Goal: Task Accomplishment & Management: Manage account settings

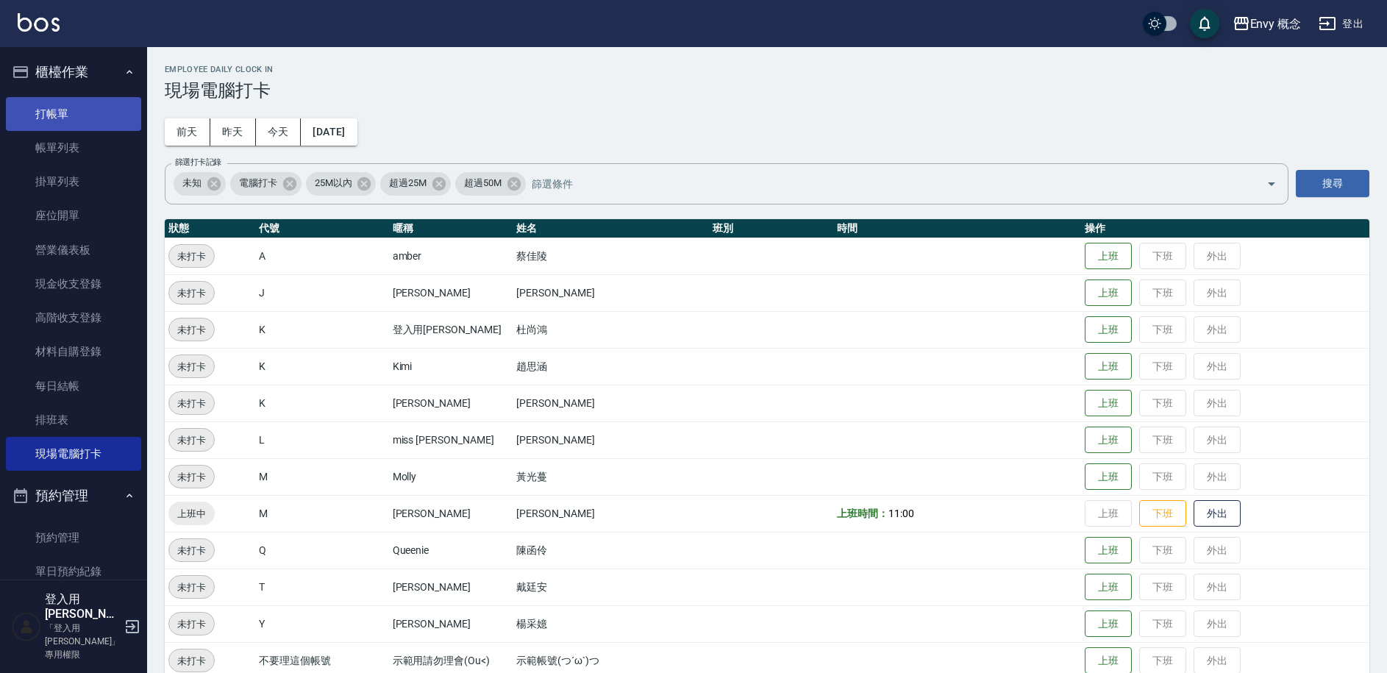
click at [85, 126] on link "打帳單" at bounding box center [73, 114] width 135 height 34
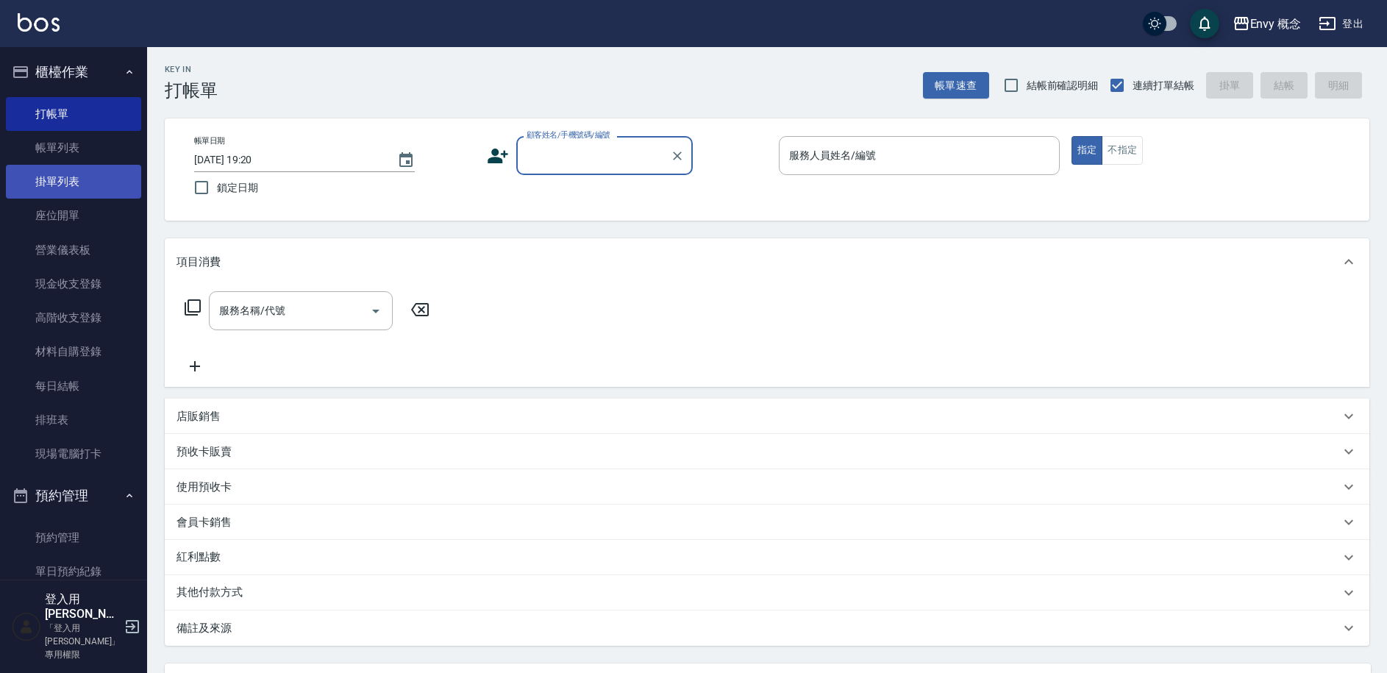
click at [93, 188] on link "掛單列表" at bounding box center [73, 182] width 135 height 34
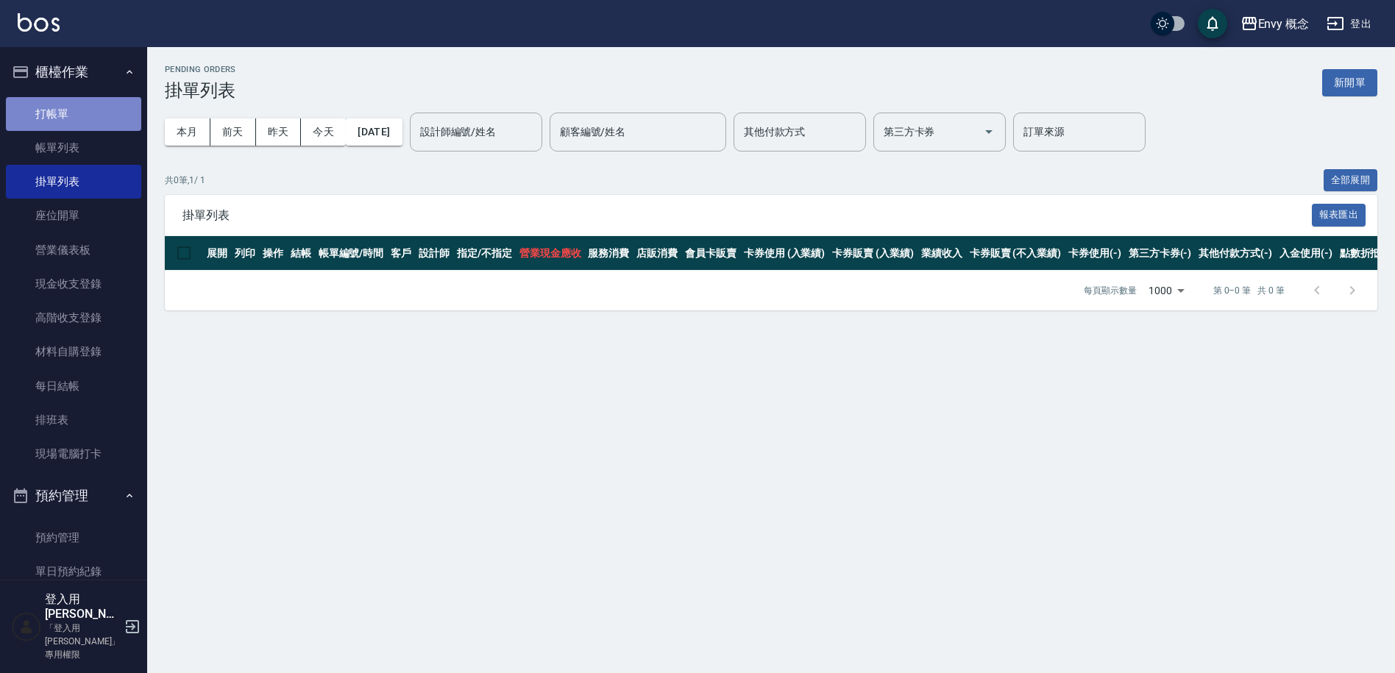
click at [96, 111] on link "打帳單" at bounding box center [73, 114] width 135 height 34
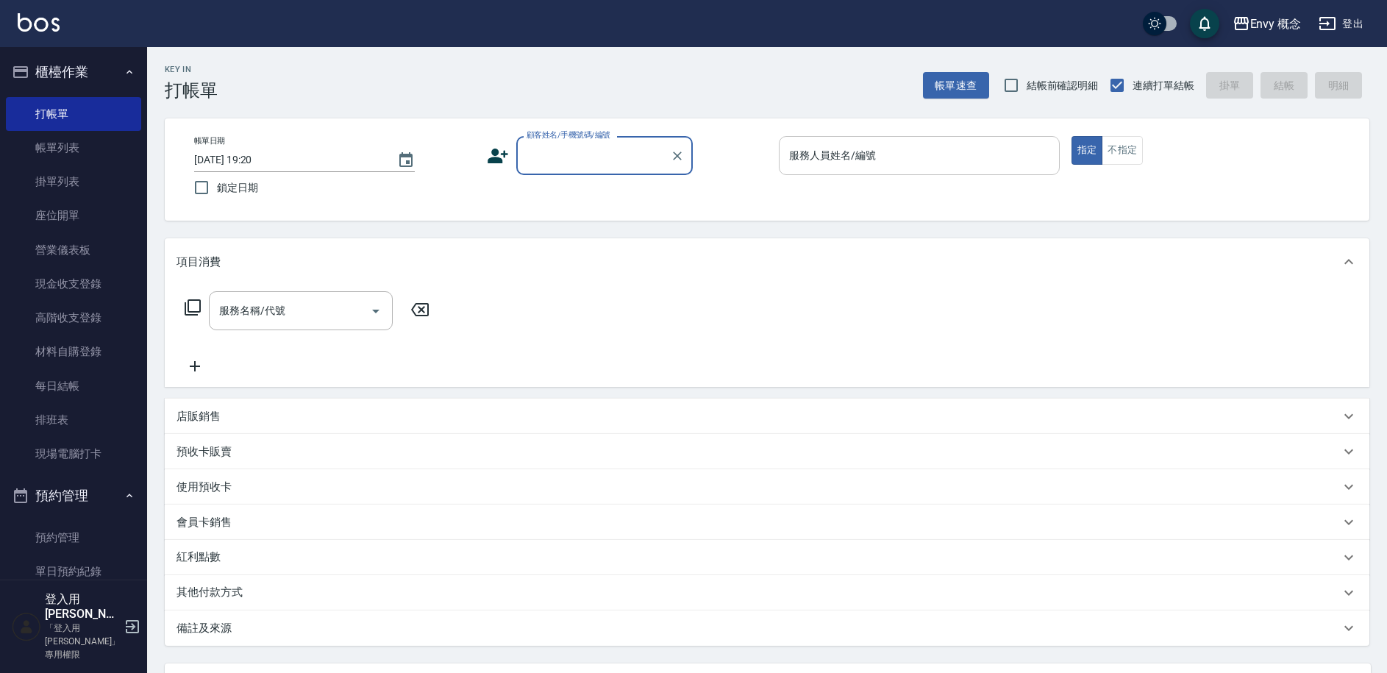
click at [886, 152] on input "服務人員姓名/編號" at bounding box center [920, 156] width 268 height 26
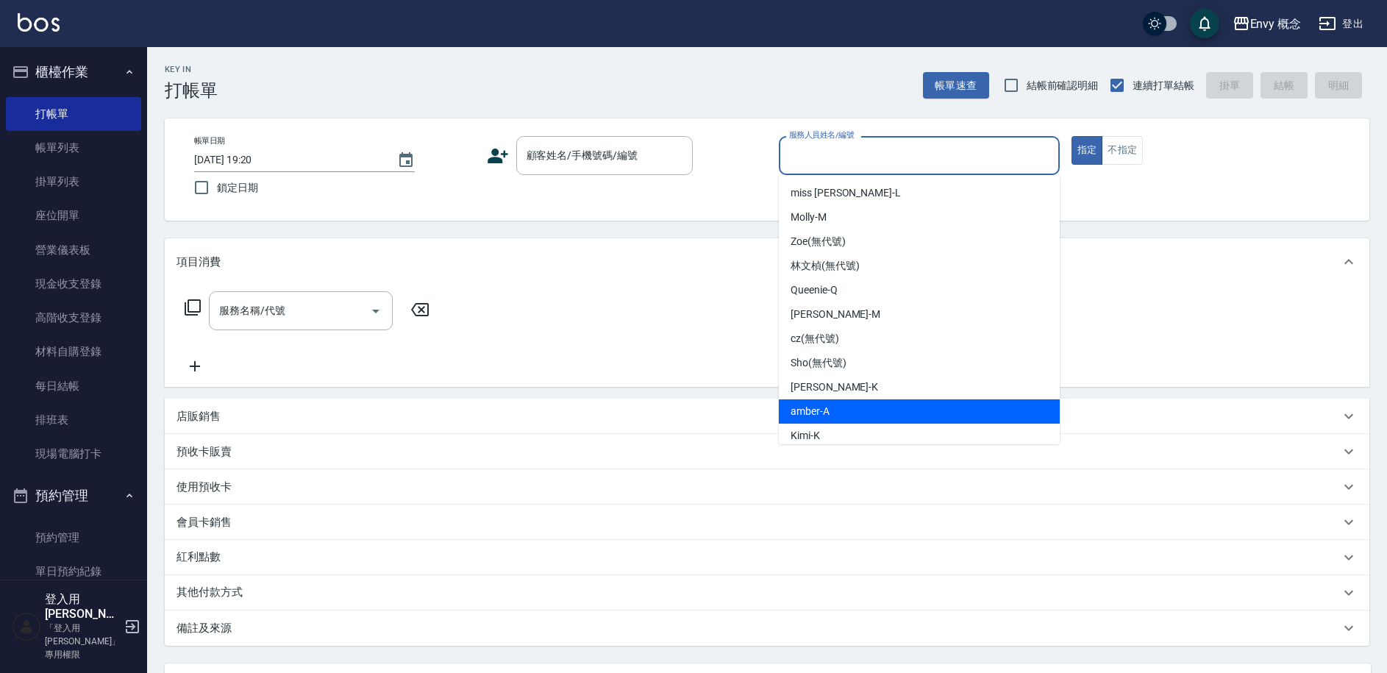
scroll to position [82, 0]
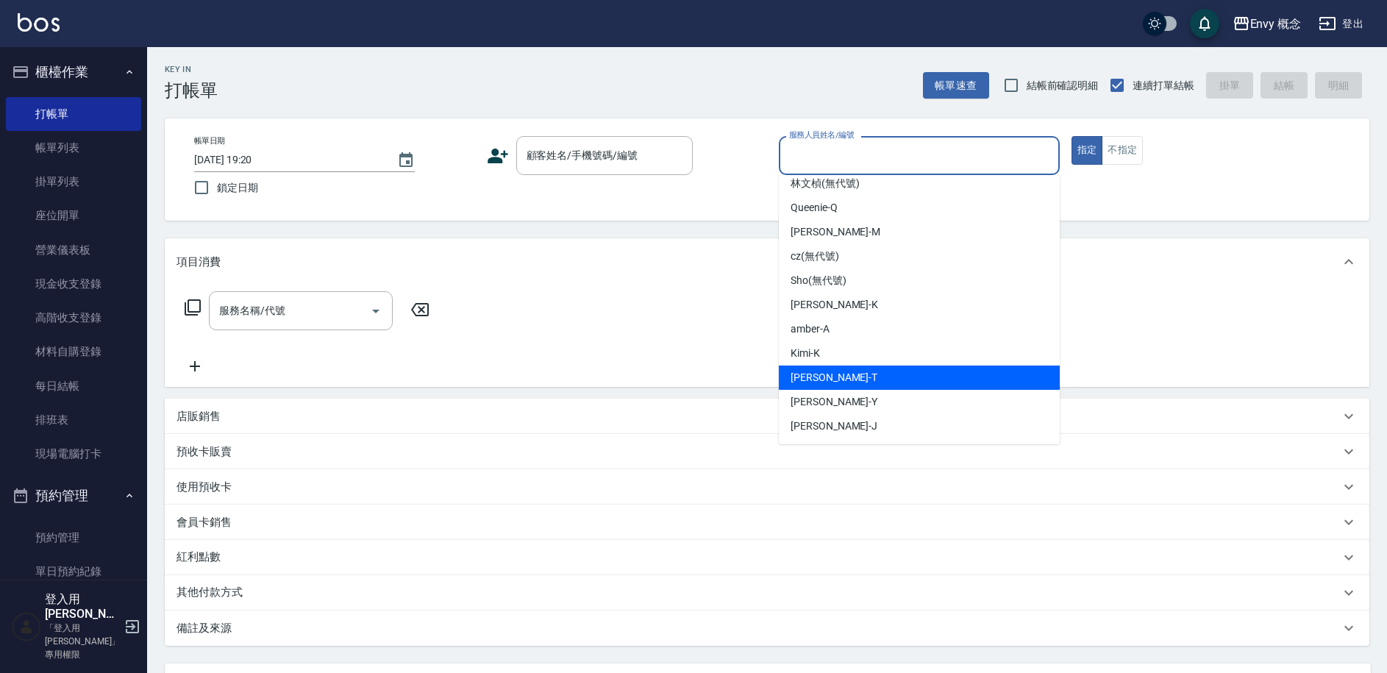
click at [906, 388] on div "Tim -T" at bounding box center [919, 378] width 281 height 24
type input "[PERSON_NAME]"
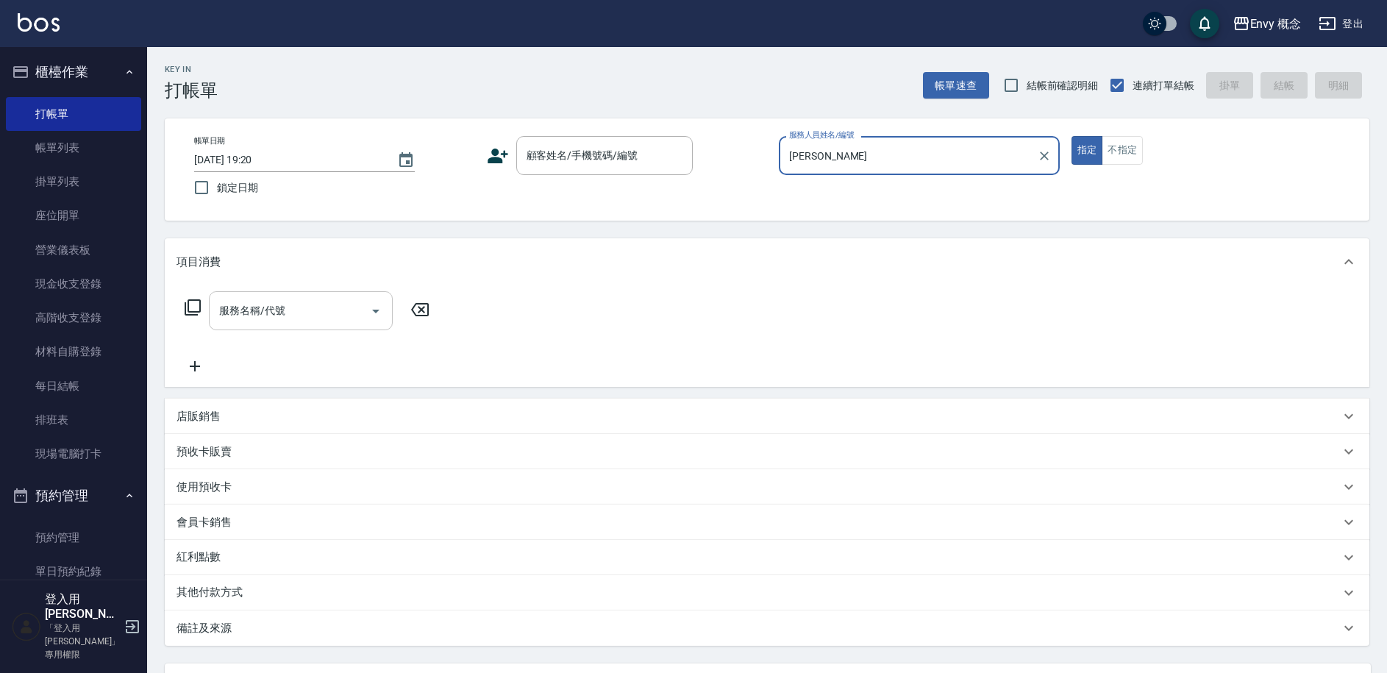
click at [272, 321] on input "服務名稱/代號" at bounding box center [290, 311] width 149 height 26
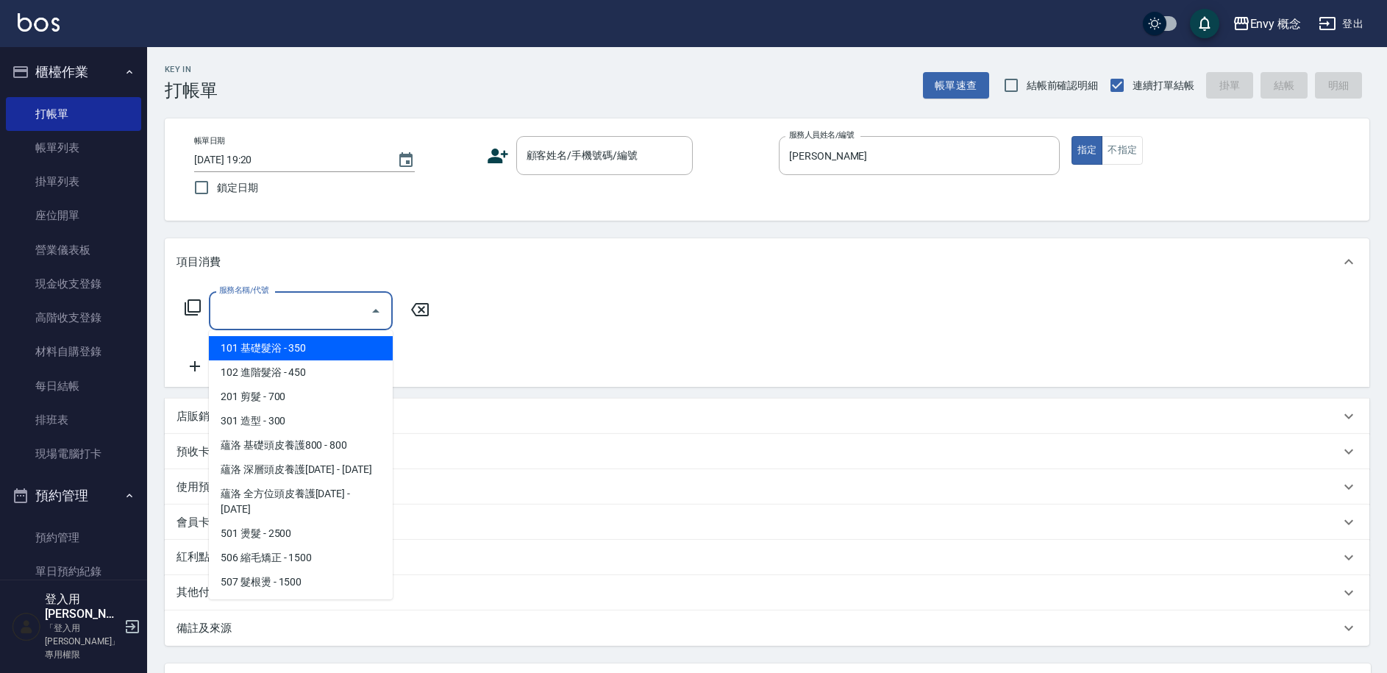
type input "７"
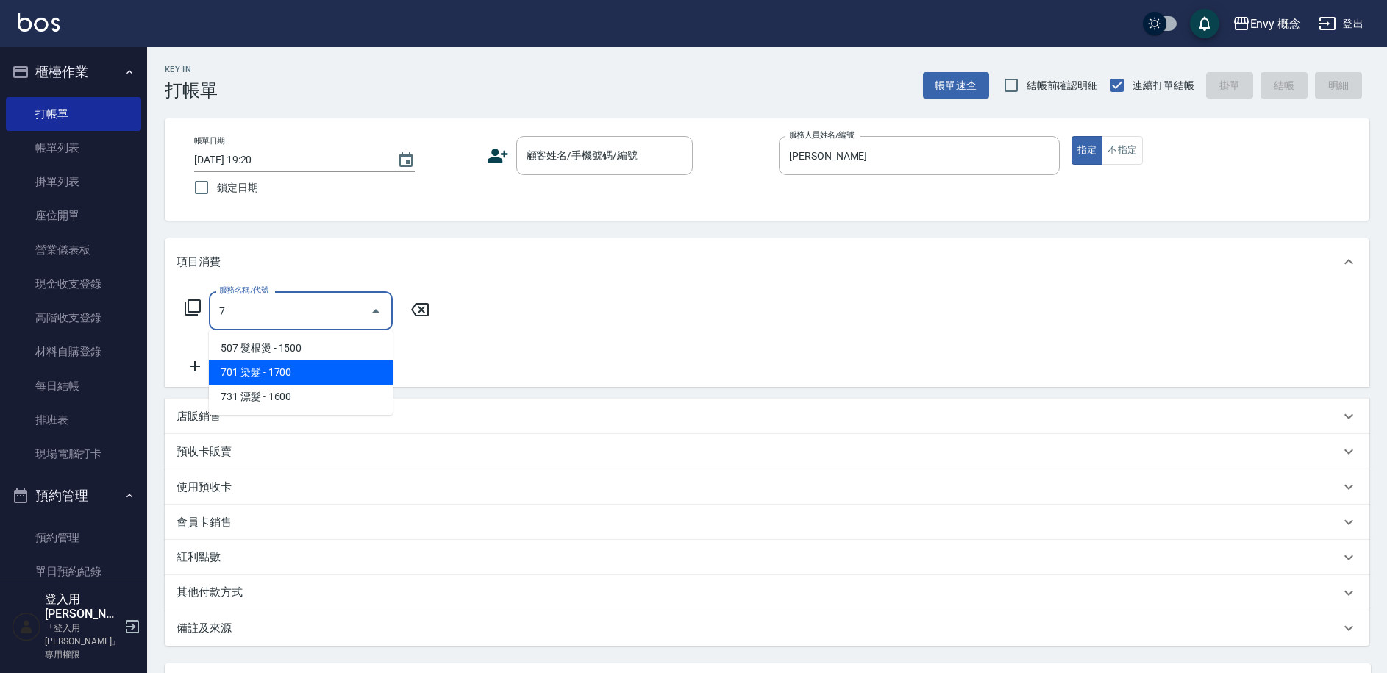
click at [375, 374] on span "701 染髮 - 1700" at bounding box center [301, 372] width 184 height 24
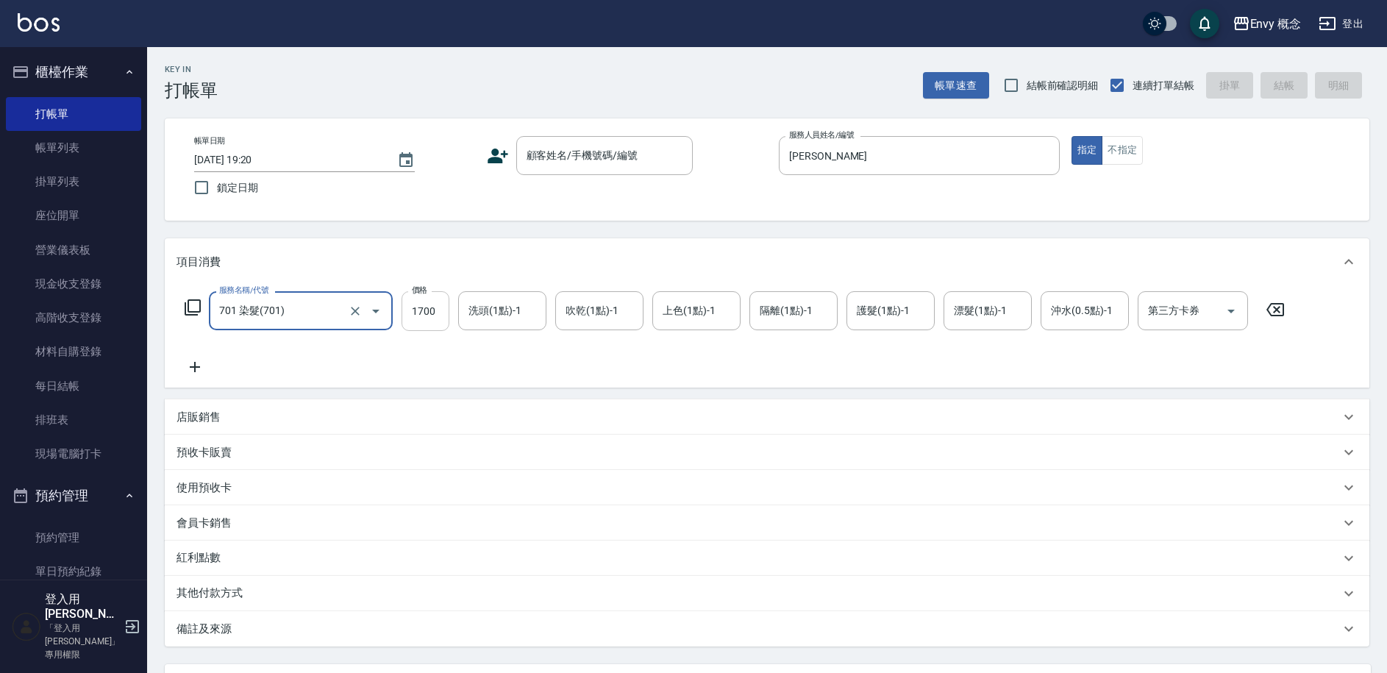
type input "701 染髮(701)"
click at [441, 314] on input "1700" at bounding box center [426, 311] width 48 height 40
type input "5979"
click at [219, 595] on p "其他付款方式" at bounding box center [214, 594] width 74 height 16
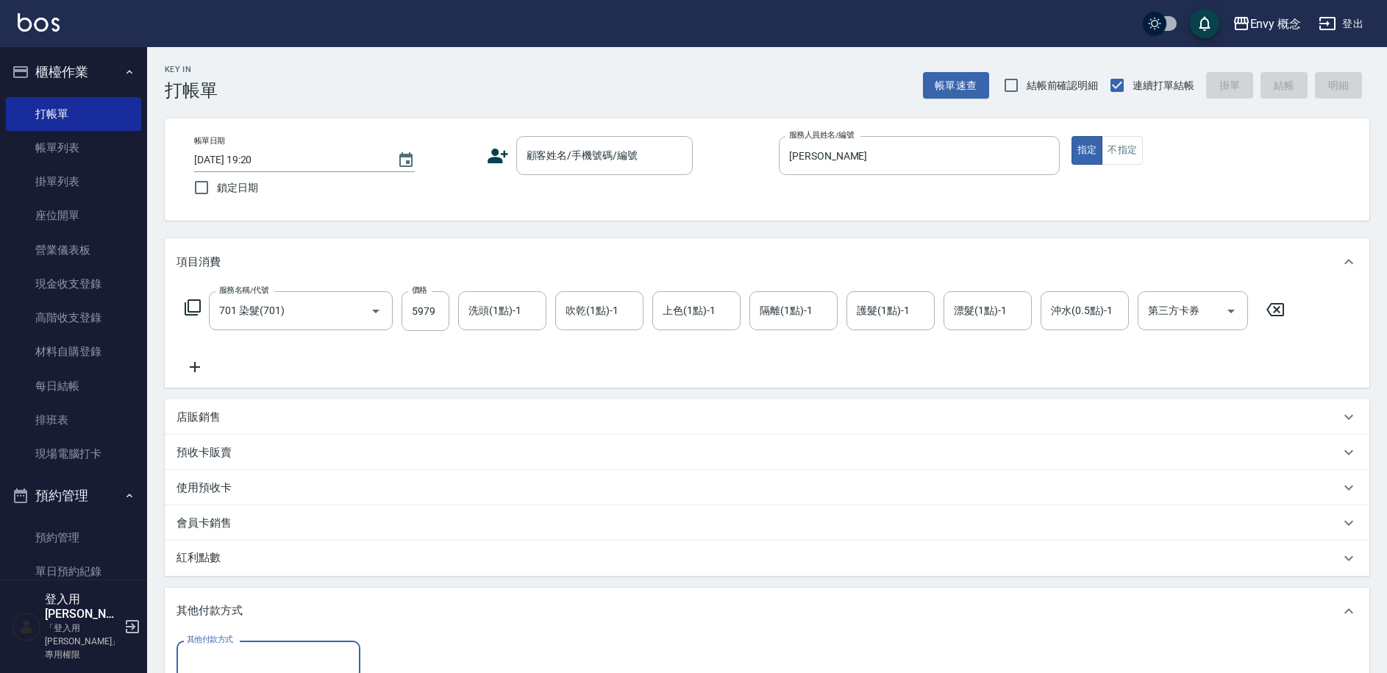
scroll to position [232, 0]
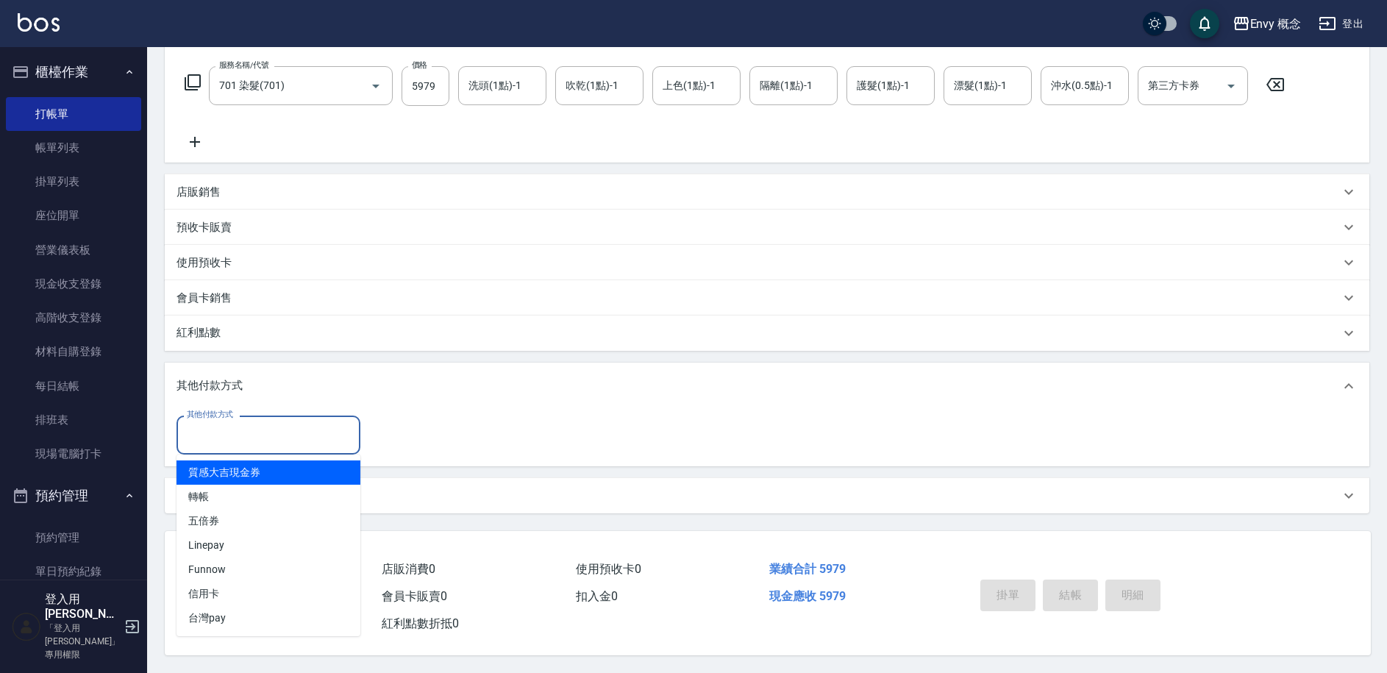
click at [257, 427] on input "其他付款方式" at bounding box center [268, 435] width 171 height 26
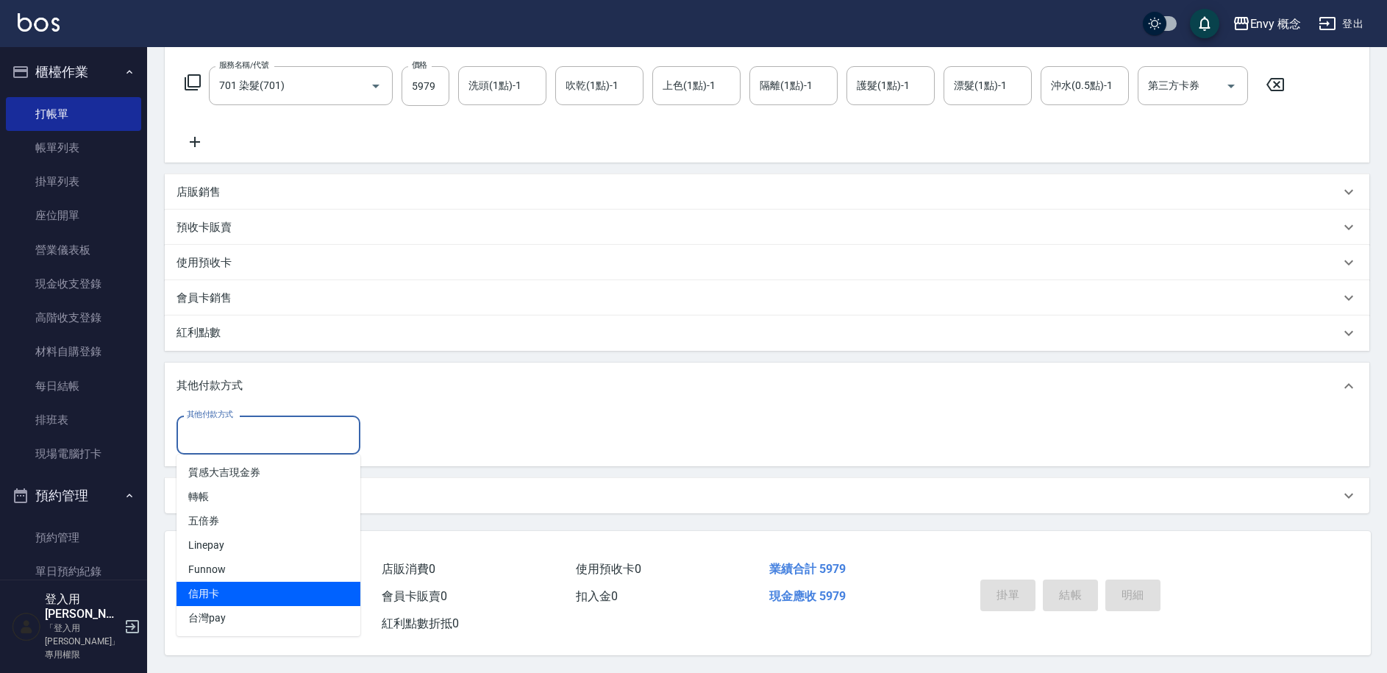
click at [305, 582] on span "信用卡" at bounding box center [269, 594] width 184 height 24
type input "信用卡"
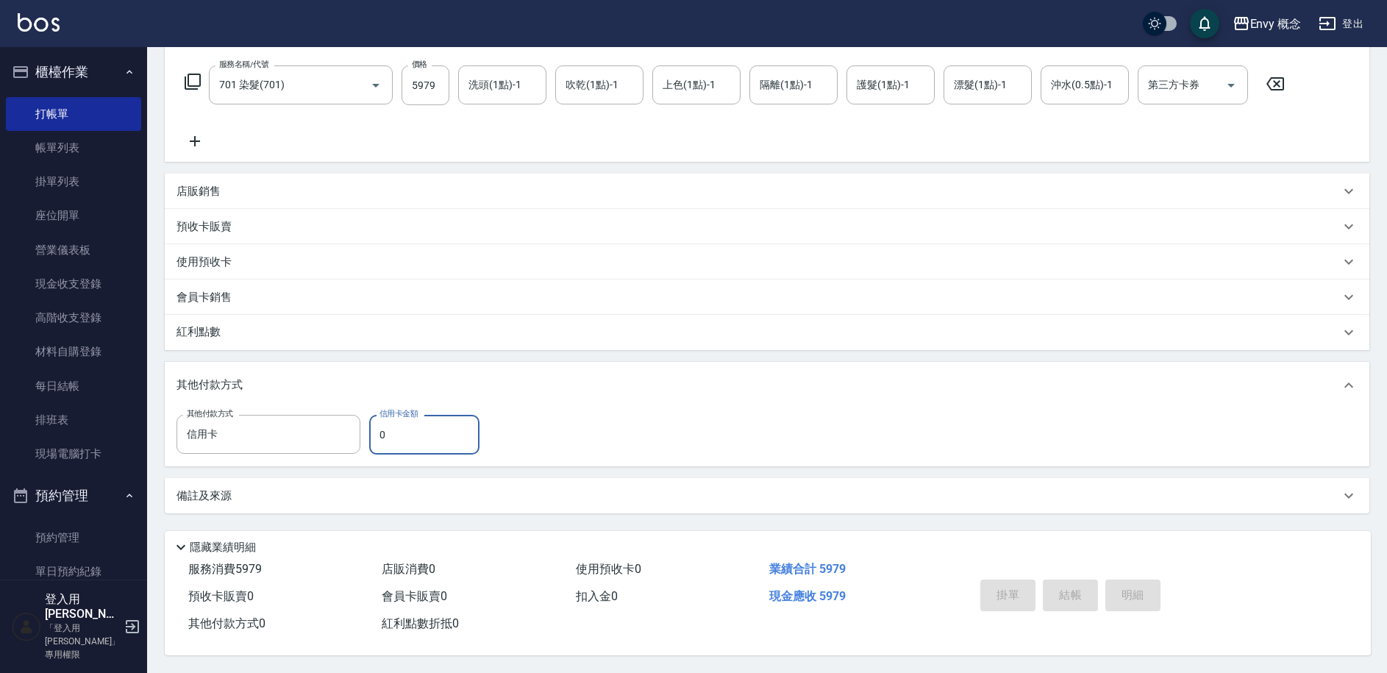
click at [426, 439] on input "0" at bounding box center [424, 435] width 110 height 40
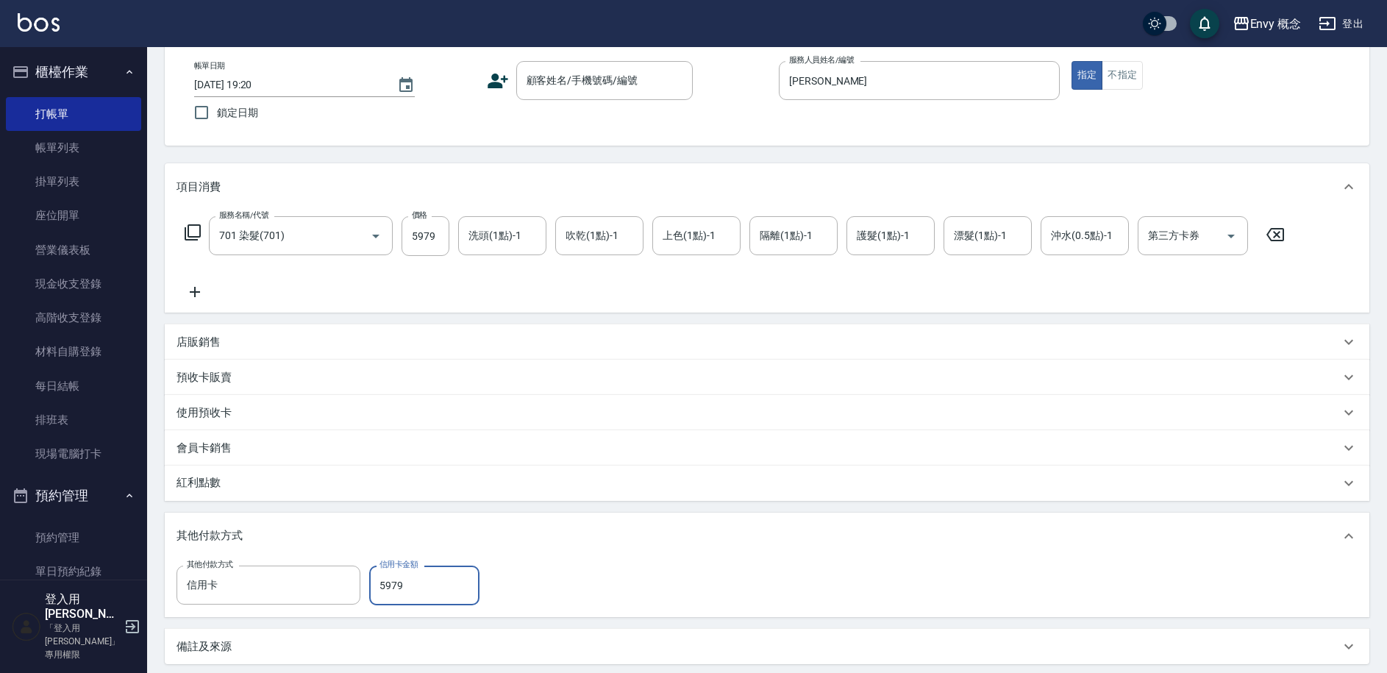
scroll to position [0, 0]
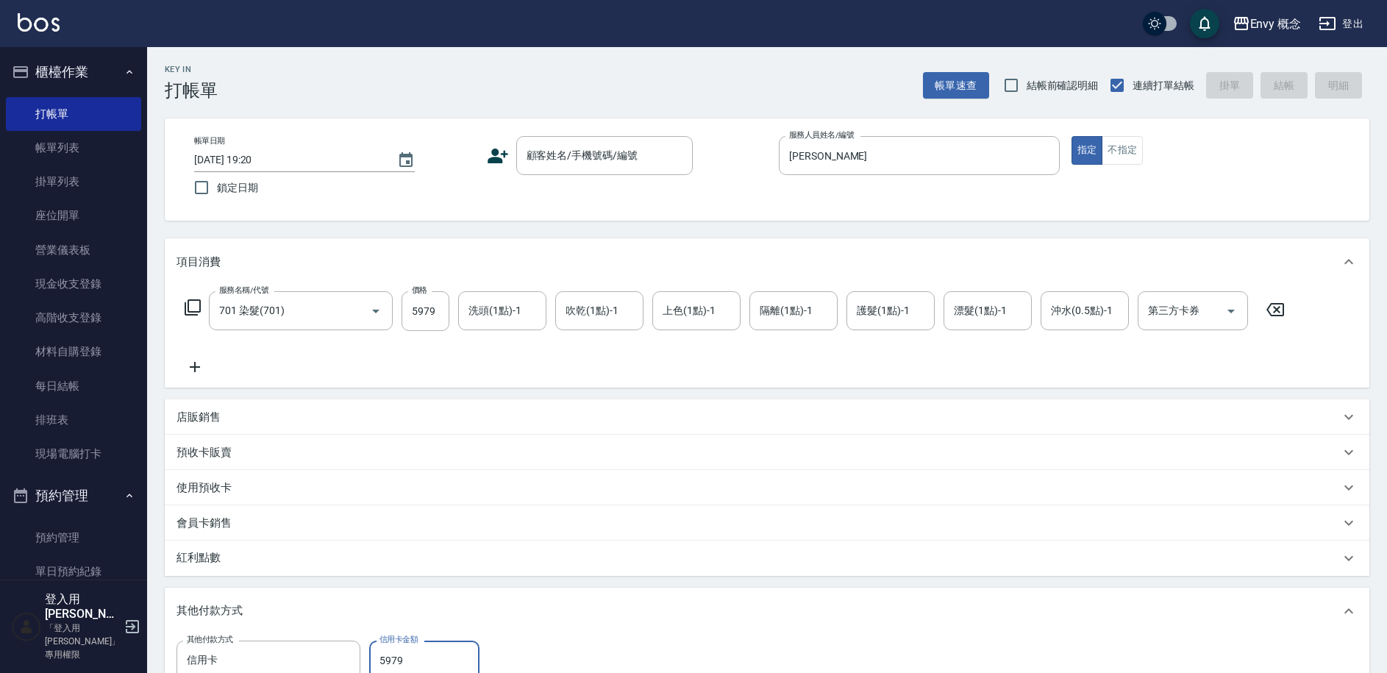
type input "5979"
click at [583, 130] on div "帳單日期 2025/09/18 19:20 鎖定日期 顧客姓名/手機號碼/編號 顧客姓名/手機號碼/編號 服務人員姓名/編號 Tim-T 服務人員姓名/編號 …" at bounding box center [767, 169] width 1205 height 102
click at [577, 149] on div "顧客姓名/手機號碼/編號 顧客姓名/手機號碼/編號" at bounding box center [604, 155] width 177 height 39
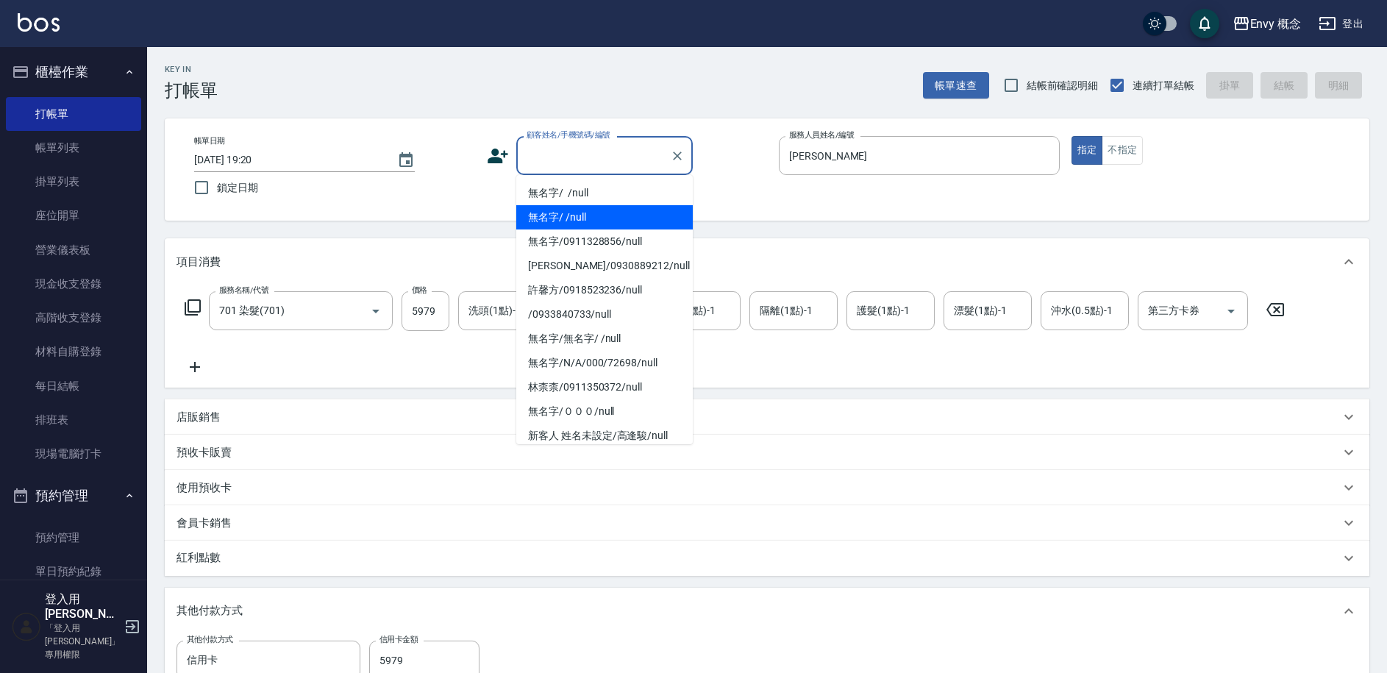
click at [606, 211] on li "無名字/ /null" at bounding box center [604, 217] width 177 height 24
type input "無名字/ /null"
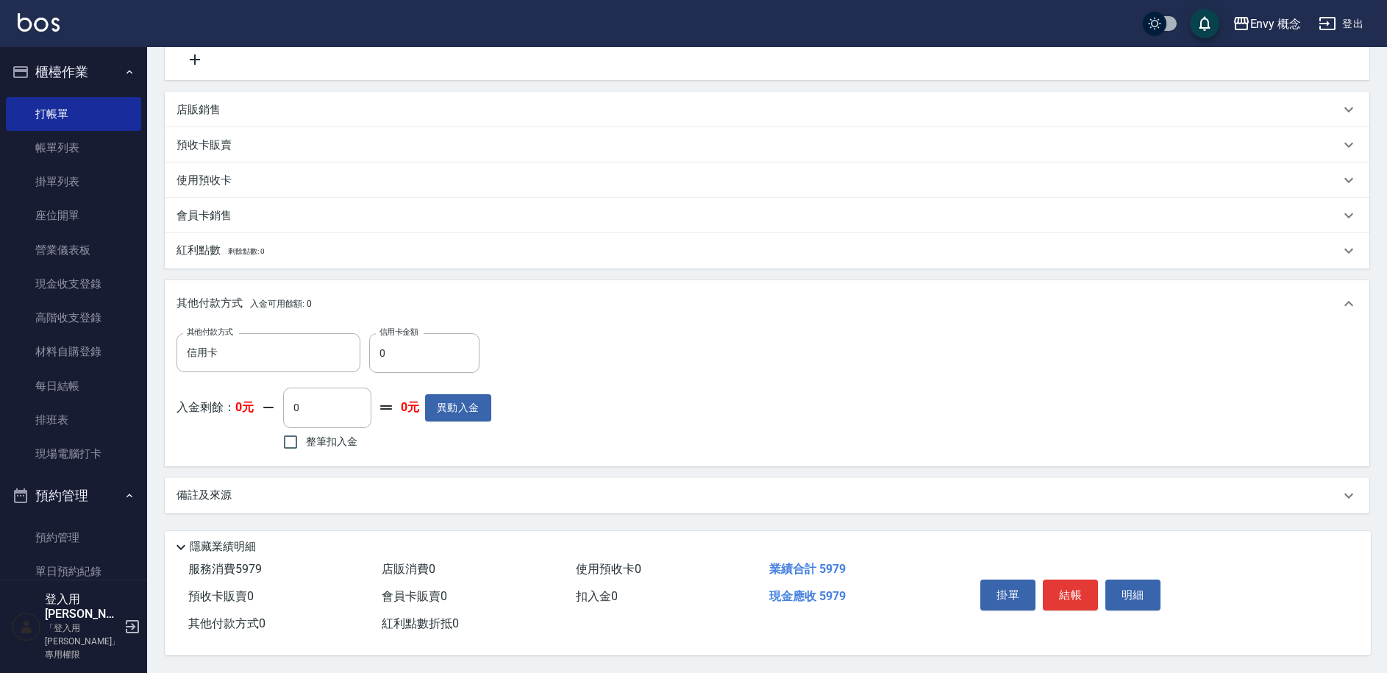
scroll to position [311, 0]
click at [430, 350] on input "0" at bounding box center [424, 353] width 110 height 40
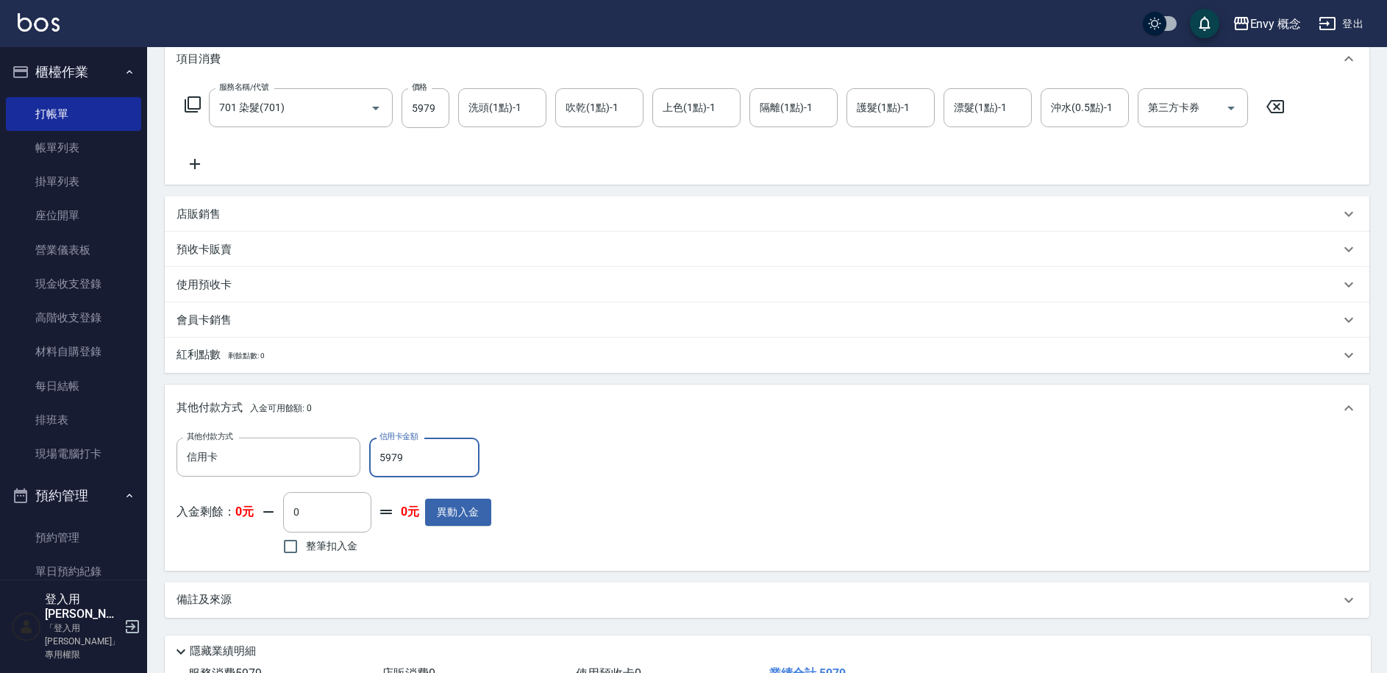
scroll to position [314, 0]
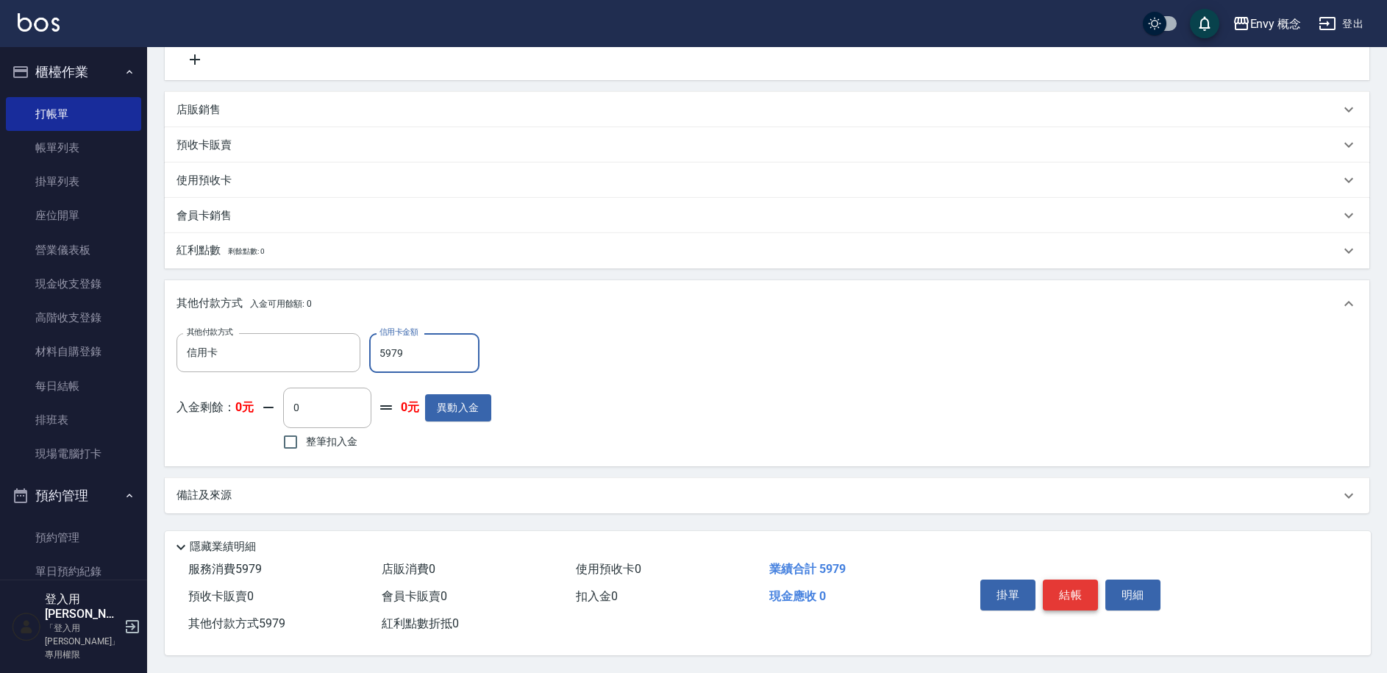
type input "5979"
click at [1062, 597] on button "結帳" at bounding box center [1070, 595] width 55 height 31
type input "[DATE] 19:21"
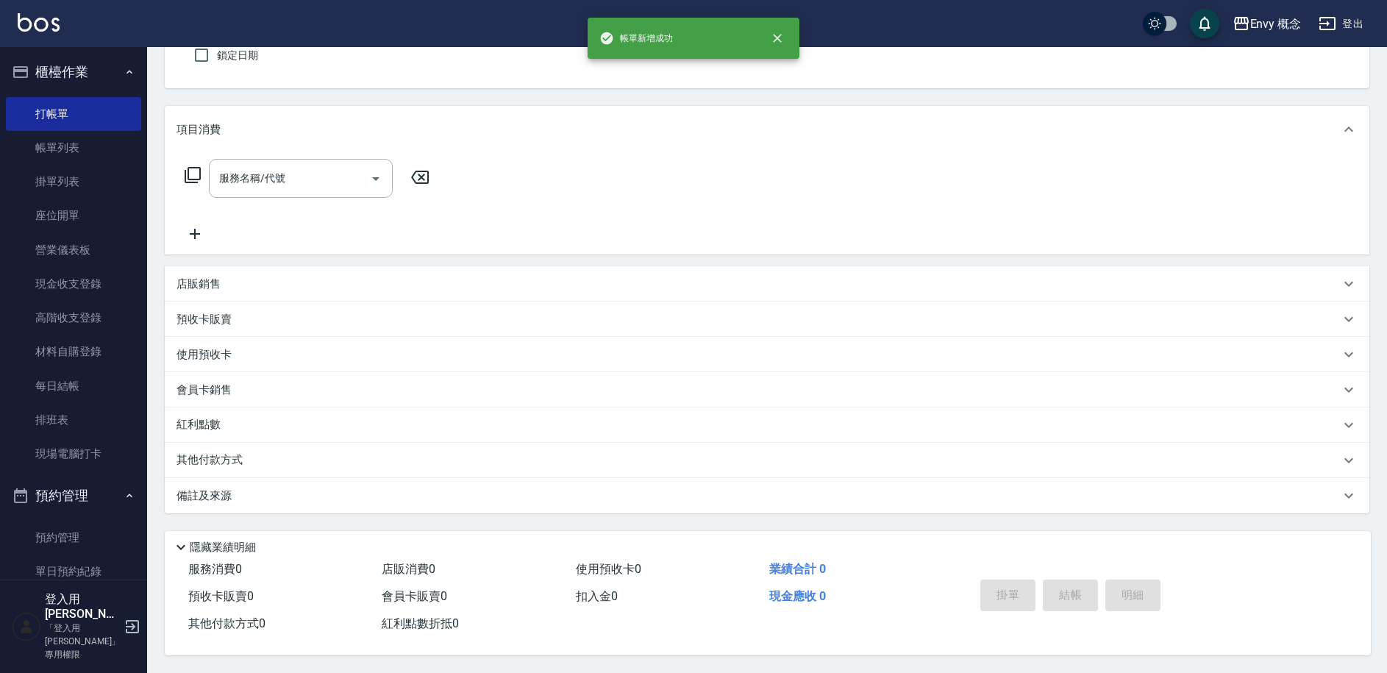
scroll to position [0, 0]
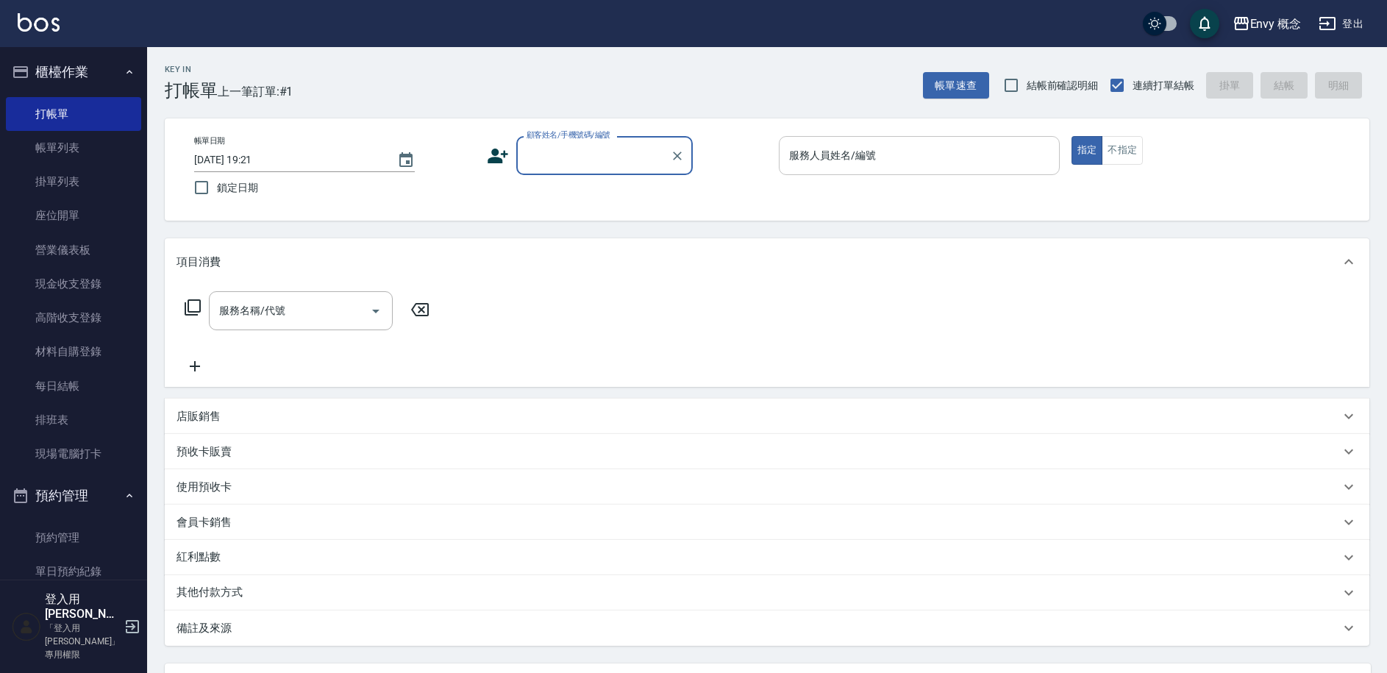
click at [845, 151] on div "服務人員姓名/編號 服務人員姓名/編號" at bounding box center [919, 155] width 281 height 39
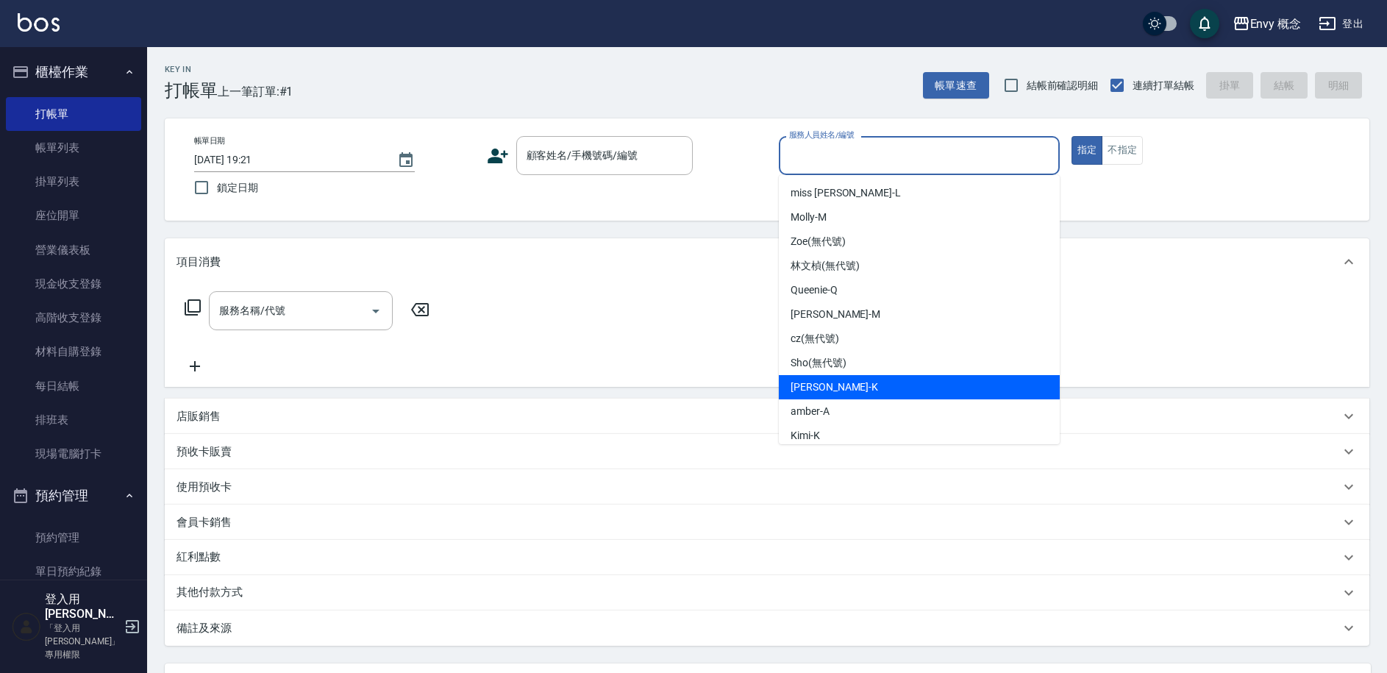
scroll to position [82, 0]
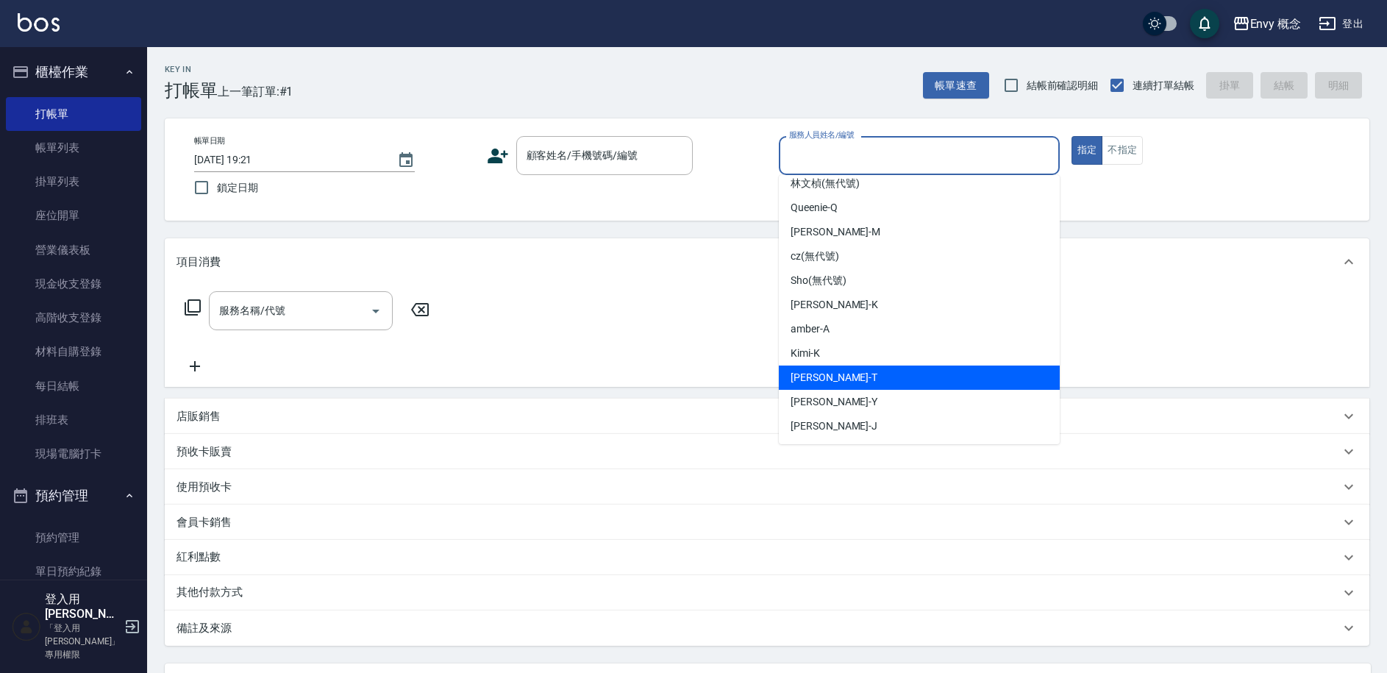
click at [832, 377] on div "Tim -T" at bounding box center [919, 378] width 281 height 24
type input "[PERSON_NAME]"
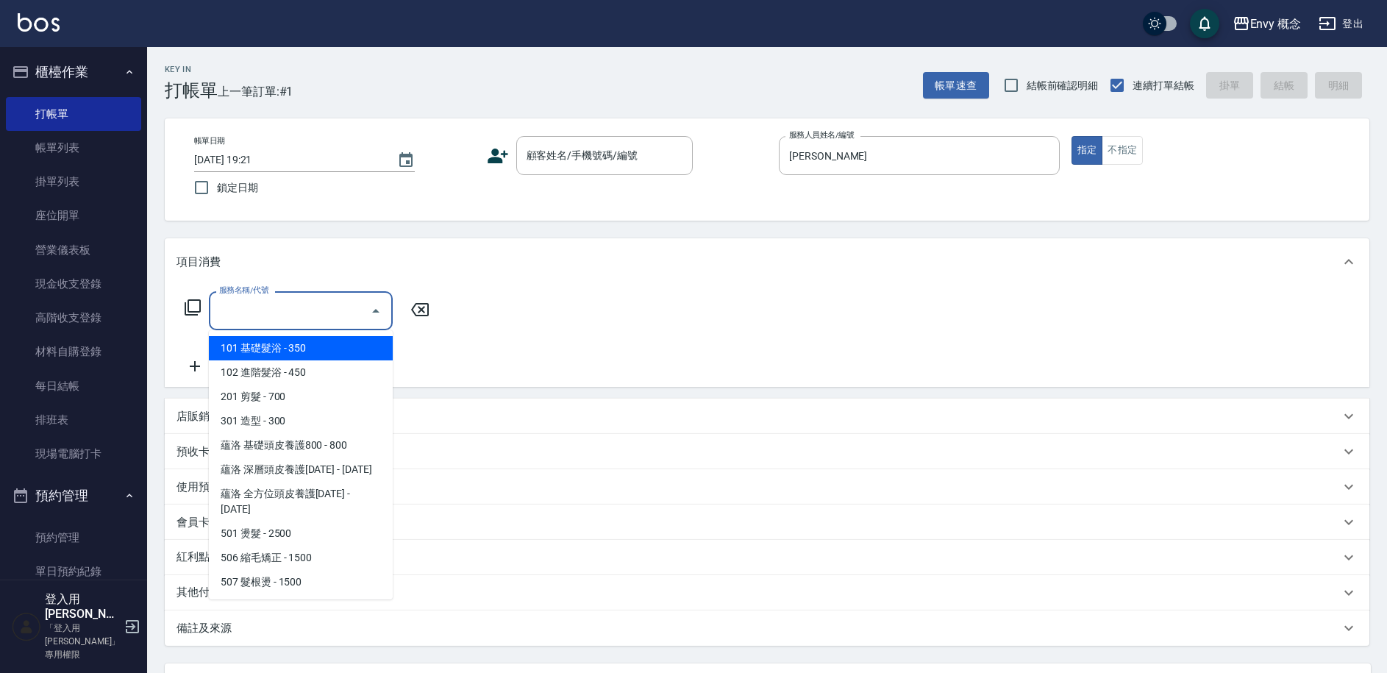
click at [319, 311] on input "服務名稱/代號" at bounding box center [290, 311] width 149 height 26
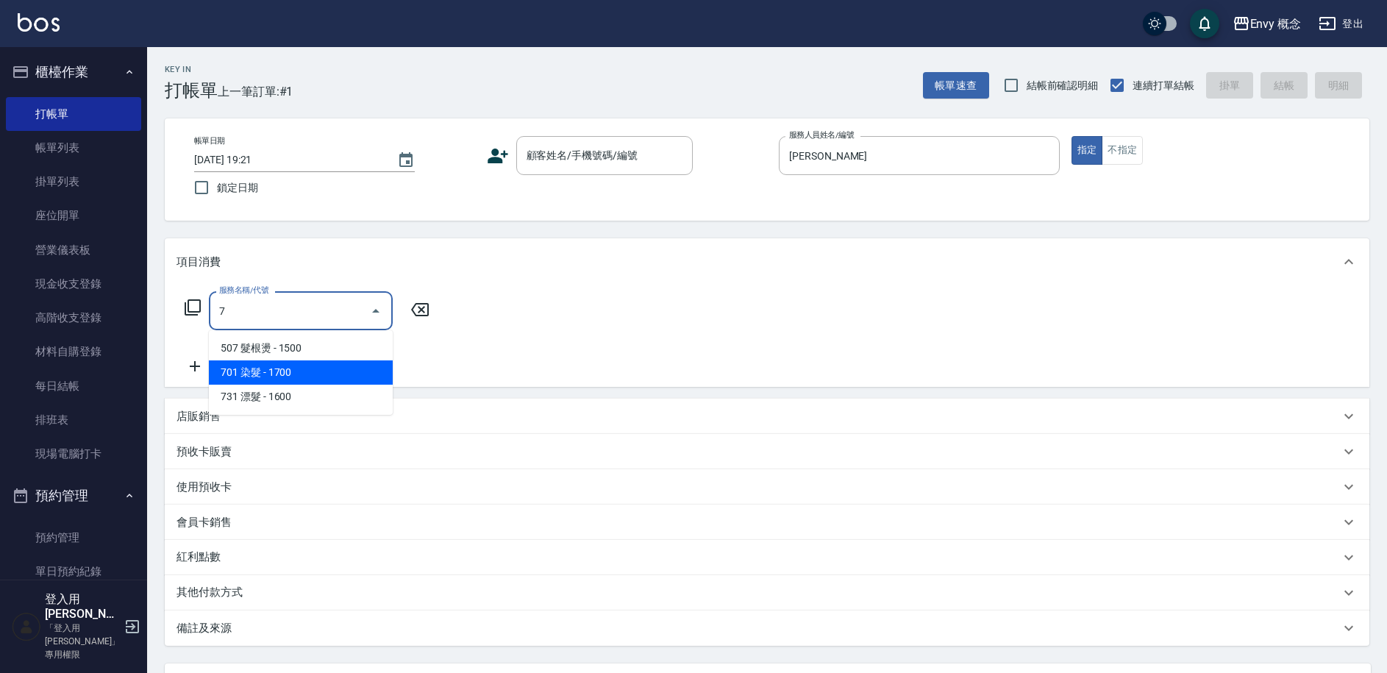
click at [341, 377] on span "701 染髮 - 1700" at bounding box center [301, 372] width 184 height 24
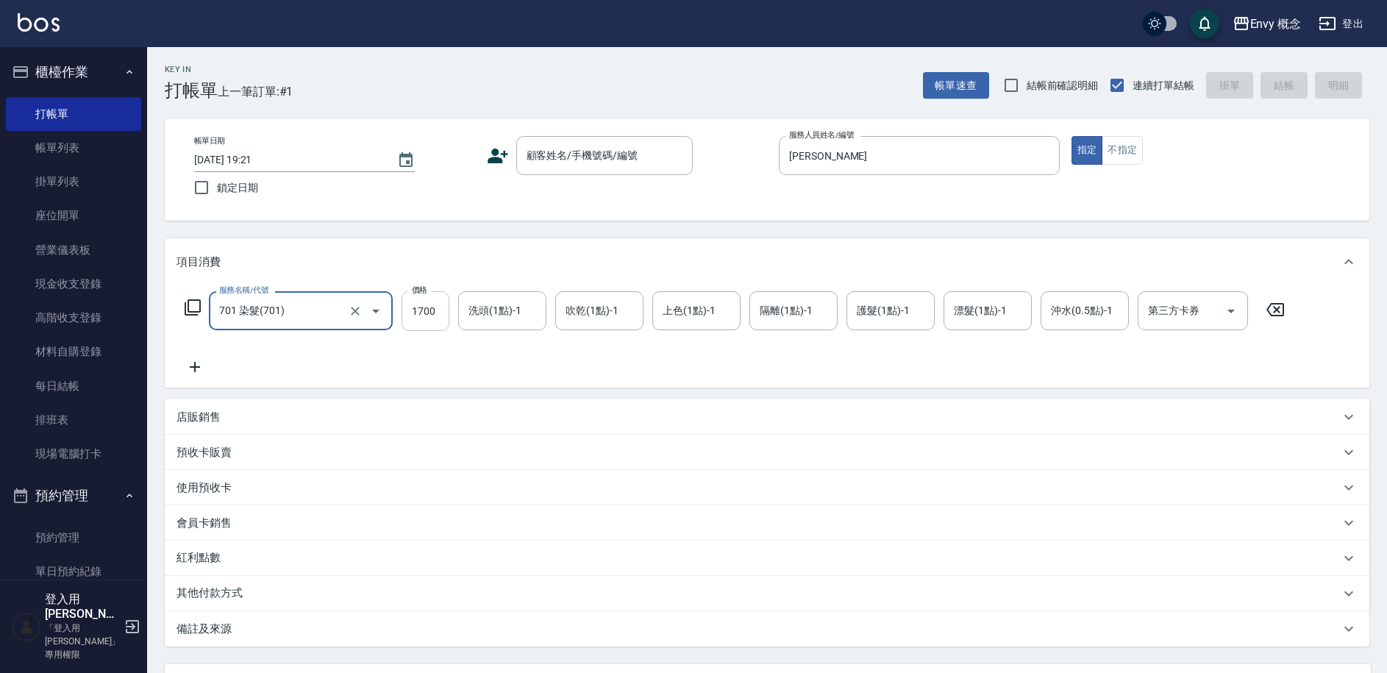
type input "701 染髮(701)"
click at [442, 310] on input "1700" at bounding box center [426, 311] width 48 height 40
type input "2780"
click at [195, 611] on div "備註及來源" at bounding box center [767, 628] width 1205 height 35
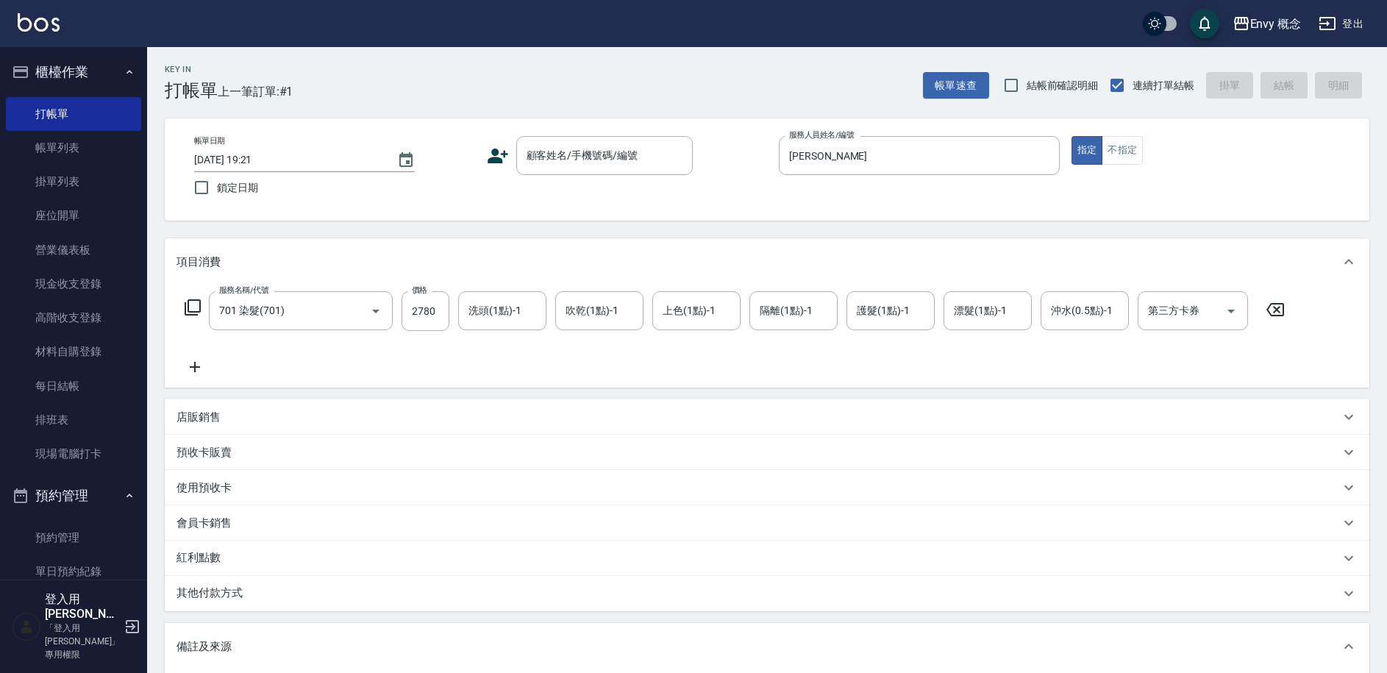
click at [220, 601] on p "其他付款方式" at bounding box center [214, 594] width 74 height 16
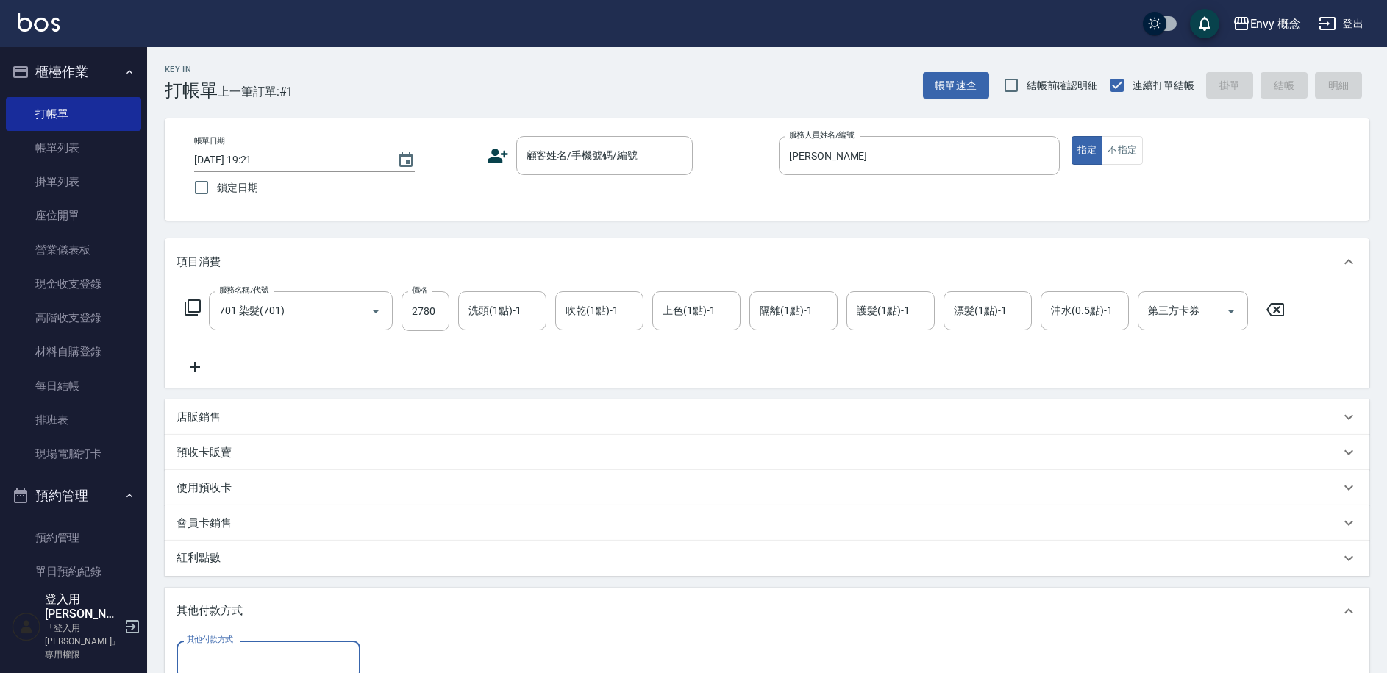
scroll to position [0, 0]
click at [235, 652] on input "其他付款方式" at bounding box center [268, 660] width 171 height 26
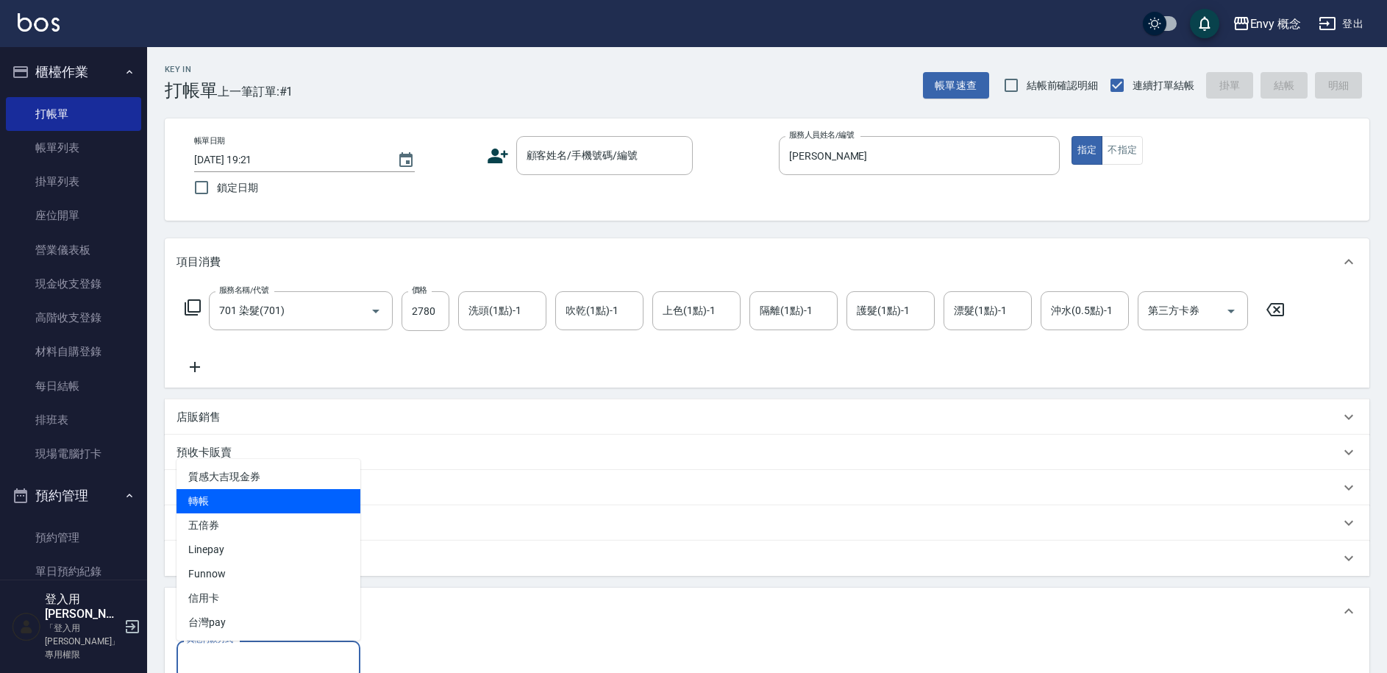
scroll to position [280, 0]
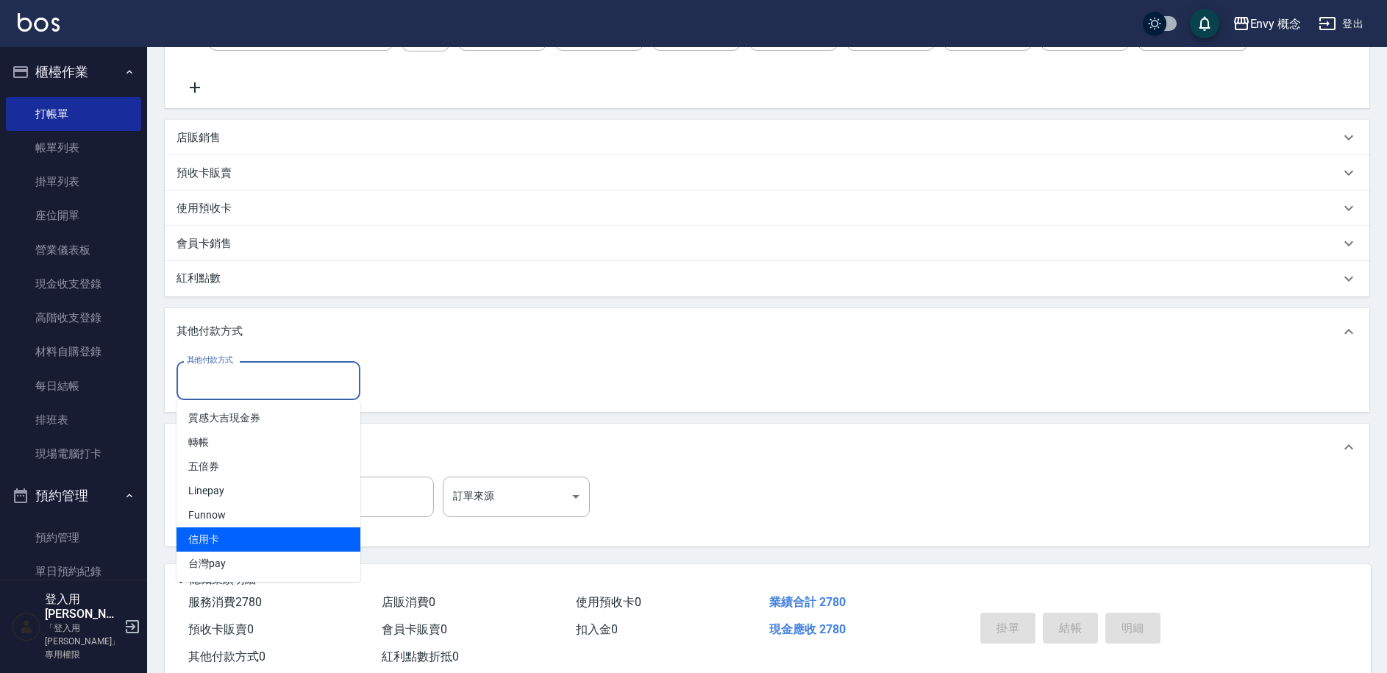
click at [249, 538] on span "信用卡" at bounding box center [269, 539] width 184 height 24
type input "信用卡"
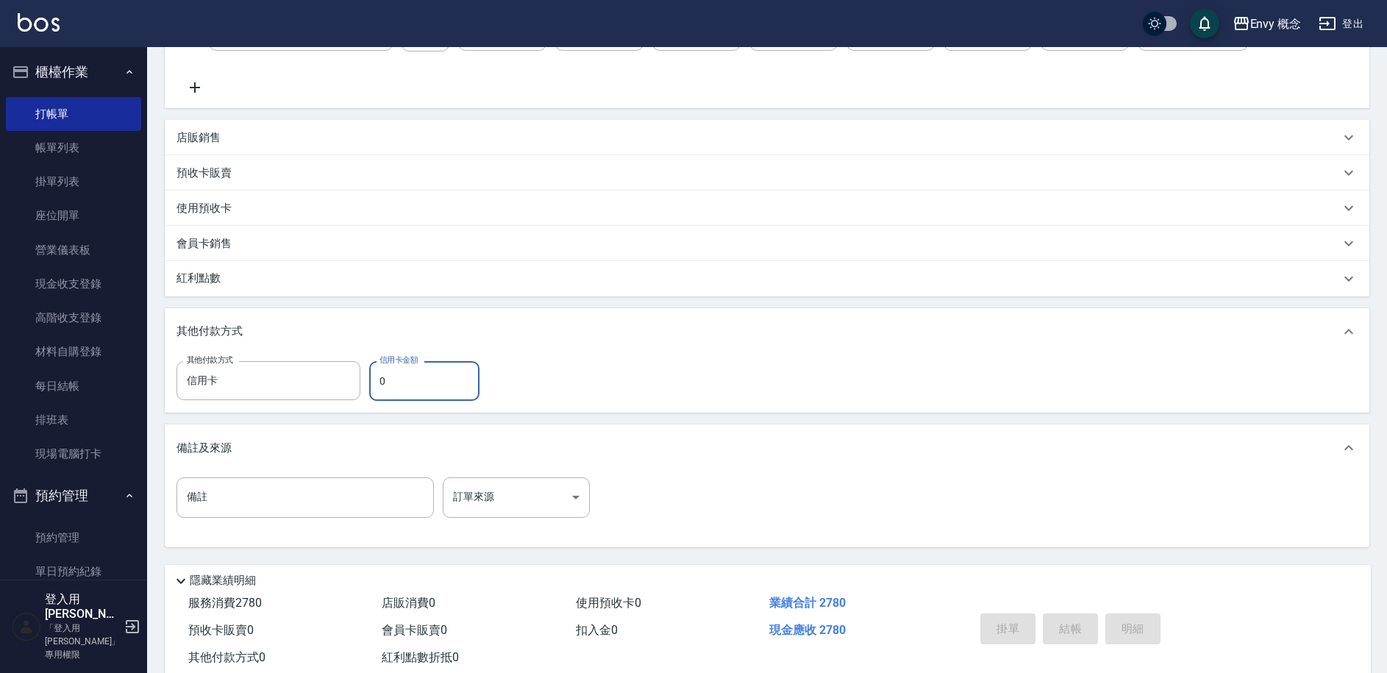
click at [430, 386] on input "0" at bounding box center [424, 381] width 110 height 40
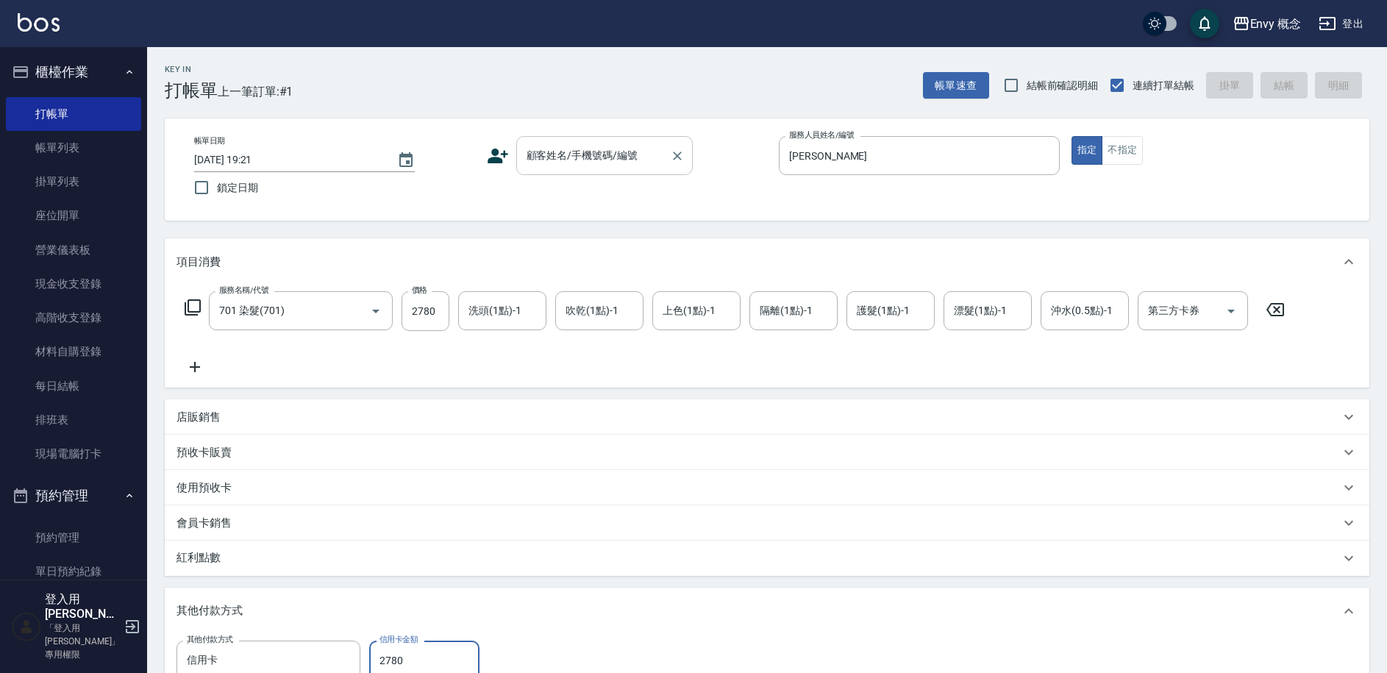
type input "2780"
click at [547, 160] on div "顧客姓名/手機號碼/編號 顧客姓名/手機號碼/編號" at bounding box center [604, 155] width 177 height 39
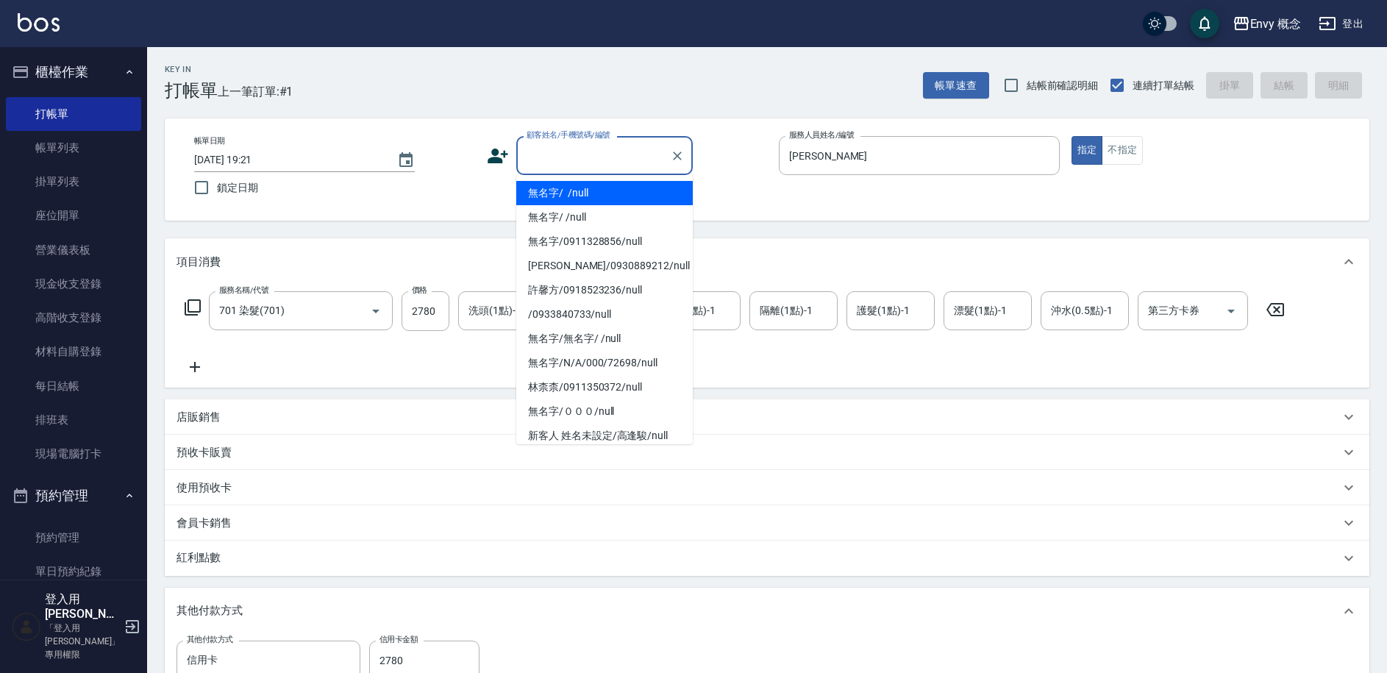
click at [562, 200] on li "無名字/ /null" at bounding box center [604, 193] width 177 height 24
type input "無名字/ /null"
type input "0"
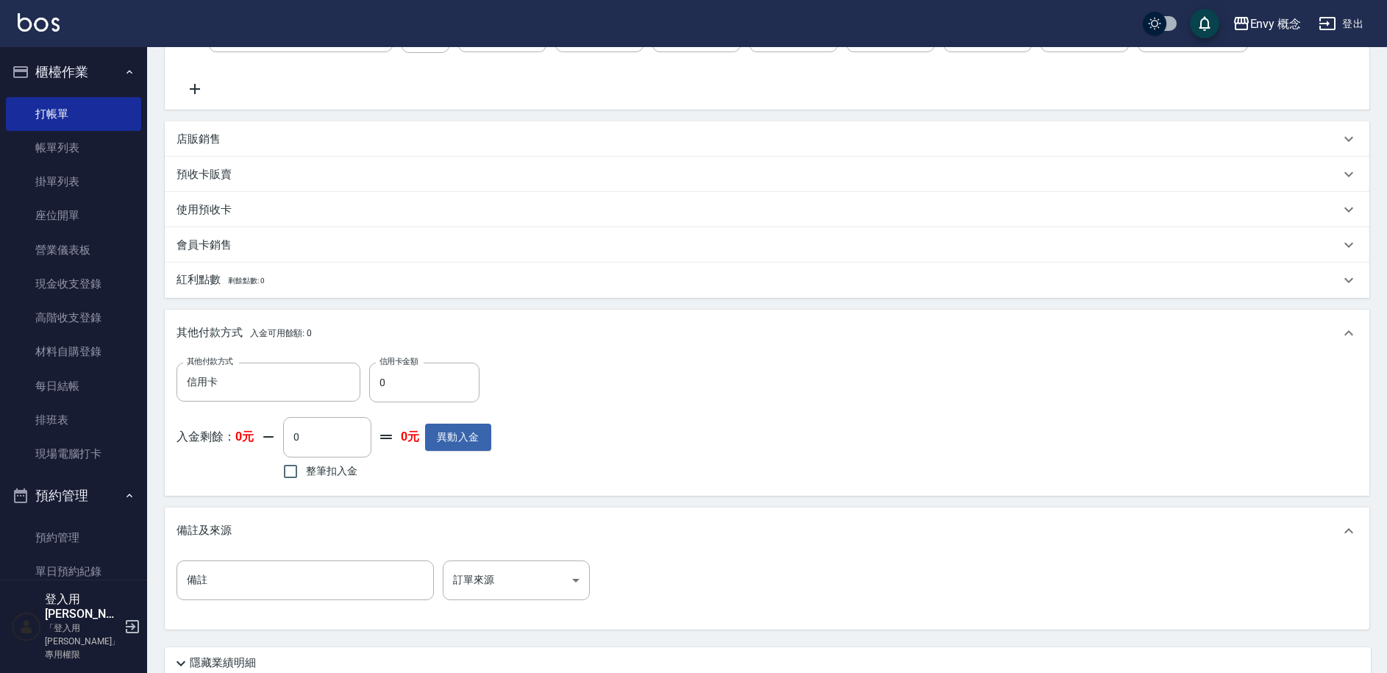
scroll to position [401, 0]
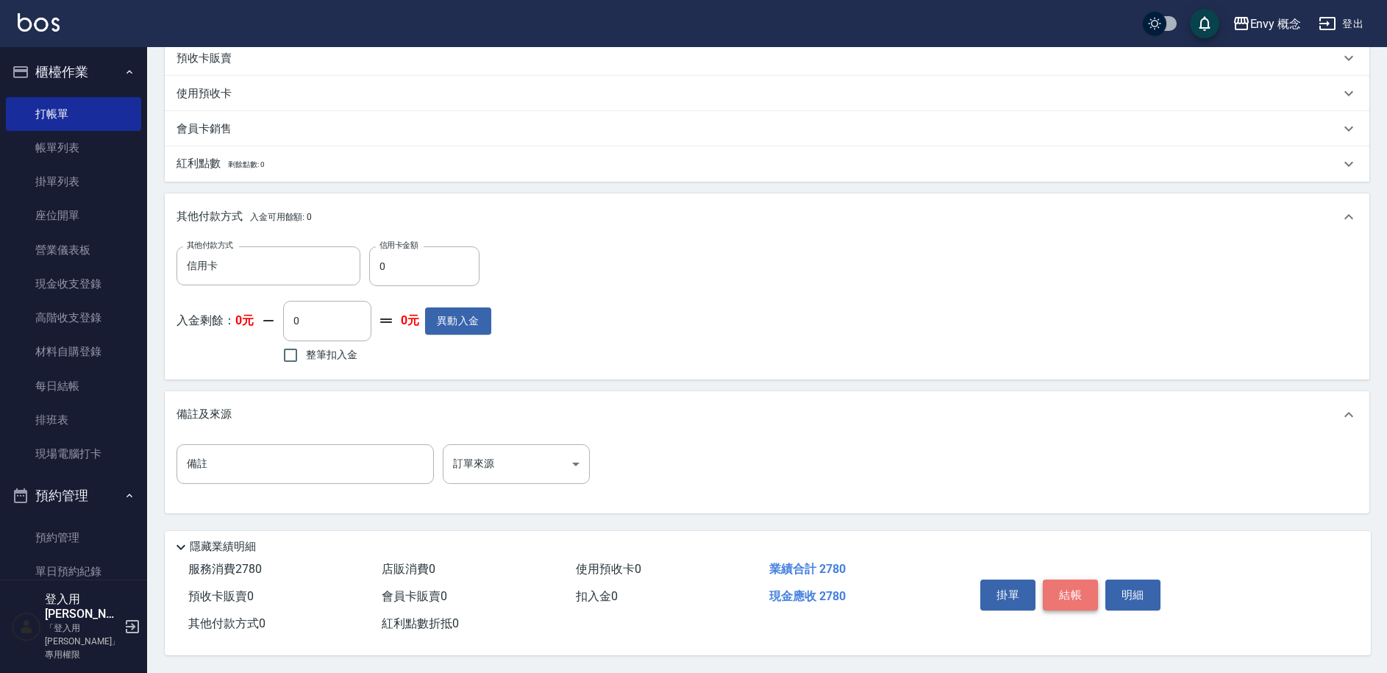
click at [1056, 586] on button "結帳" at bounding box center [1070, 595] width 55 height 31
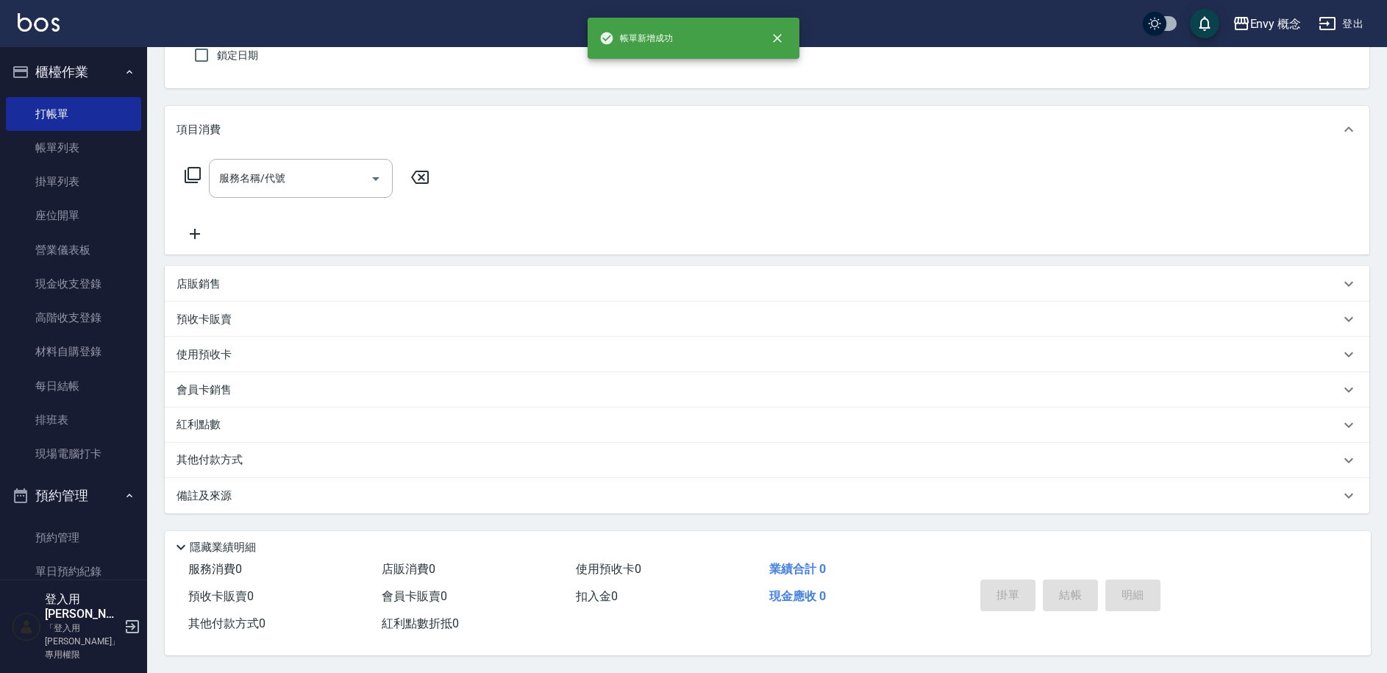
scroll to position [0, 0]
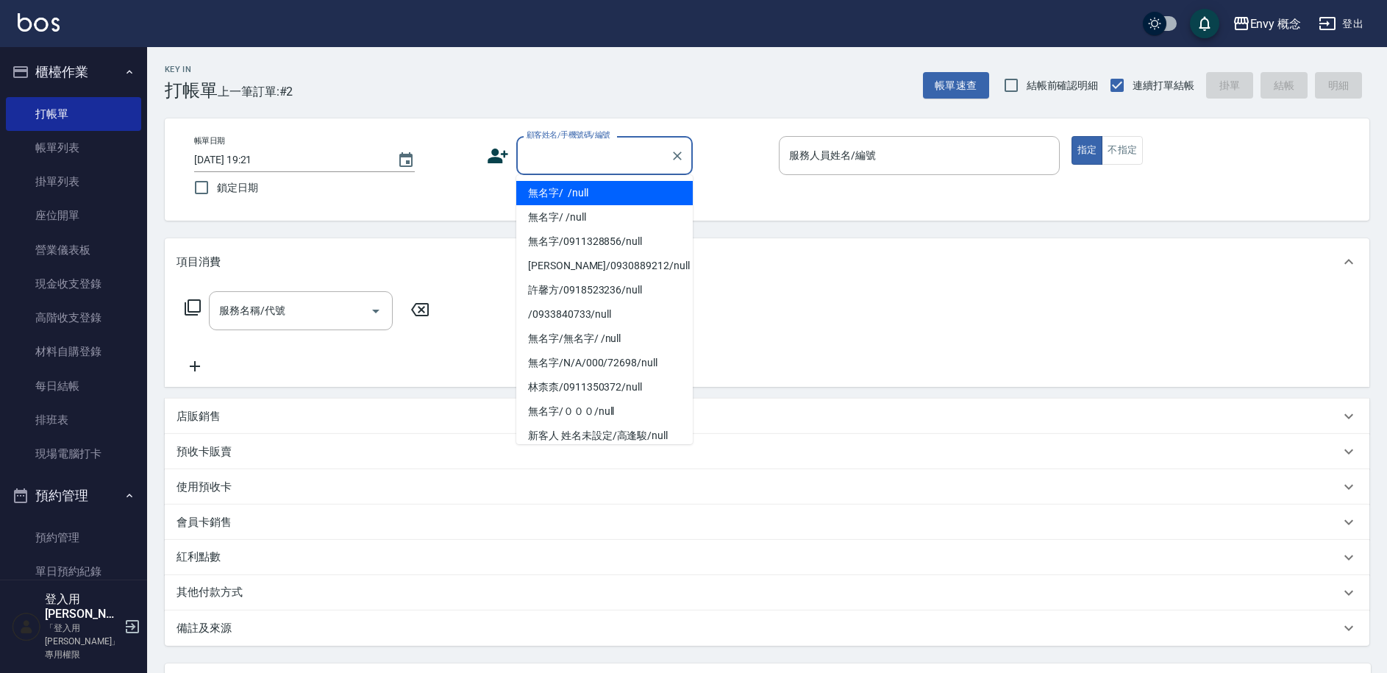
click at [552, 152] on input "顧客姓名/手機號碼/編號" at bounding box center [593, 156] width 141 height 26
click at [562, 175] on ul "無名字/ /null 無名字/ /null 無名字/0911328856/null Ken/0930889212/null 許馨方/0918523236/nu…" at bounding box center [604, 309] width 177 height 269
click at [563, 178] on ul "無名字/ /null 無名字/ /null 無名字/0911328856/null Ken/0930889212/null 許馨方/0918523236/nu…" at bounding box center [604, 309] width 177 height 269
click at [576, 193] on li "無名字/ /null" at bounding box center [604, 193] width 177 height 24
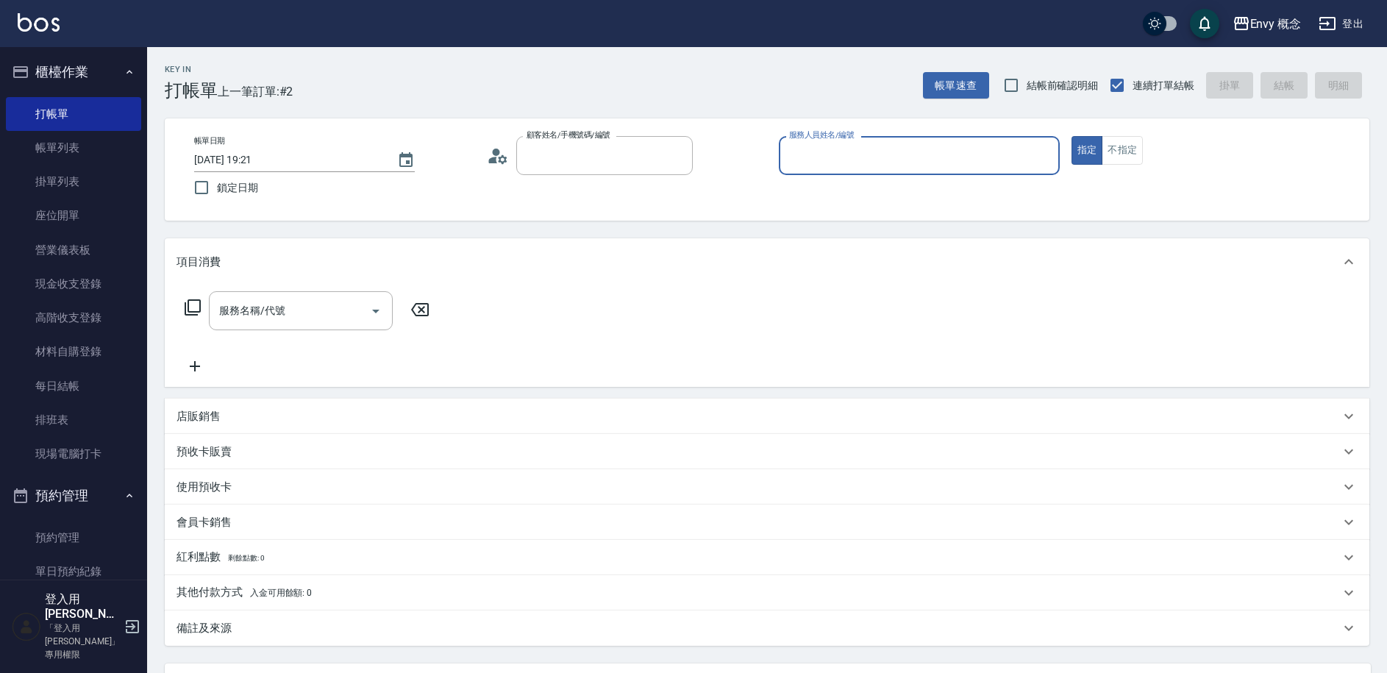
type input "無名字/ /null"
click at [818, 157] on input "服務人員姓名/編號" at bounding box center [920, 156] width 268 height 26
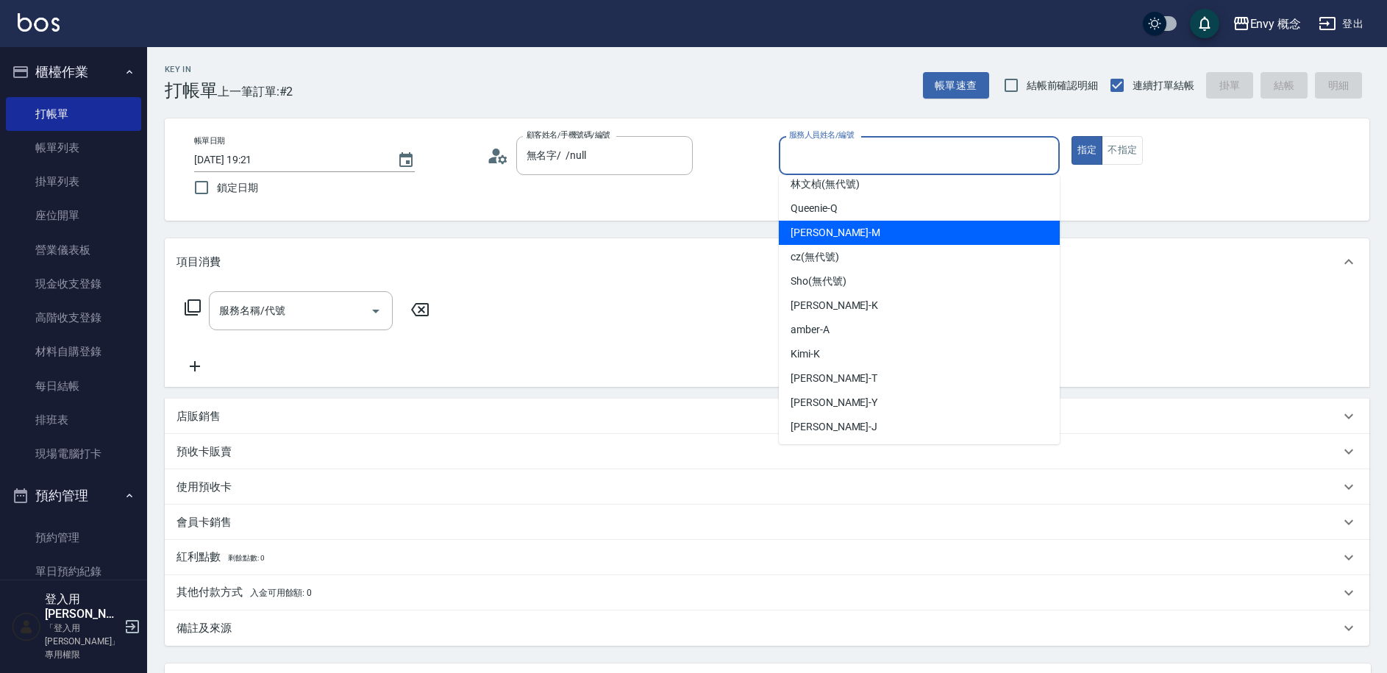
scroll to position [82, 0]
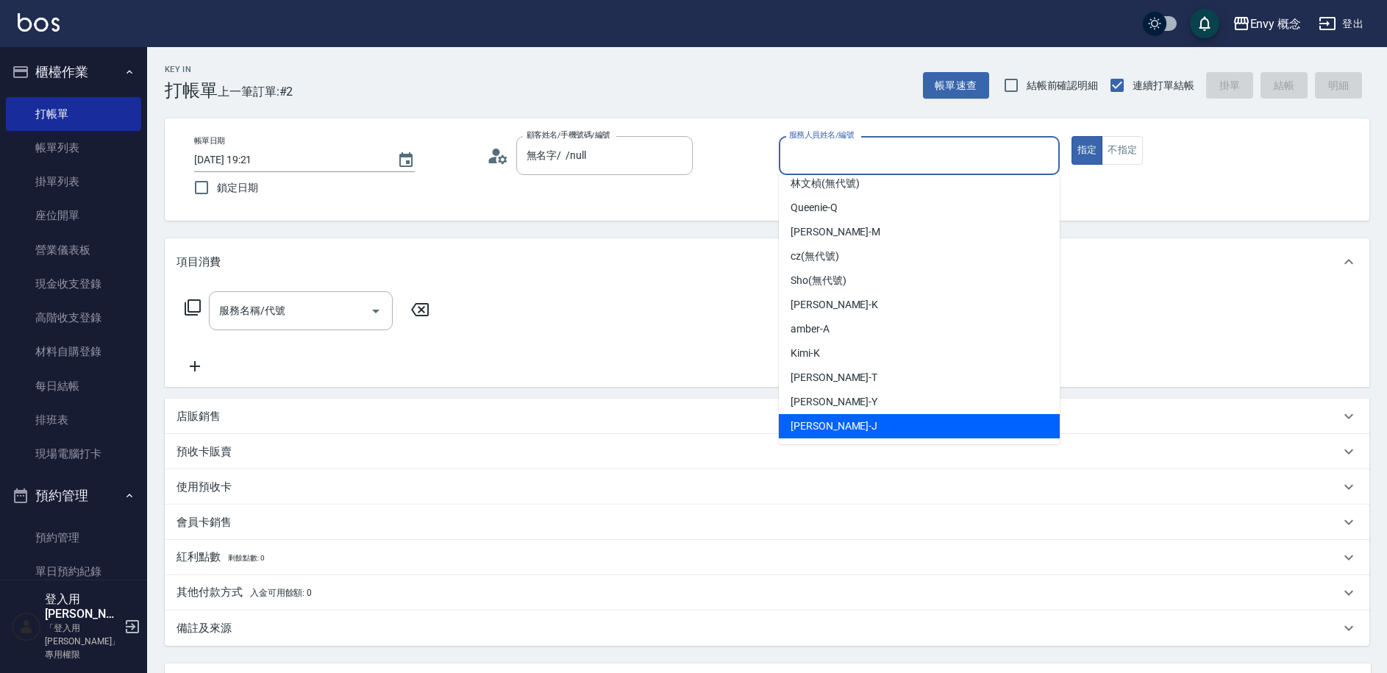
click at [842, 423] on div "Jessie -J" at bounding box center [919, 426] width 281 height 24
type input "Jessie-J"
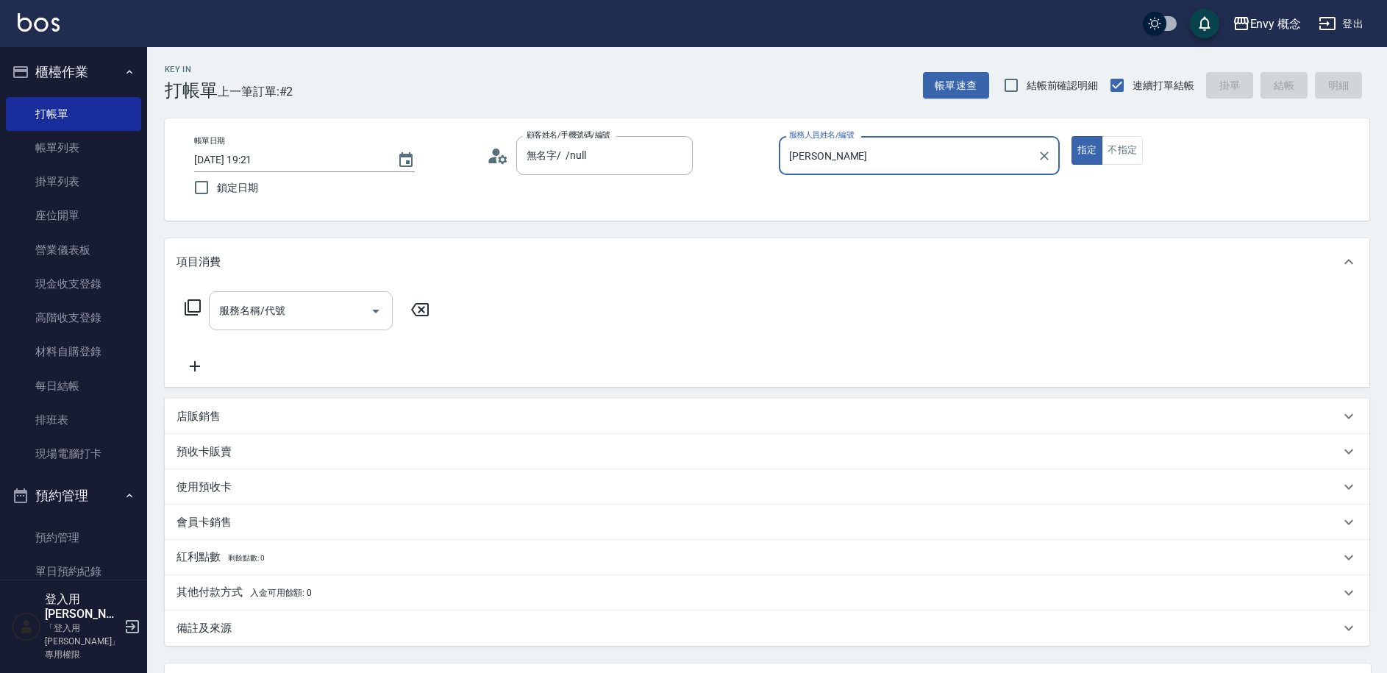
click at [313, 304] on input "服務名稱/代號" at bounding box center [290, 311] width 149 height 26
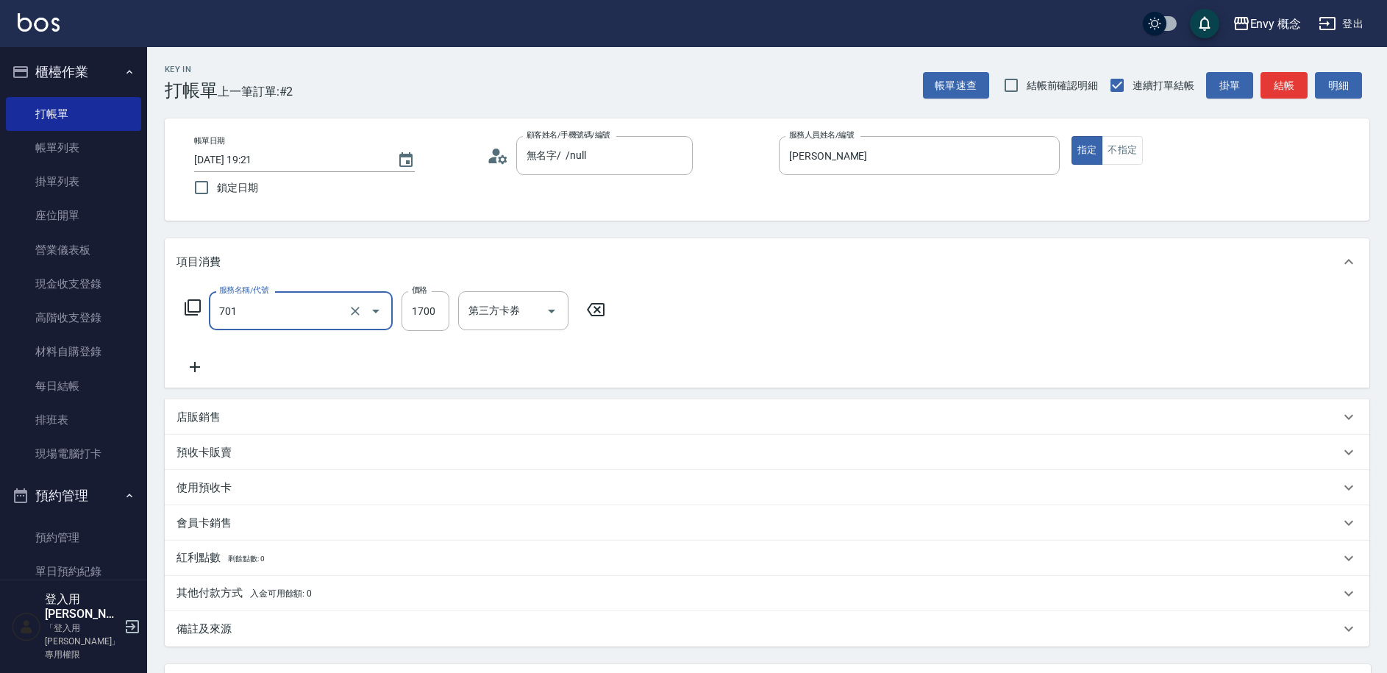
type input "701 染髮(701)"
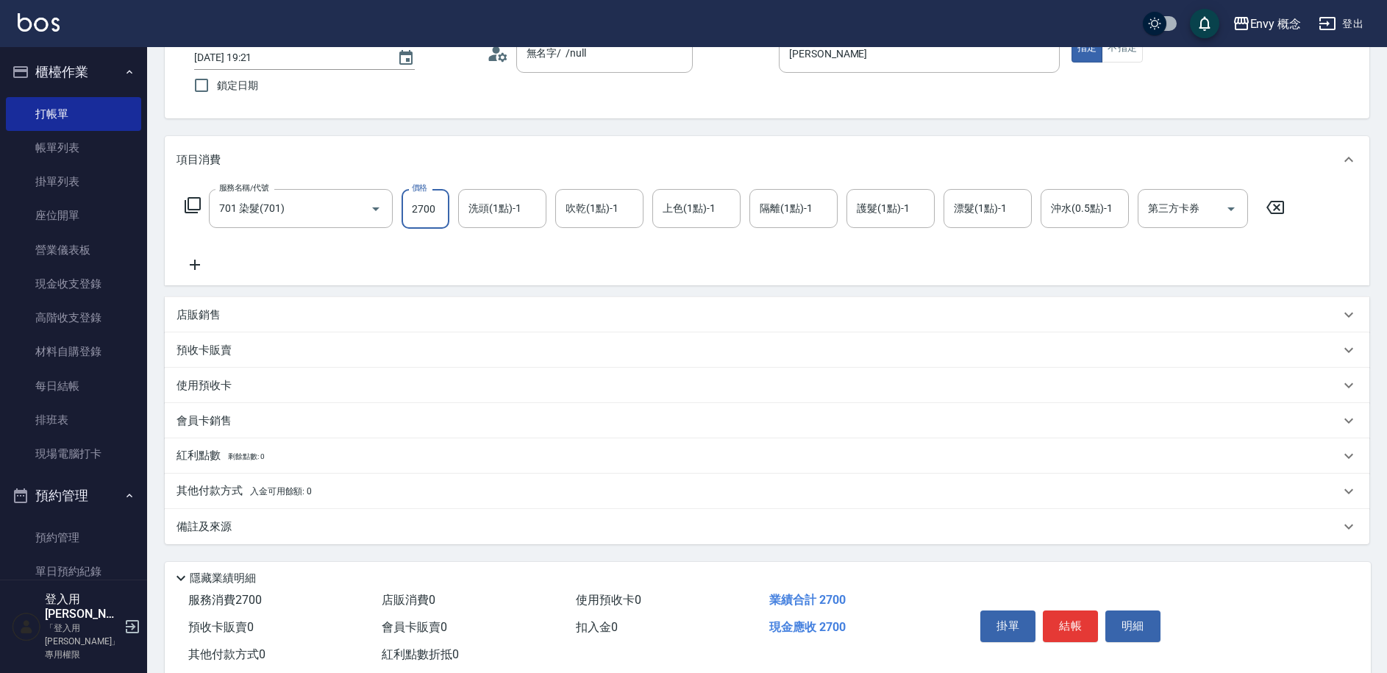
scroll to position [140, 0]
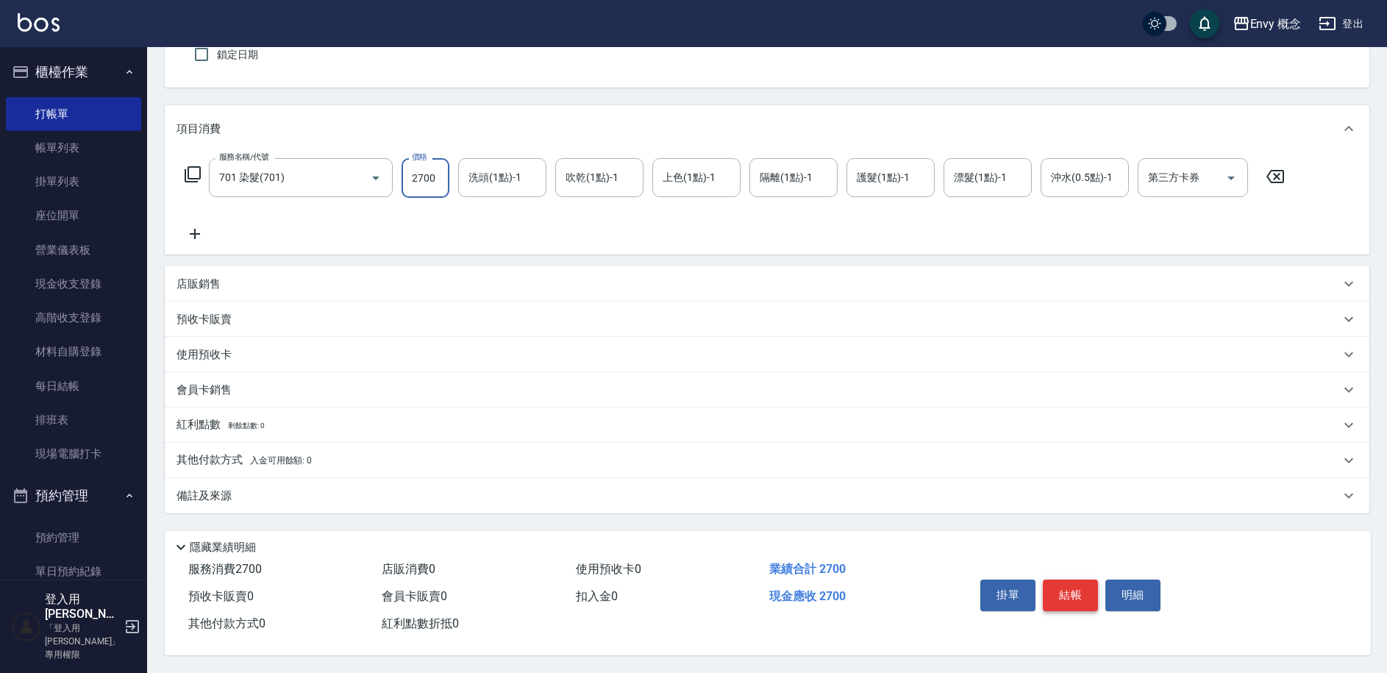
type input "2700"
click at [1059, 595] on button "結帳" at bounding box center [1070, 595] width 55 height 31
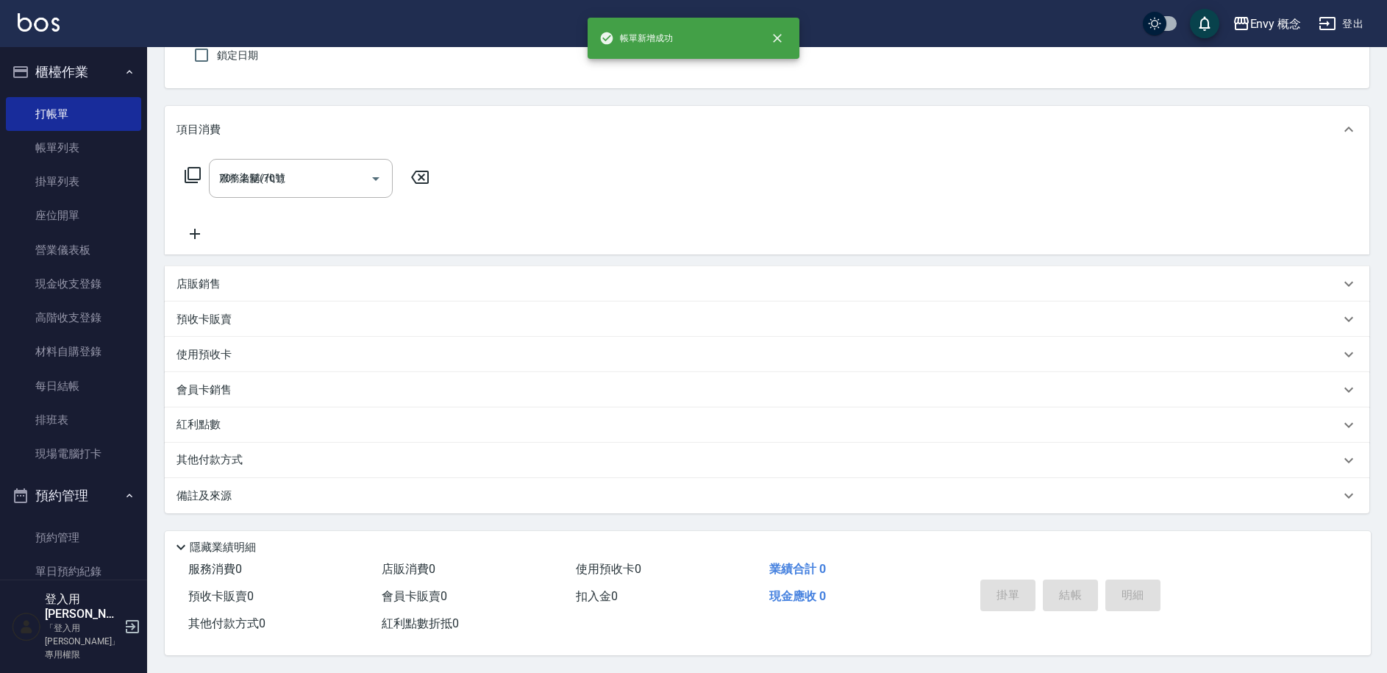
type input "2025/09/18 19:29"
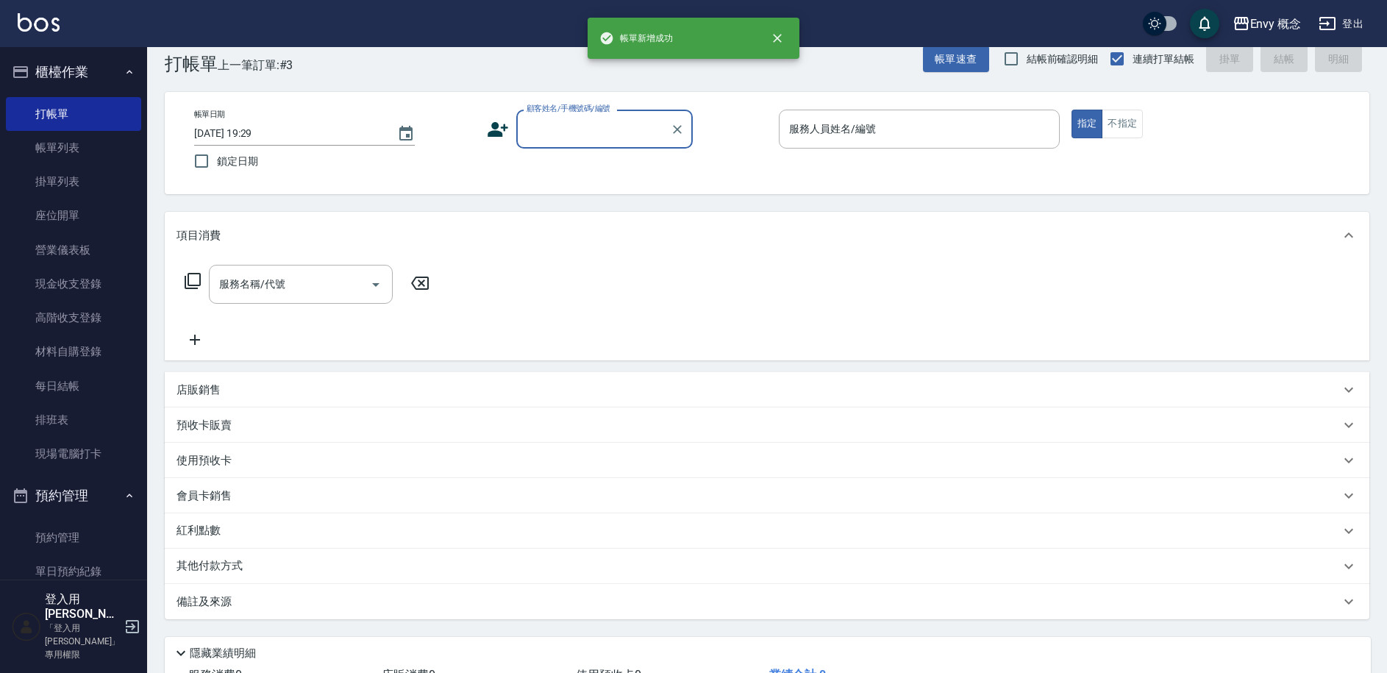
scroll to position [0, 0]
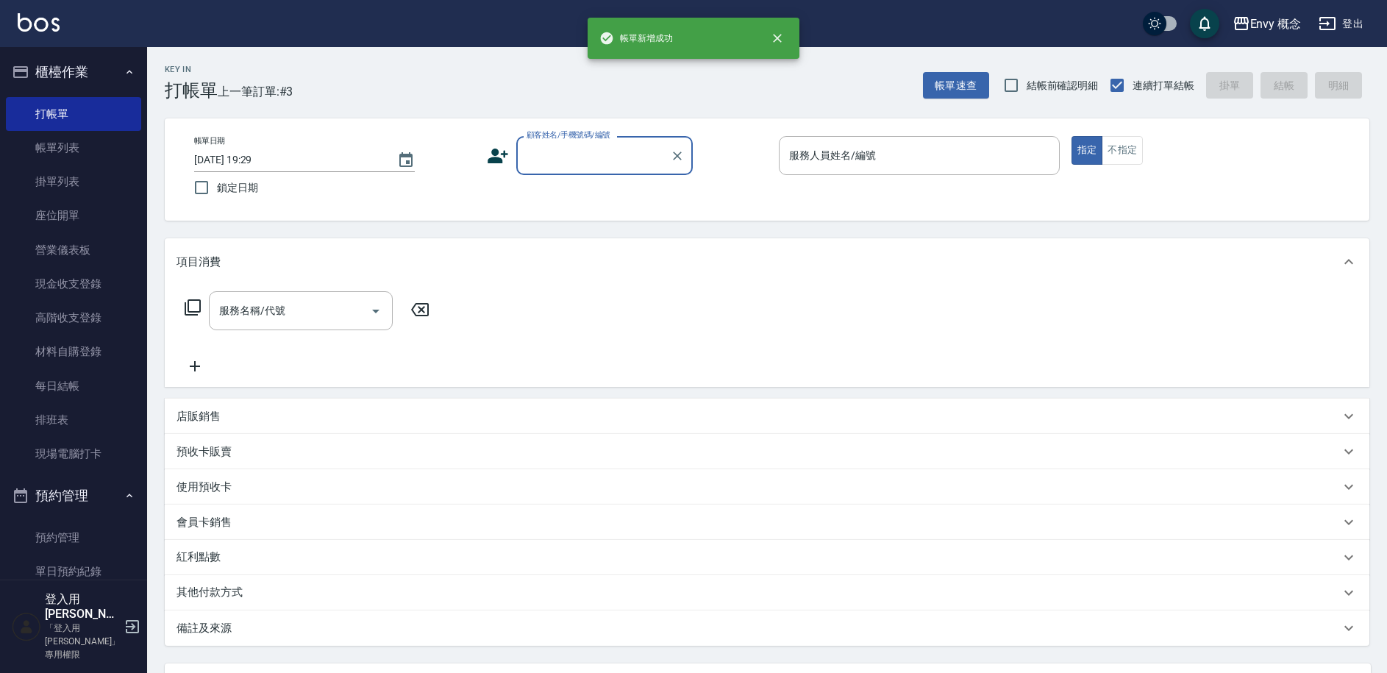
click at [562, 170] on div "顧客姓名/手機號碼/編號" at bounding box center [604, 155] width 177 height 39
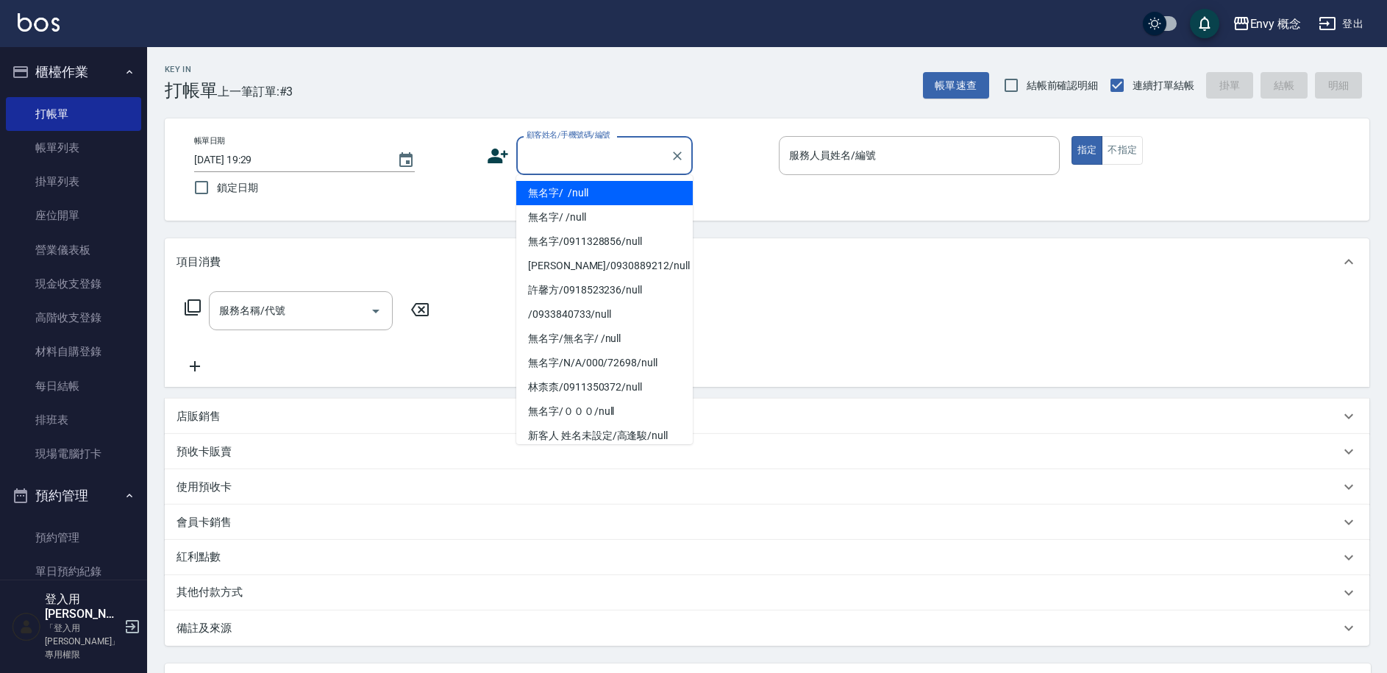
click at [569, 187] on li "無名字/ /null" at bounding box center [604, 193] width 177 height 24
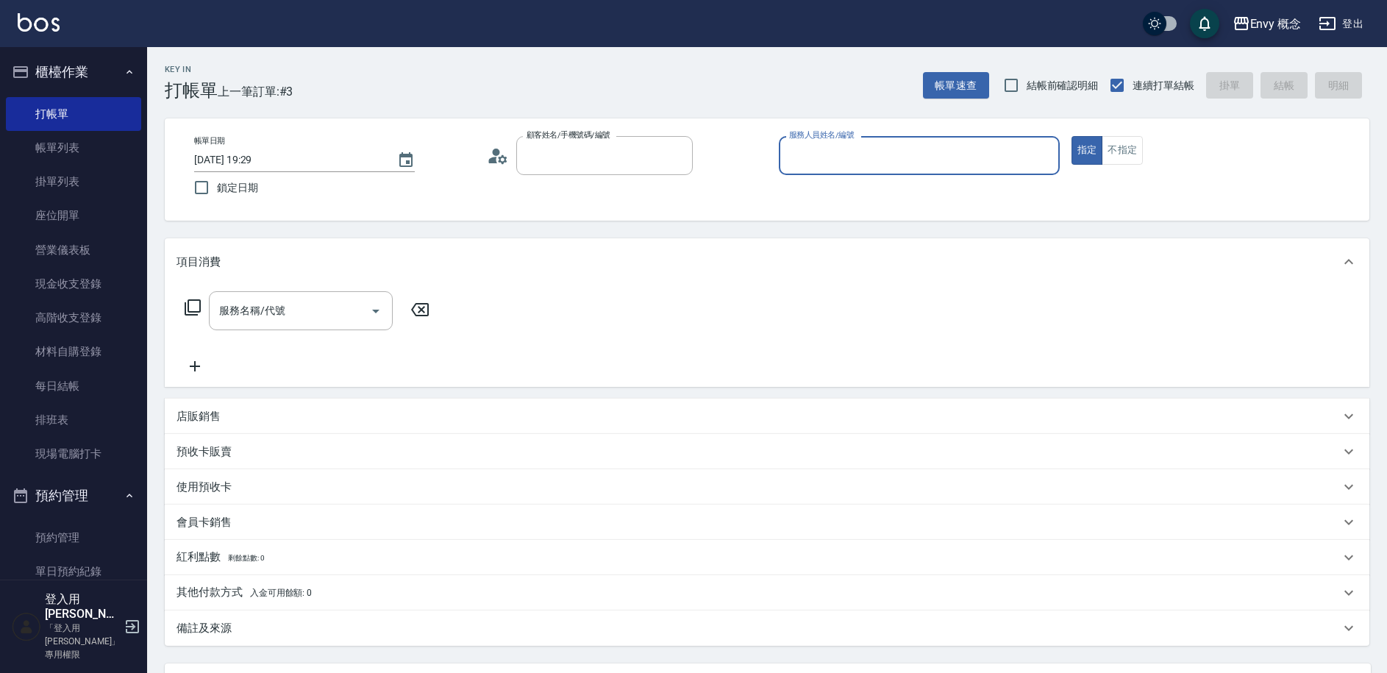
type input "無名字/ /null"
click at [864, 150] on input "服務人員姓名/編號" at bounding box center [920, 156] width 268 height 26
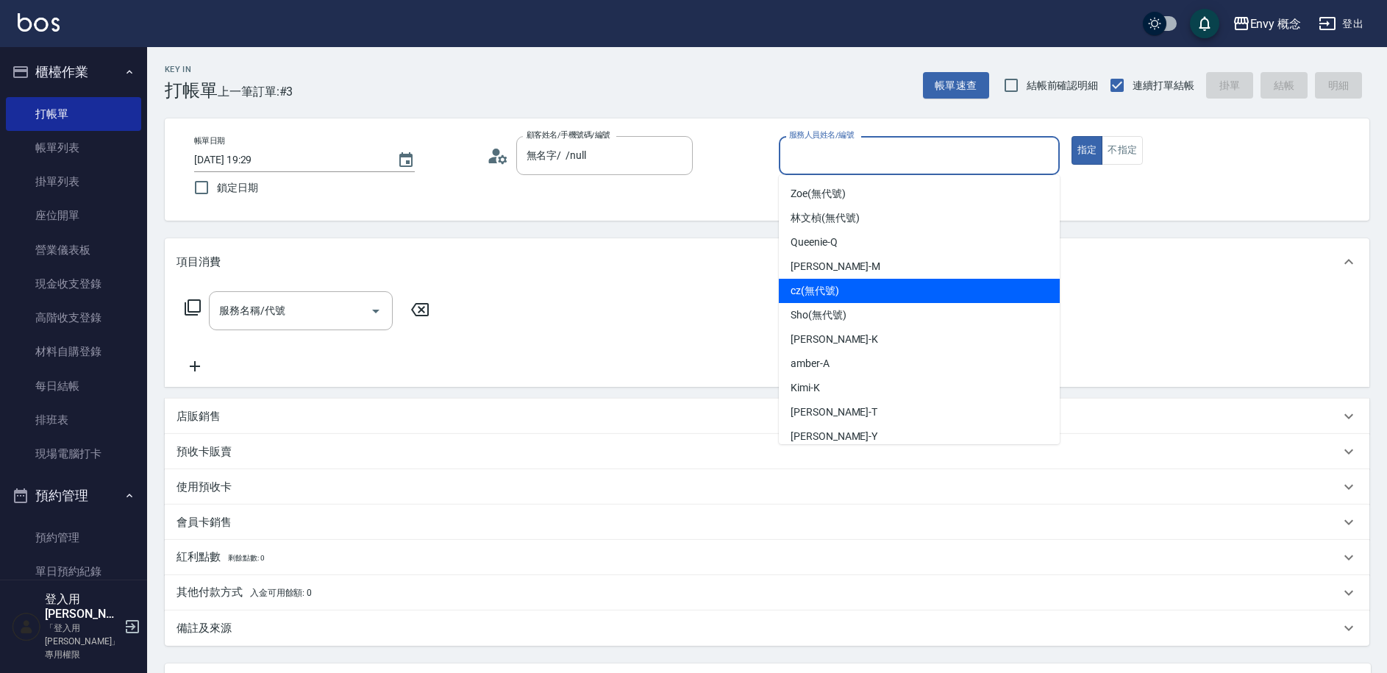
scroll to position [82, 0]
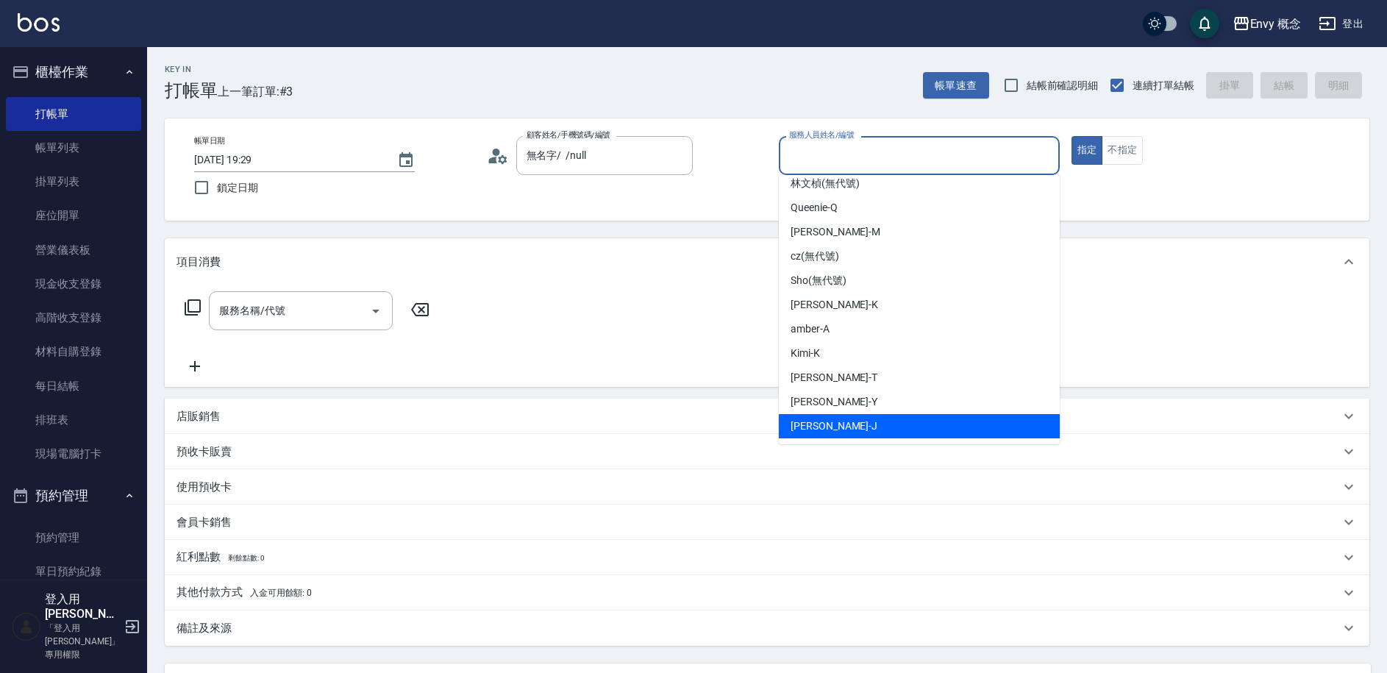
click at [841, 422] on div "Jessie -J" at bounding box center [919, 426] width 281 height 24
type input "Jessie-J"
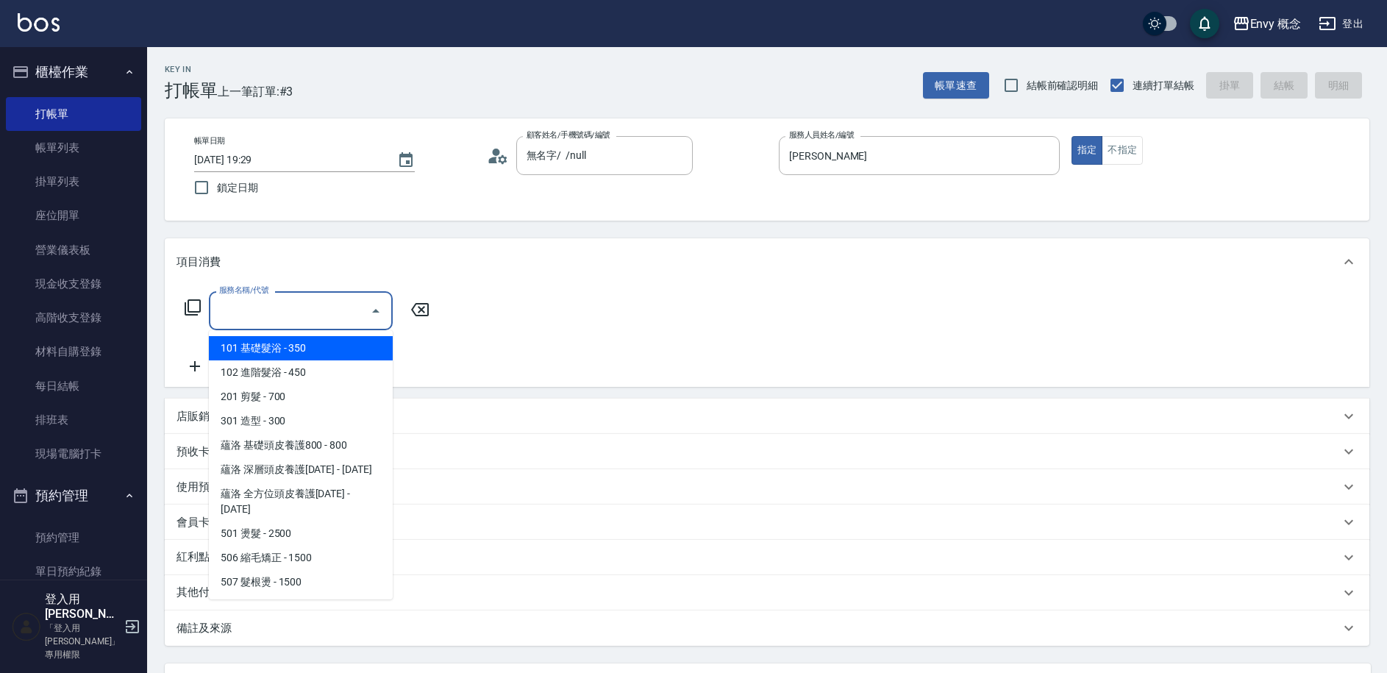
click at [338, 308] on input "服務名稱/代號" at bounding box center [290, 311] width 149 height 26
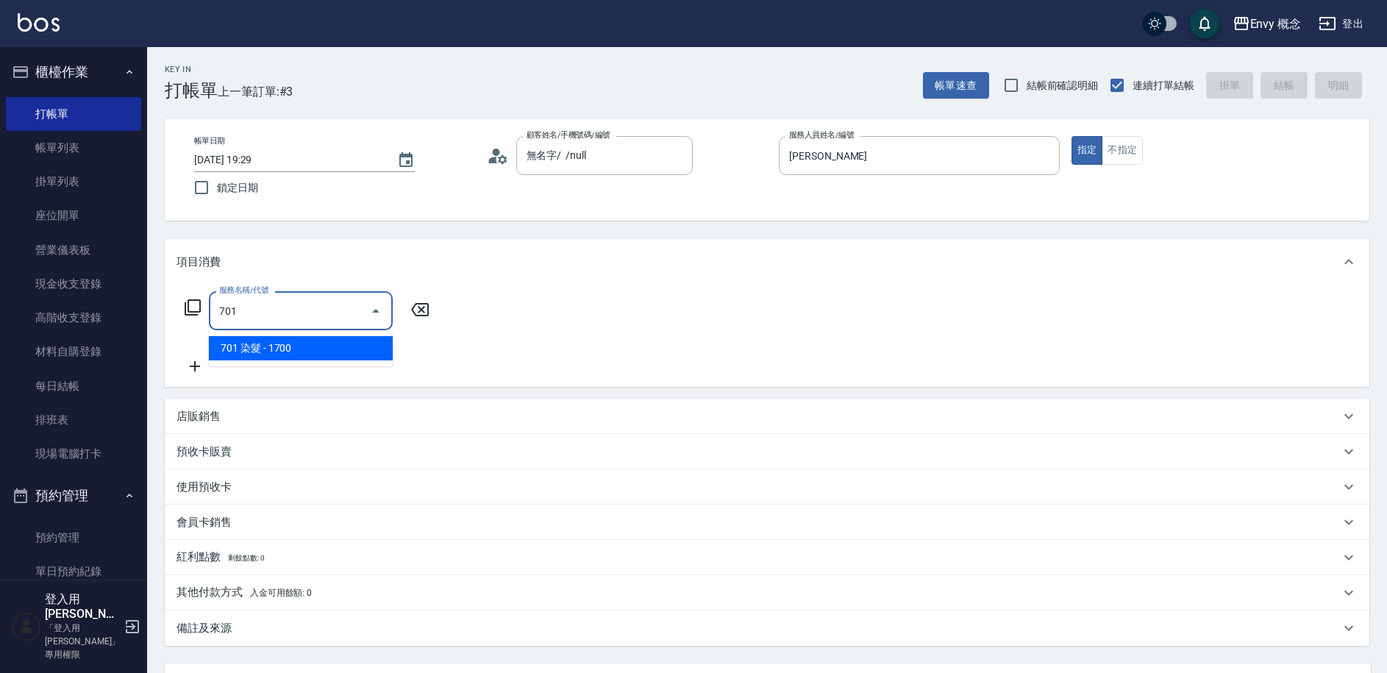
type input "701 染髮(701)"
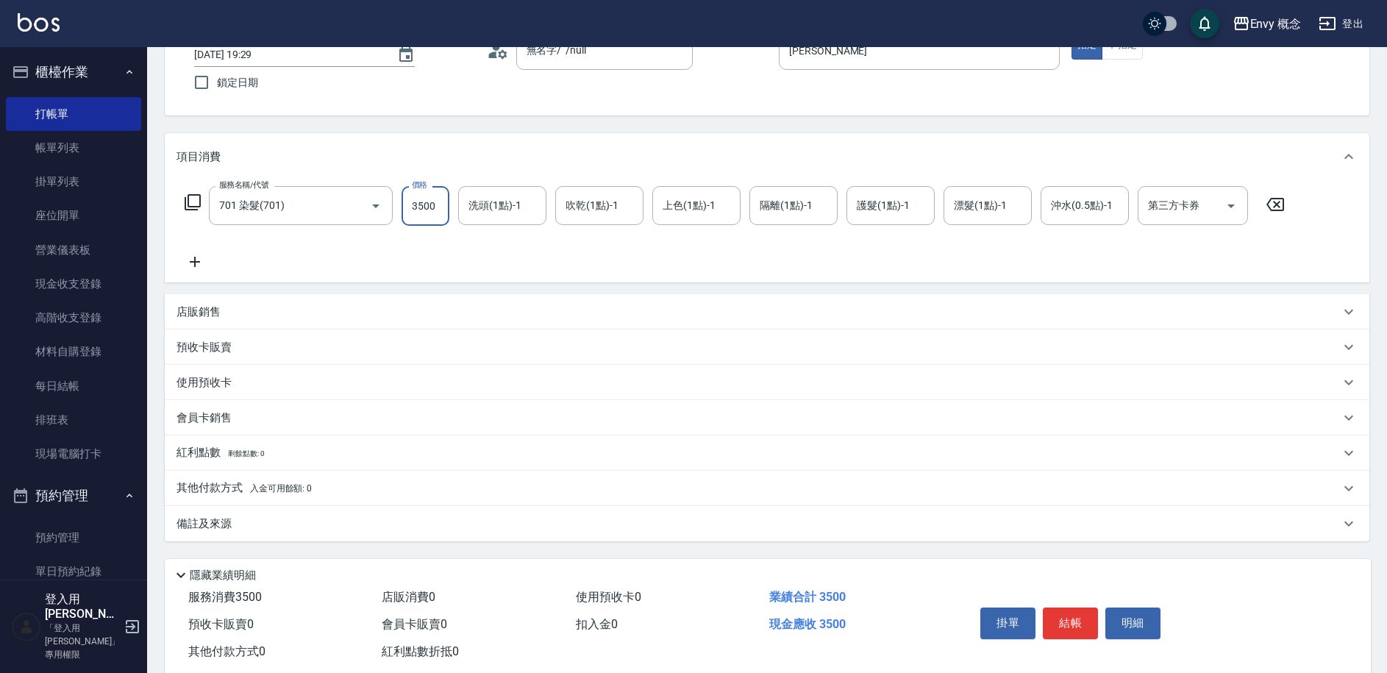
scroll to position [140, 0]
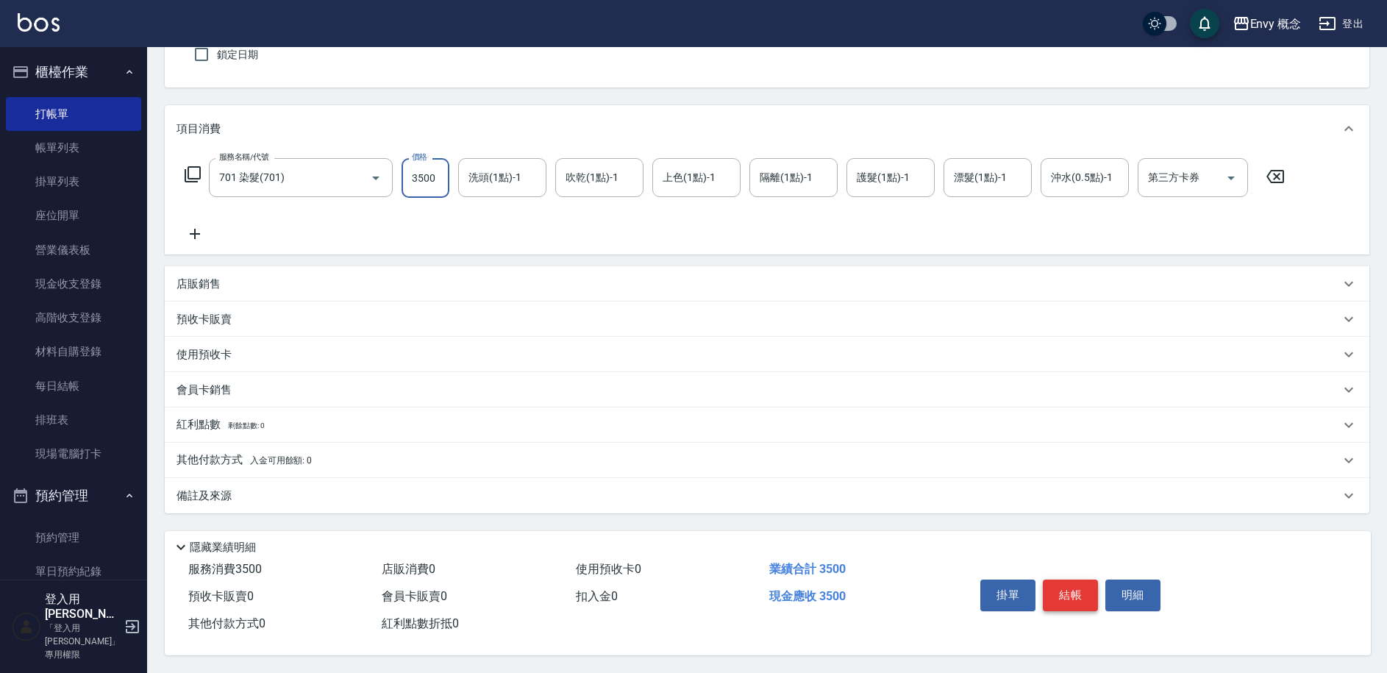
type input "3500"
click at [1071, 582] on button "結帳" at bounding box center [1070, 595] width 55 height 31
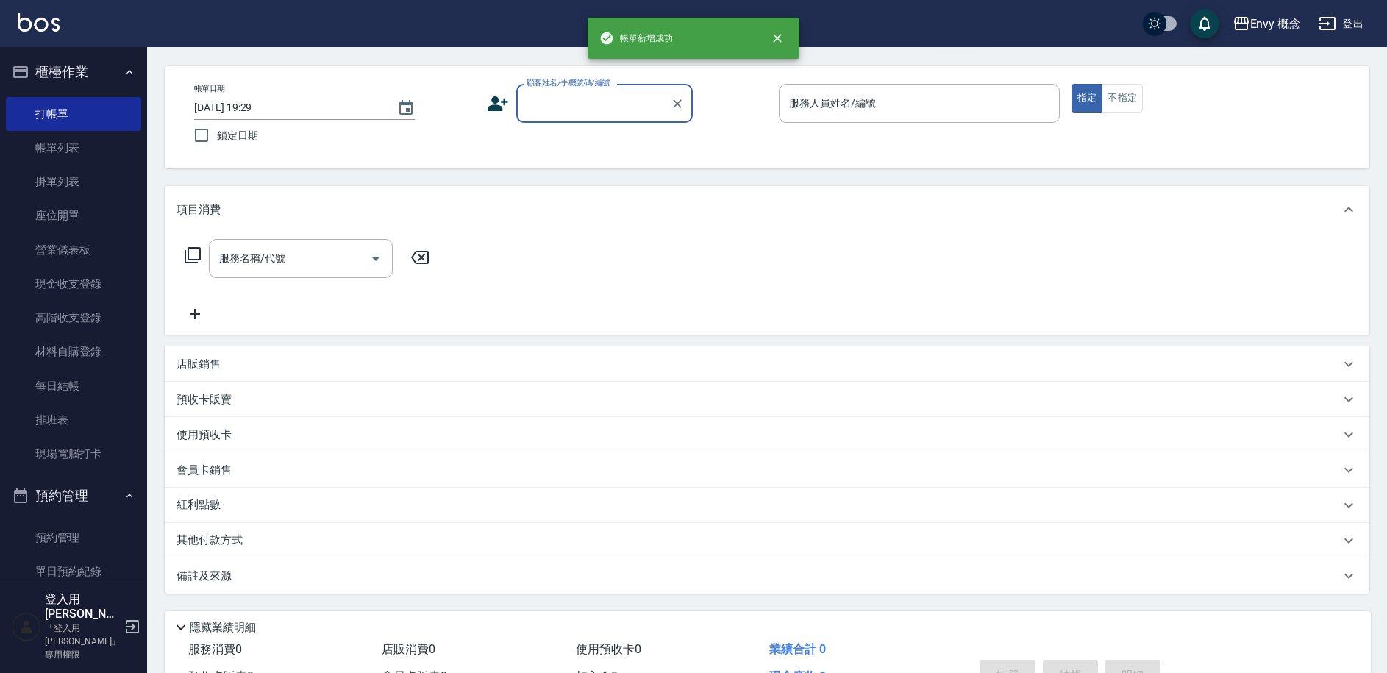
scroll to position [0, 0]
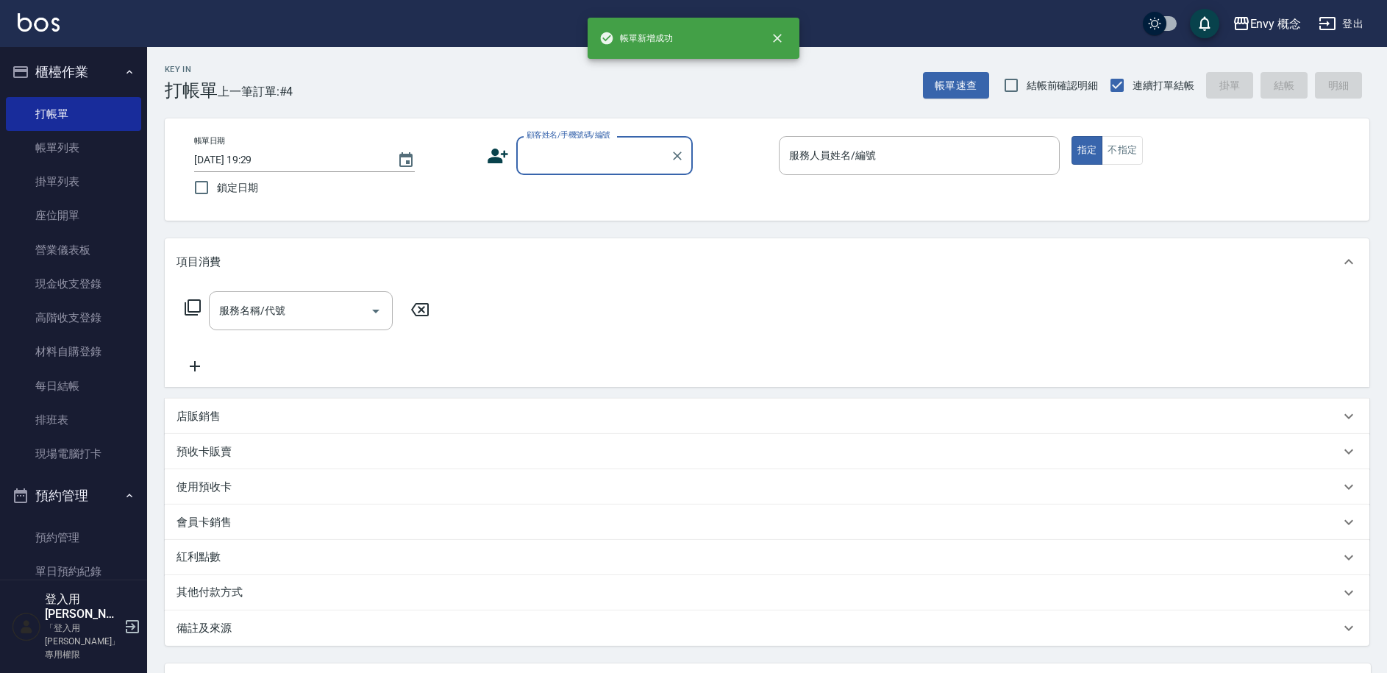
click at [551, 163] on input "顧客姓名/手機號碼/編號" at bounding box center [593, 156] width 141 height 26
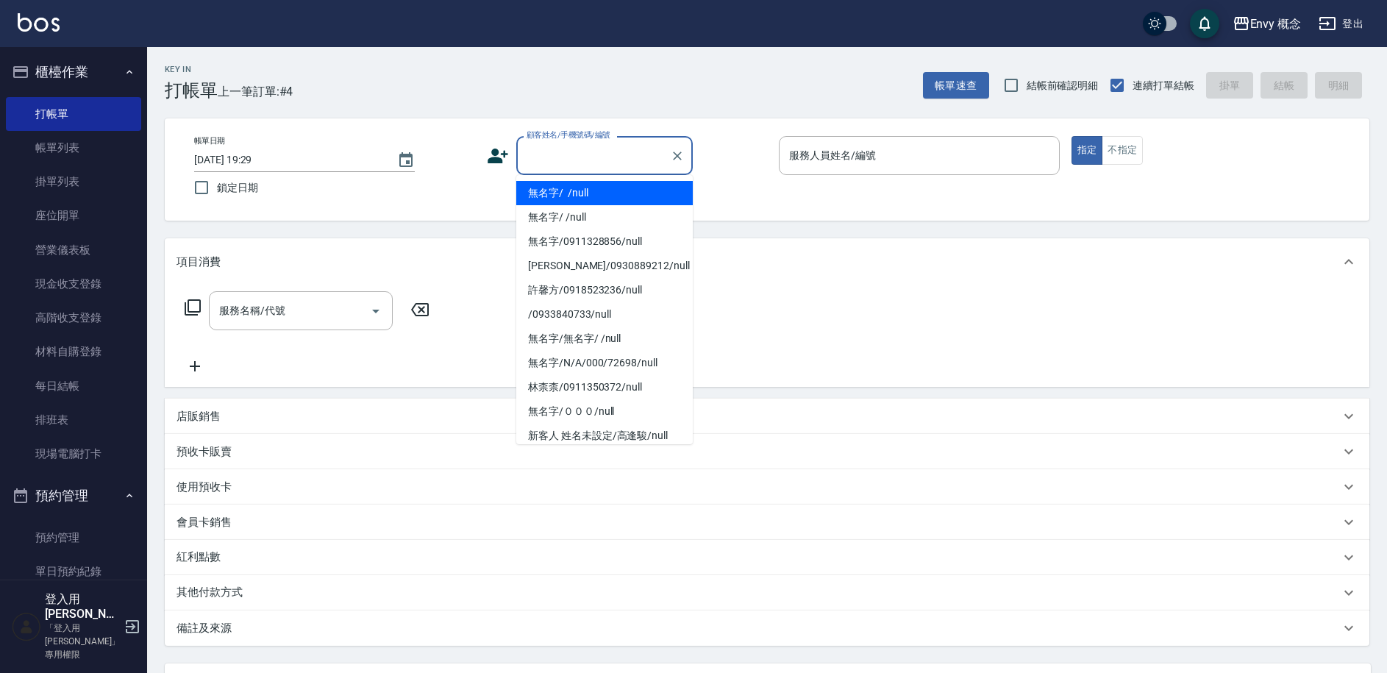
click at [563, 190] on li "無名字/ /null" at bounding box center [604, 193] width 177 height 24
type input "無名字/ /null"
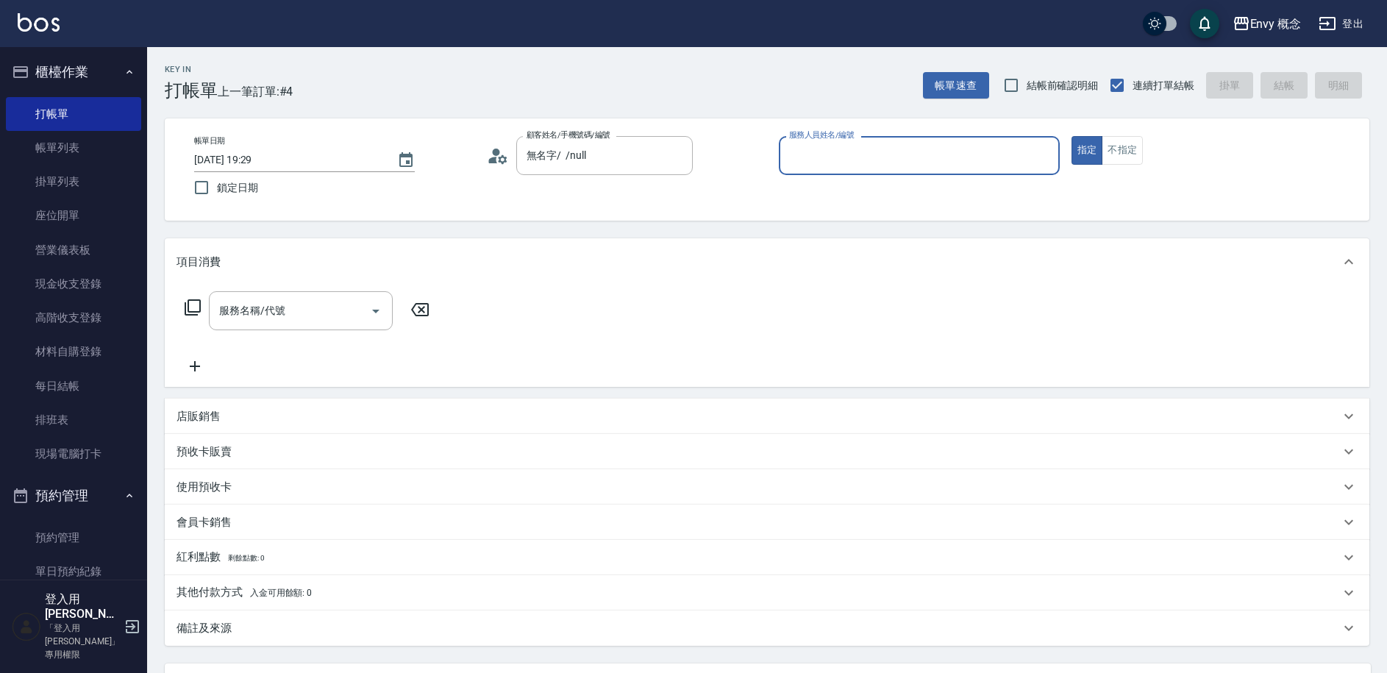
click at [928, 153] on input "服務人員姓名/編號" at bounding box center [920, 156] width 268 height 26
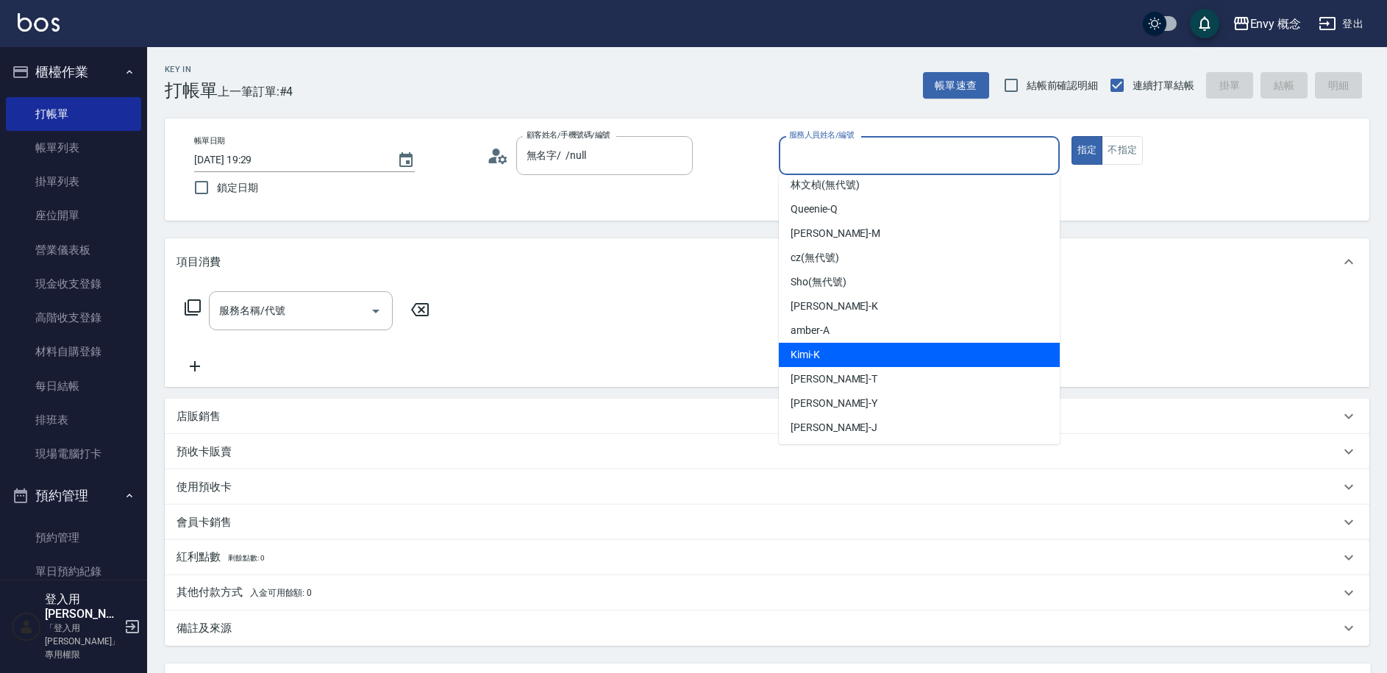
scroll to position [82, 0]
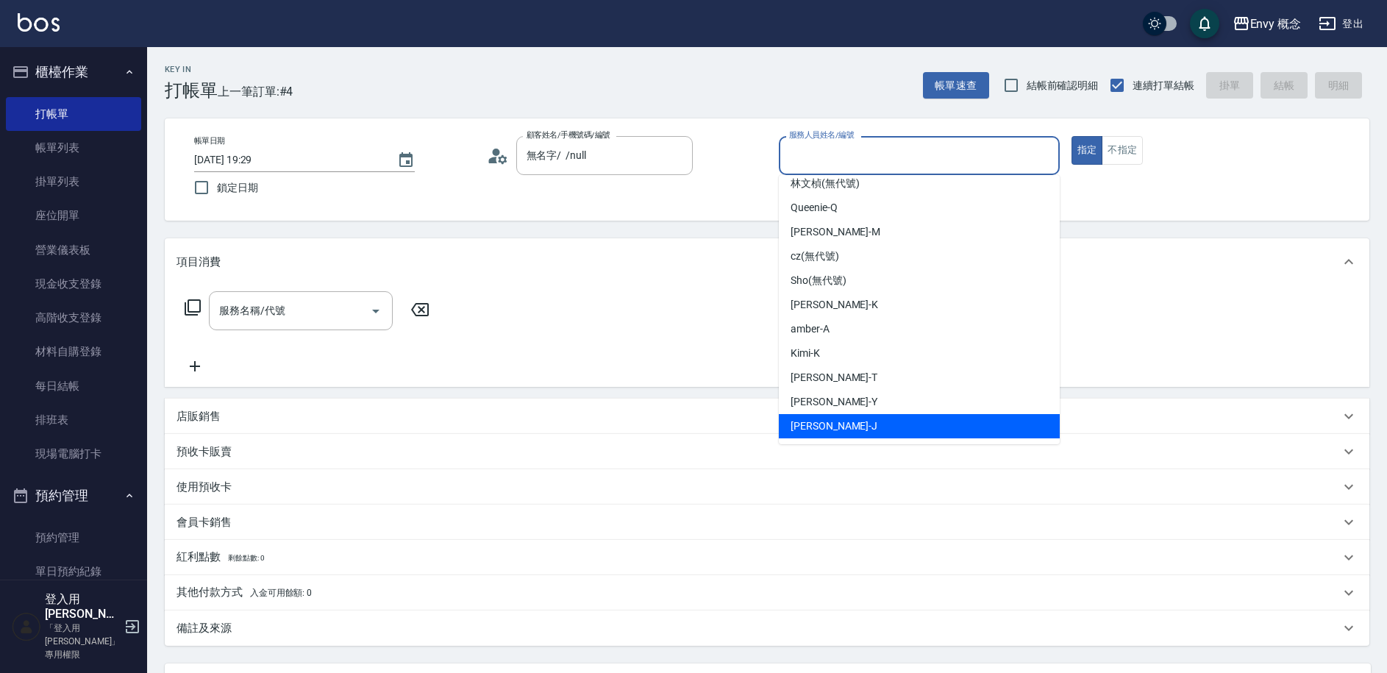
click at [864, 422] on div "Jessie -J" at bounding box center [919, 426] width 281 height 24
type input "Jessie-J"
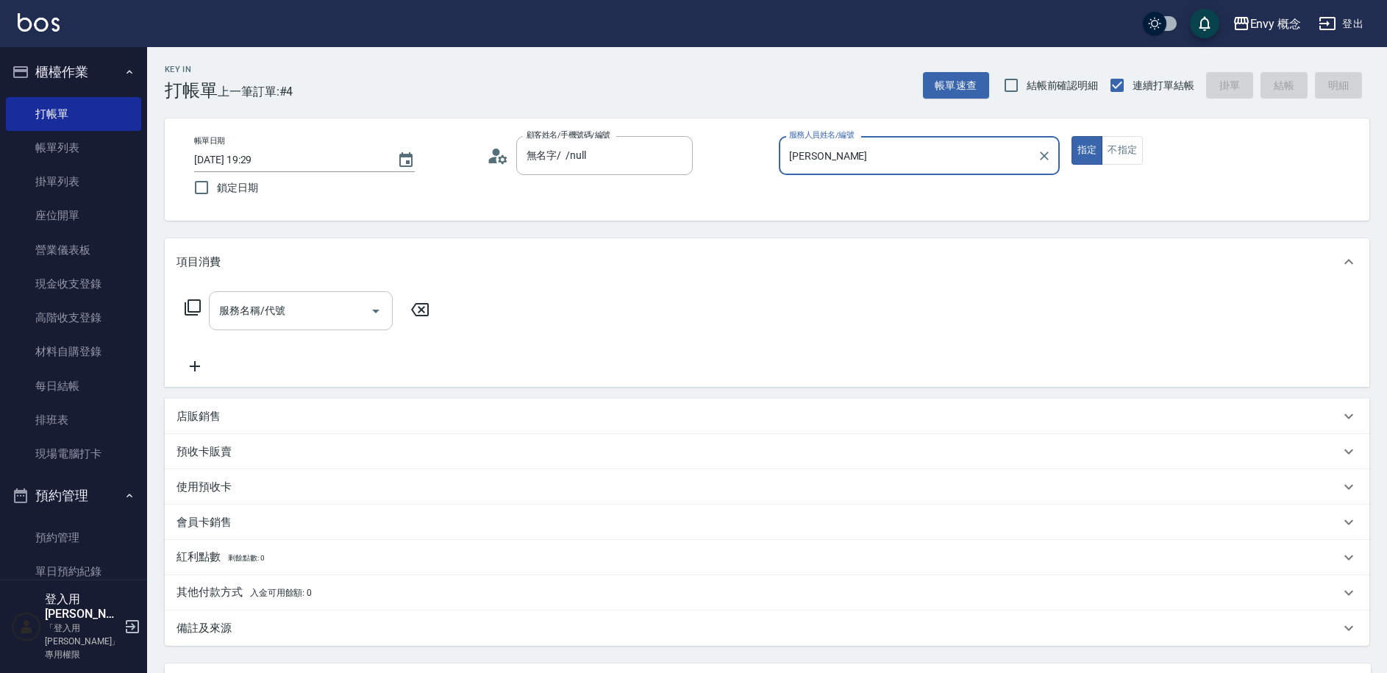
click at [352, 312] on input "服務名稱/代號" at bounding box center [290, 311] width 149 height 26
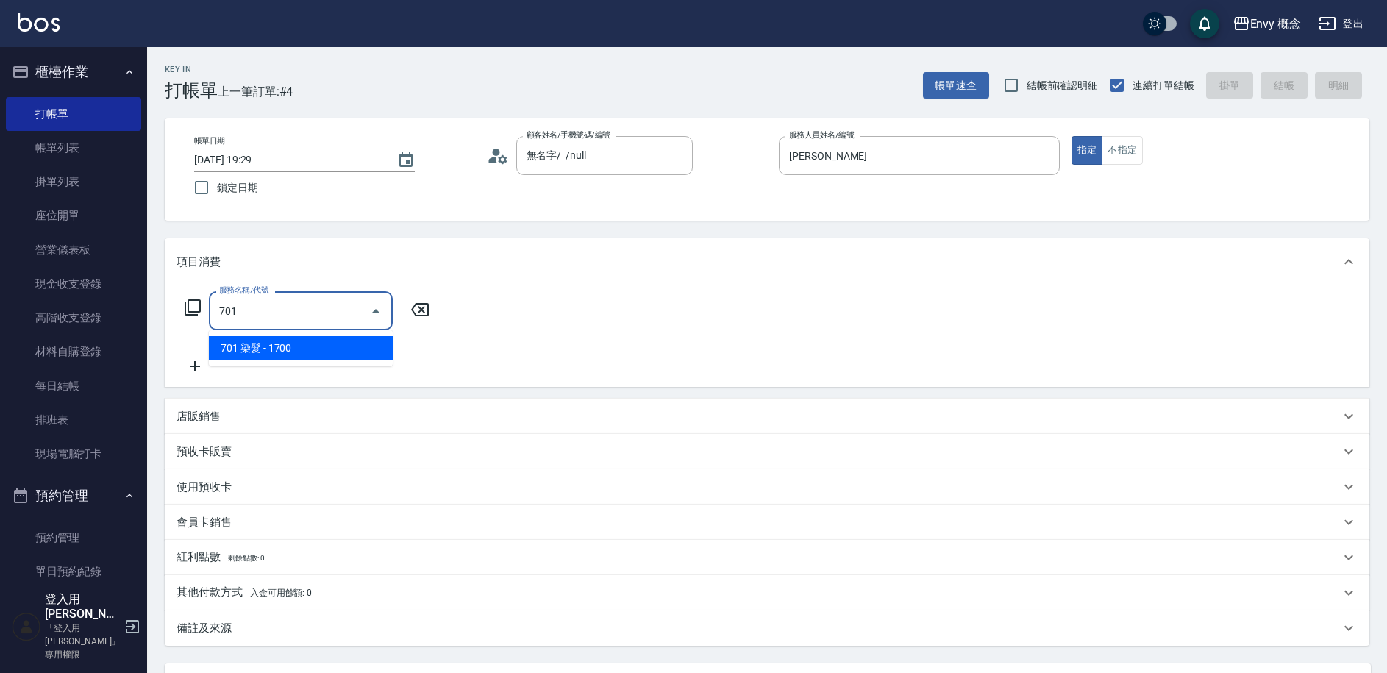
type input "701 染髮(701)"
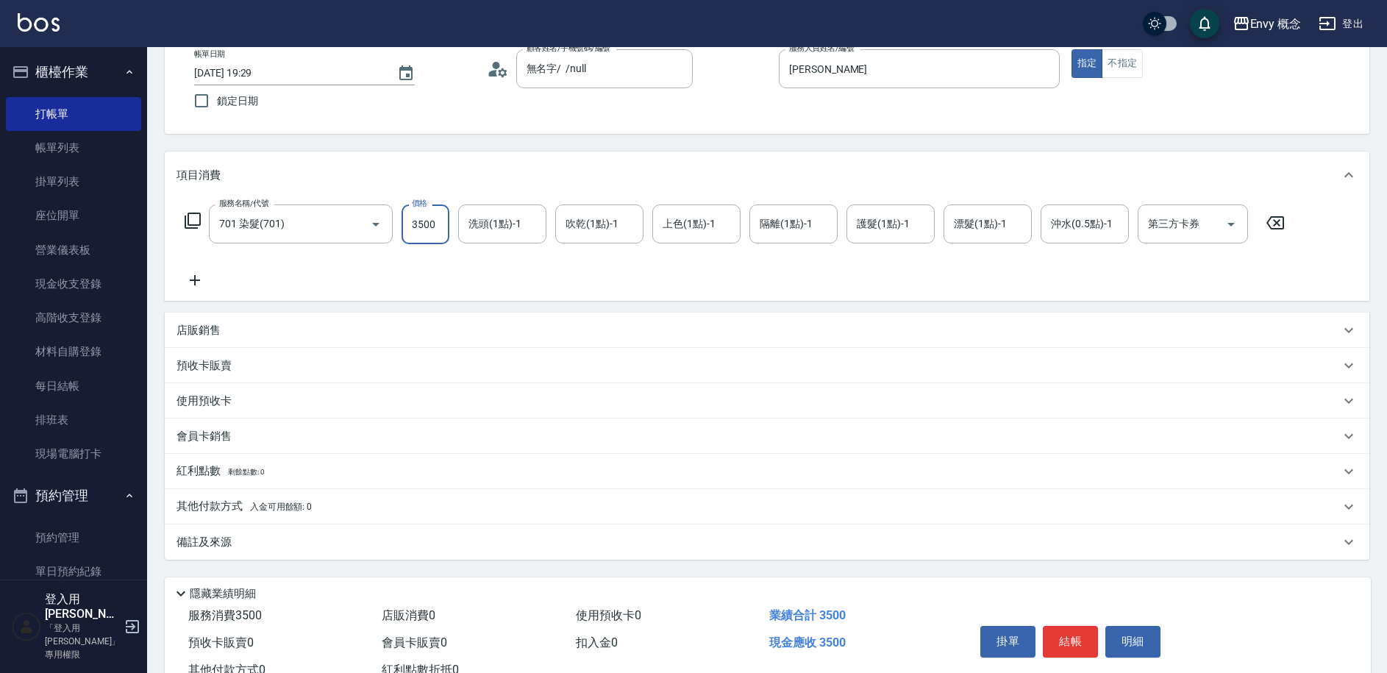
scroll to position [140, 0]
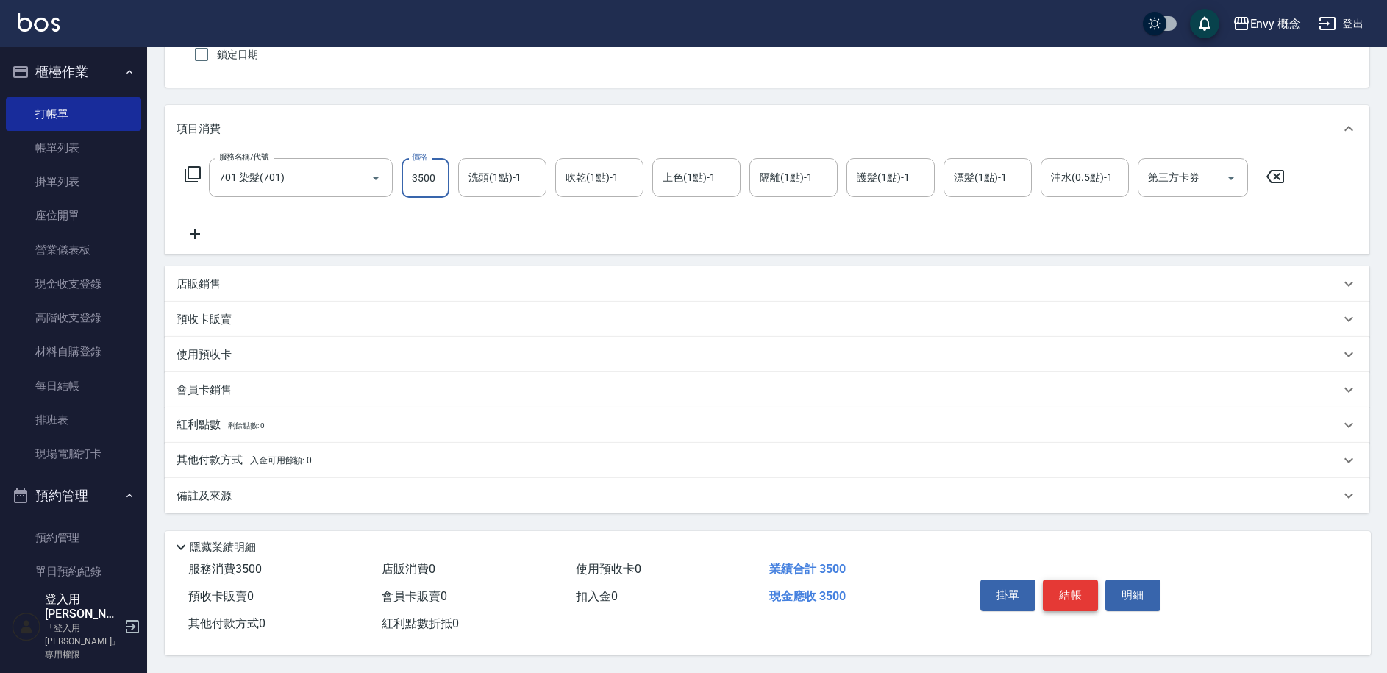
type input "3500"
click at [1083, 580] on button "結帳" at bounding box center [1070, 595] width 55 height 31
type input "2025/09/18 19:30"
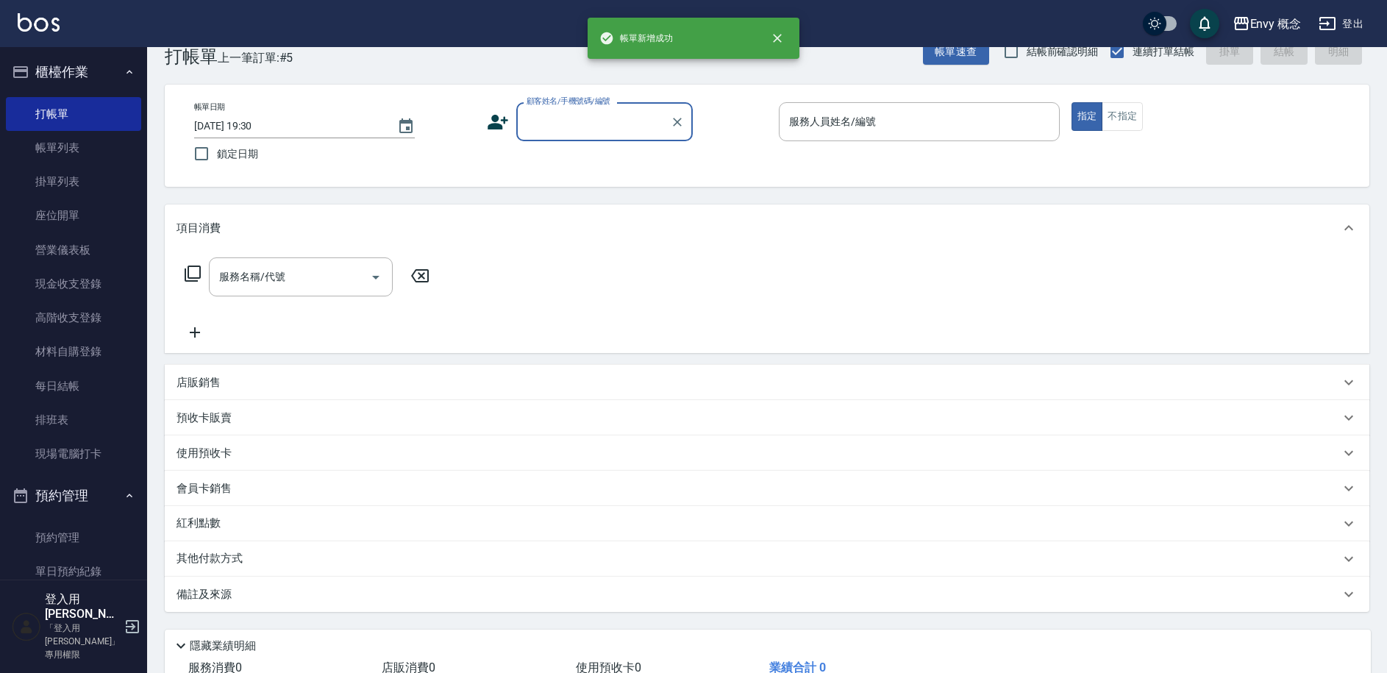
scroll to position [0, 0]
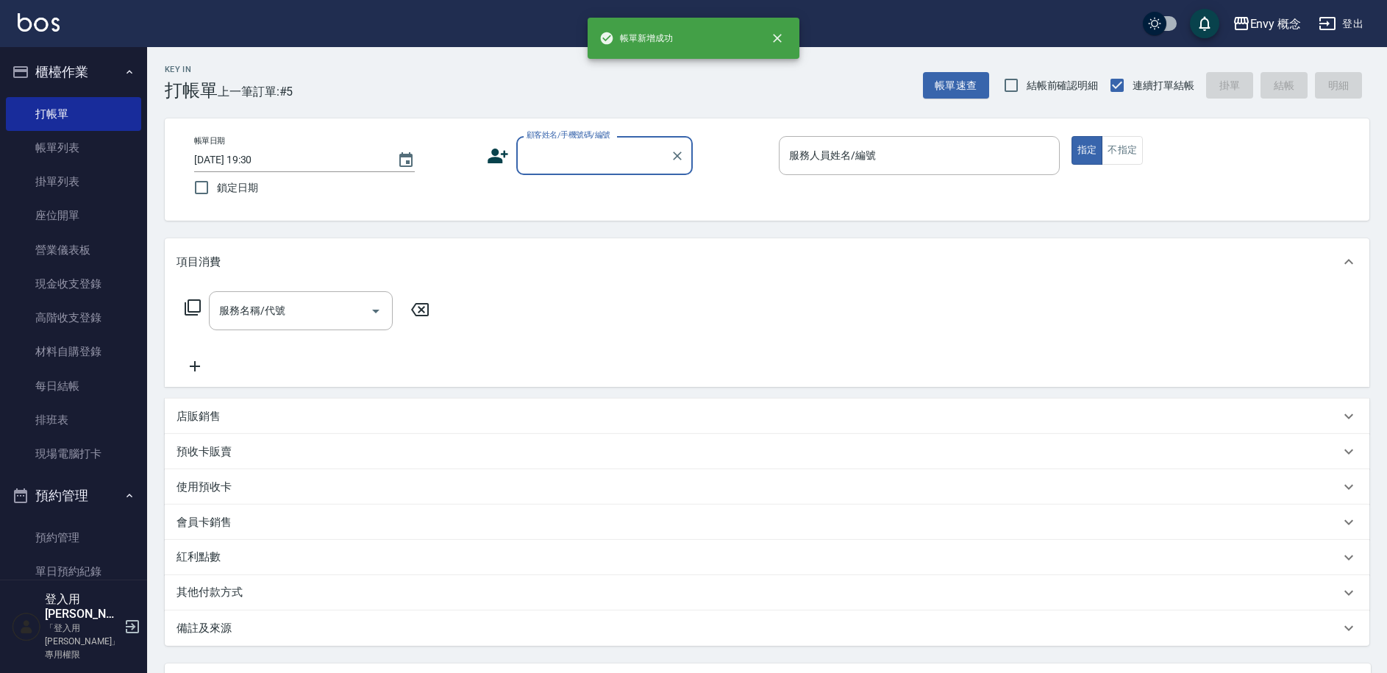
click at [585, 171] on div "顧客姓名/手機號碼/編號" at bounding box center [604, 155] width 177 height 39
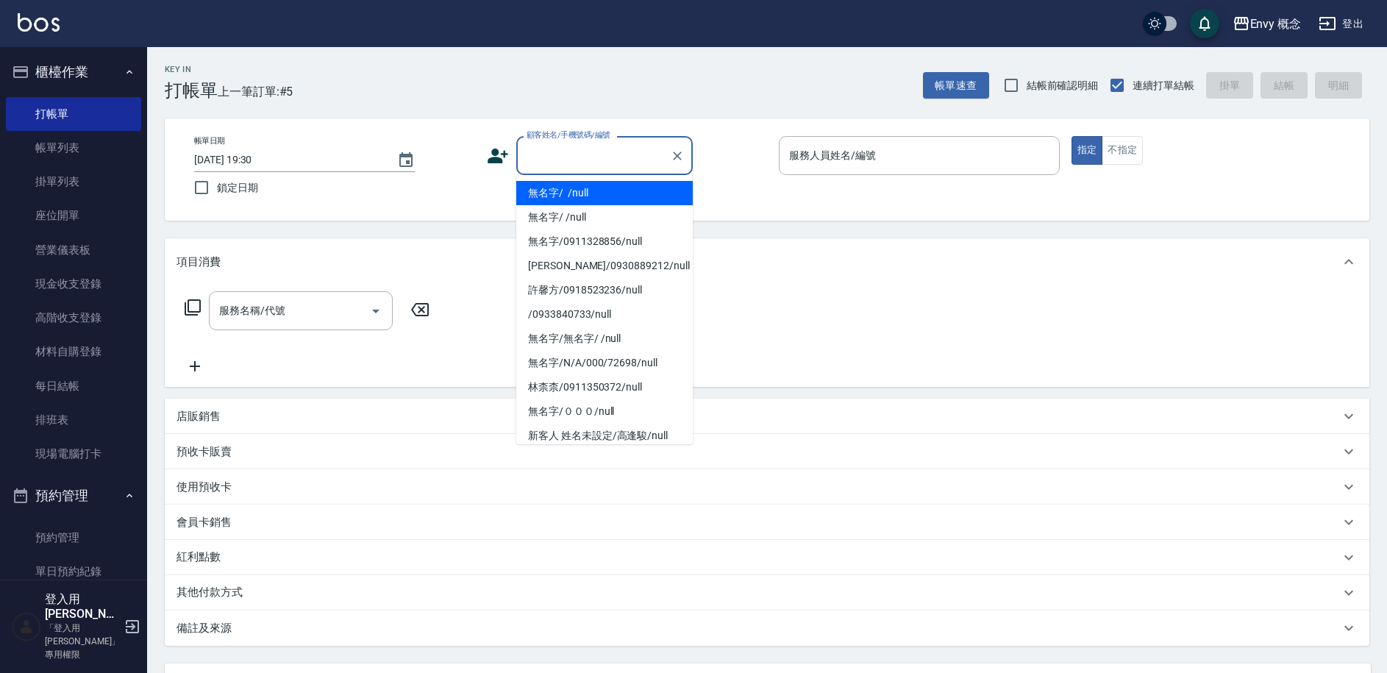
click at [595, 193] on li "無名字/ /null" at bounding box center [604, 193] width 177 height 24
type input "無名字/ /null"
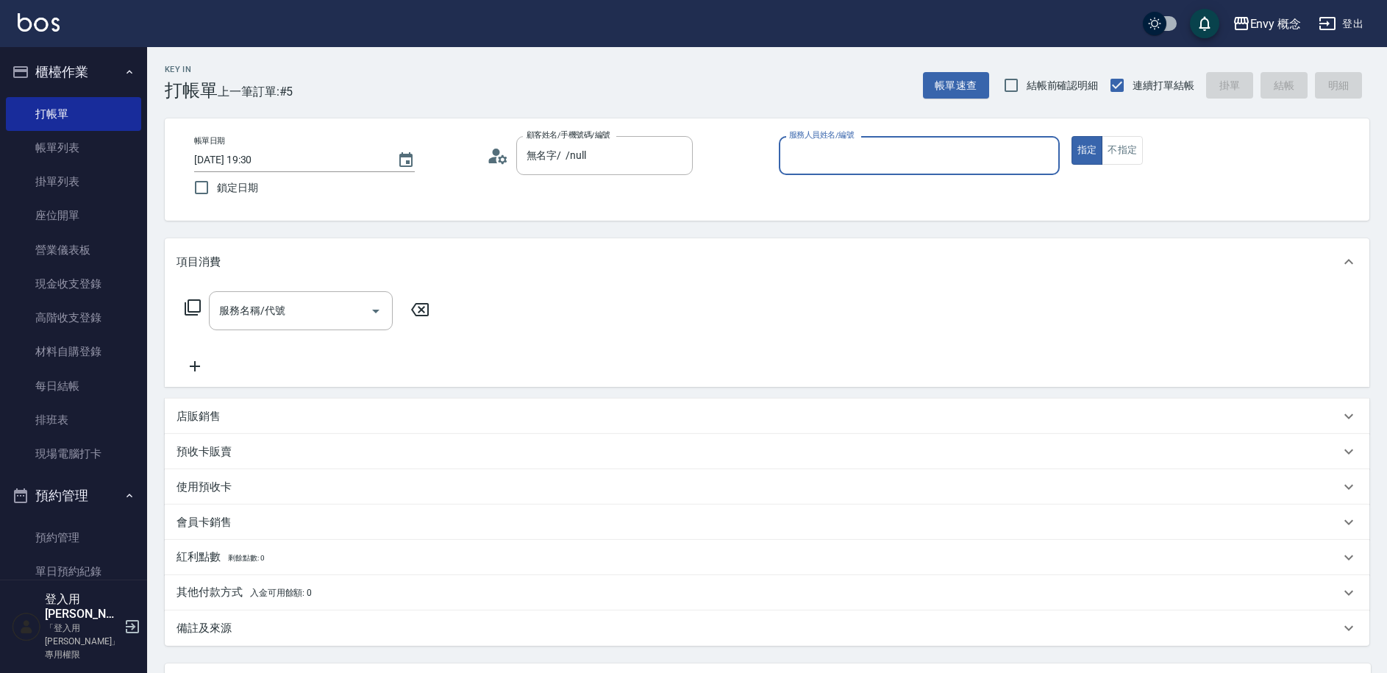
click at [844, 164] on input "服務人員姓名/編號" at bounding box center [920, 156] width 268 height 26
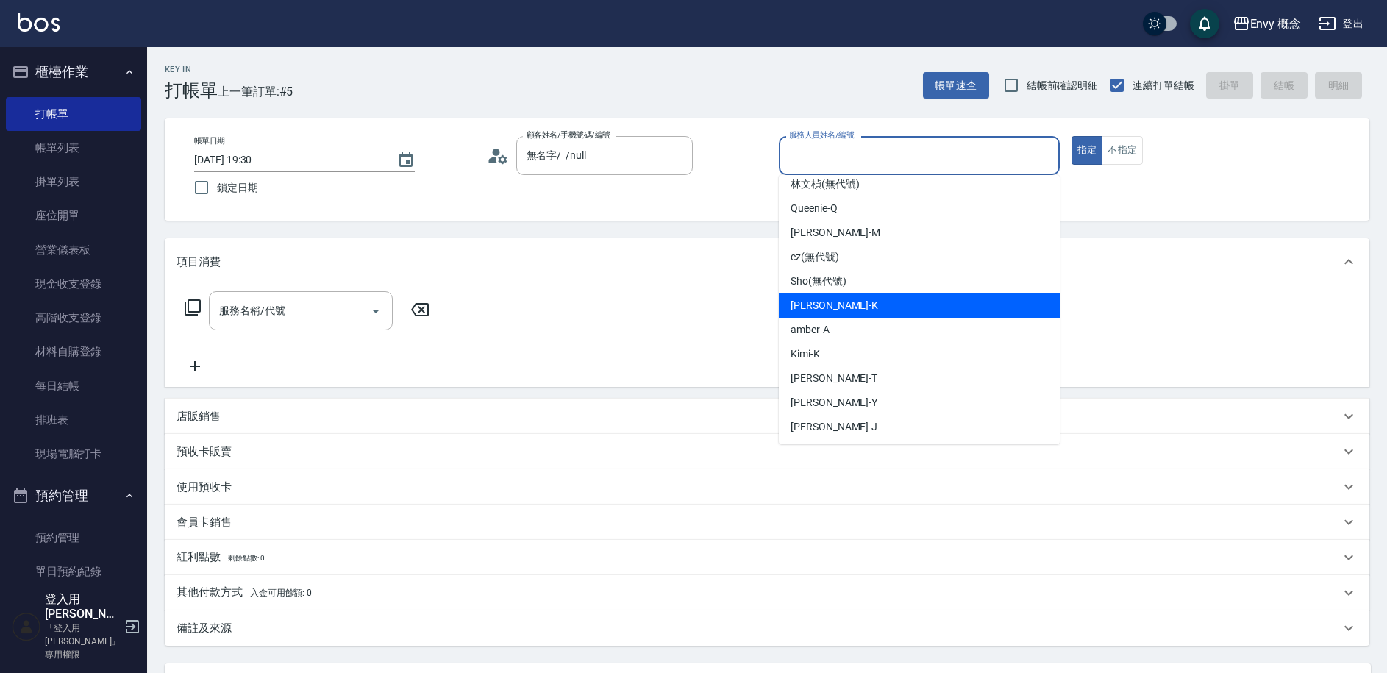
scroll to position [82, 0]
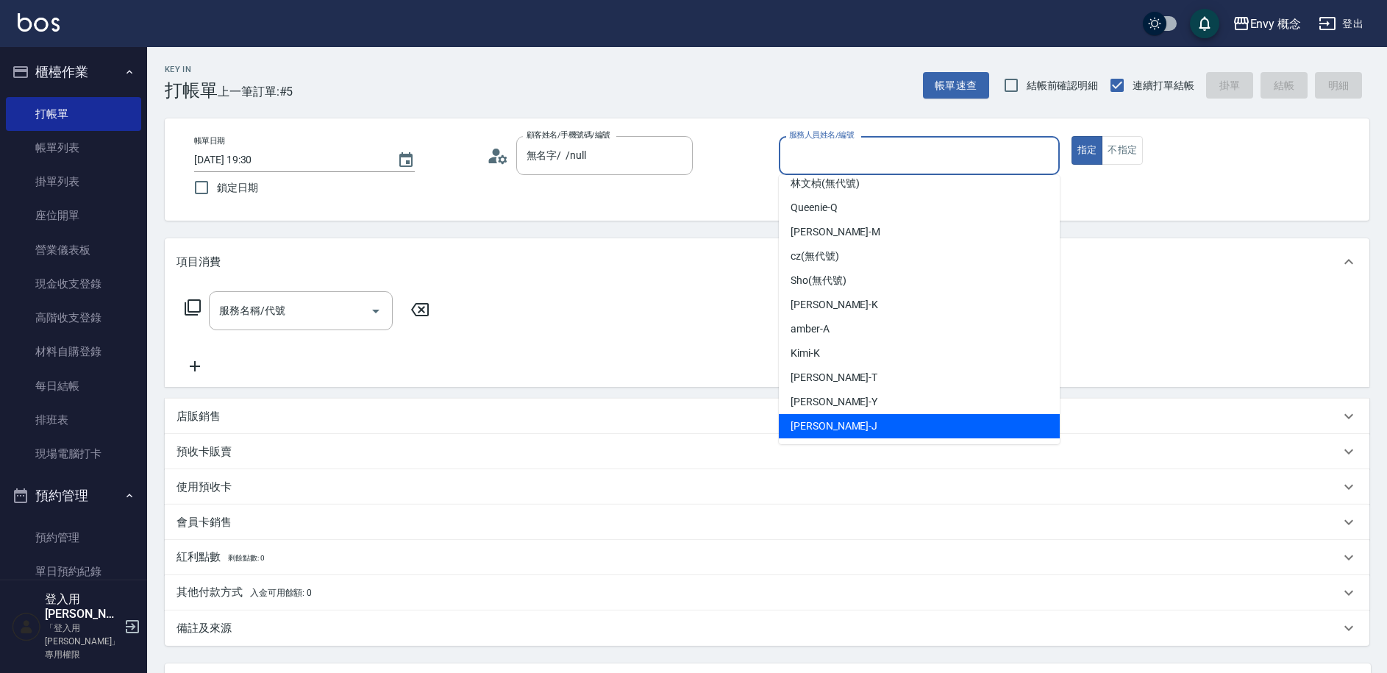
click at [859, 433] on div "Jessie -J" at bounding box center [919, 426] width 281 height 24
type input "Jessie-J"
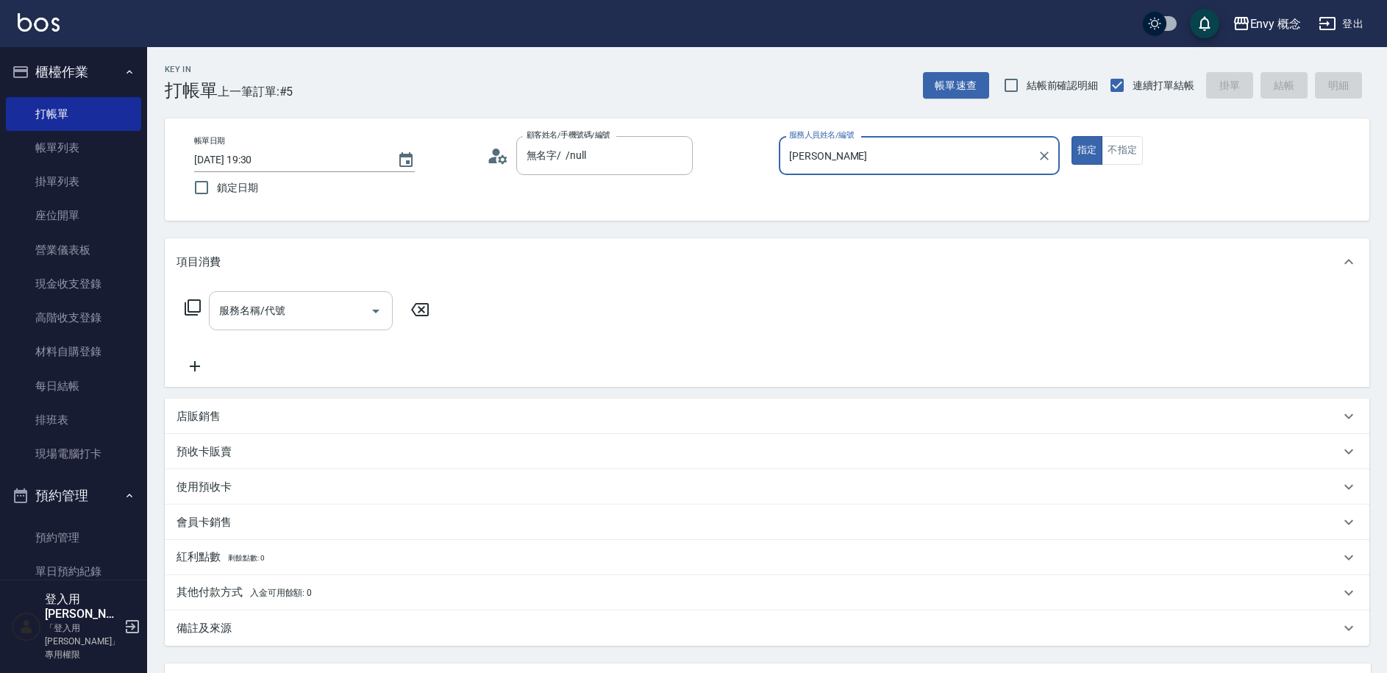
click at [319, 313] on input "服務名稱/代號" at bounding box center [290, 311] width 149 height 26
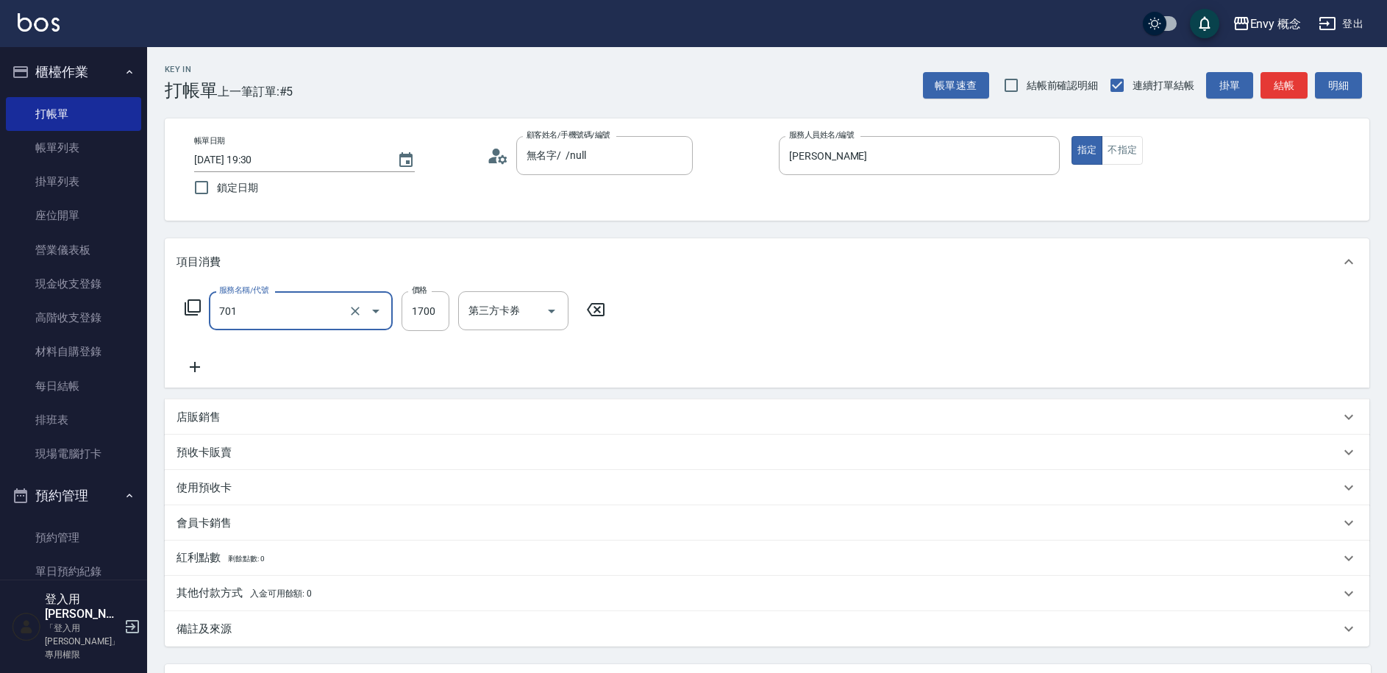
type input "701 染髮(701)"
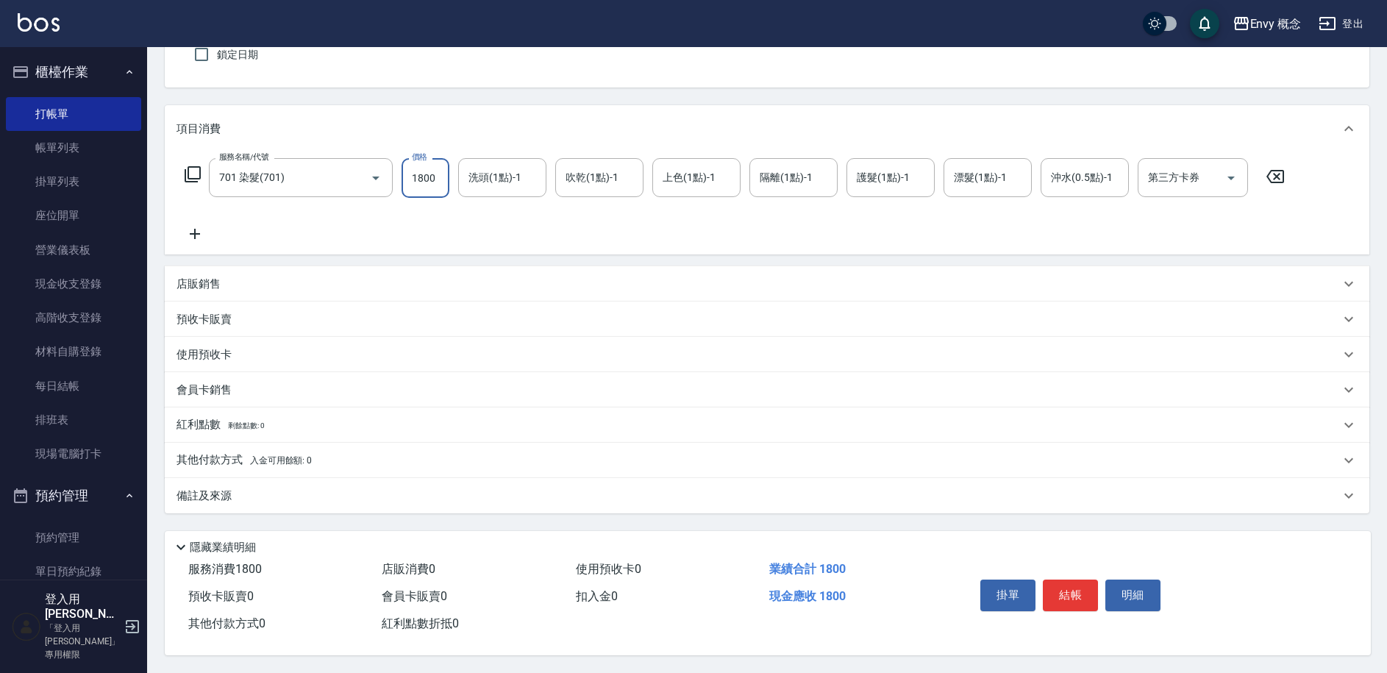
scroll to position [0, 0]
type input "1800"
click at [1086, 588] on button "結帳" at bounding box center [1070, 595] width 55 height 31
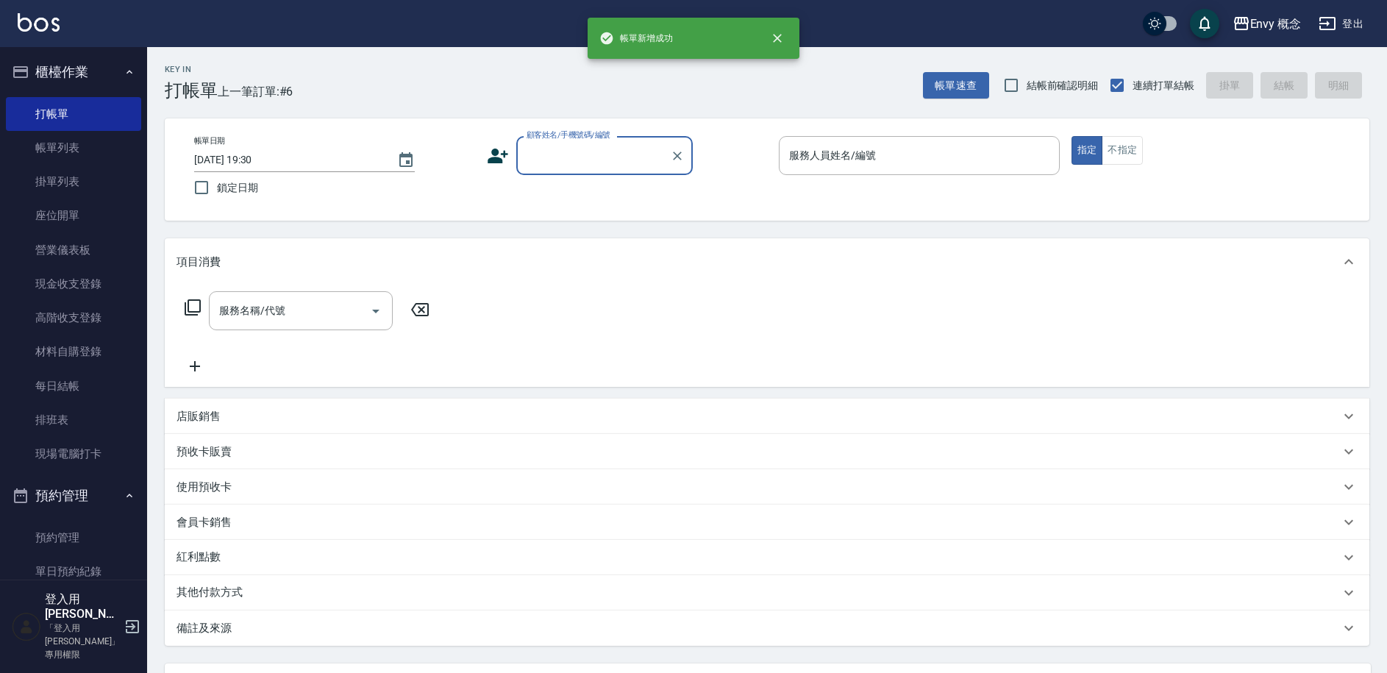
click at [598, 157] on input "顧客姓名/手機號碼/編號" at bounding box center [593, 156] width 141 height 26
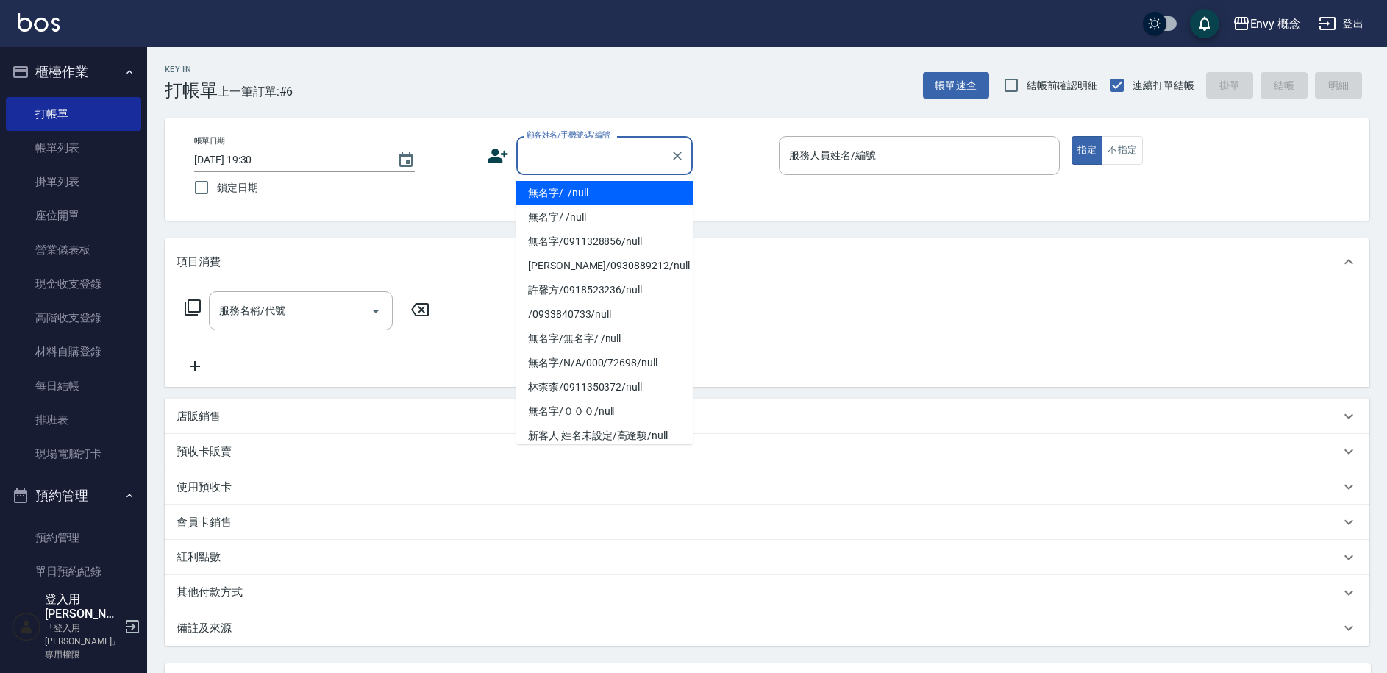
click at [598, 184] on li "無名字/ /null" at bounding box center [604, 193] width 177 height 24
type input "無名字/ /null"
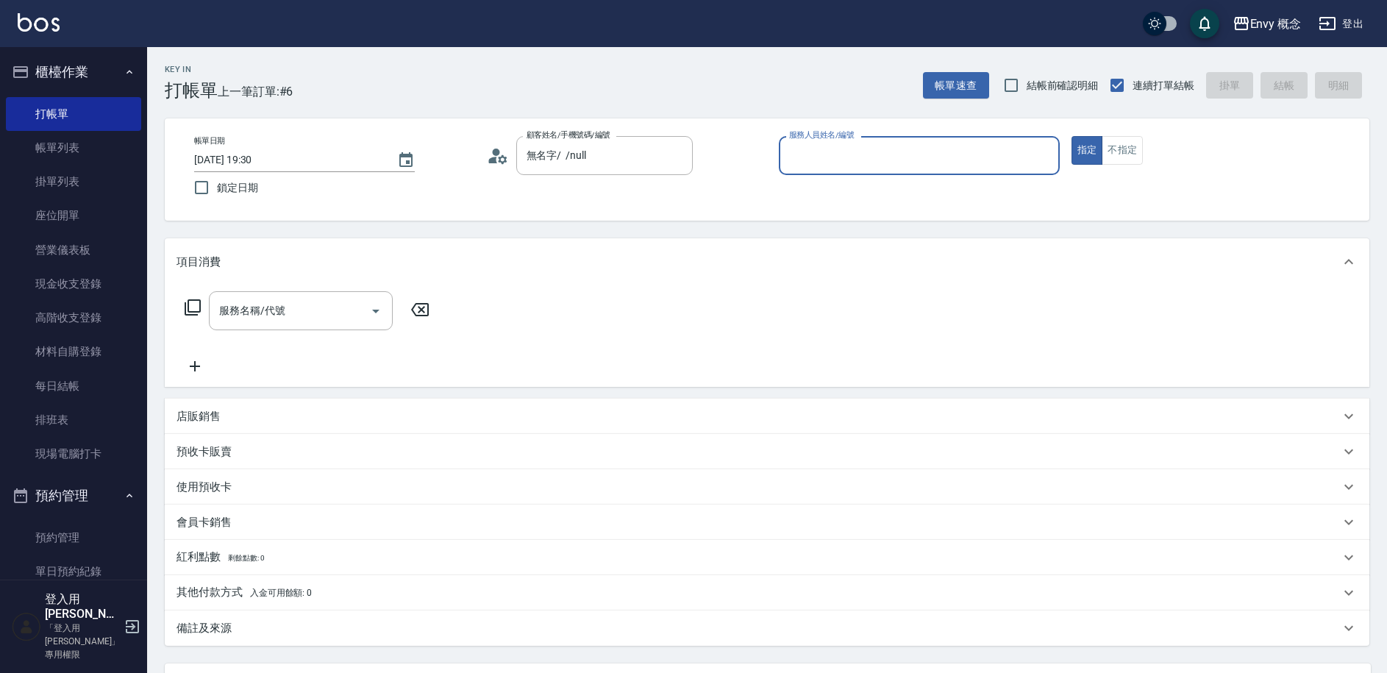
click at [819, 157] on input "服務人員姓名/編號" at bounding box center [920, 156] width 268 height 26
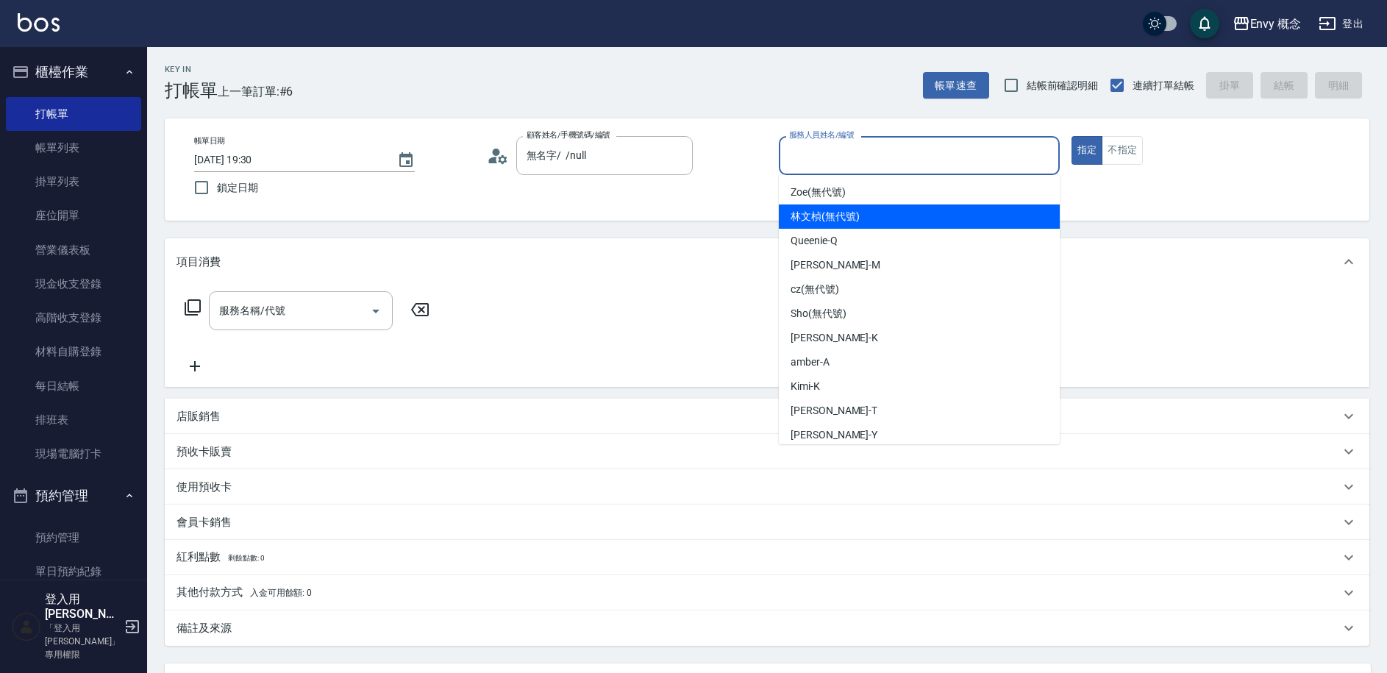
scroll to position [82, 0]
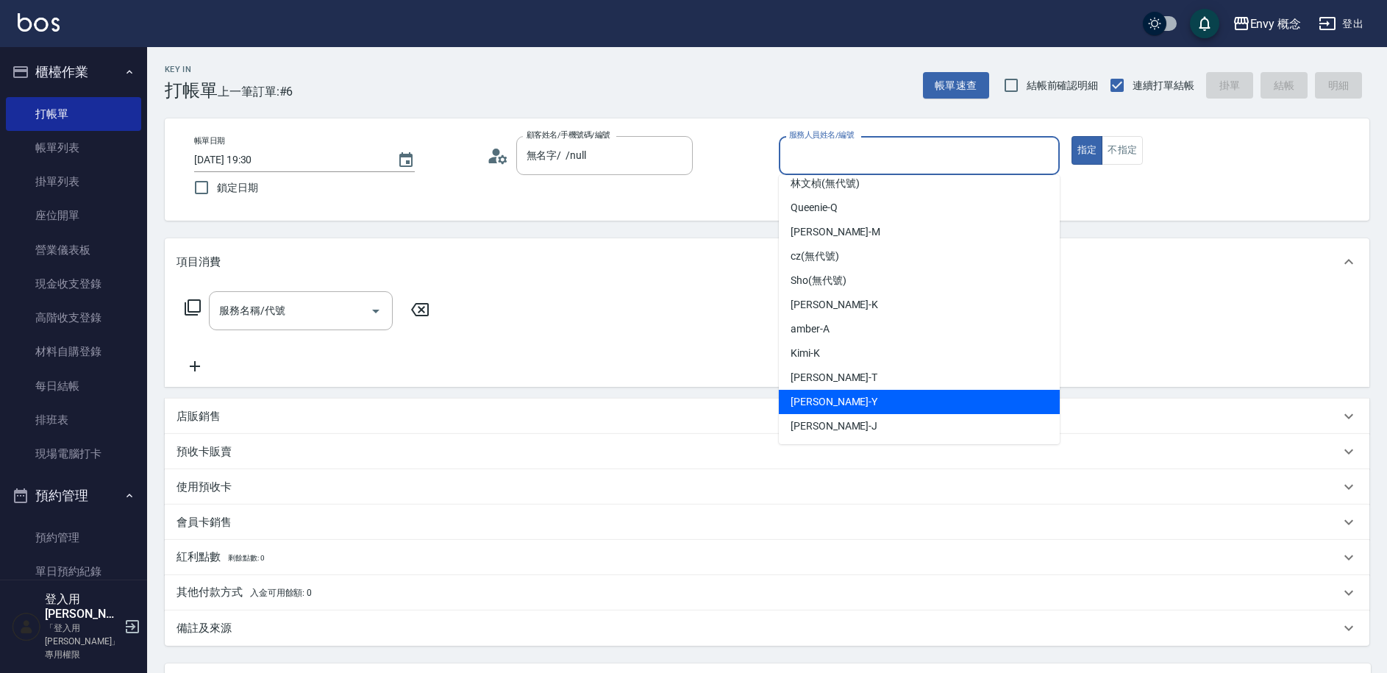
click at [828, 414] on ul "miss liz -L Molly -M Zoe (無代號) 林文楨 (無代號) Queenie -Q 張力云 -M cz (無代號) Sho (無代號) K…" at bounding box center [919, 309] width 281 height 269
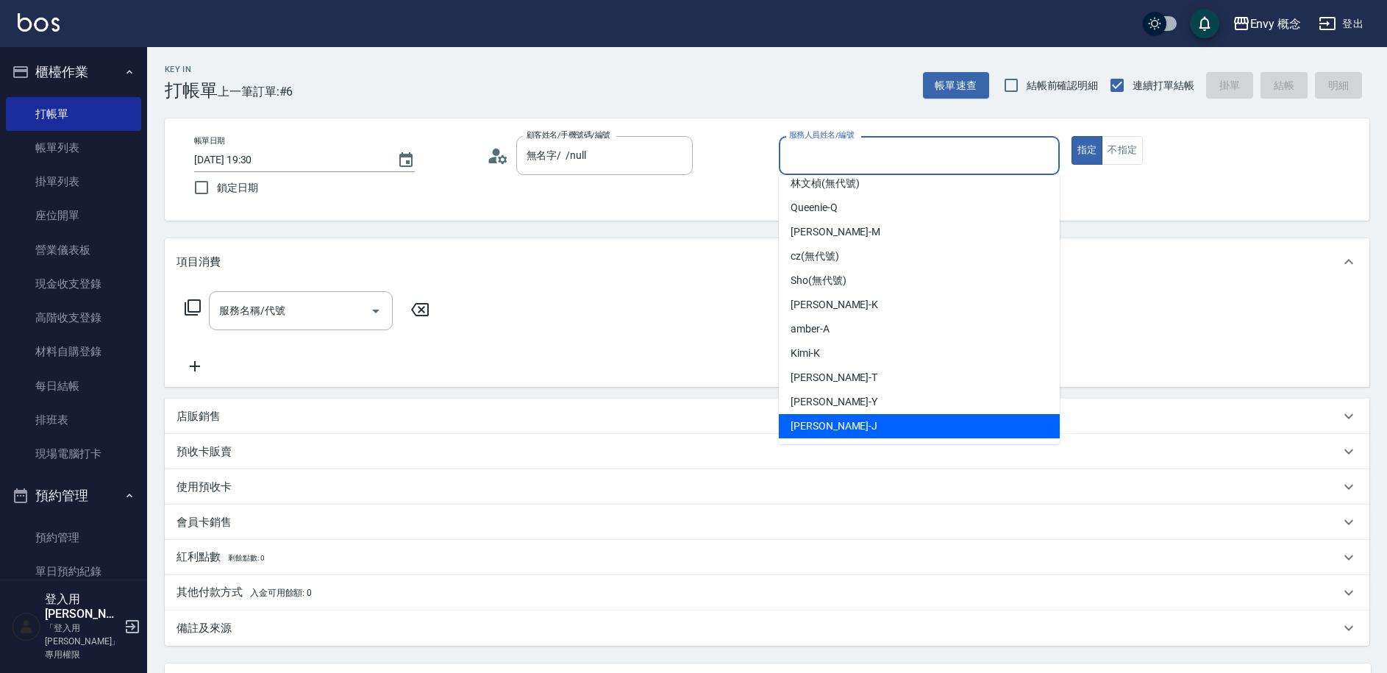
click at [828, 414] on div "Jessie -J" at bounding box center [919, 426] width 281 height 24
type input "Jessie-J"
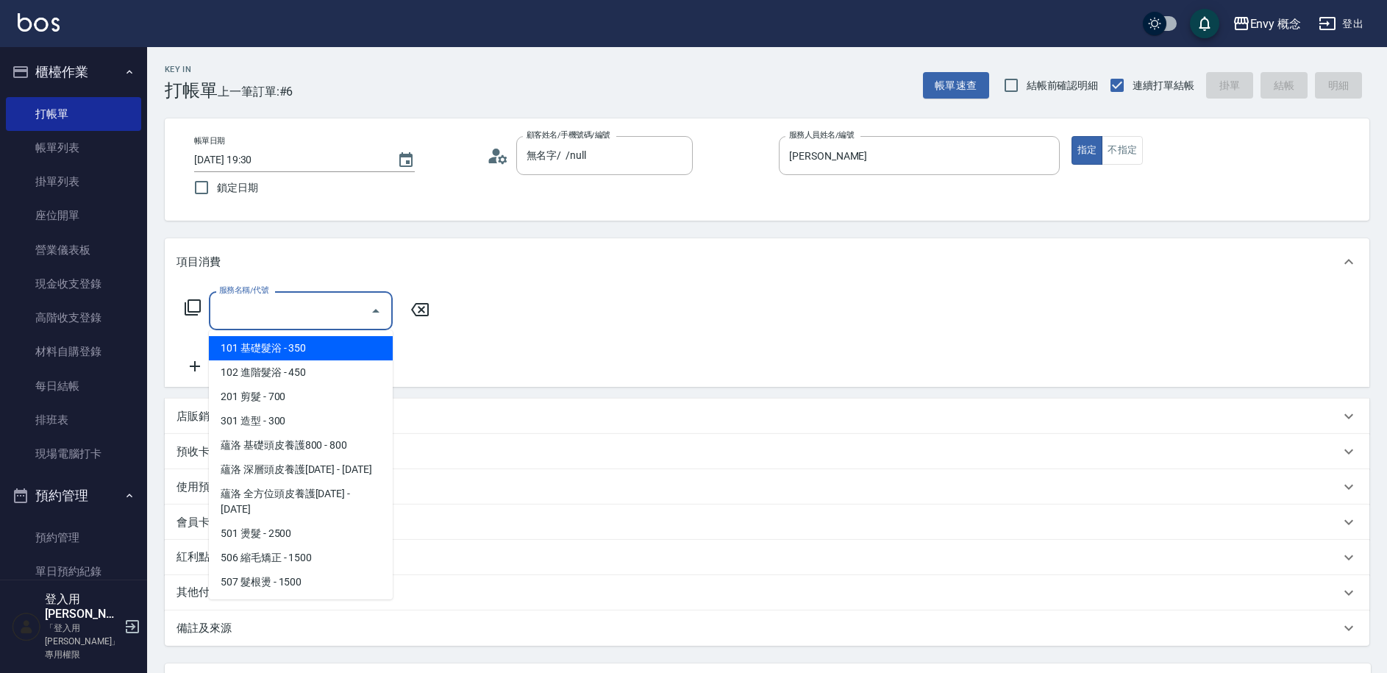
click at [334, 304] on input "服務名稱/代號" at bounding box center [290, 311] width 149 height 26
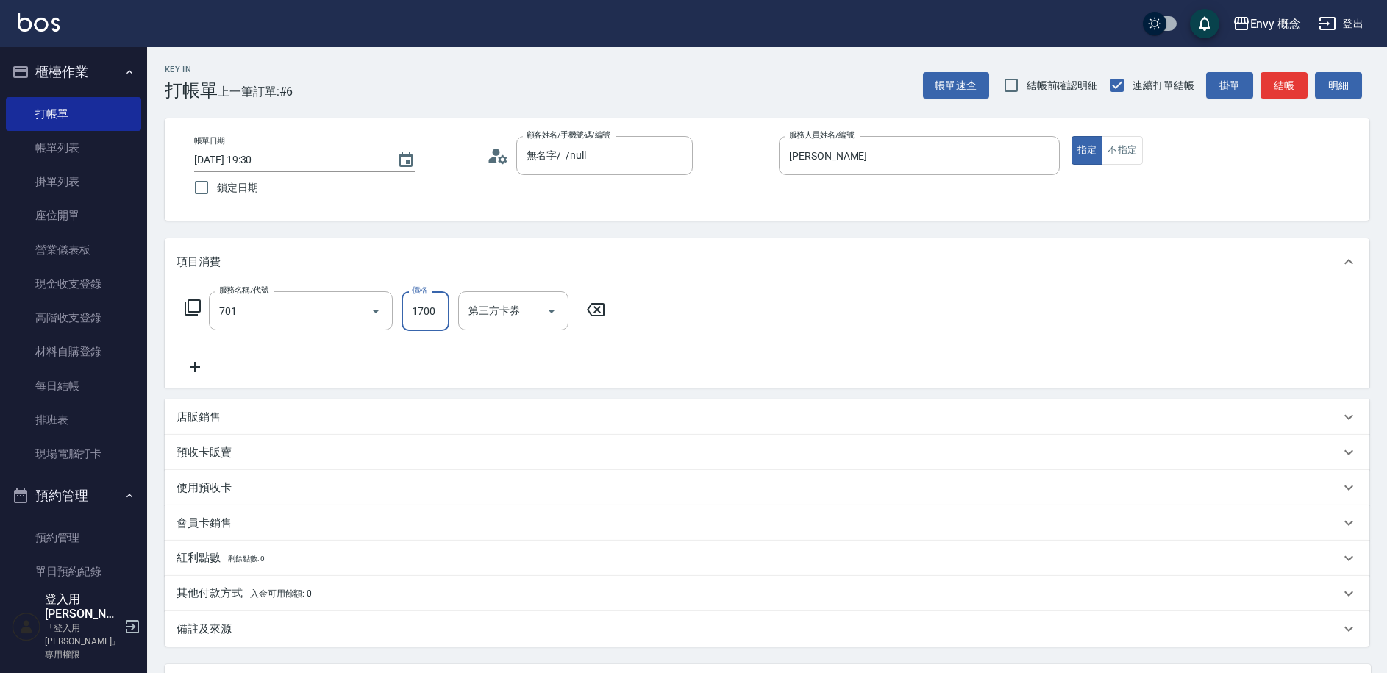
type input "701 染髮(701)"
type input "3500"
click at [221, 591] on p "其他付款方式 入金可用餘額: 0" at bounding box center [244, 594] width 135 height 16
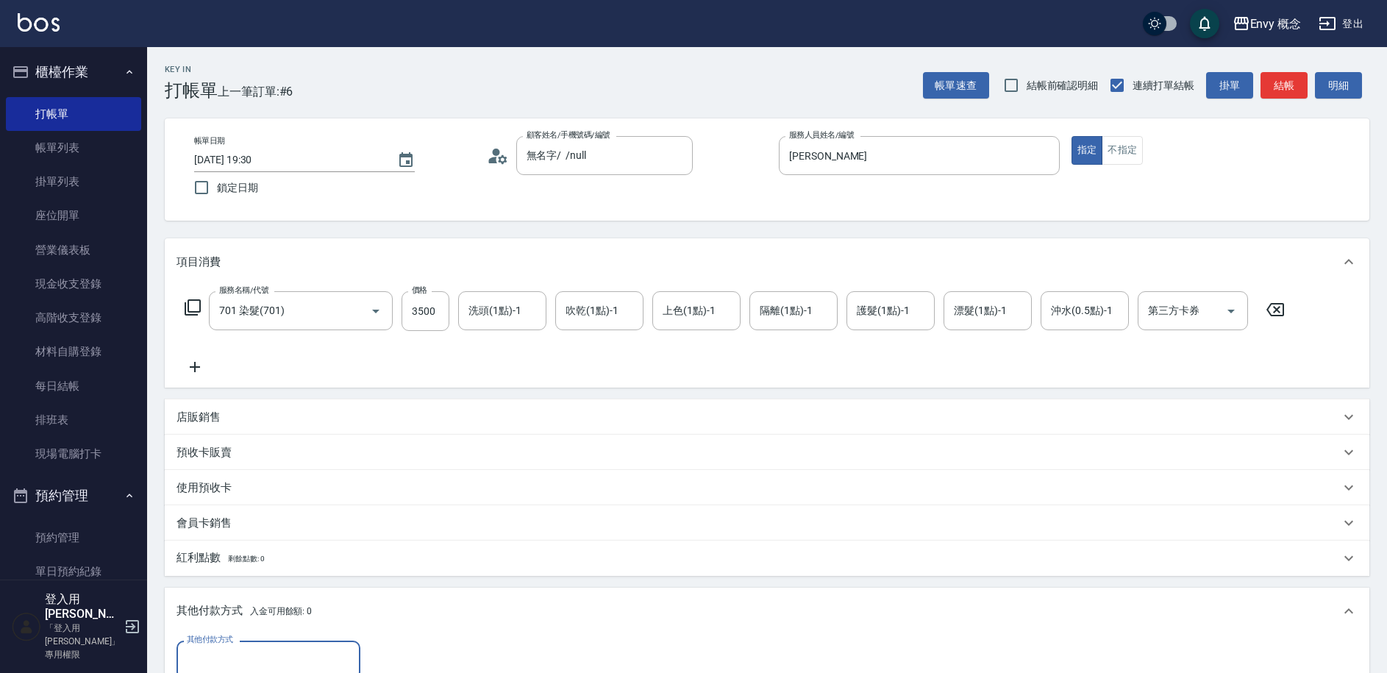
scroll to position [0, 0]
click at [224, 655] on input "其他付款方式" at bounding box center [268, 660] width 171 height 26
click at [220, 586] on span "信用卡" at bounding box center [269, 598] width 184 height 24
type input "信用卡"
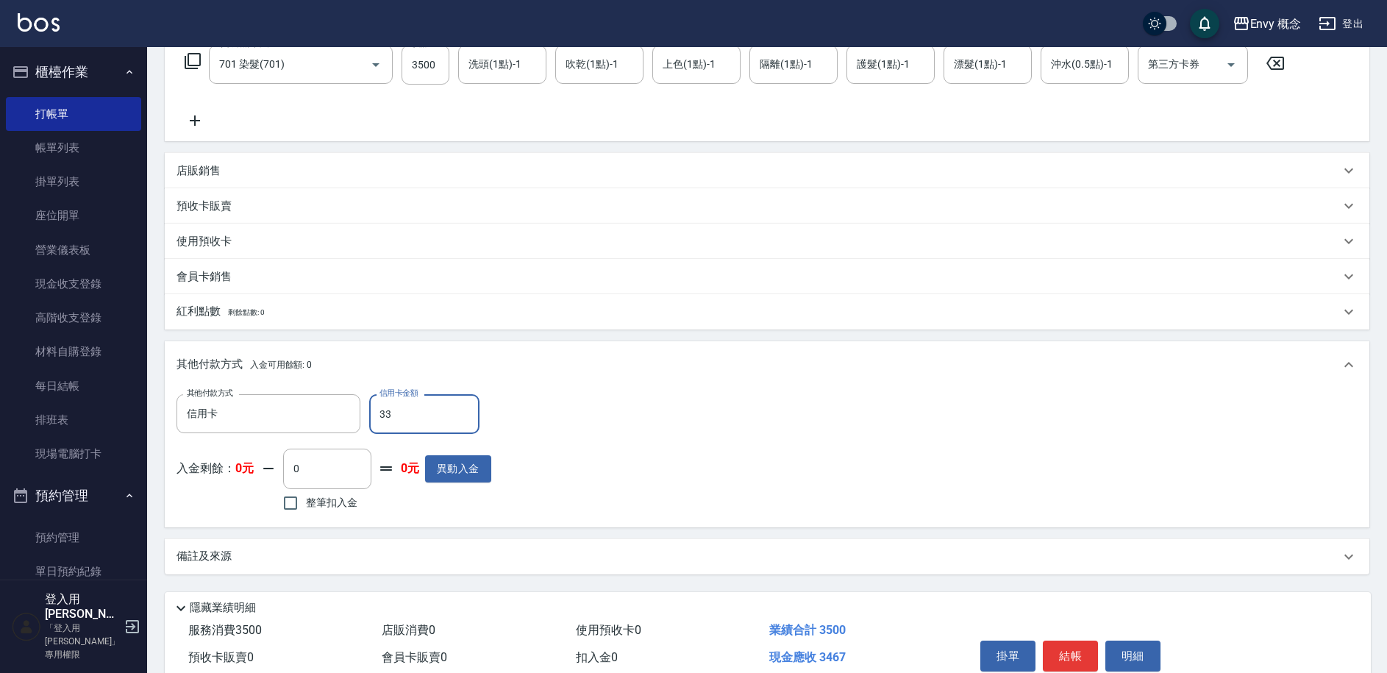
scroll to position [314, 0]
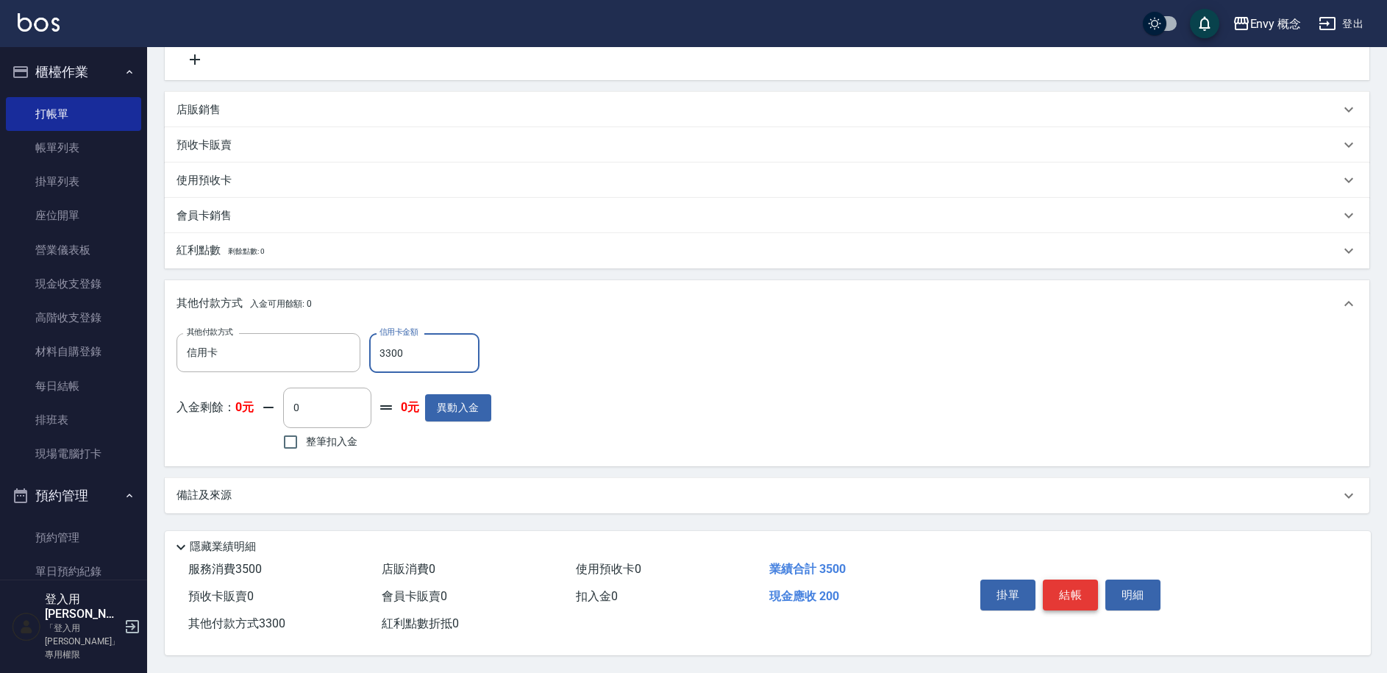
type input "3300"
click at [1061, 591] on button "結帳" at bounding box center [1070, 595] width 55 height 31
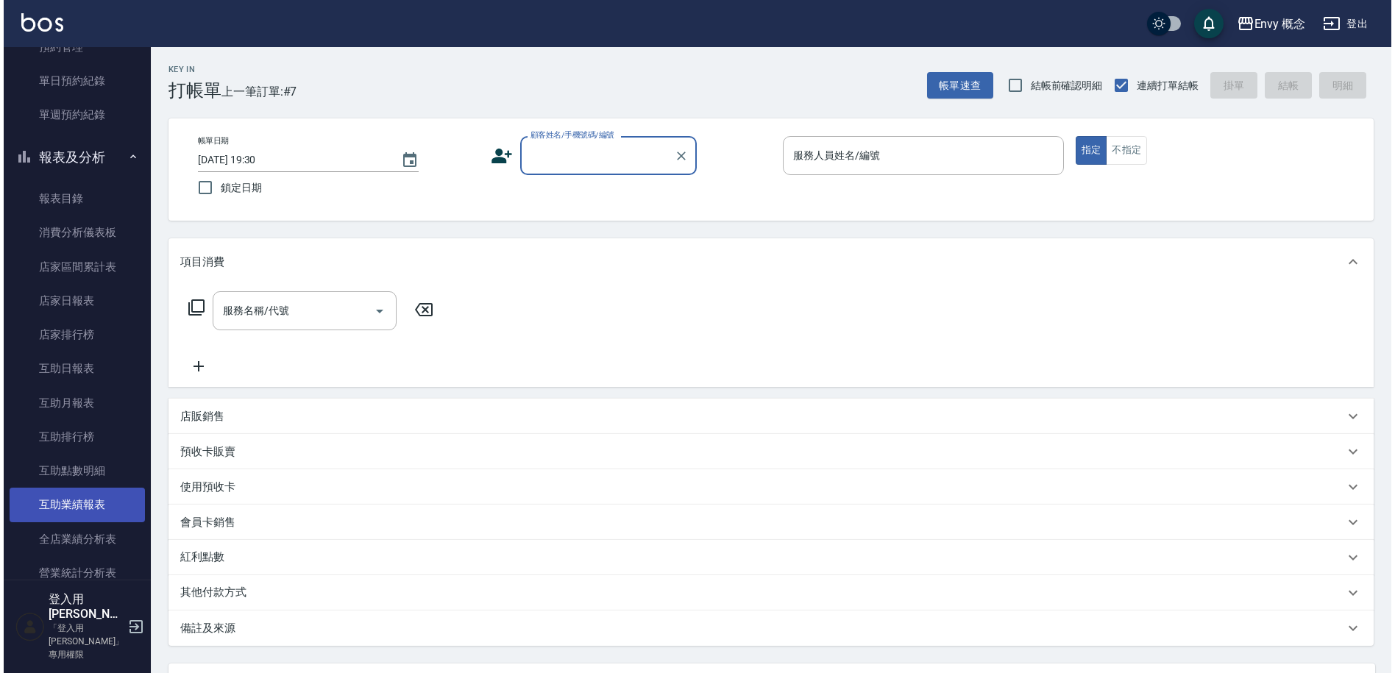
scroll to position [798, 0]
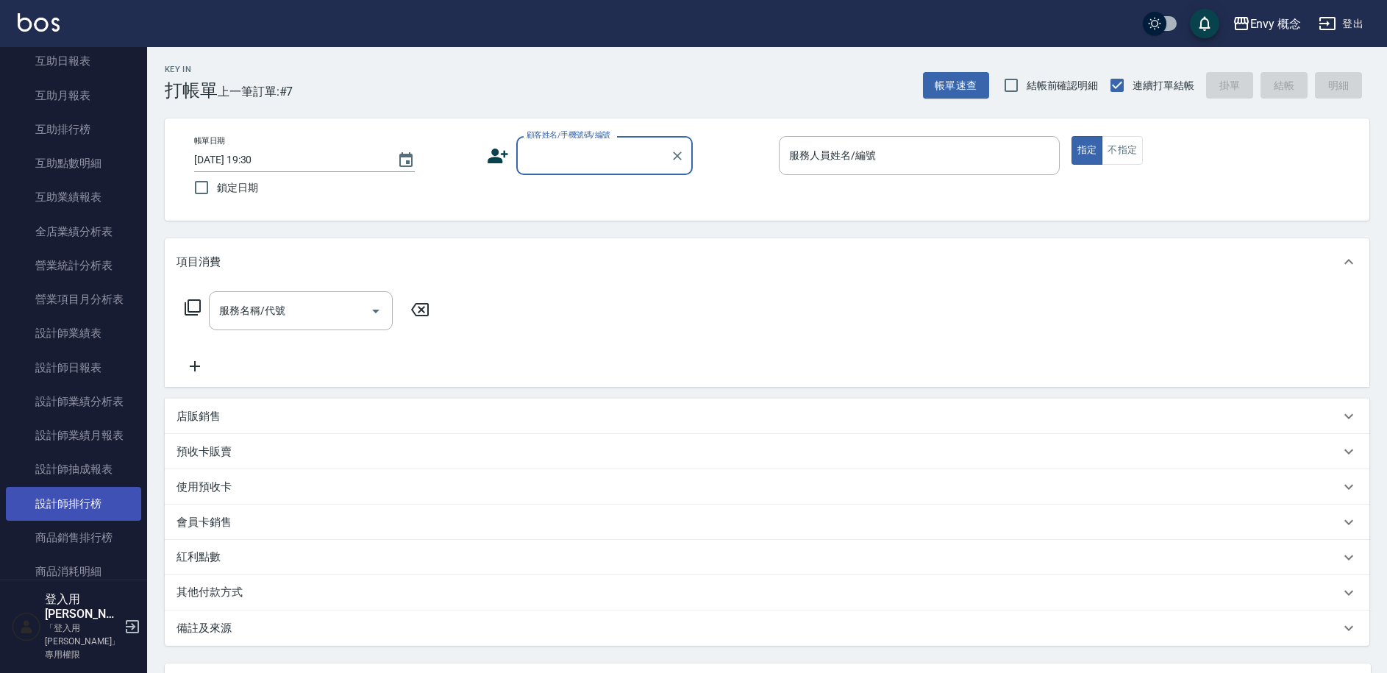
click at [90, 504] on link "設計師排行榜" at bounding box center [73, 504] width 135 height 34
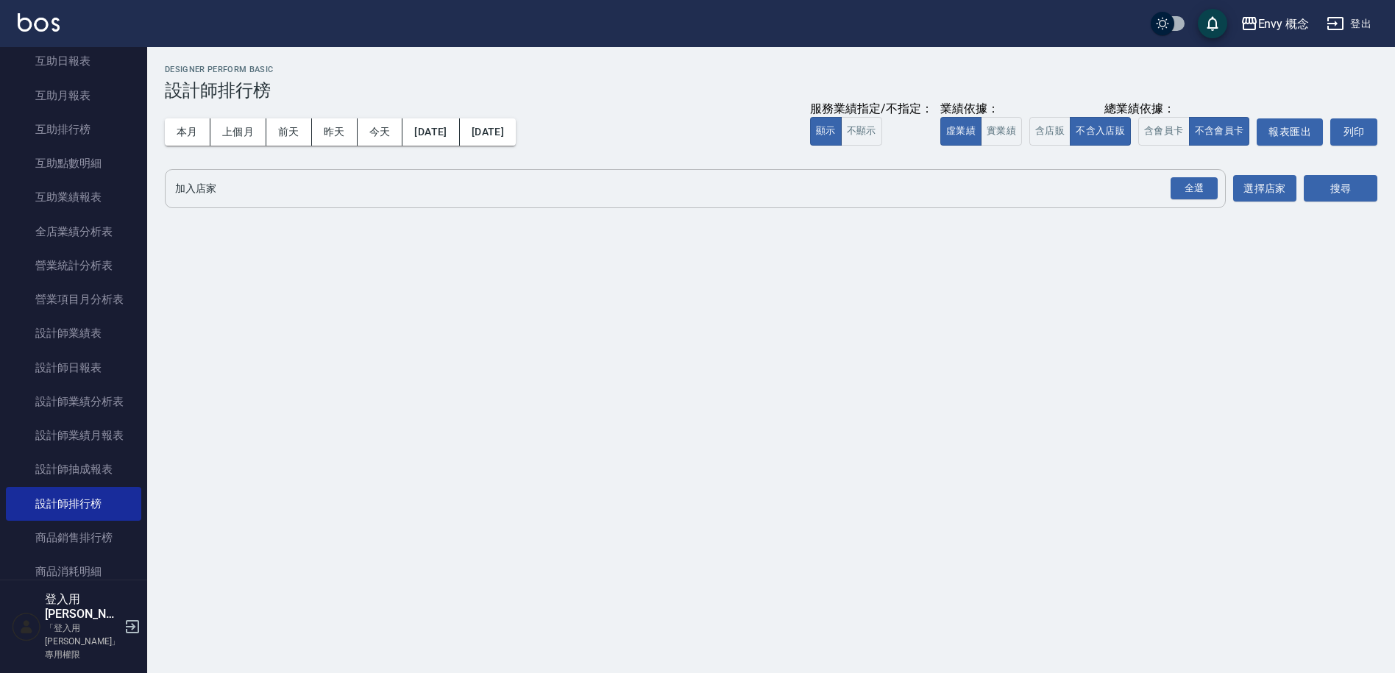
click at [338, 191] on input "加入店家" at bounding box center [683, 189] width 1025 height 26
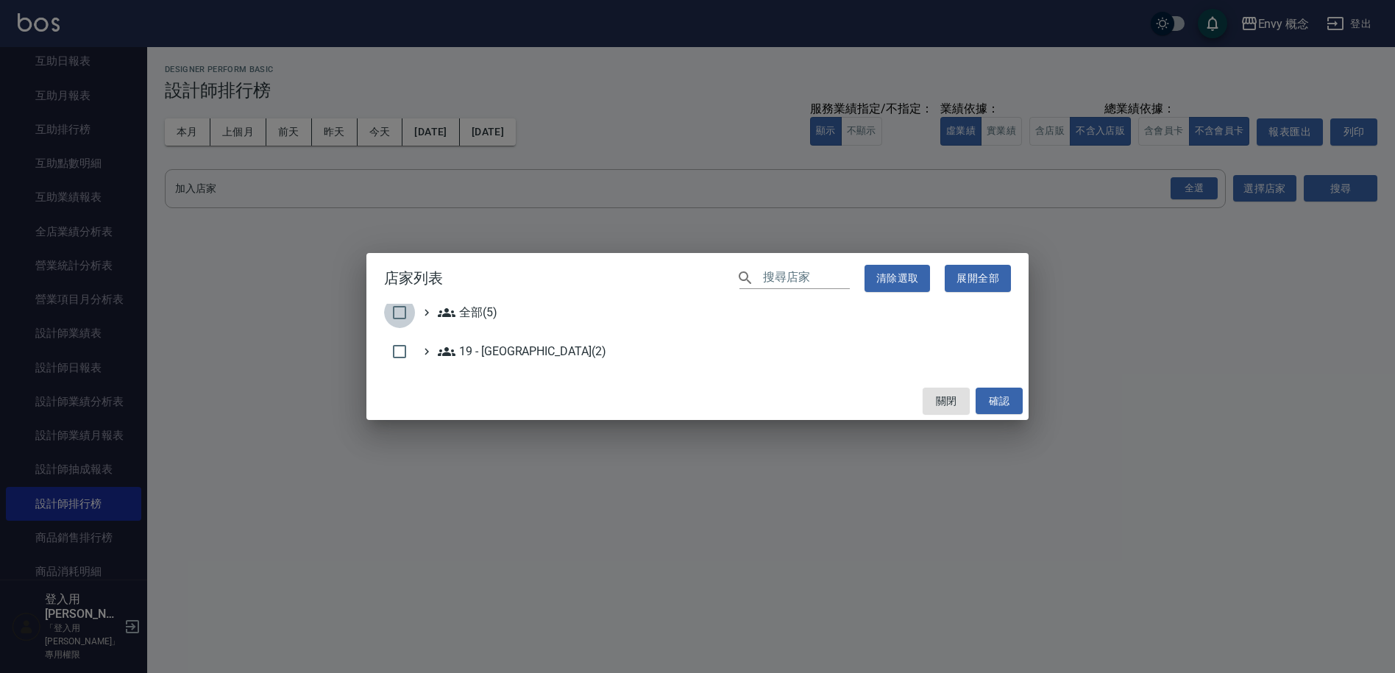
click at [404, 323] on input "checkbox" at bounding box center [399, 312] width 31 height 31
checkbox input "true"
click at [1014, 396] on button "確認" at bounding box center [998, 401] width 47 height 27
checkbox input "false"
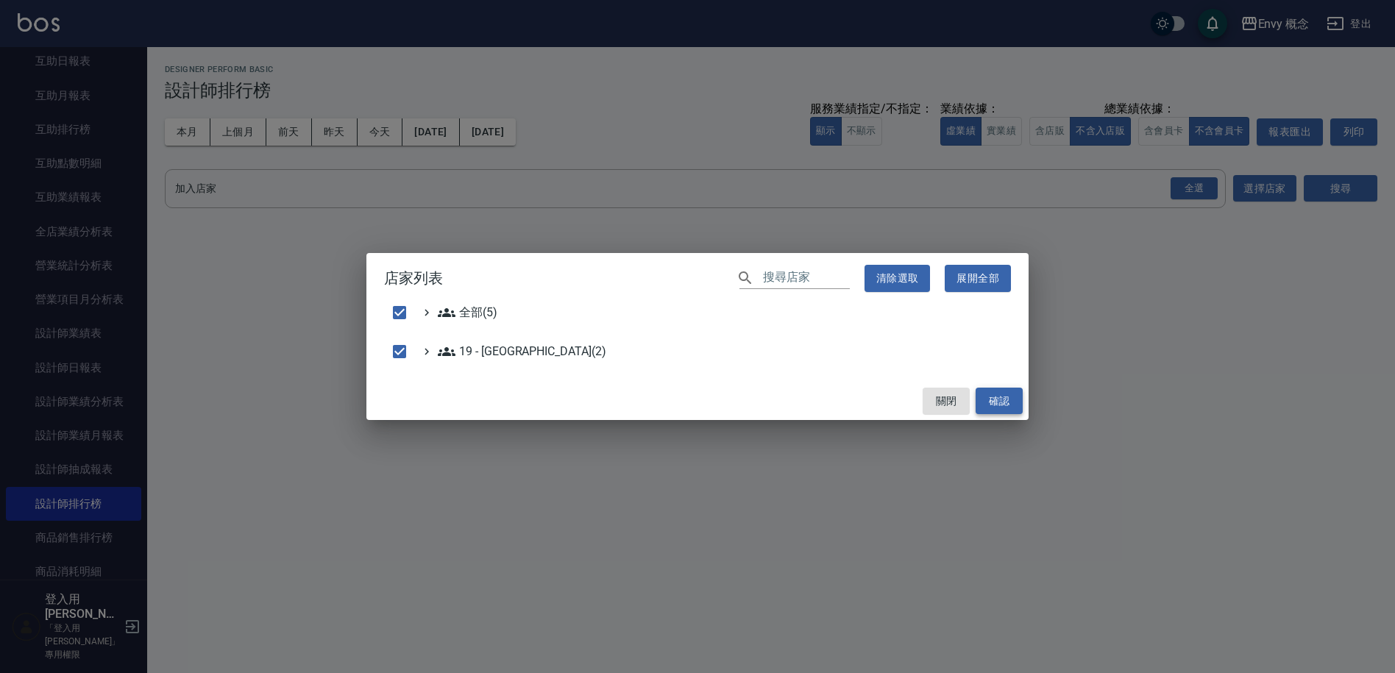
checkbox input "false"
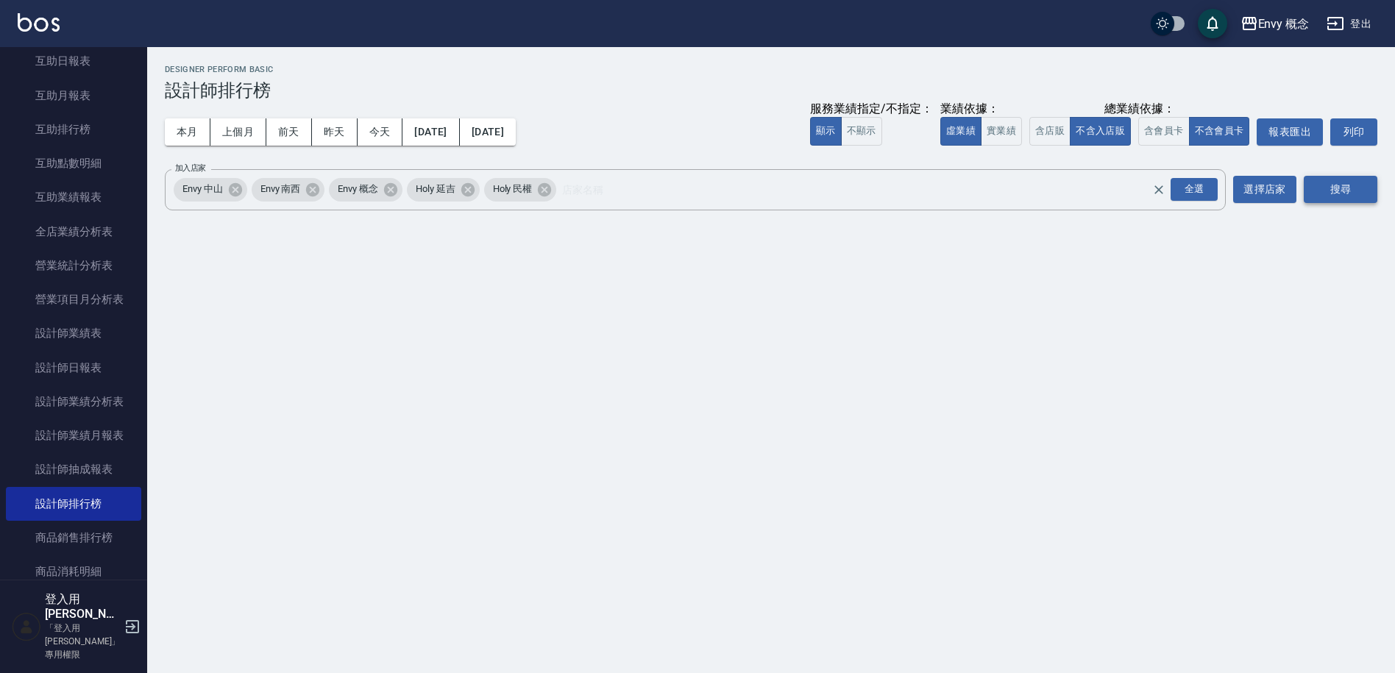
click at [1312, 179] on button "搜尋" at bounding box center [1340, 189] width 74 height 27
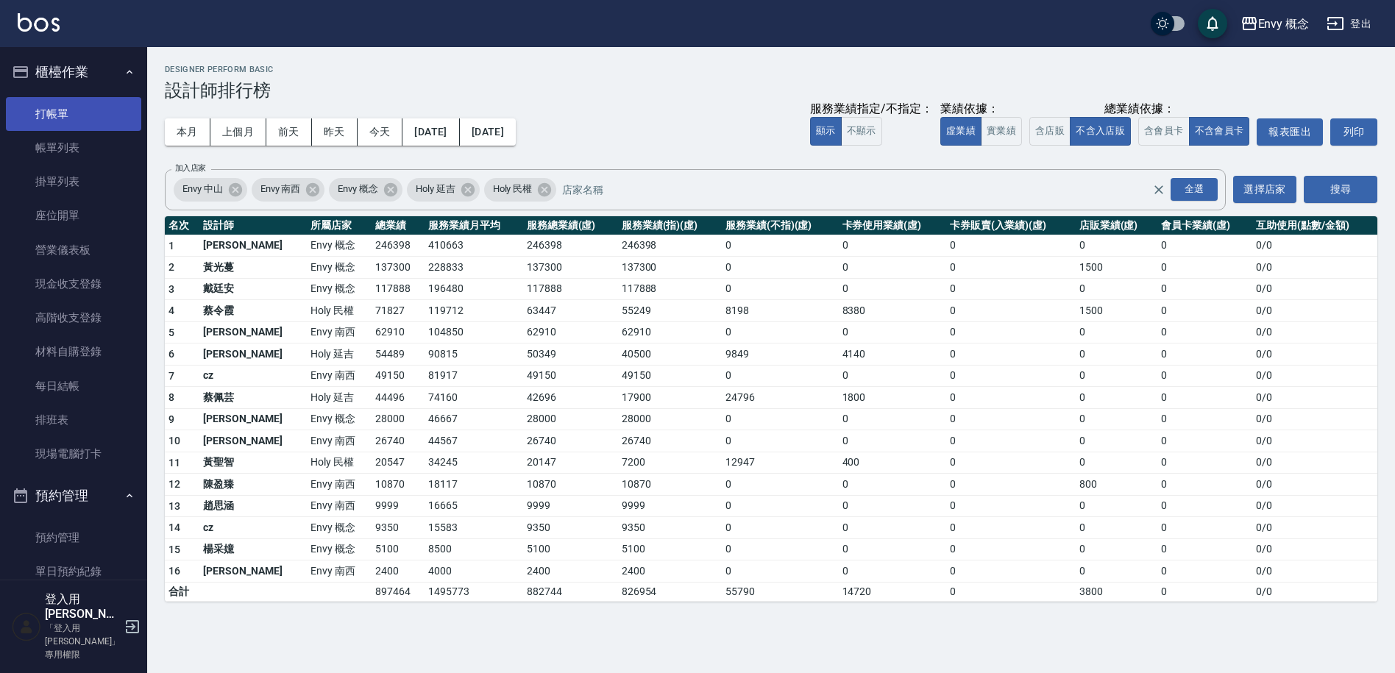
click at [79, 122] on link "打帳單" at bounding box center [73, 114] width 135 height 34
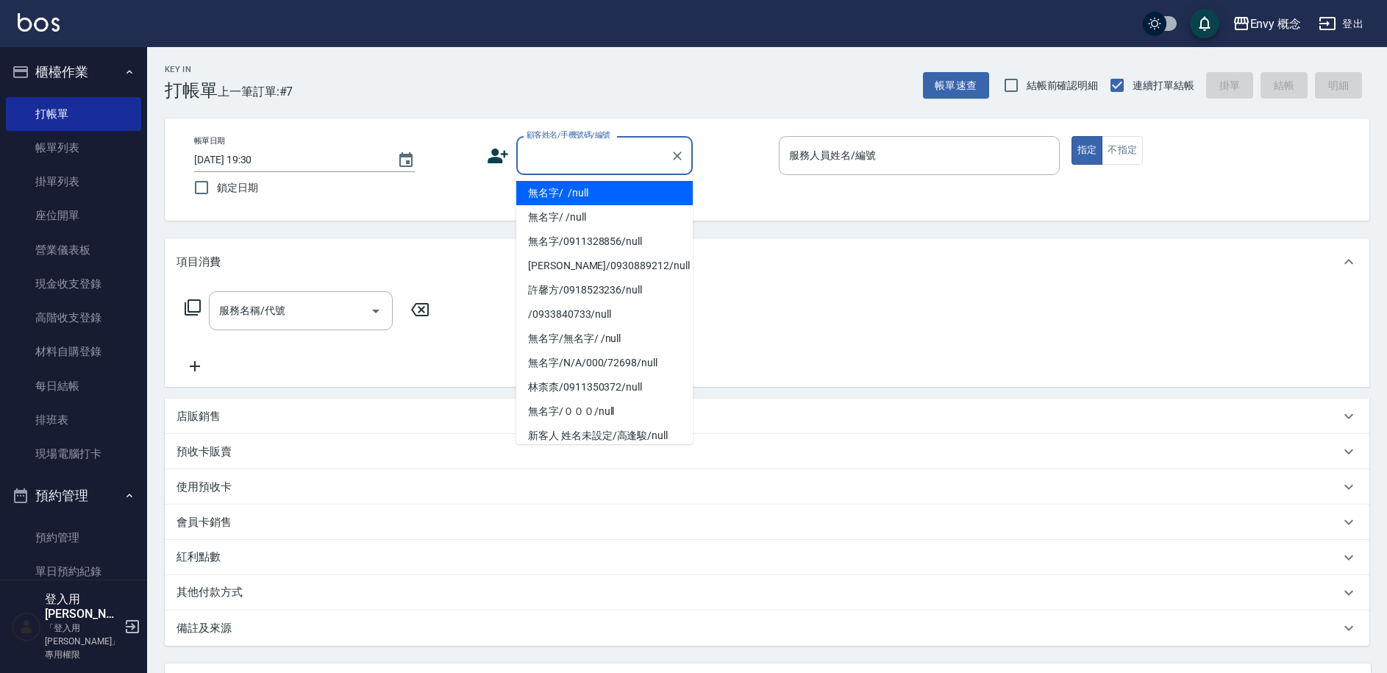
click at [576, 160] on input "顧客姓名/手機號碼/編號" at bounding box center [593, 156] width 141 height 26
drag, startPoint x: 580, startPoint y: 199, endPoint x: 869, endPoint y: 175, distance: 290.8
click at [579, 199] on li "無名字/ /null" at bounding box center [604, 193] width 177 height 24
type input "無名字/ /null"
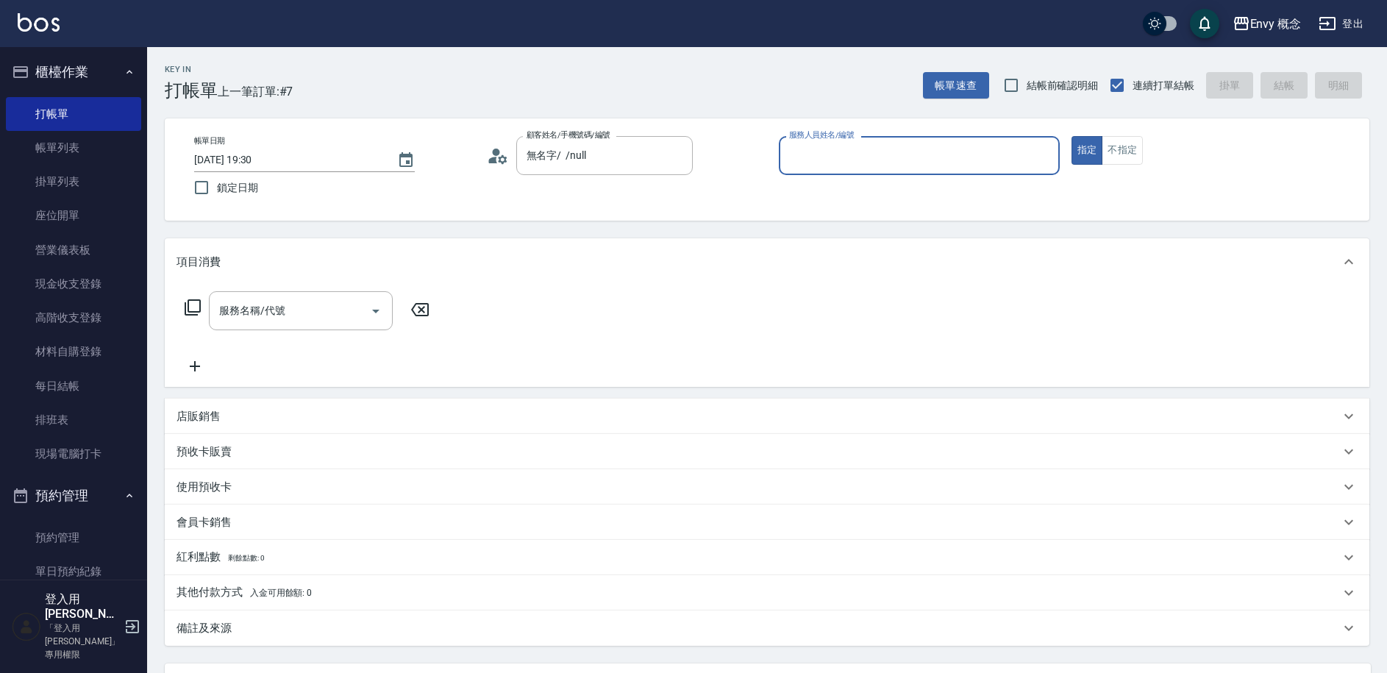
click at [912, 145] on input "服務人員姓名/編號" at bounding box center [920, 156] width 268 height 26
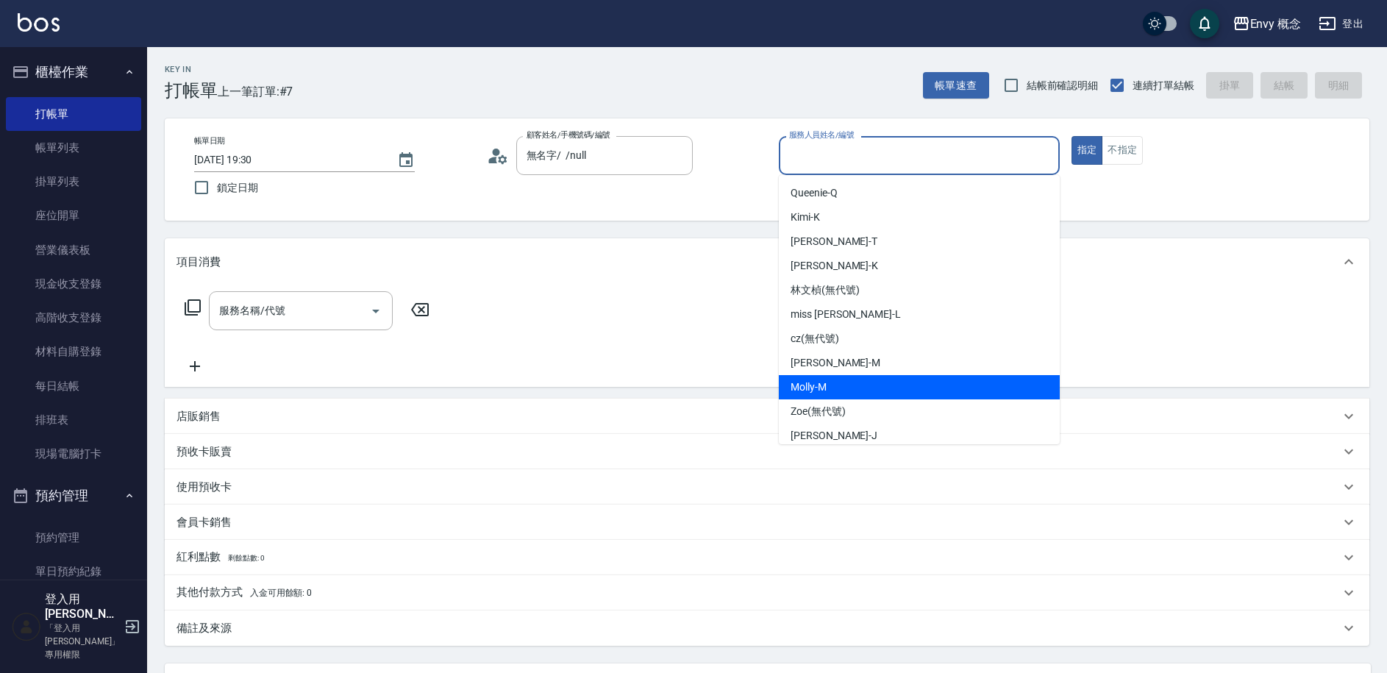
scroll to position [3, 0]
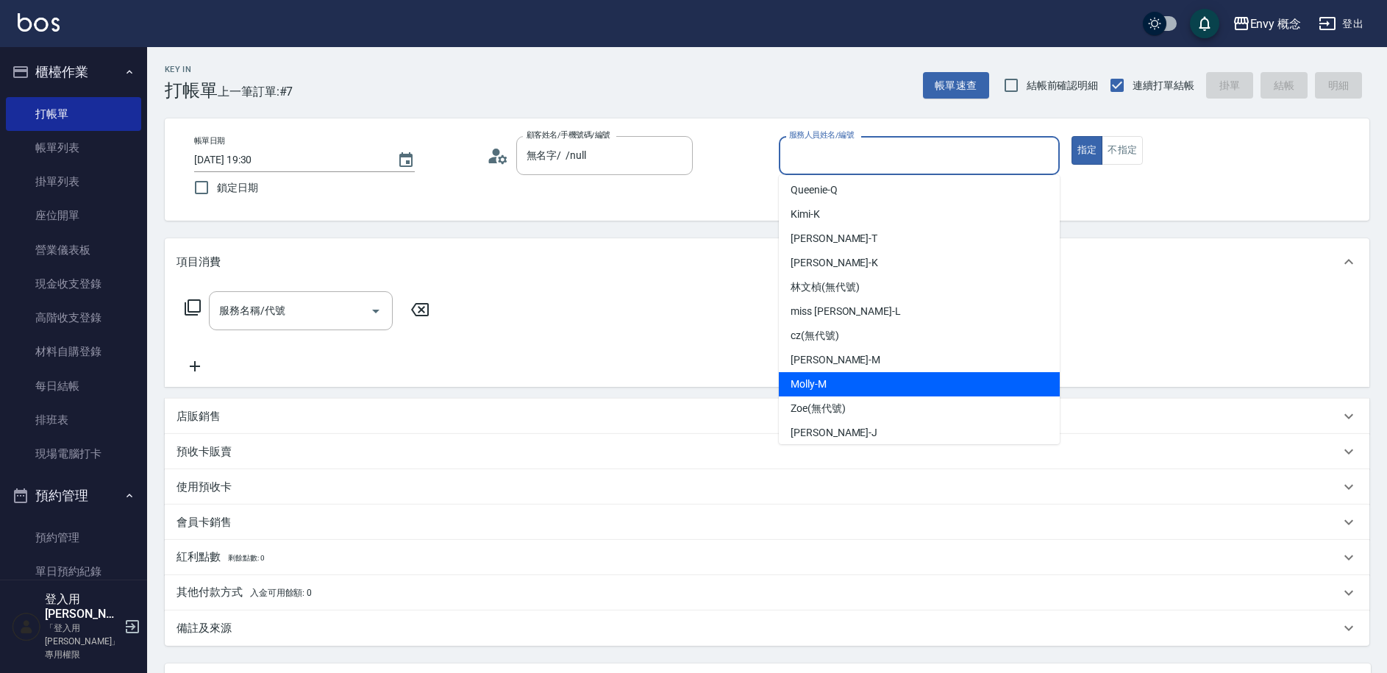
click at [908, 394] on div "Molly -M" at bounding box center [919, 384] width 281 height 24
type input "Molly-M"
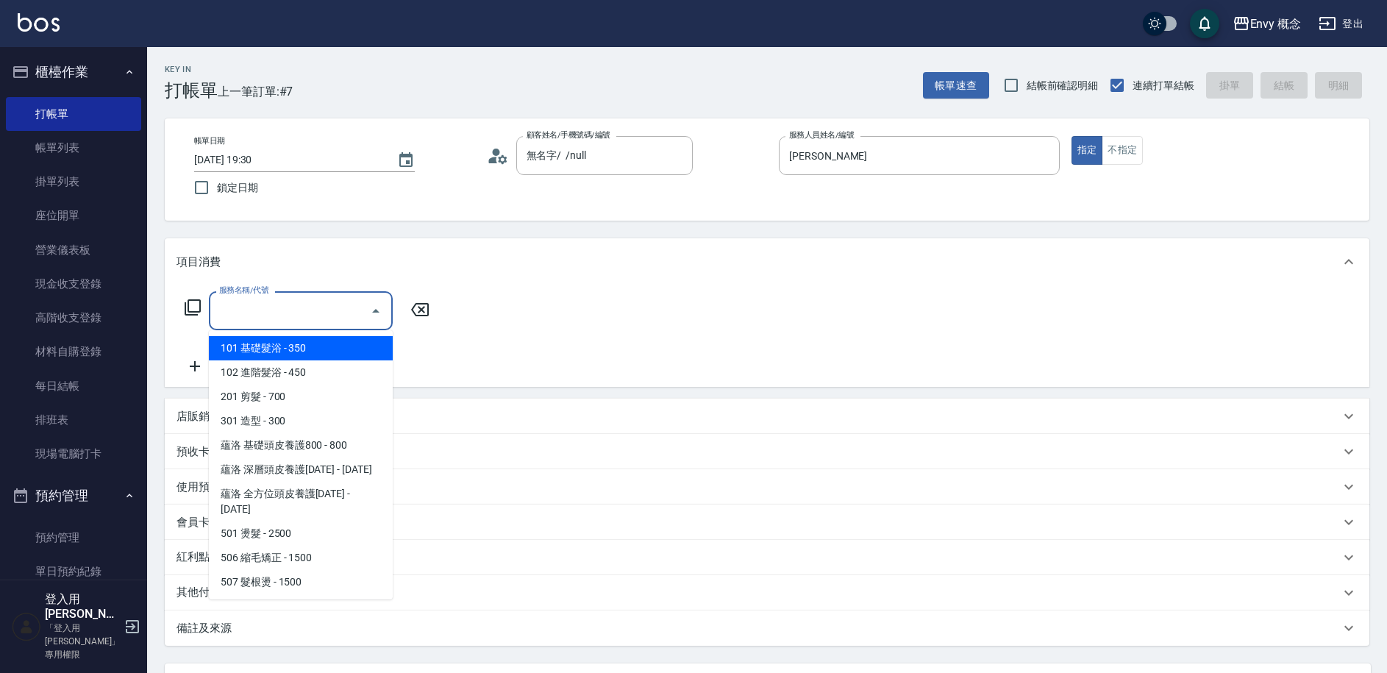
click at [283, 321] on input "服務名稱/代號" at bounding box center [290, 311] width 149 height 26
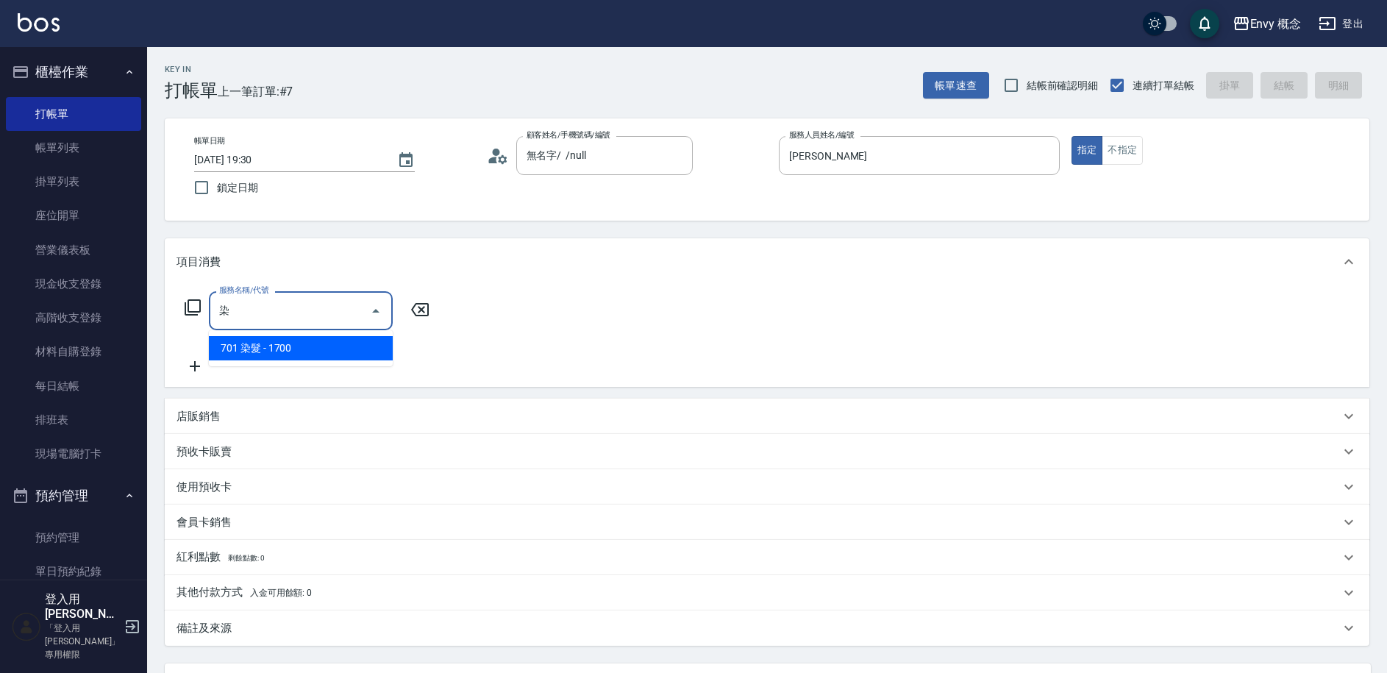
click at [242, 351] on span "701 染髮 - 1700" at bounding box center [301, 348] width 184 height 24
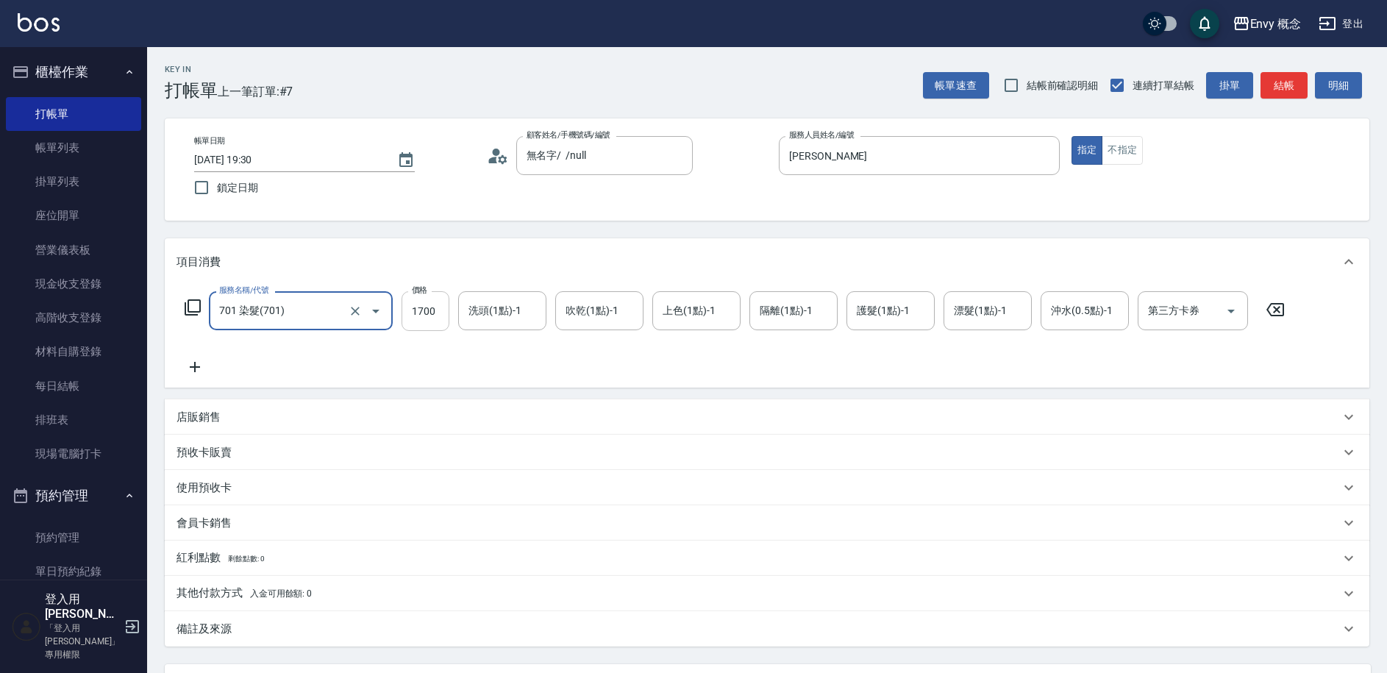
type input "701 染髮(701)"
click at [435, 316] on input "1700" at bounding box center [426, 311] width 48 height 40
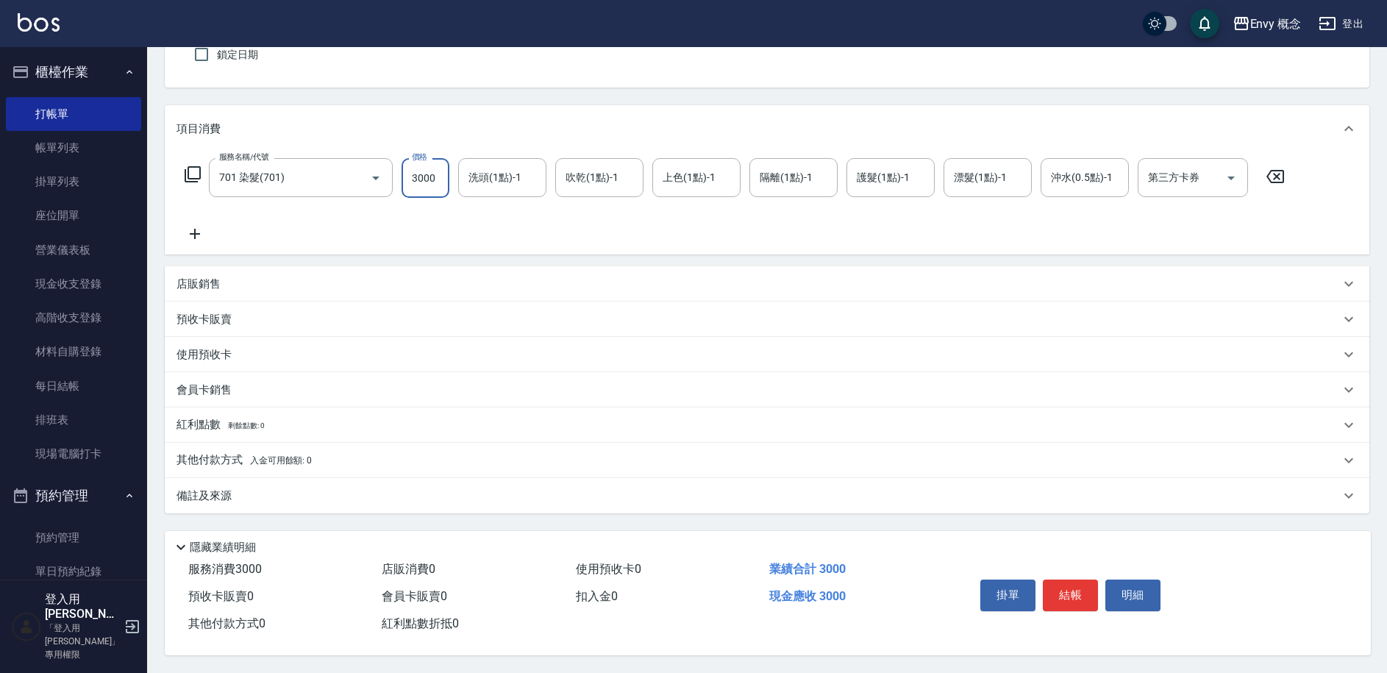
scroll to position [140, 0]
type input "3000"
click at [1058, 580] on button "結帳" at bounding box center [1070, 595] width 55 height 31
type input "2025/09/18 19:37"
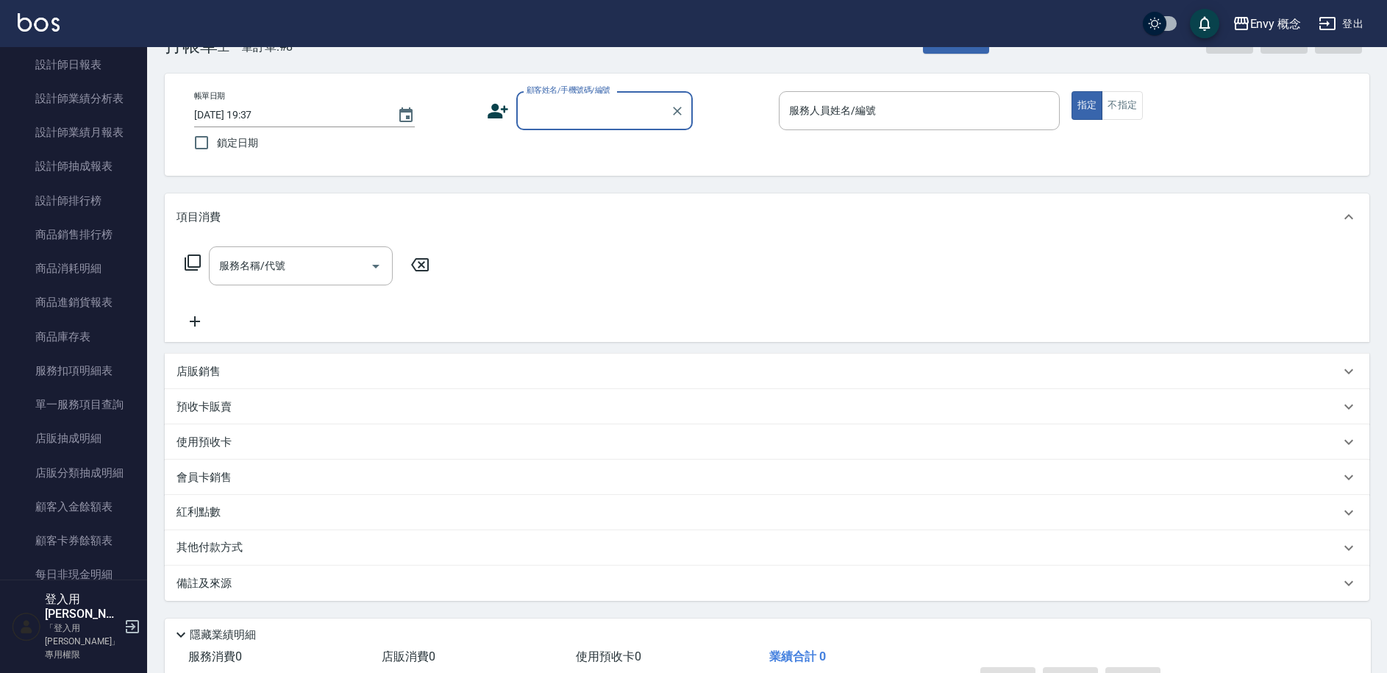
scroll to position [0, 0]
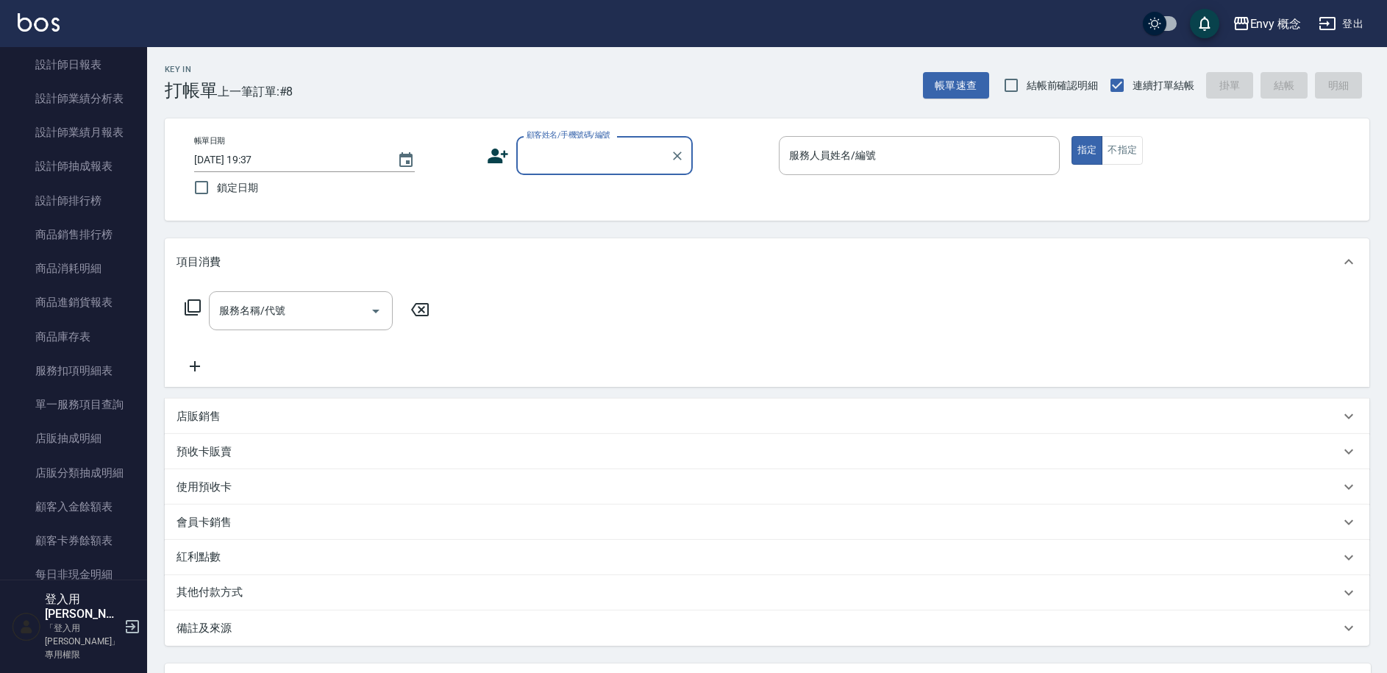
click at [627, 157] on input "顧客姓名/手機號碼/編號" at bounding box center [593, 156] width 141 height 26
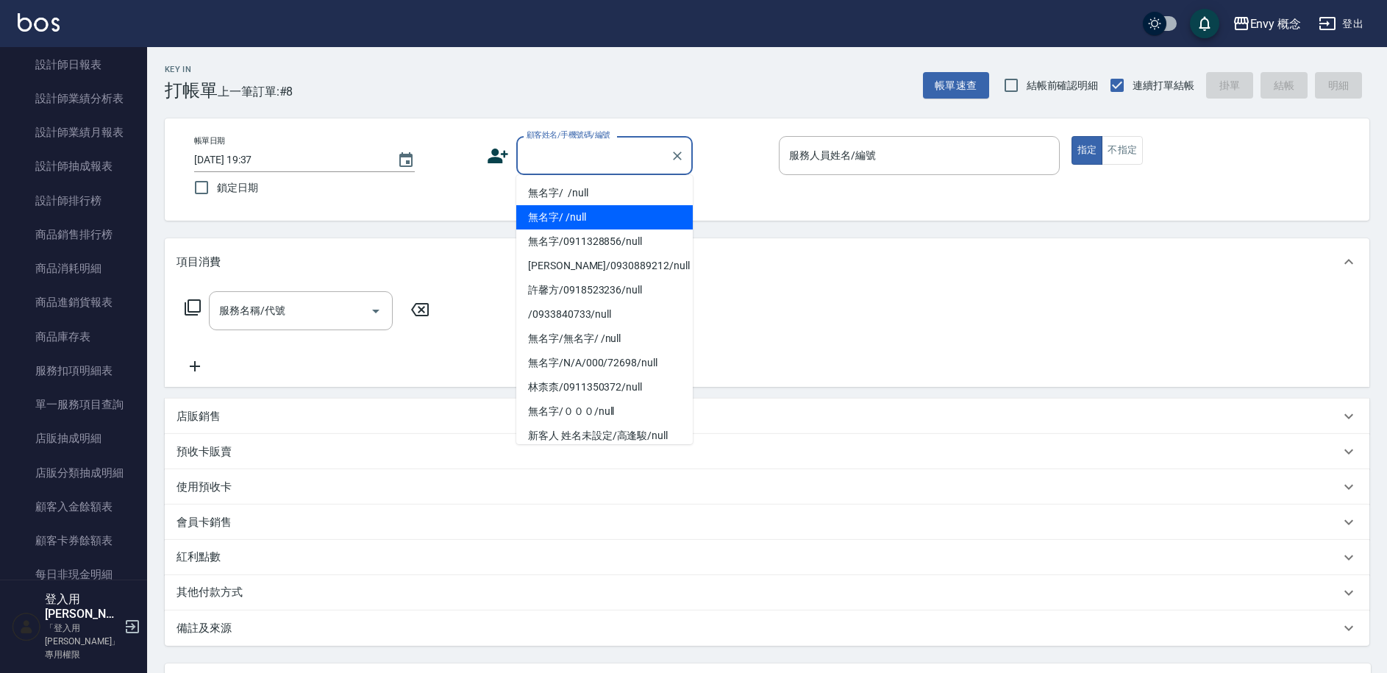
drag, startPoint x: 591, startPoint y: 206, endPoint x: 594, endPoint y: 186, distance: 20.1
click at [594, 186] on ul "無名字/ /null 無名字/ /null 無名字/0911328856/null Ken/0930889212/null 許馨方/0918523236/nu…" at bounding box center [604, 309] width 177 height 269
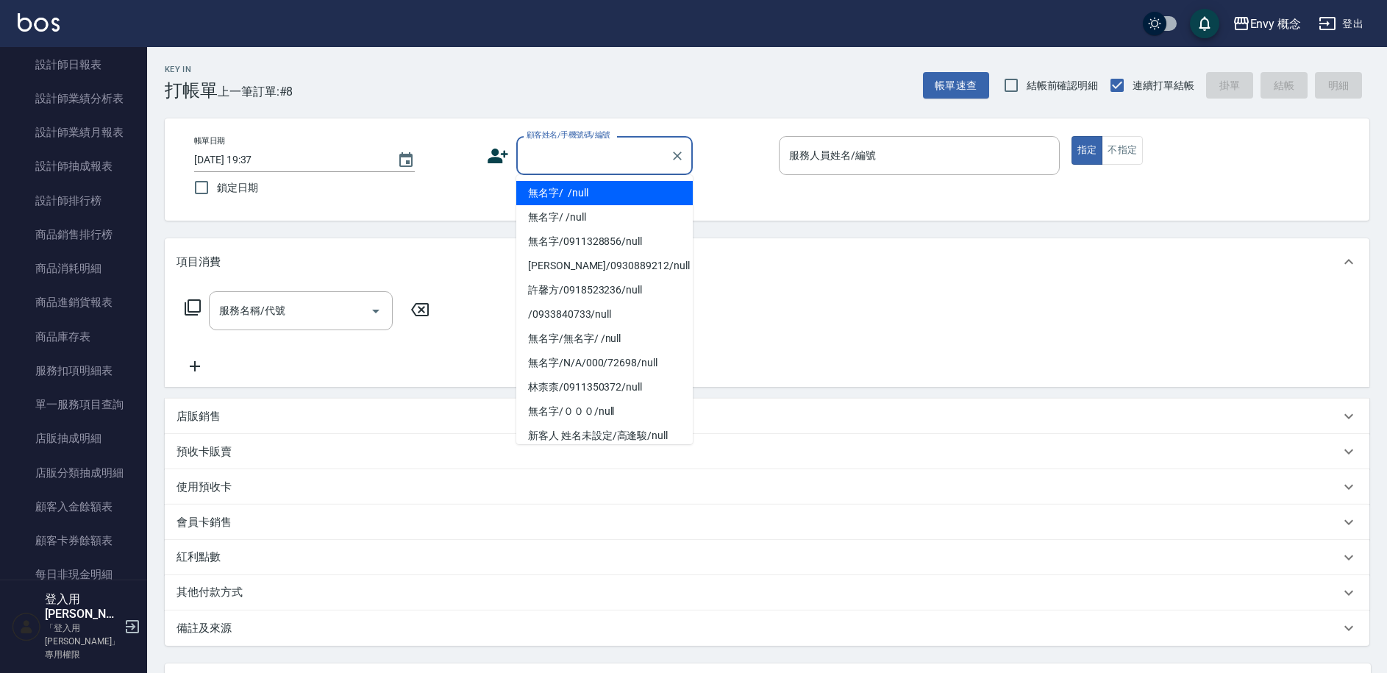
click at [594, 186] on li "無名字/ /null" at bounding box center [604, 193] width 177 height 24
type input "無名字/ /null"
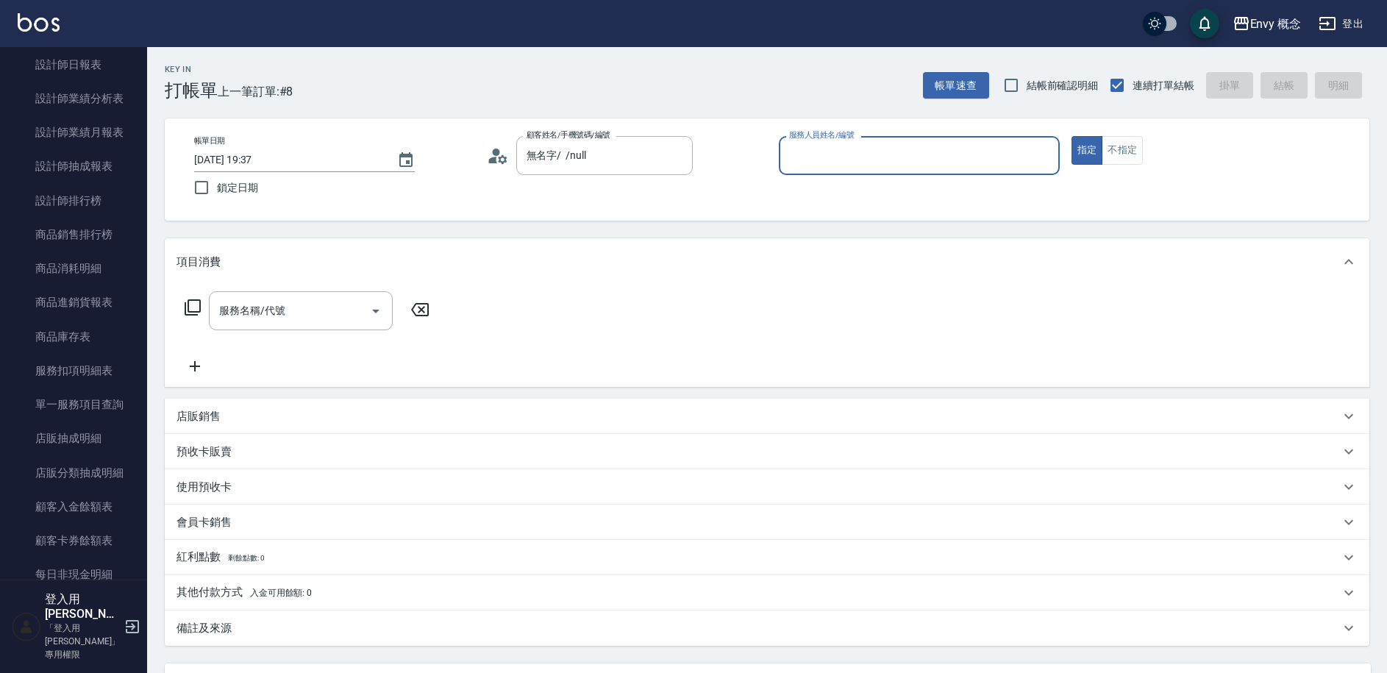
click at [815, 163] on input "服務人員姓名/編號" at bounding box center [920, 156] width 268 height 26
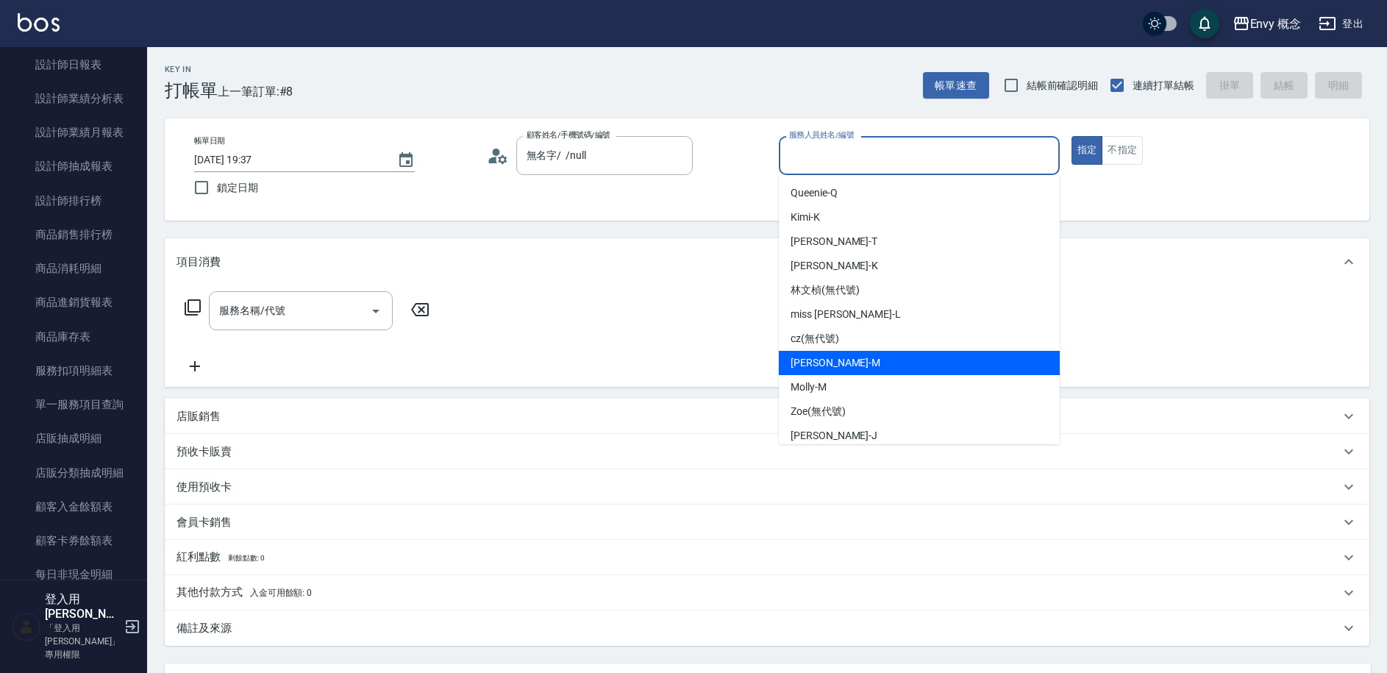
scroll to position [3, 0]
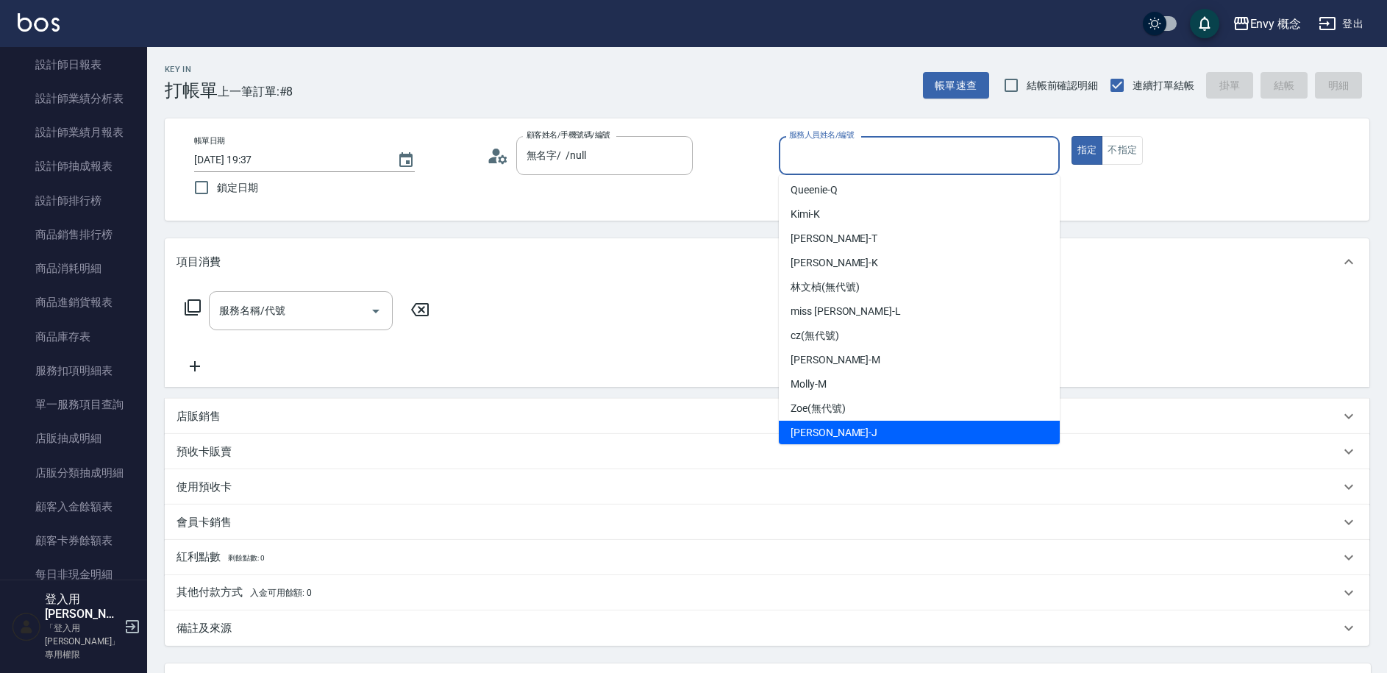
click at [872, 421] on div "Jessie -J" at bounding box center [919, 433] width 281 height 24
type input "Jessie-J"
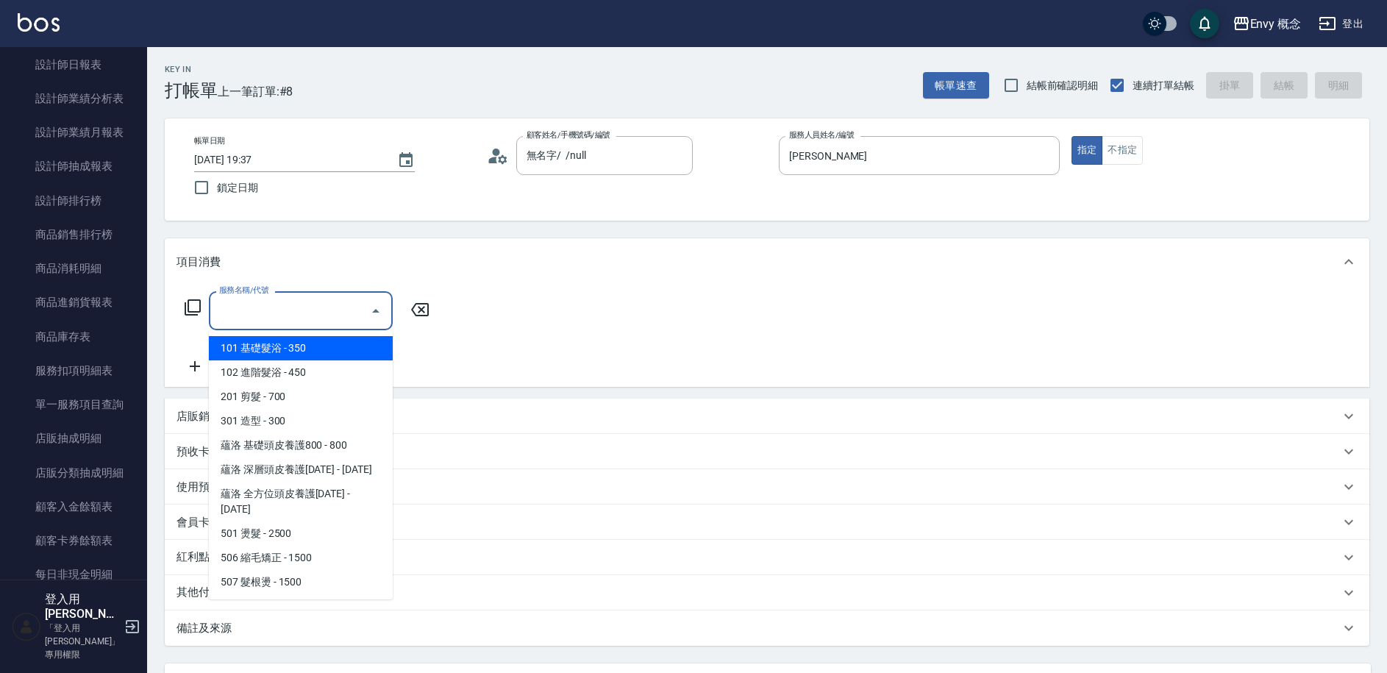
click at [337, 307] on input "服務名稱/代號" at bounding box center [290, 311] width 149 height 26
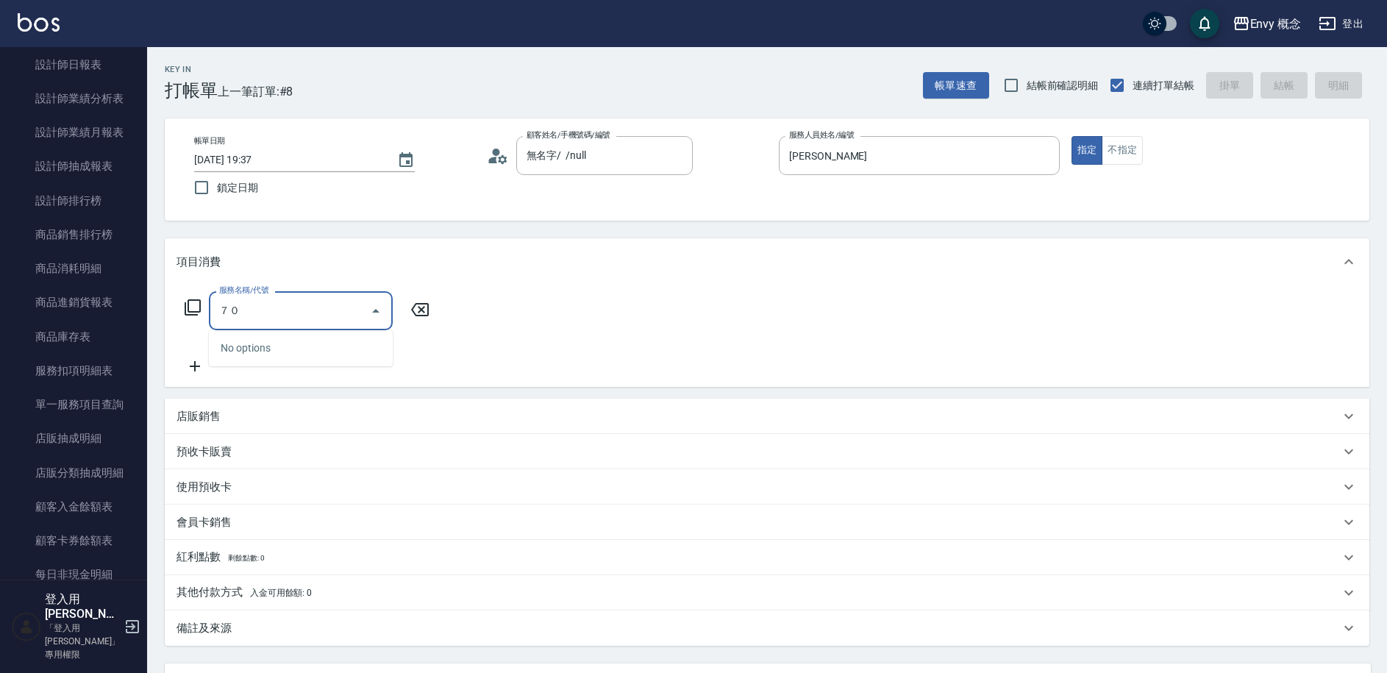
type input "７"
type input "701 染髮(701)"
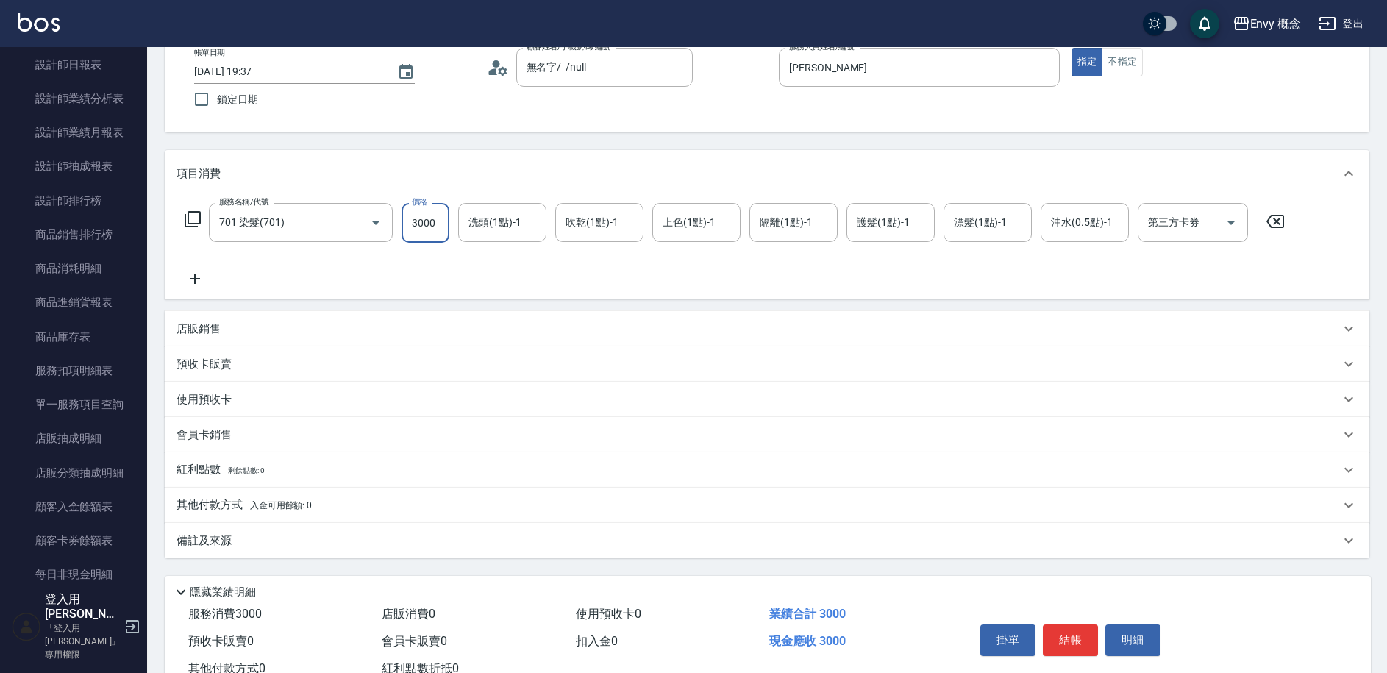
scroll to position [140, 0]
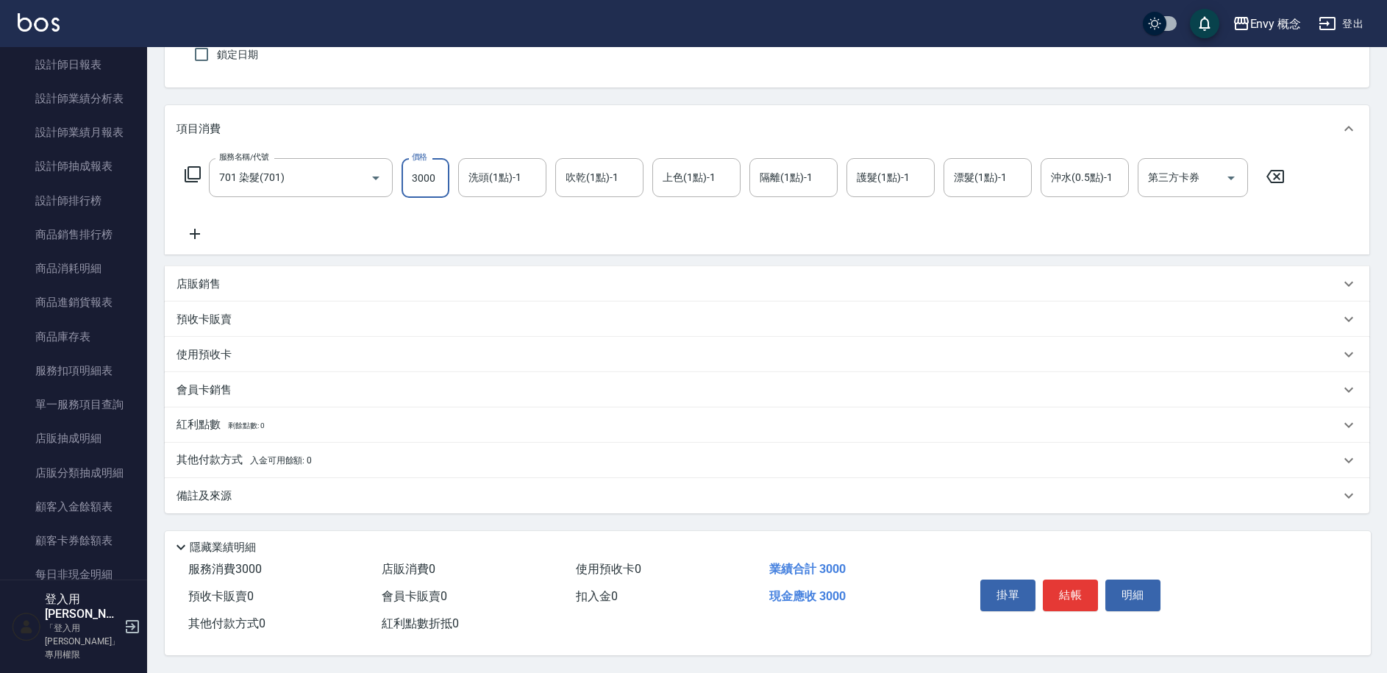
type input "3000"
click at [270, 452] on p "其他付款方式 入金可用餘額: 0" at bounding box center [244, 460] width 135 height 16
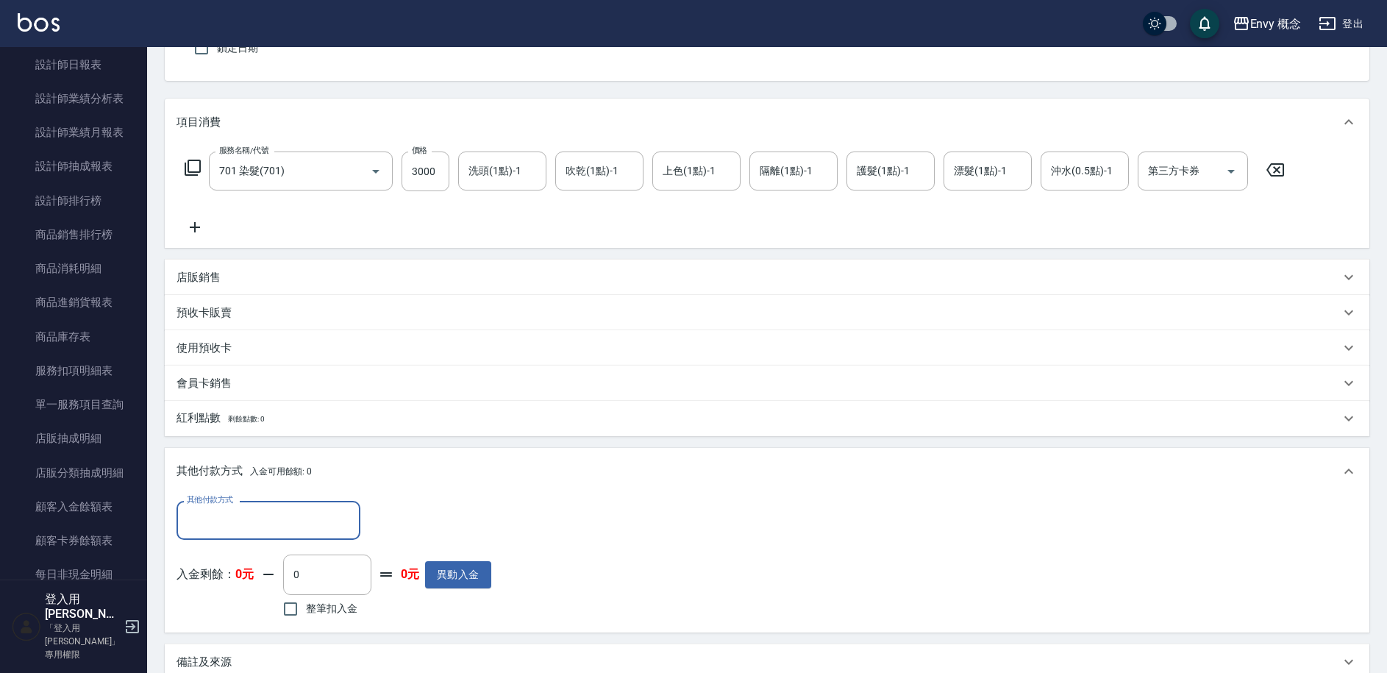
scroll to position [0, 0]
click at [266, 513] on input "其他付款方式" at bounding box center [268, 521] width 171 height 26
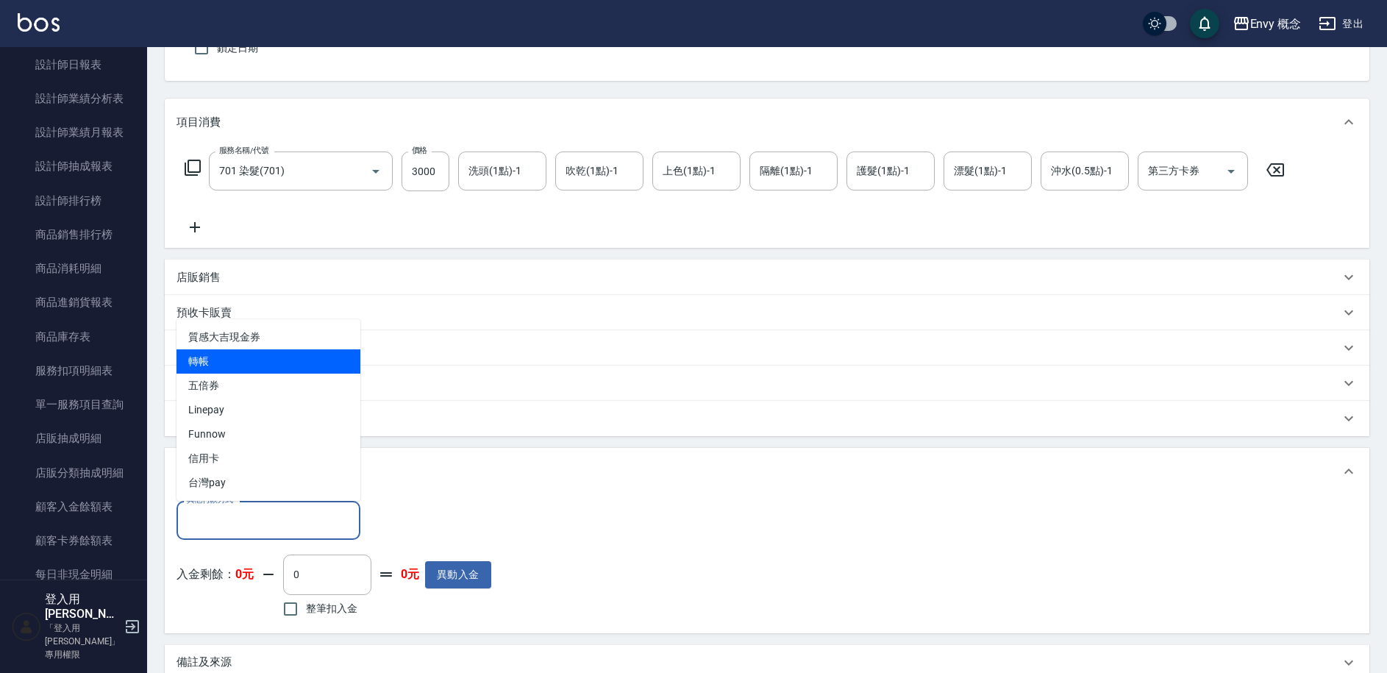
click at [224, 368] on span "轉帳" at bounding box center [269, 361] width 184 height 24
type input "轉帳"
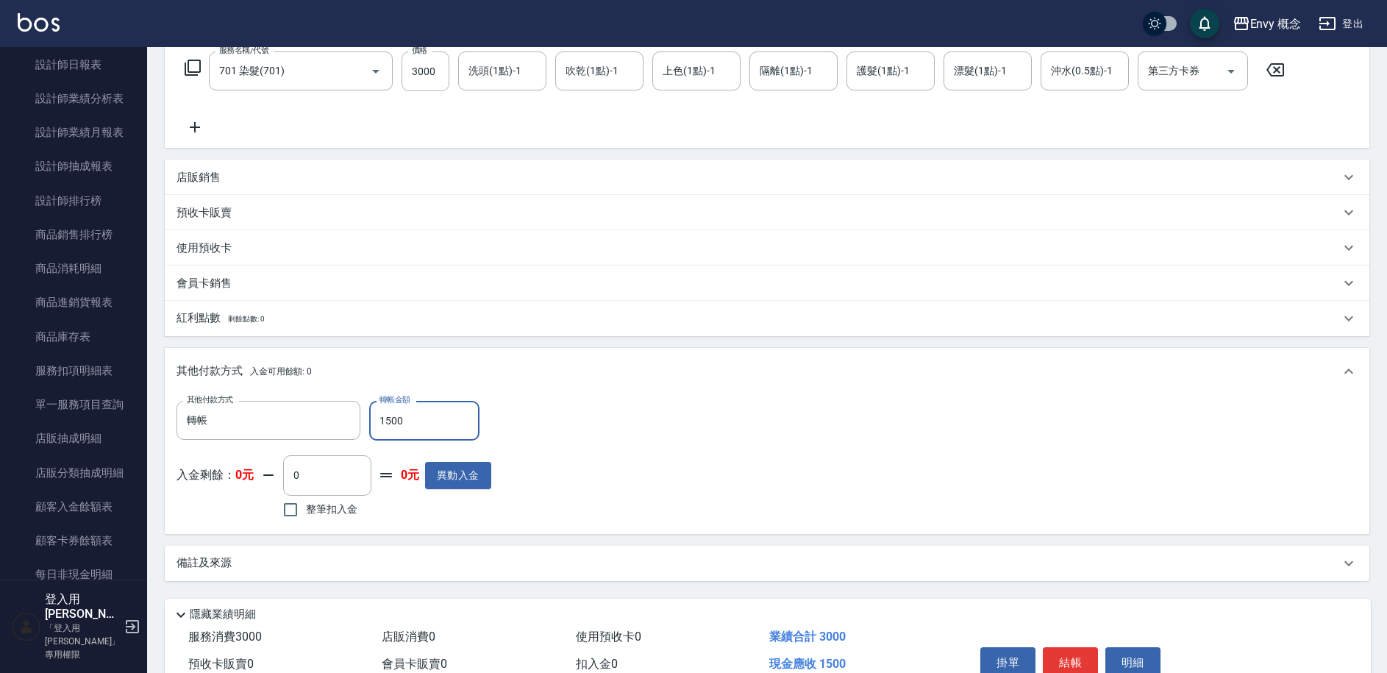
scroll to position [314, 0]
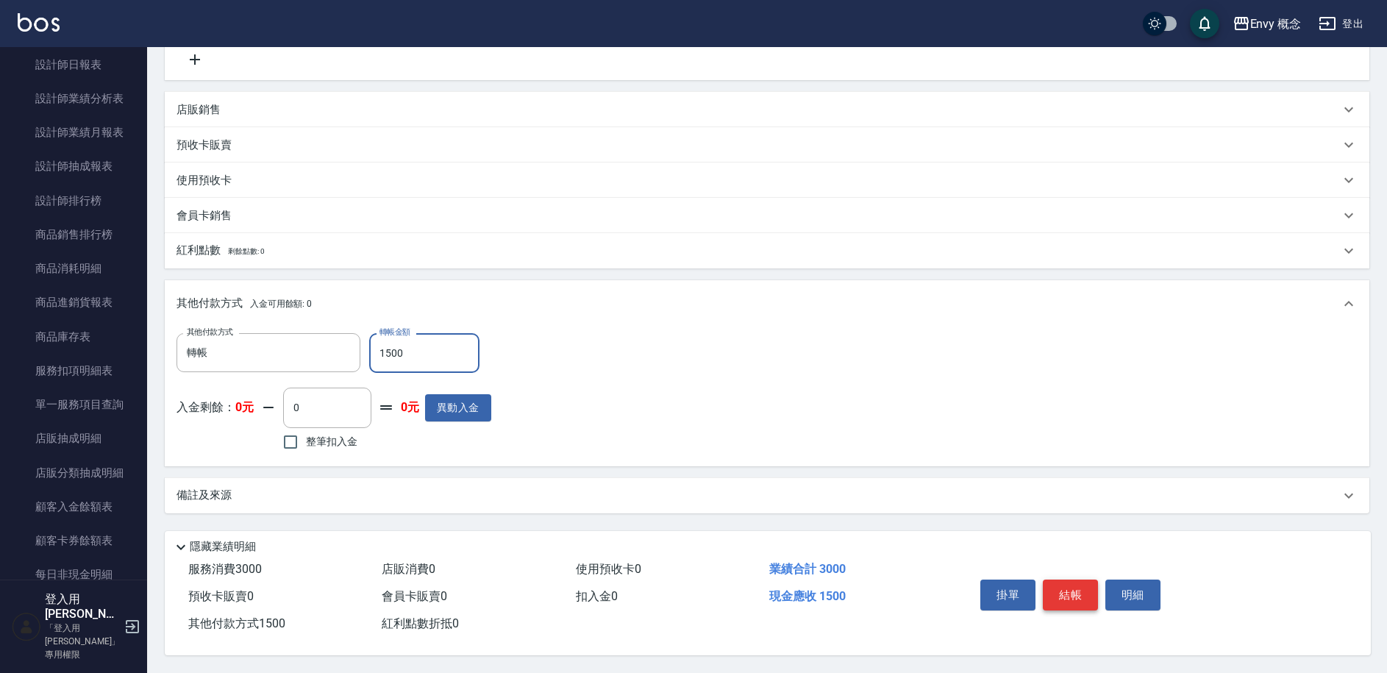
type input "1500"
click at [1061, 588] on button "結帳" at bounding box center [1070, 595] width 55 height 31
type input "2025/09/18 19:49"
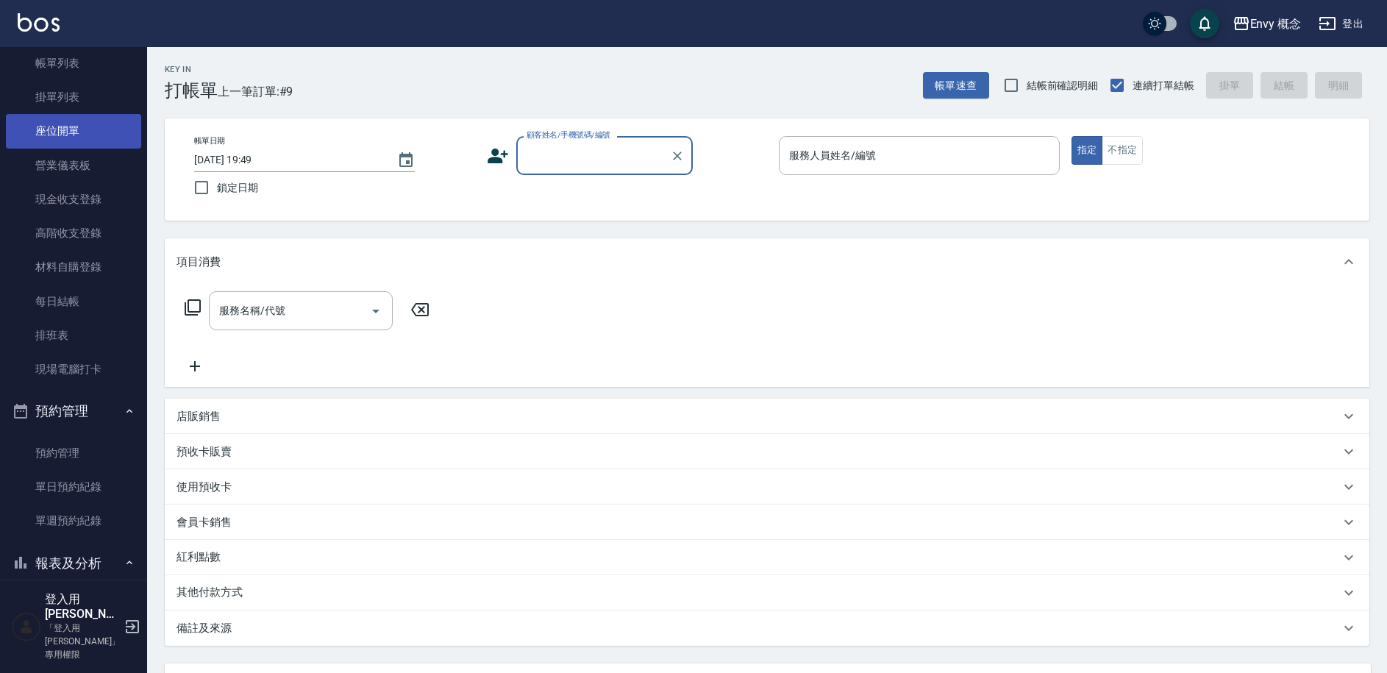
scroll to position [0, 0]
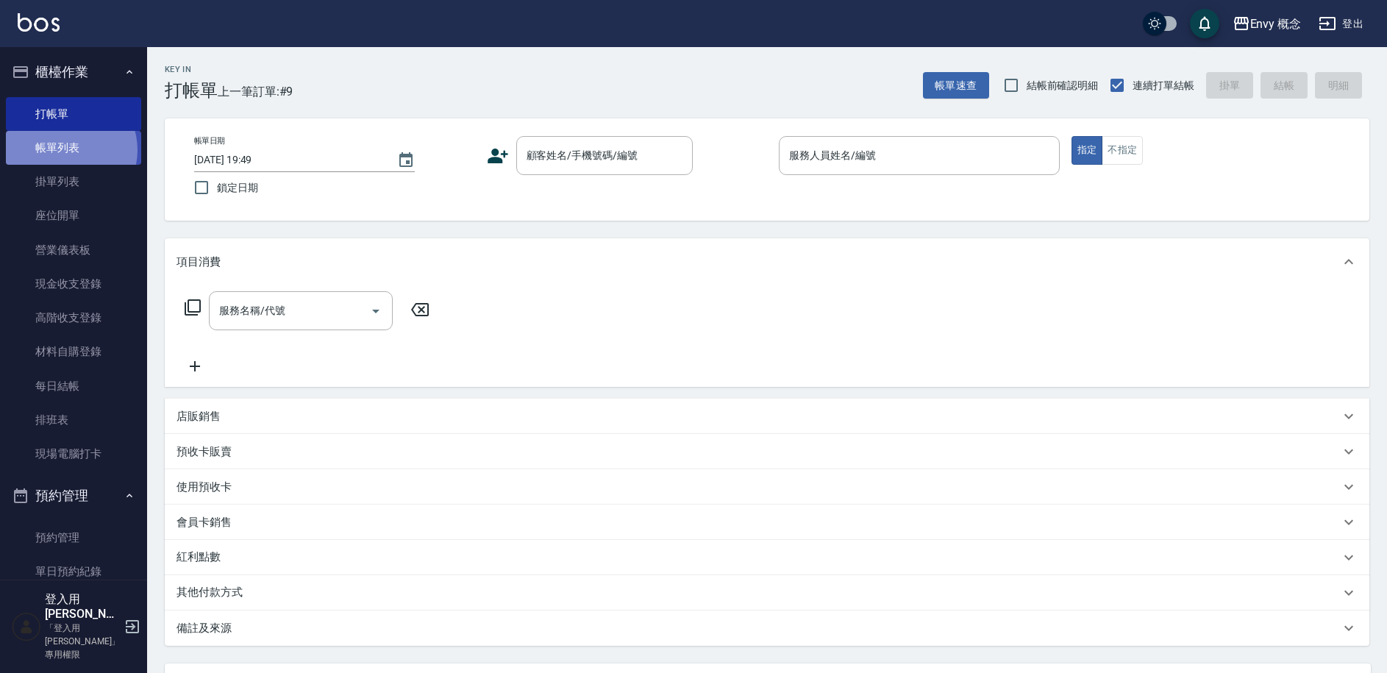
click at [66, 150] on link "帳單列表" at bounding box center [73, 148] width 135 height 34
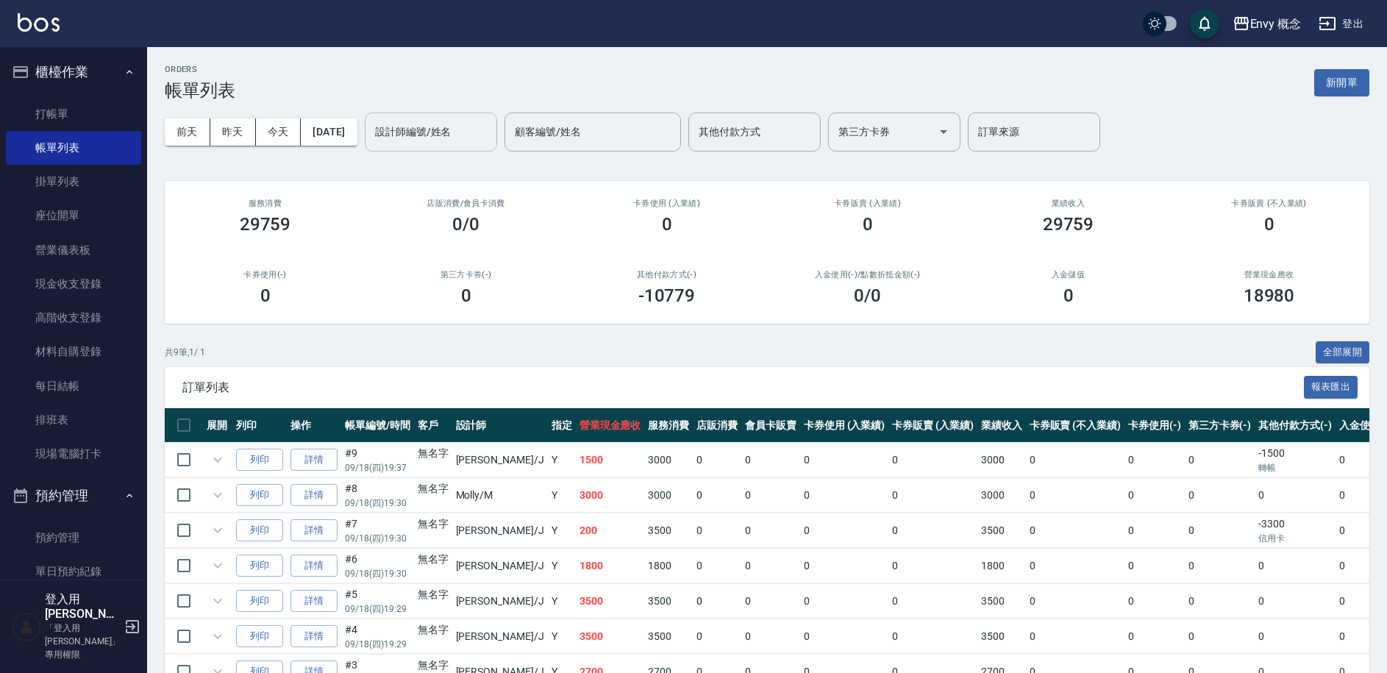
click at [417, 138] on div "設計師編號/姓名 設計師編號/姓名" at bounding box center [431, 132] width 132 height 39
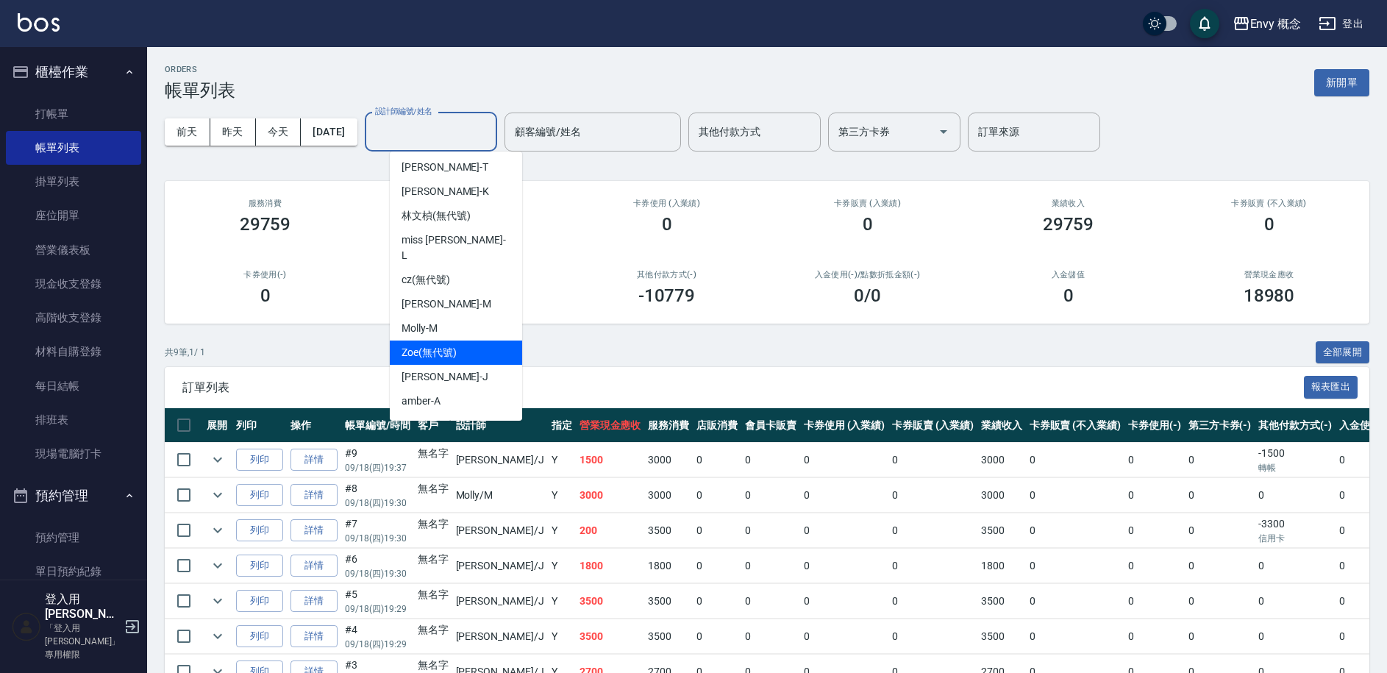
scroll to position [82, 0]
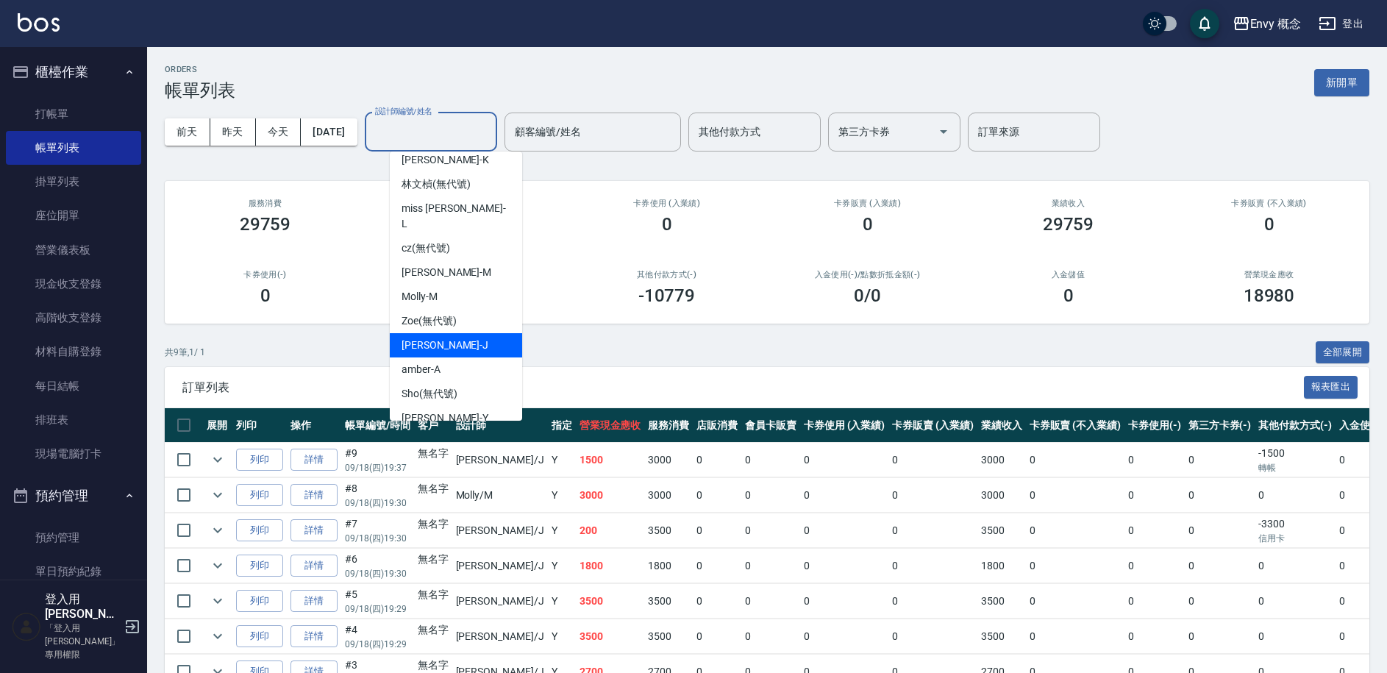
click at [434, 338] on span "Jessie -J" at bounding box center [445, 345] width 87 height 15
type input "Jessie-J"
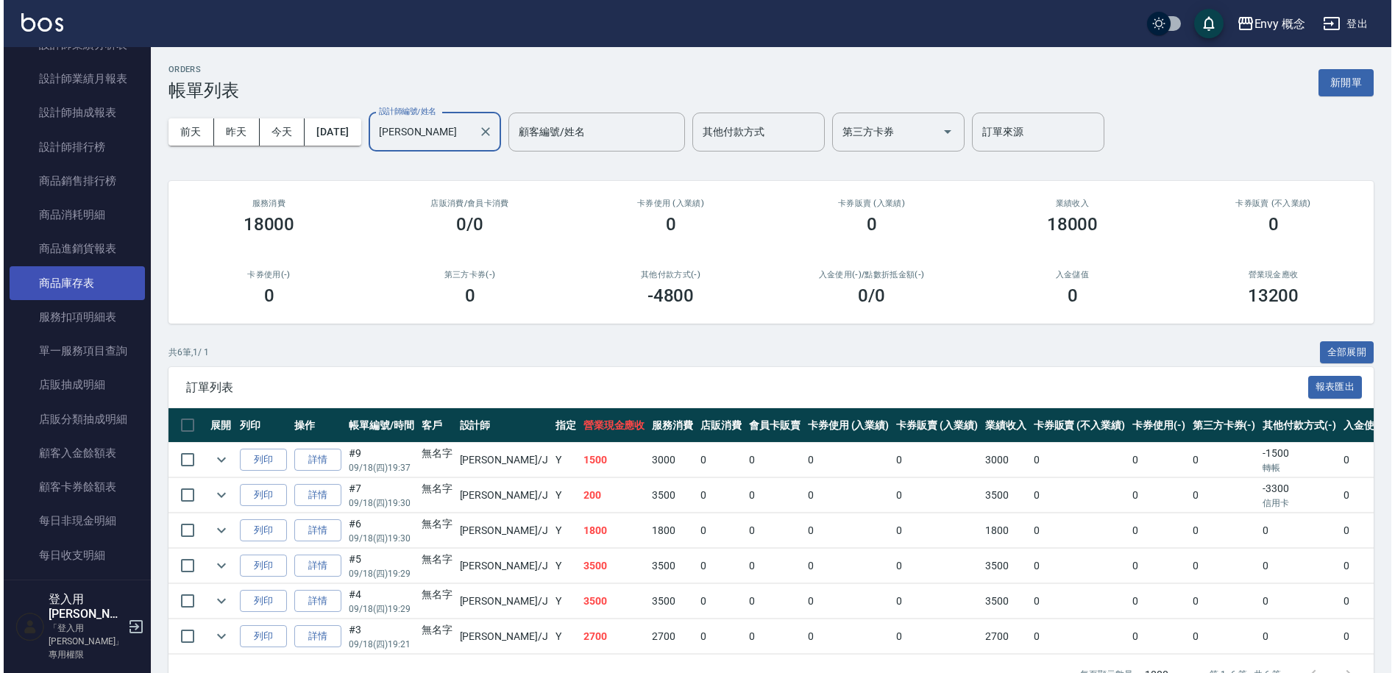
scroll to position [1148, 0]
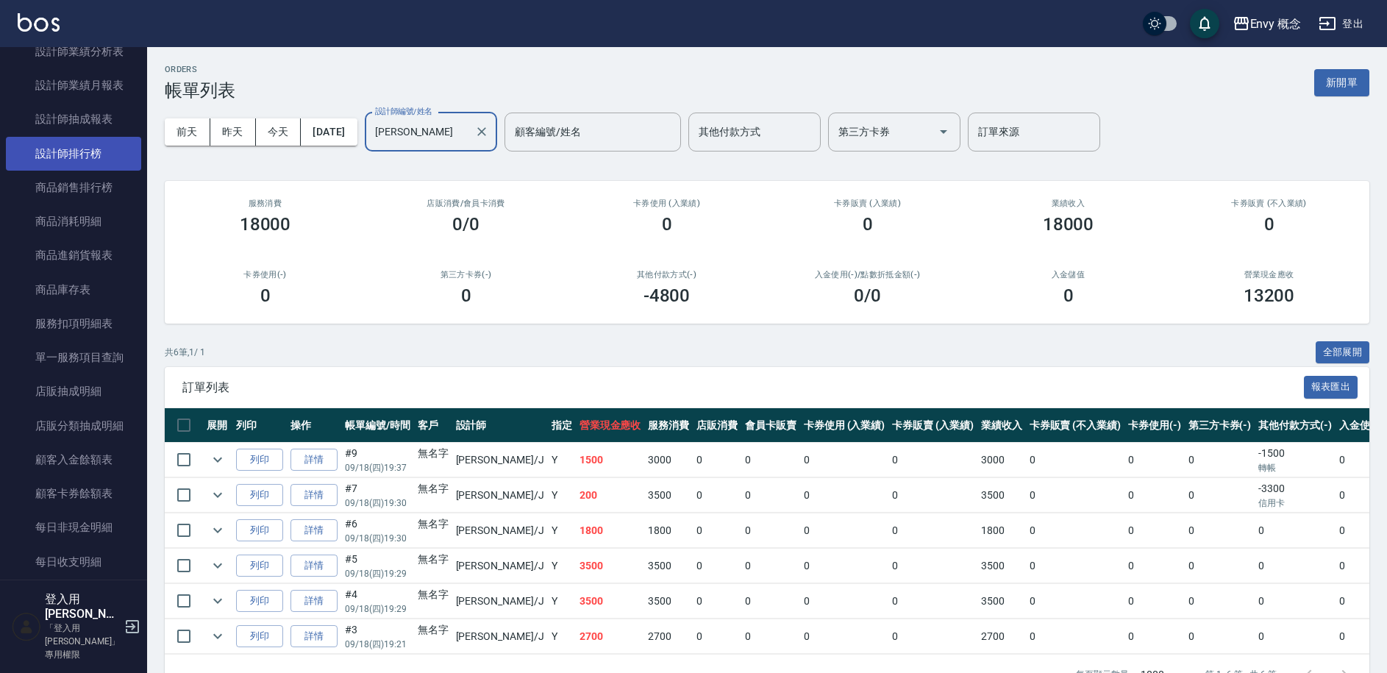
click at [86, 157] on link "設計師排行榜" at bounding box center [73, 154] width 135 height 34
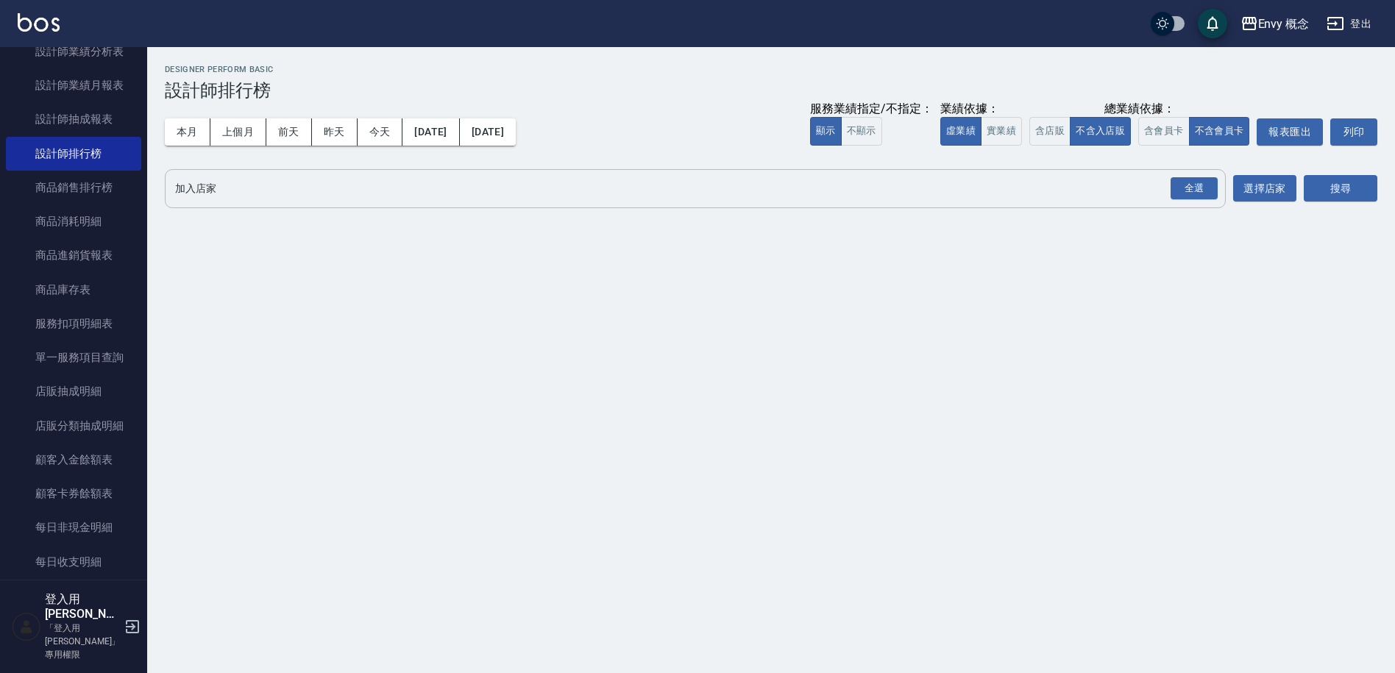
click at [337, 194] on input "加入店家" at bounding box center [683, 189] width 1025 height 26
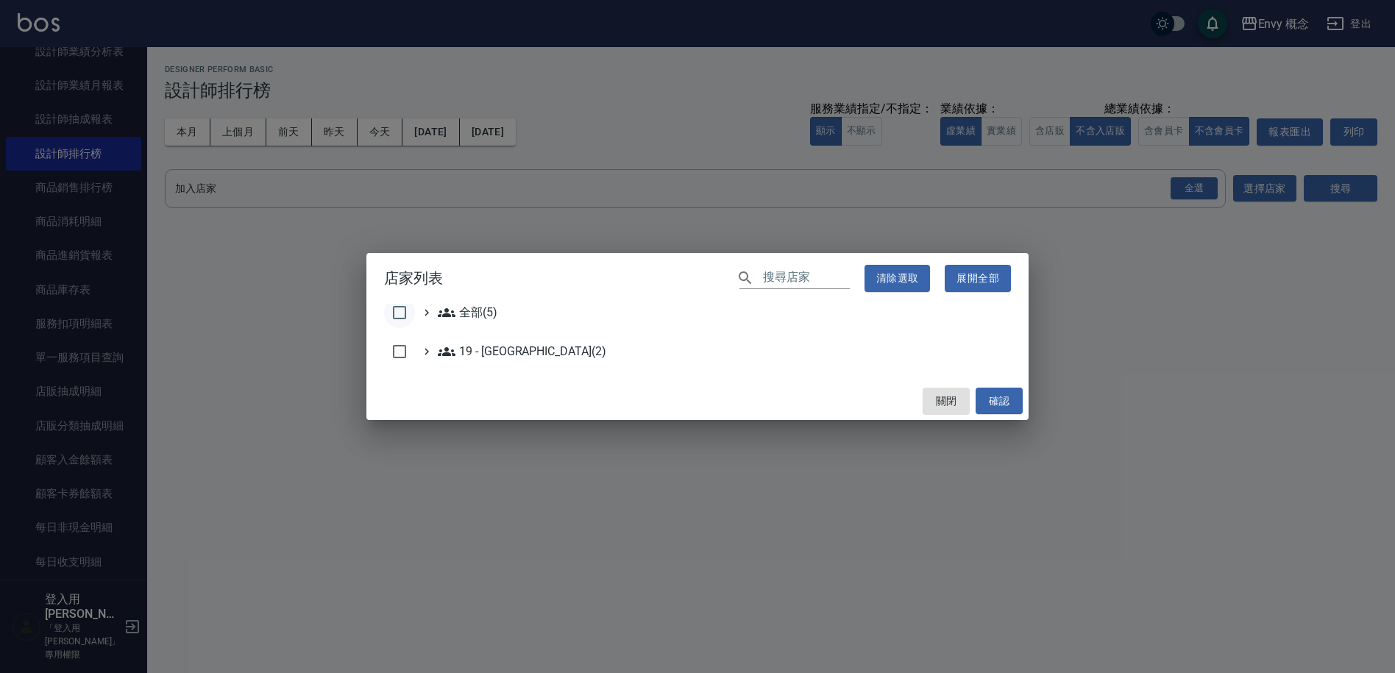
click at [397, 320] on input "checkbox" at bounding box center [399, 312] width 31 height 31
checkbox input "true"
click at [986, 405] on button "確認" at bounding box center [998, 401] width 47 height 27
checkbox input "false"
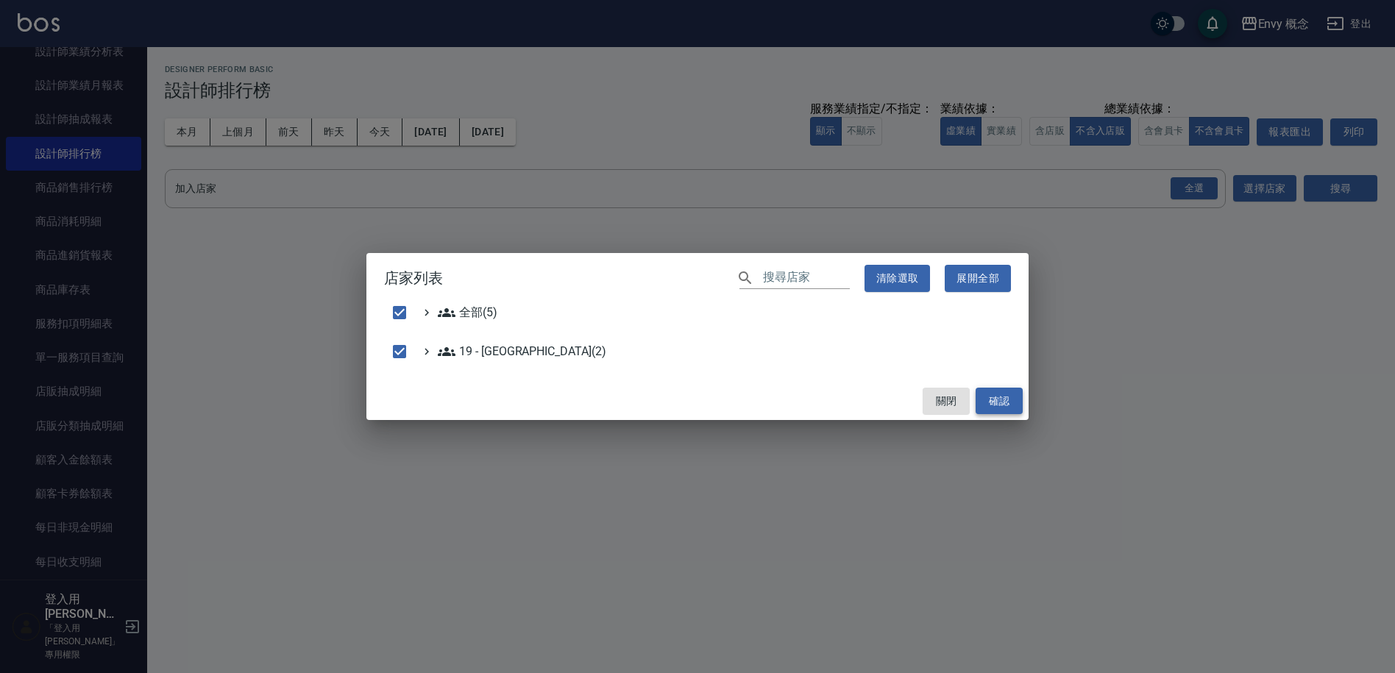
checkbox input "false"
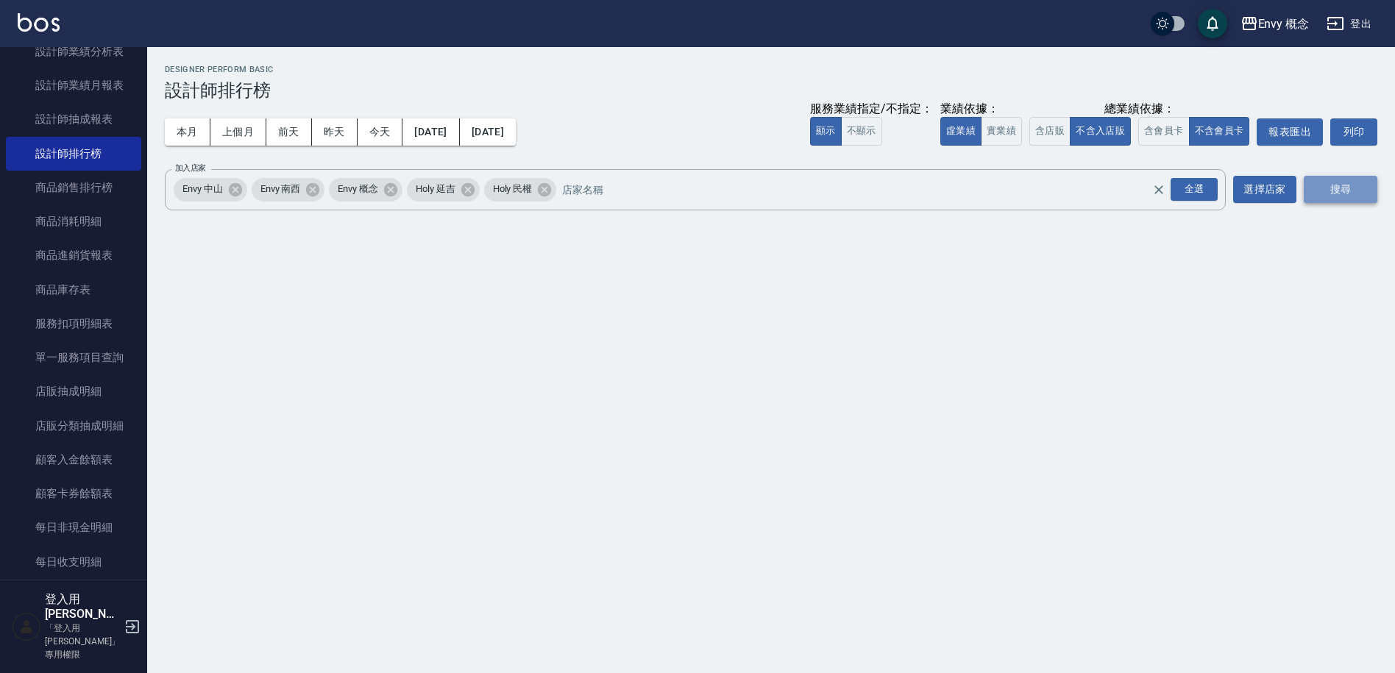
click at [1314, 197] on button "搜尋" at bounding box center [1340, 189] width 74 height 27
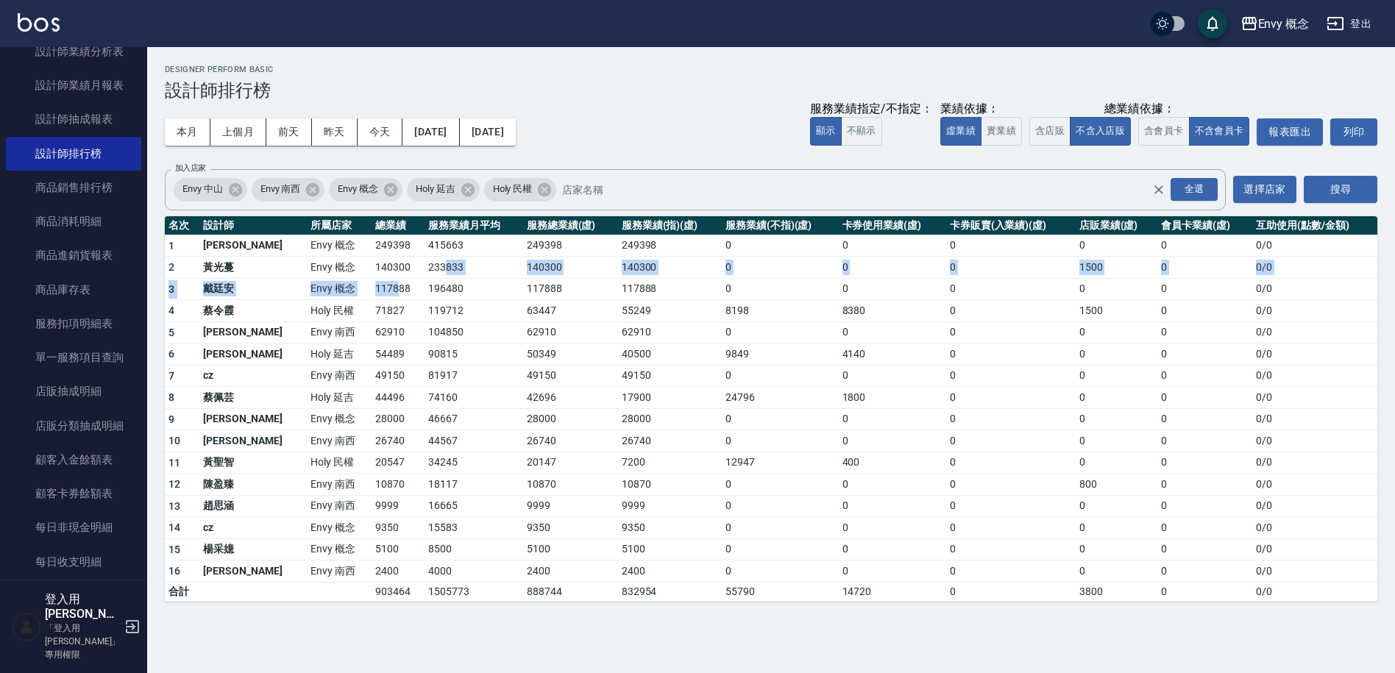
drag, startPoint x: 395, startPoint y: 274, endPoint x: 448, endPoint y: 266, distance: 53.6
click at [411, 272] on tbody "1 王文嘉 Envy 概念 249398 415663 249398 249398 0 0 0 0 0 0 / 0 2 黃光蔓 Envy 概念 140300 …" at bounding box center [771, 418] width 1212 height 366
click at [523, 263] on td "140300" at bounding box center [570, 268] width 95 height 22
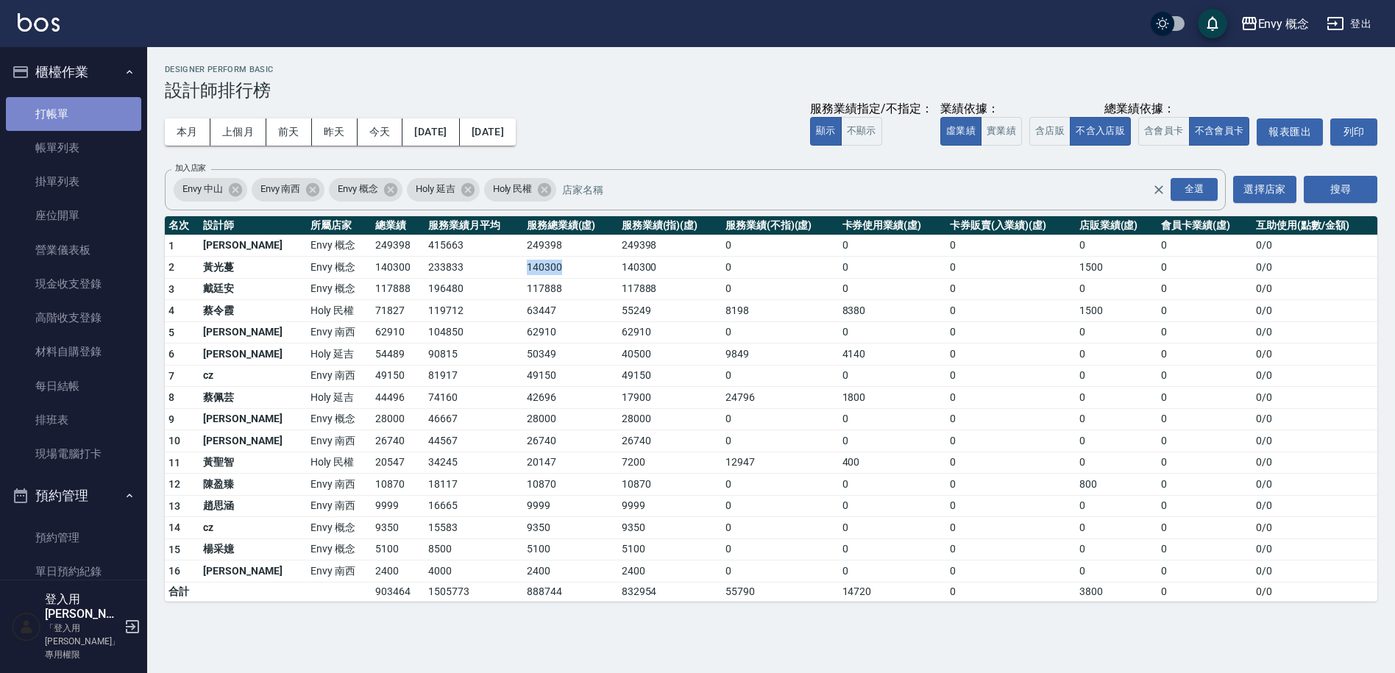
click at [73, 113] on link "打帳單" at bounding box center [73, 114] width 135 height 34
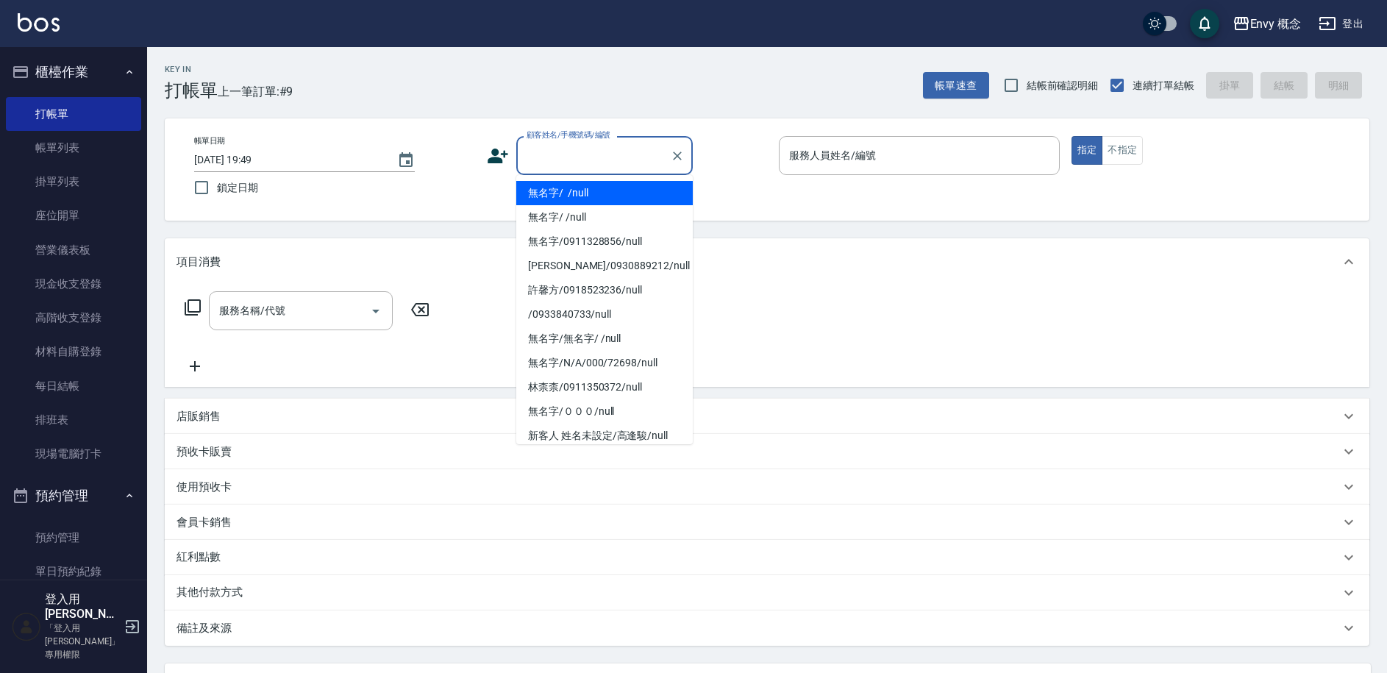
click at [600, 157] on input "顧客姓名/手機號碼/編號" at bounding box center [593, 156] width 141 height 26
drag, startPoint x: 614, startPoint y: 188, endPoint x: 796, endPoint y: 172, distance: 182.3
click at [614, 188] on li "無名字/ /null" at bounding box center [604, 193] width 177 height 24
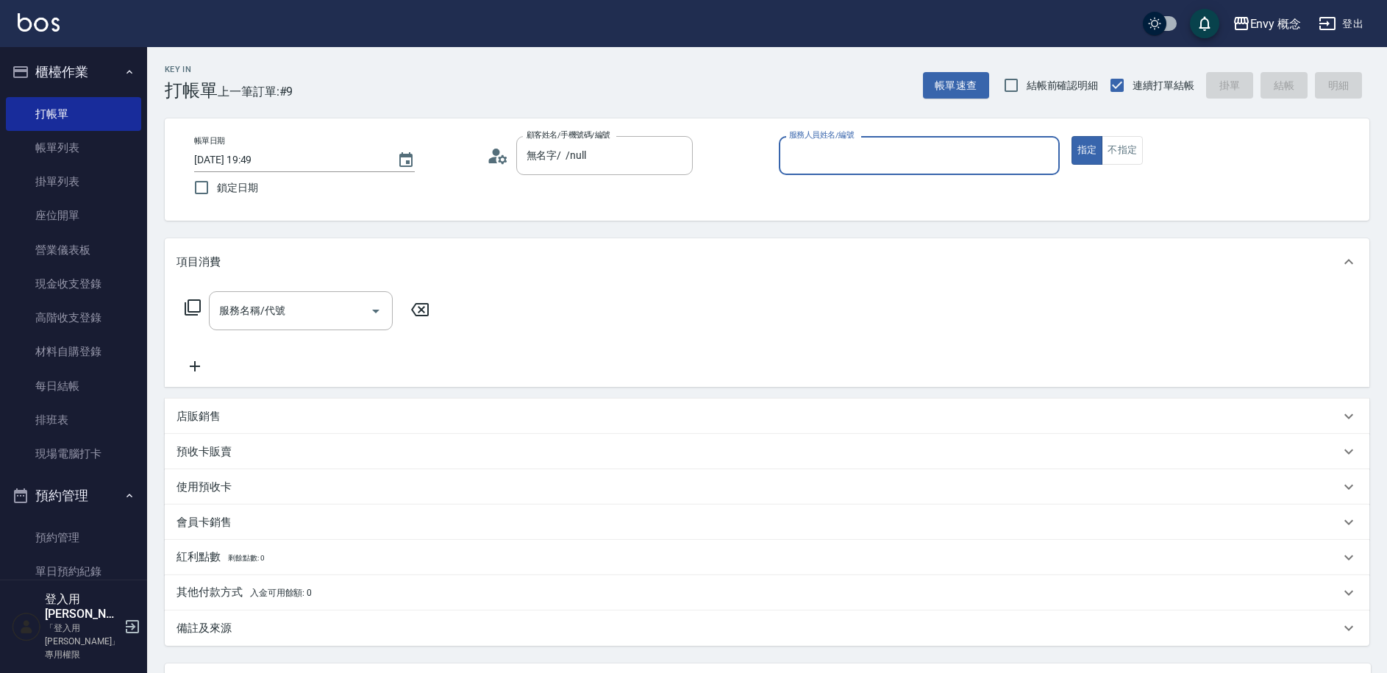
type input "無名字/ /null"
click at [804, 159] on input "服務人員姓名/編號" at bounding box center [920, 156] width 268 height 26
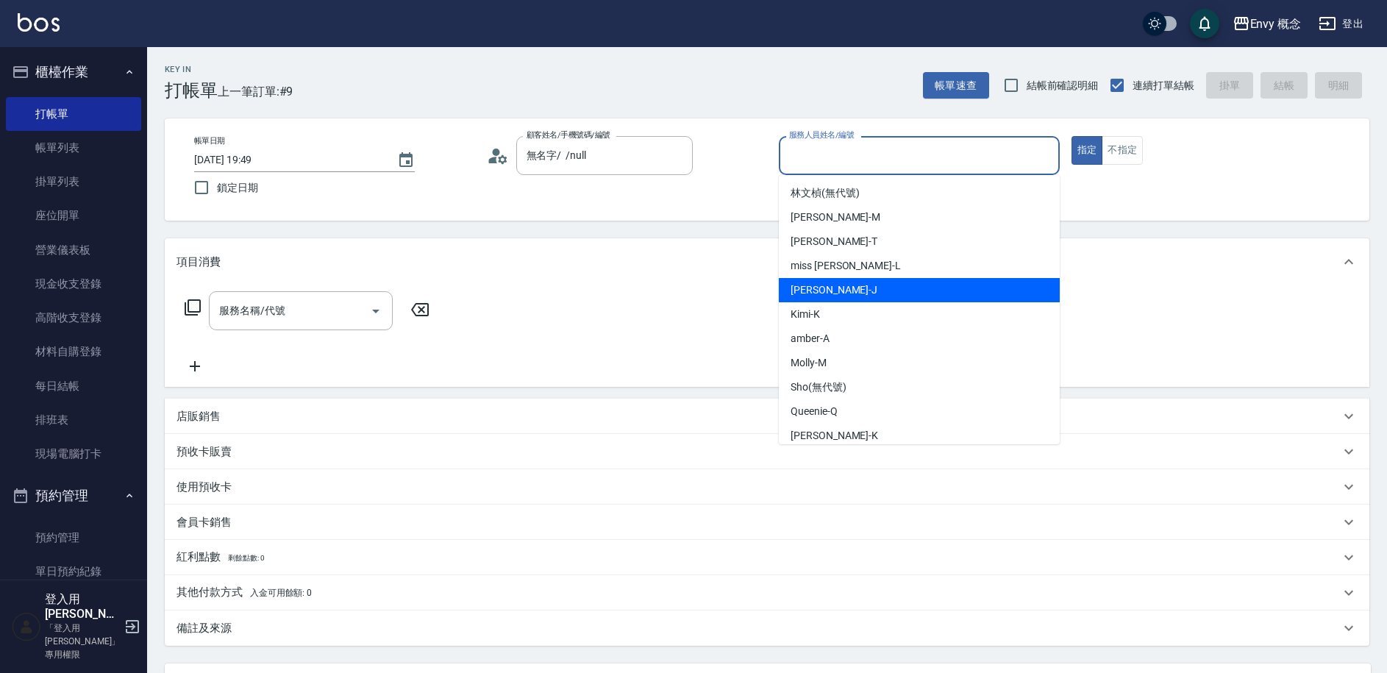
drag, startPoint x: 826, startPoint y: 294, endPoint x: 785, endPoint y: 274, distance: 45.7
click at [825, 294] on span "Jessie -J" at bounding box center [834, 289] width 87 height 15
type input "Jessie-J"
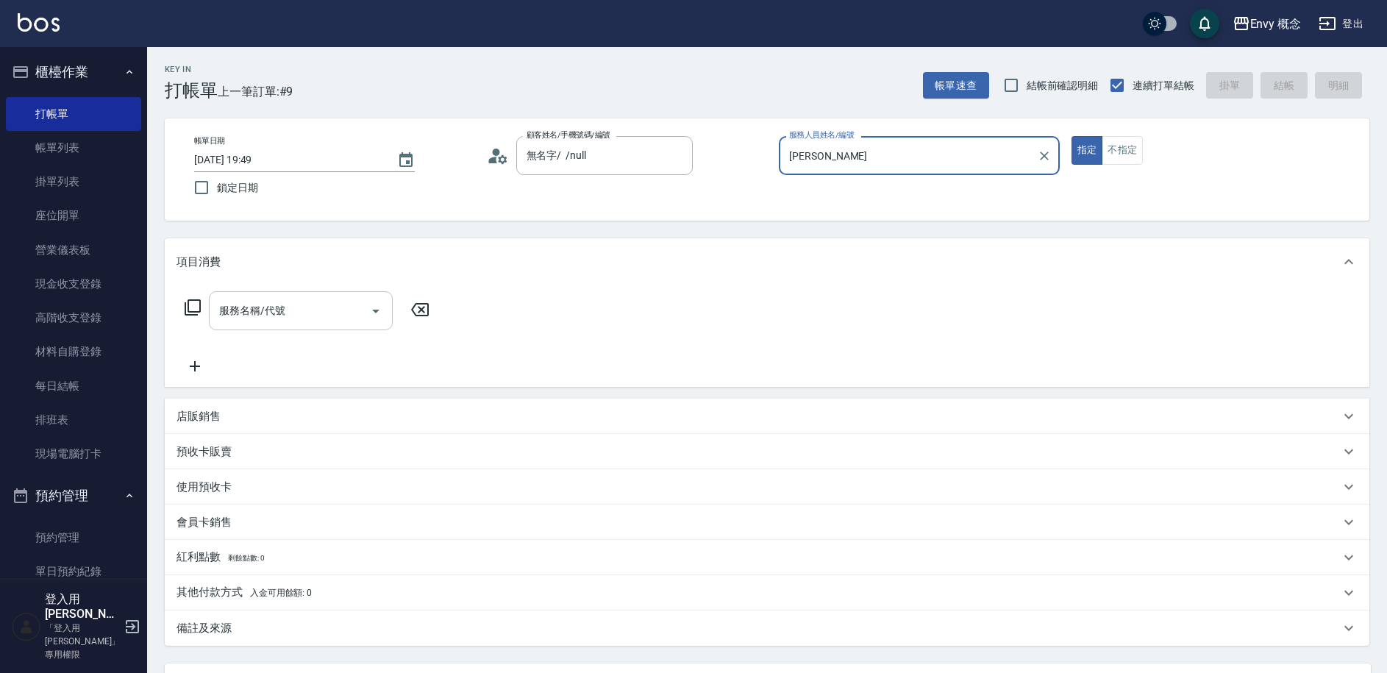
click at [327, 319] on input "服務名稱/代號" at bounding box center [290, 311] width 149 height 26
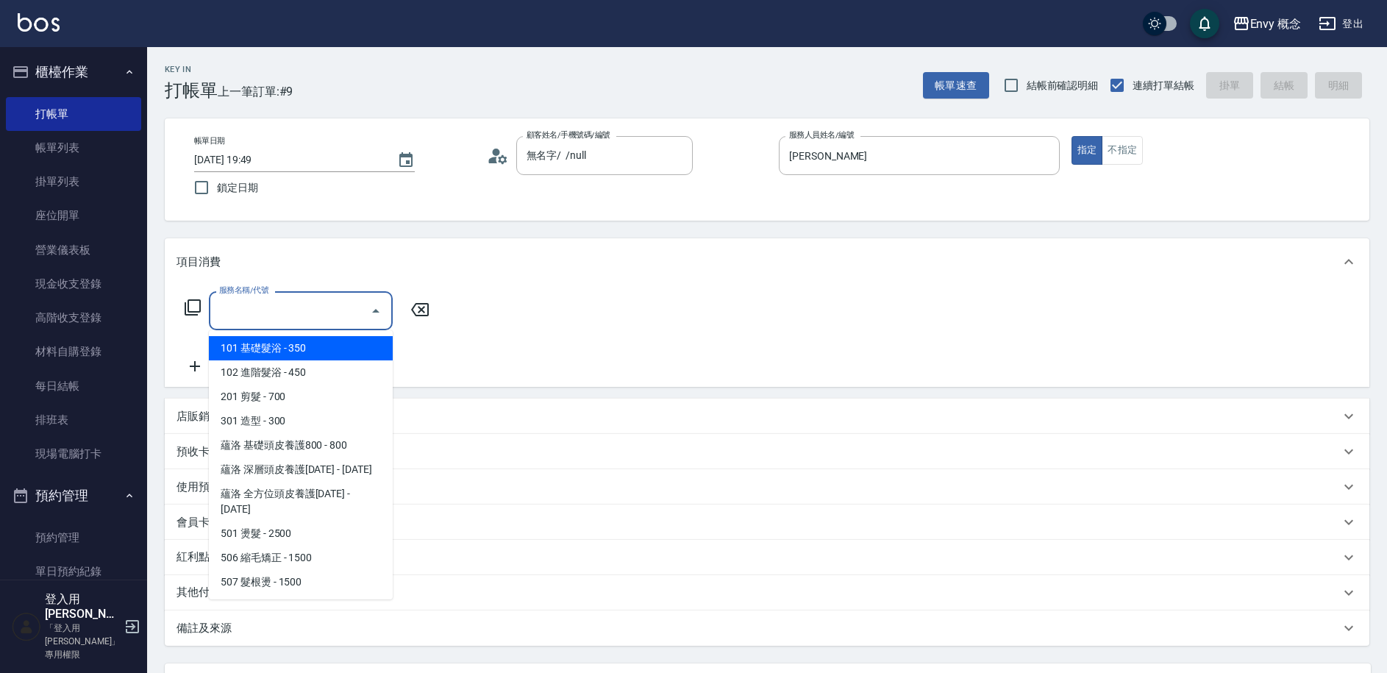
type input "101 基礎髮浴 (101)"
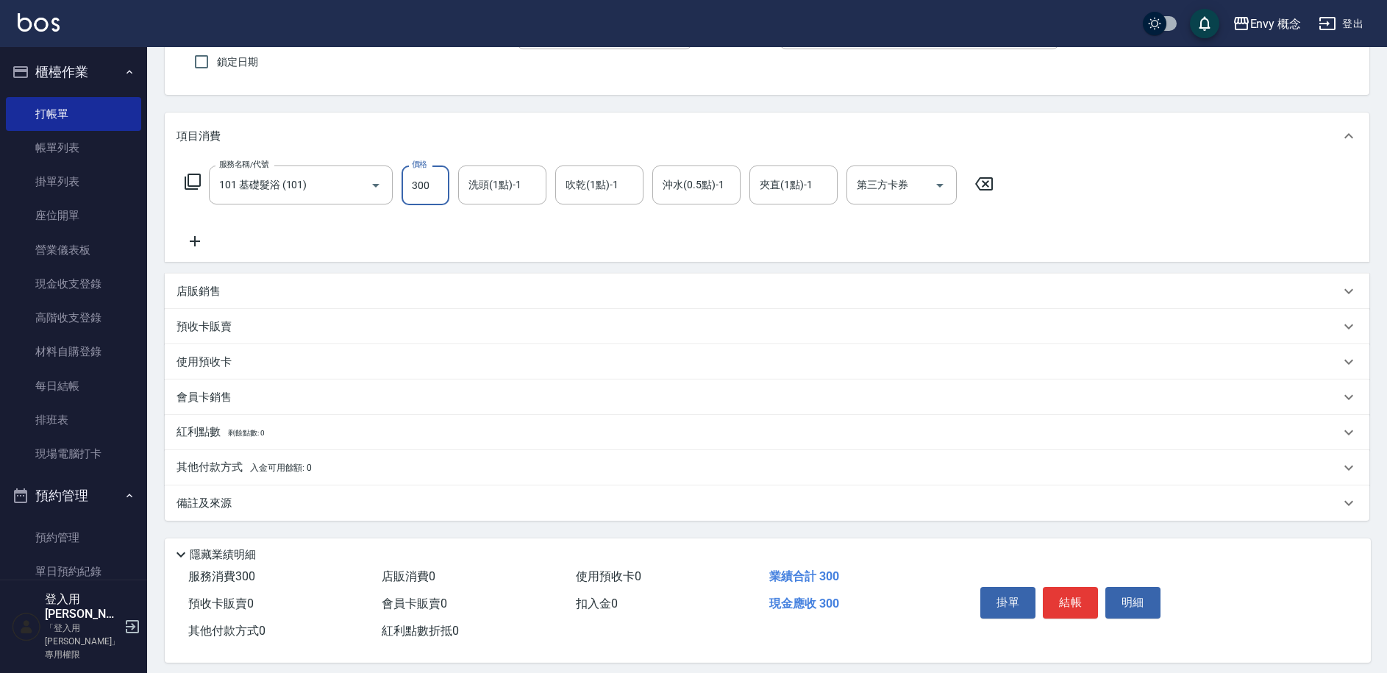
scroll to position [140, 0]
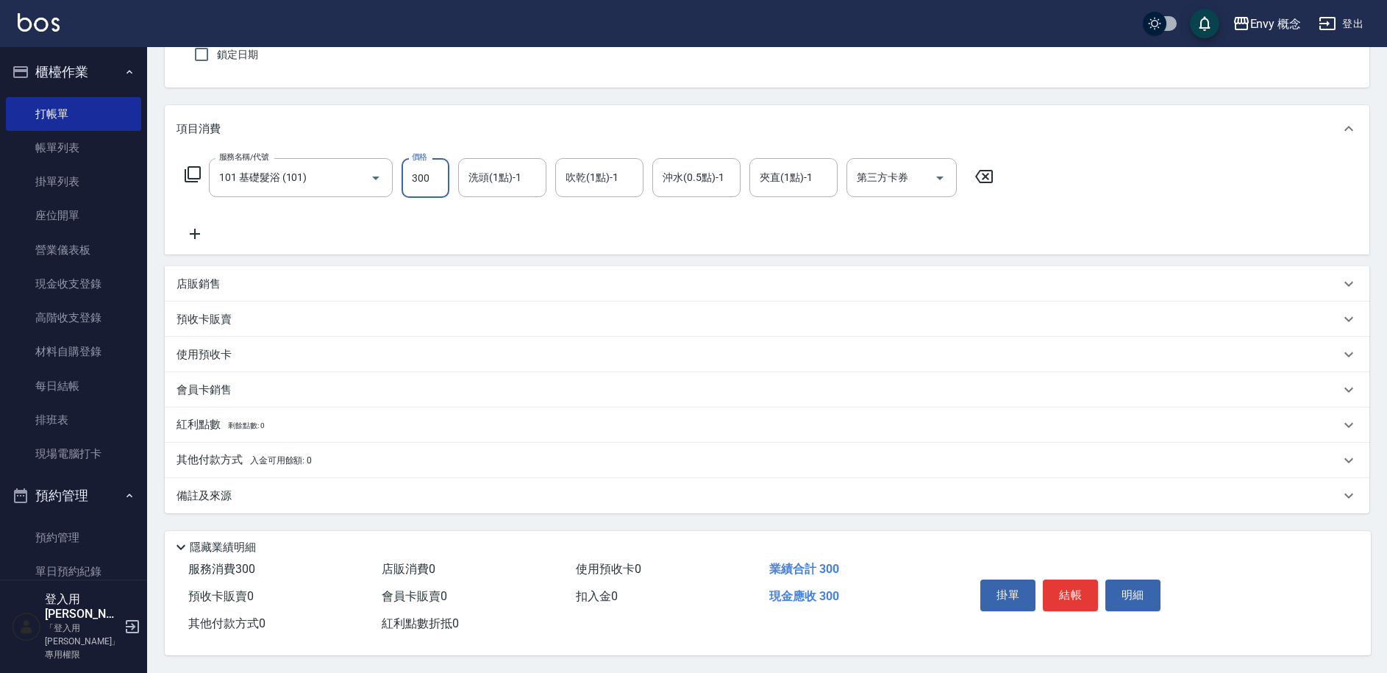
type input "300"
click at [258, 457] on span "入金可用餘額: 0" at bounding box center [281, 460] width 63 height 10
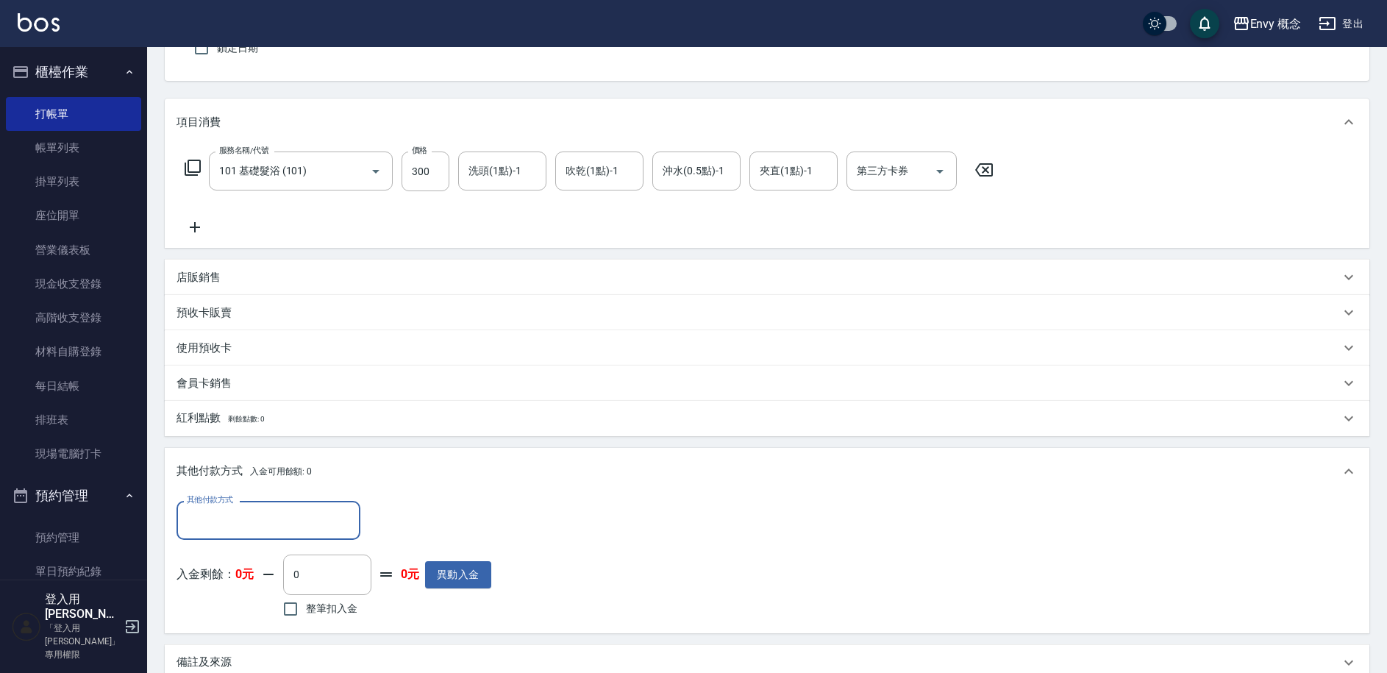
scroll to position [0, 0]
click at [250, 533] on input "其他付款方式" at bounding box center [268, 521] width 171 height 26
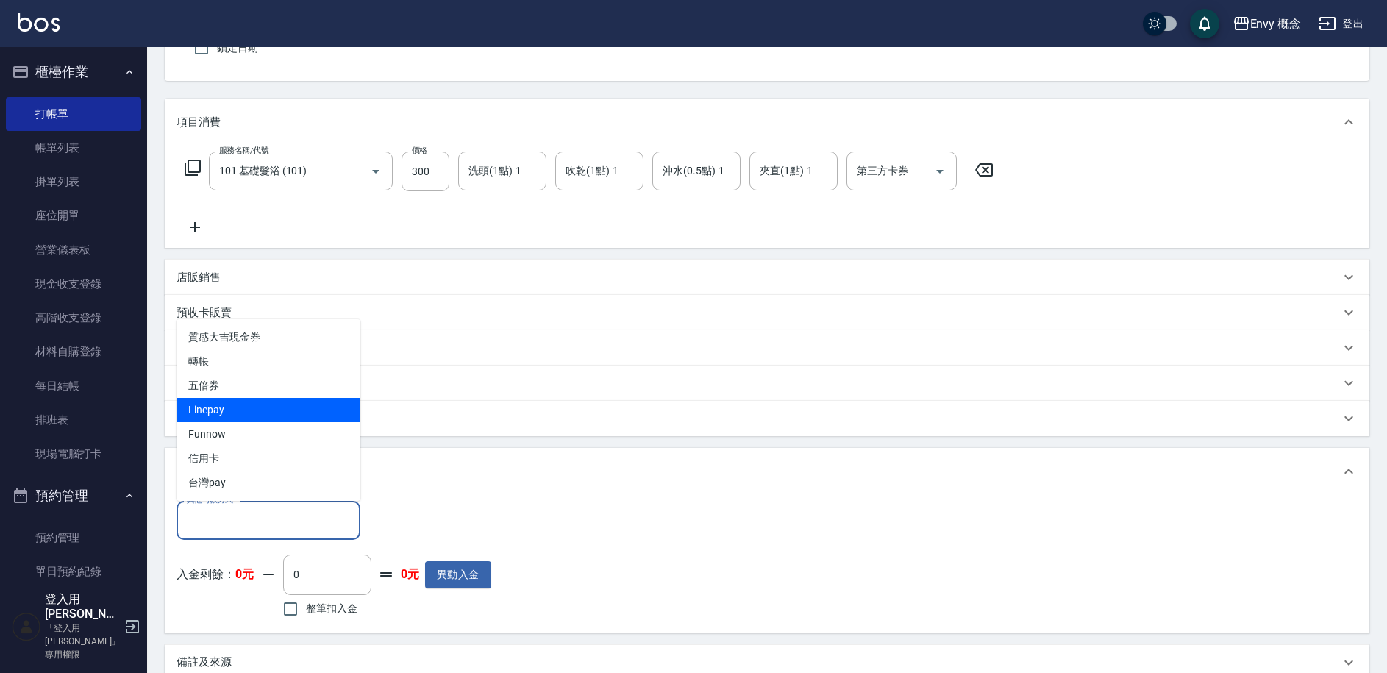
click at [259, 413] on span "Linepay" at bounding box center [269, 410] width 184 height 24
type input "Linepay"
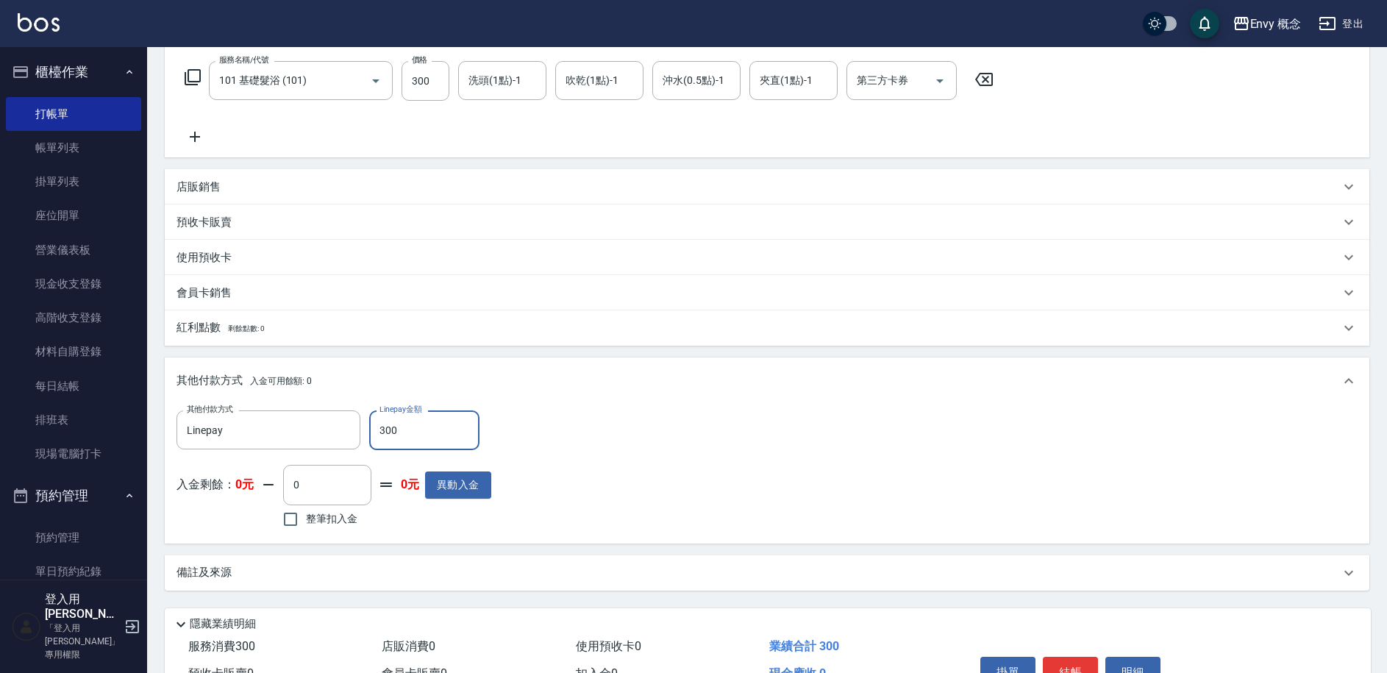
scroll to position [314, 0]
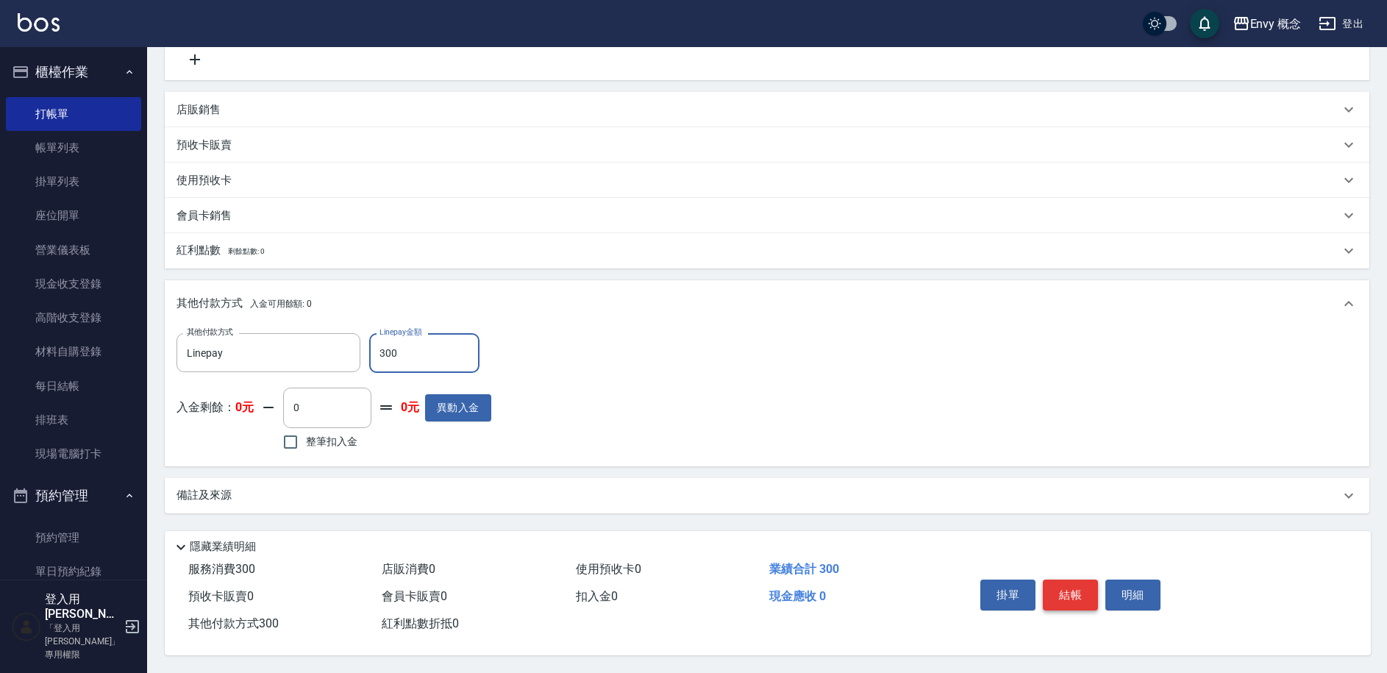
type input "300"
click at [1045, 588] on button "結帳" at bounding box center [1070, 595] width 55 height 31
type input "2025/09/18 20:04"
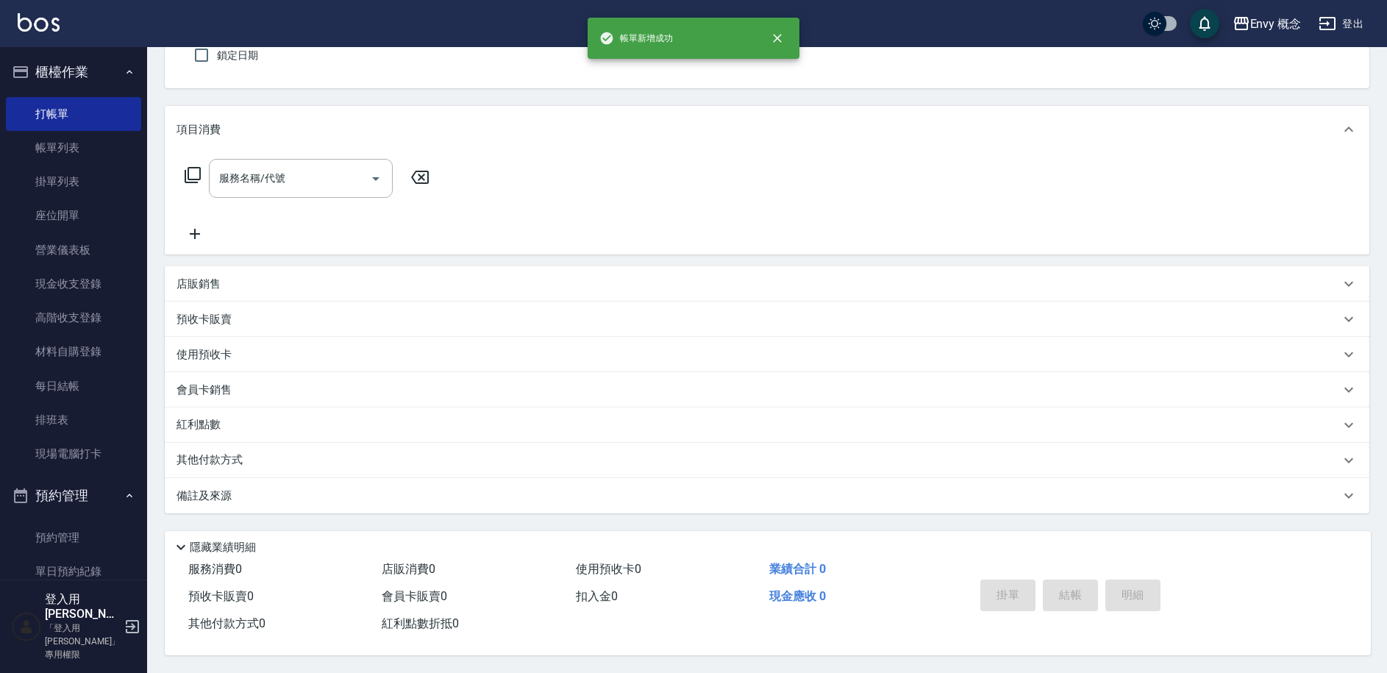
scroll to position [0, 0]
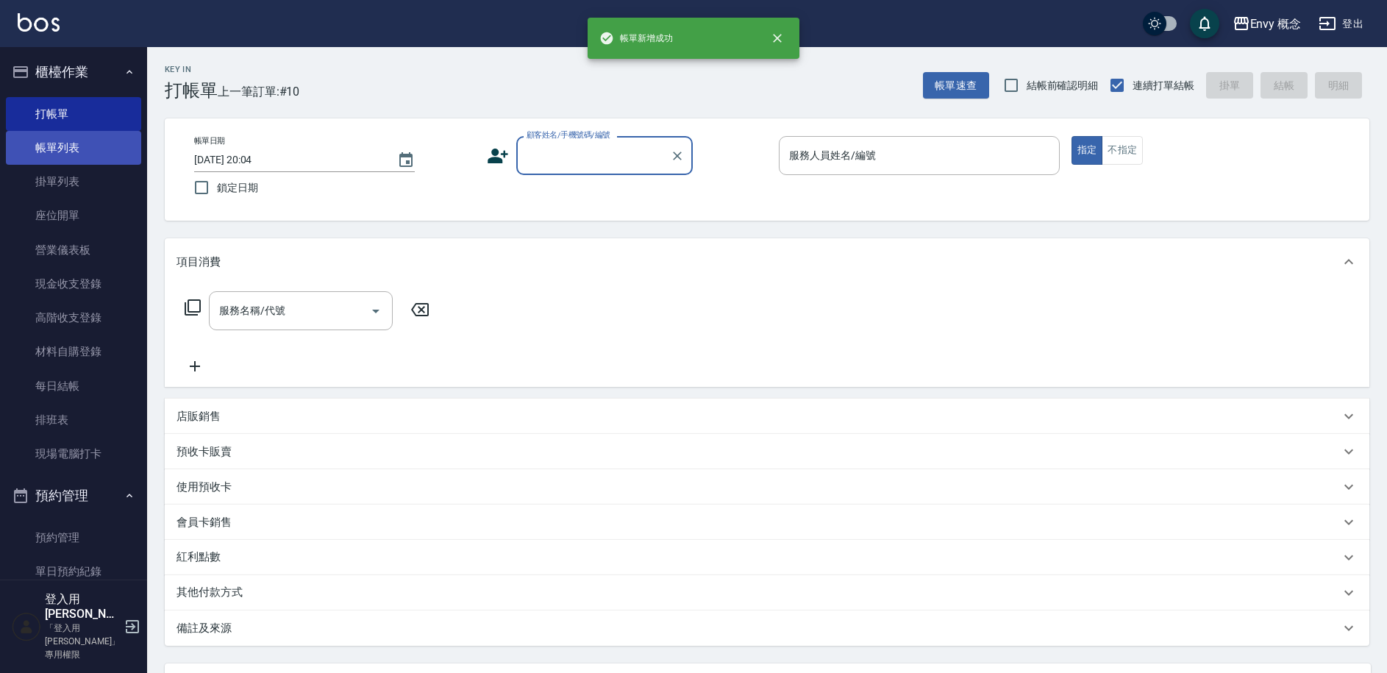
click at [103, 138] on link "帳單列表" at bounding box center [73, 148] width 135 height 34
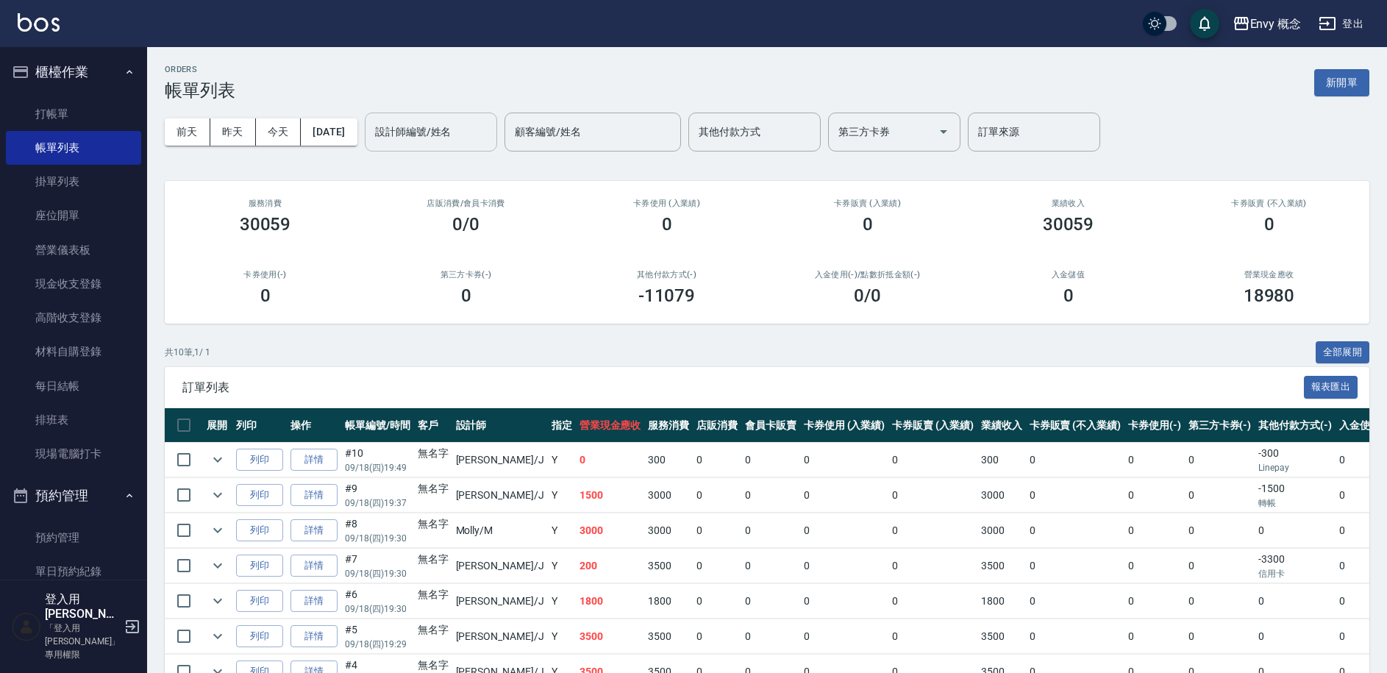
click at [416, 135] on input "設計師編號/姓名" at bounding box center [430, 132] width 119 height 26
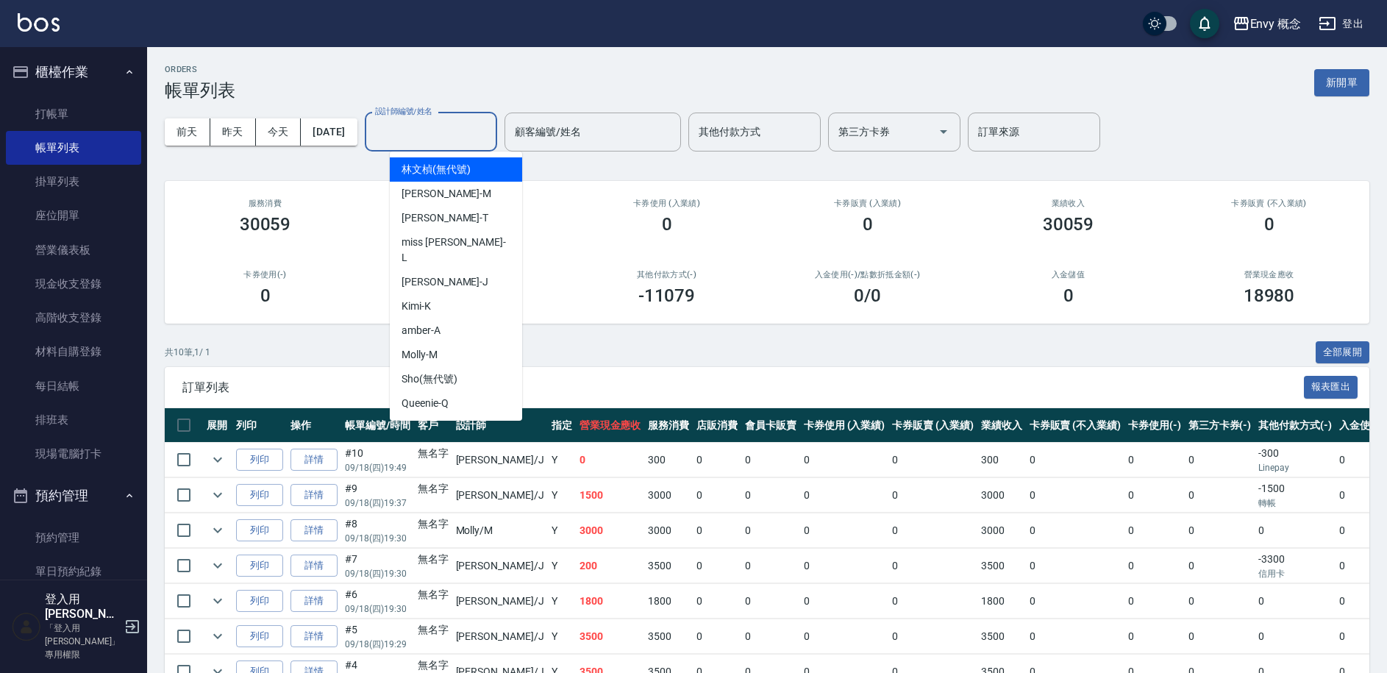
click at [460, 93] on div "ORDERS 帳單列表 新開單" at bounding box center [767, 83] width 1205 height 36
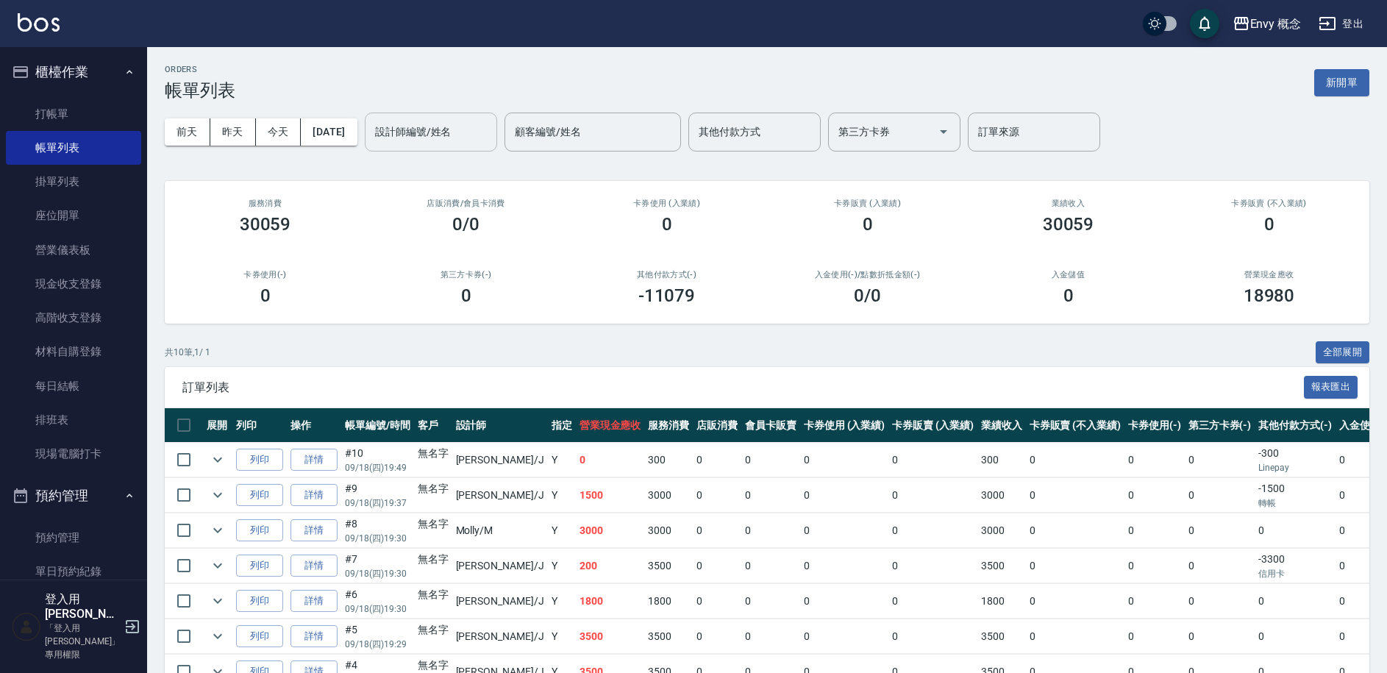
click at [458, 136] on input "設計師編號/姓名" at bounding box center [430, 132] width 119 height 26
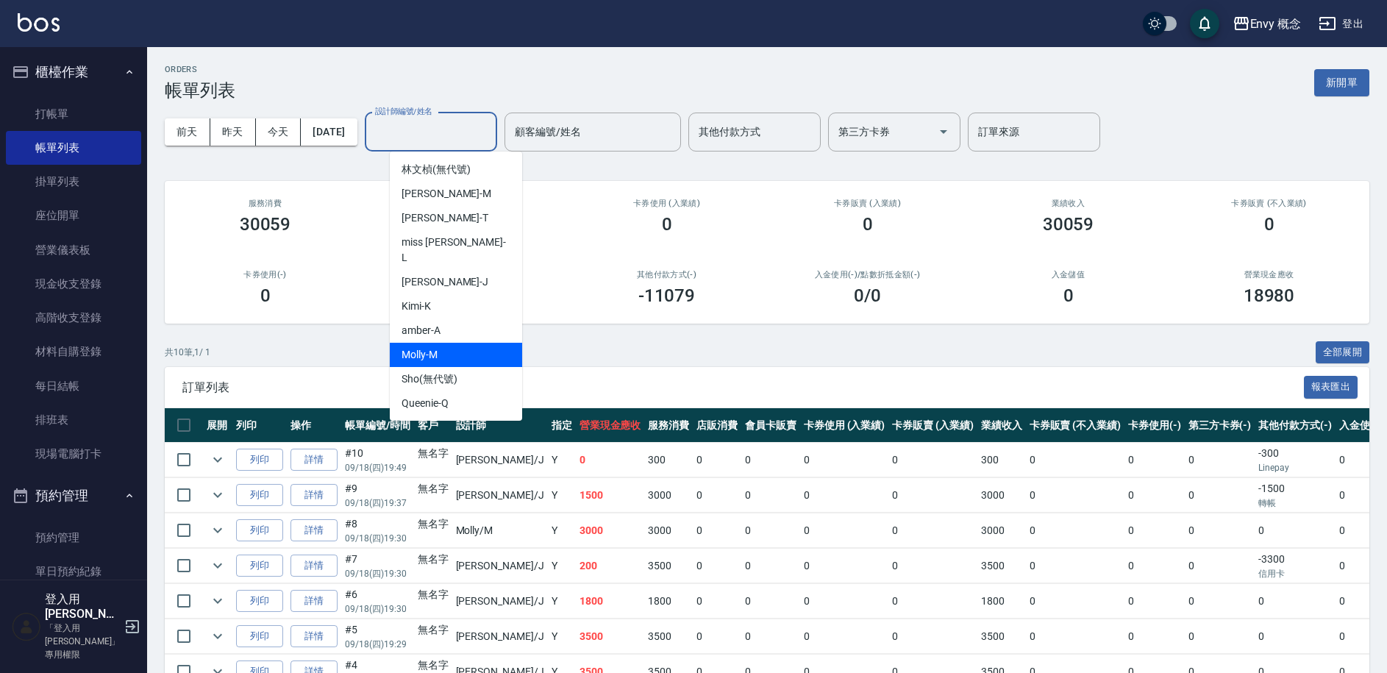
click at [442, 343] on div "Molly -M" at bounding box center [456, 355] width 132 height 24
type input "Molly-M"
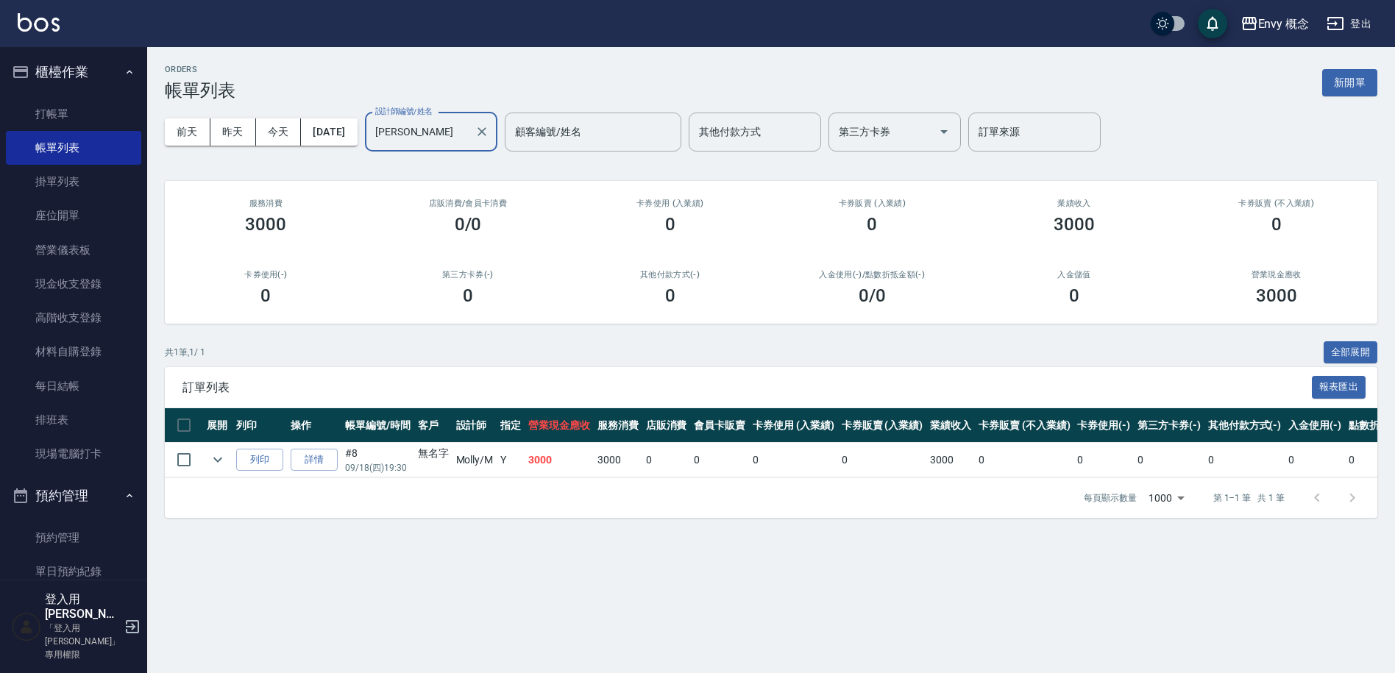
click at [489, 127] on icon "Clear" at bounding box center [481, 131] width 15 height 15
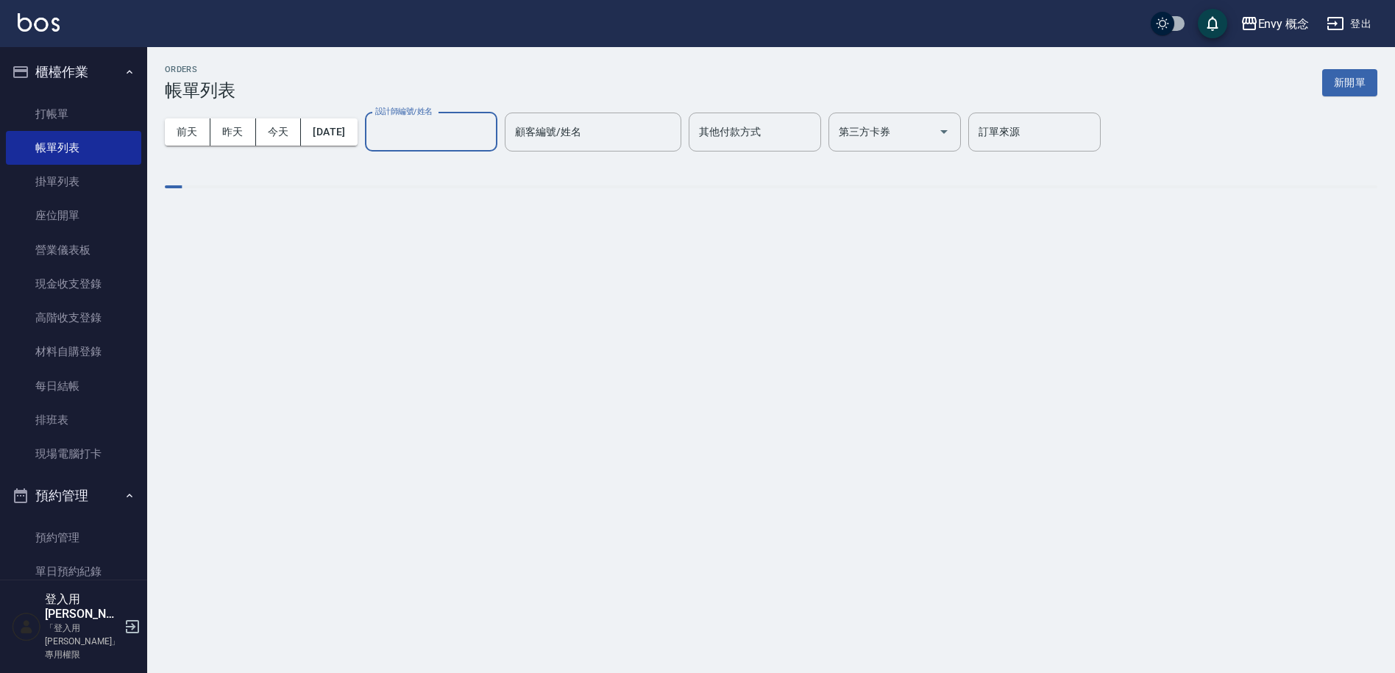
click at [472, 129] on input "設計師編號/姓名" at bounding box center [430, 132] width 119 height 26
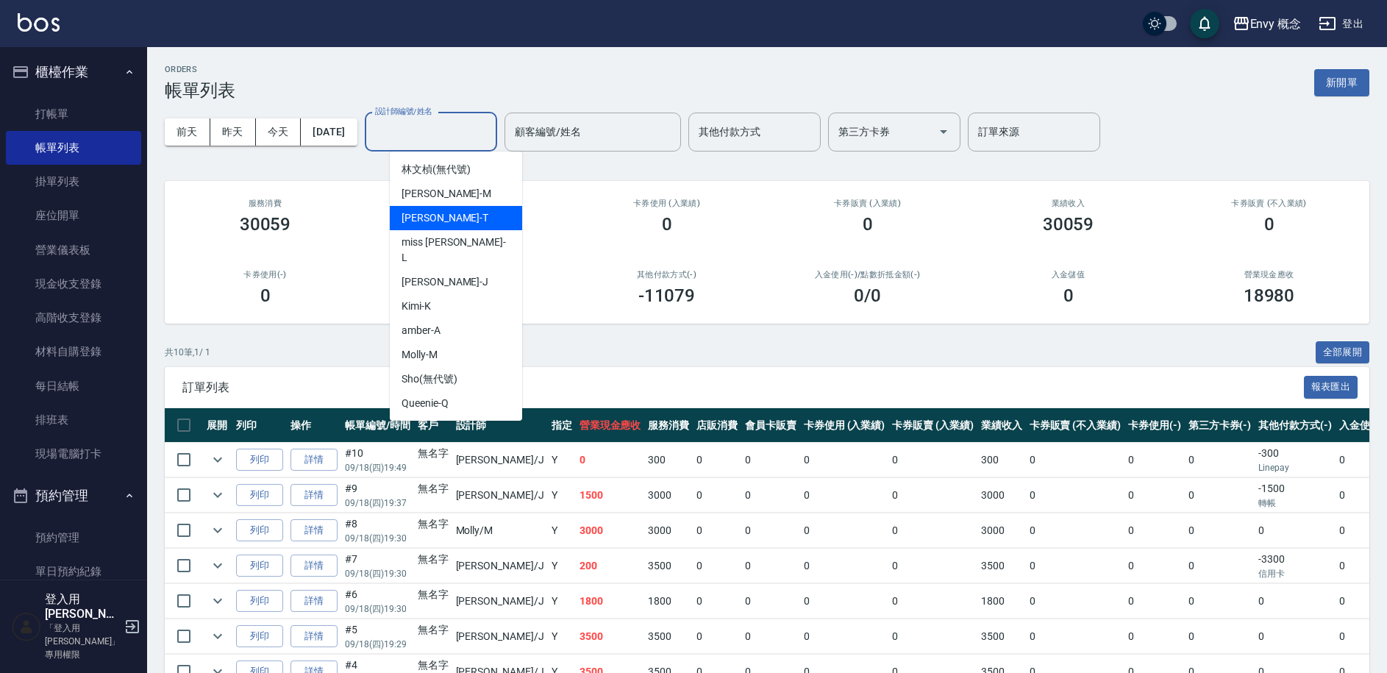
click at [460, 218] on div "Tim -T" at bounding box center [456, 218] width 132 height 24
type input "Tim-T"
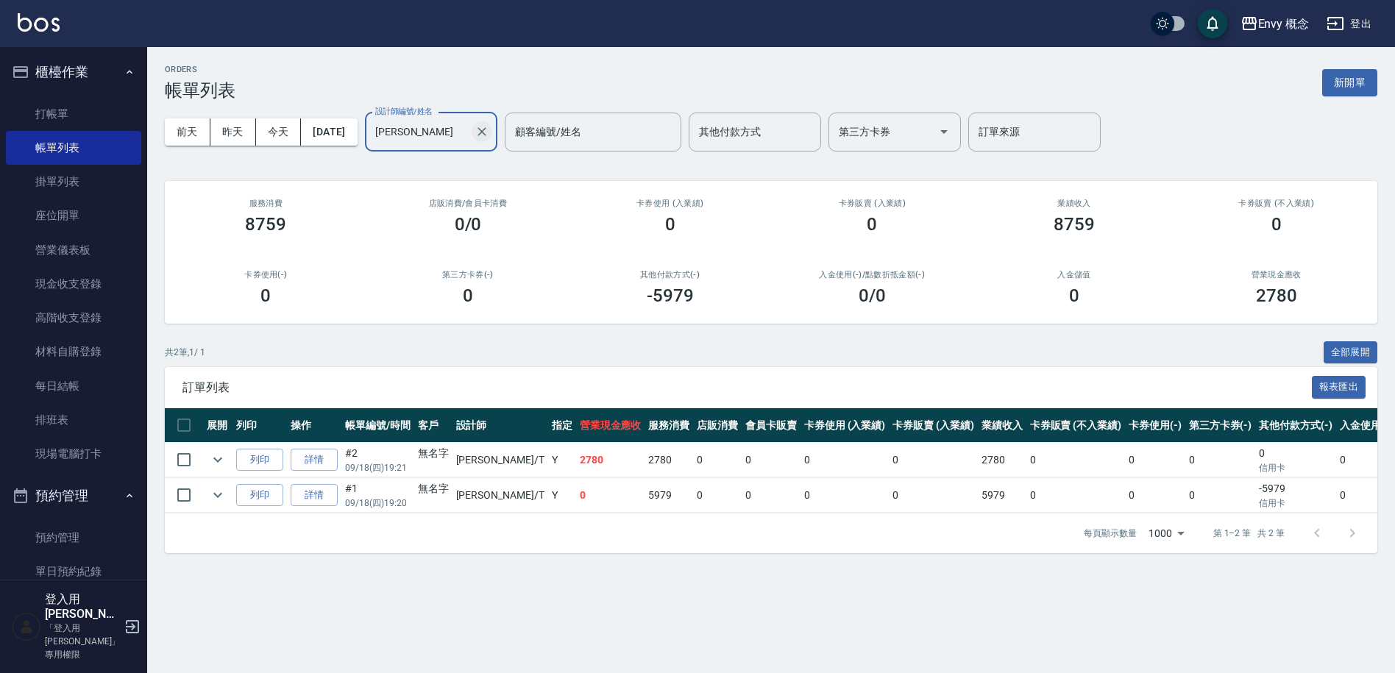
click at [489, 128] on icon "Clear" at bounding box center [481, 131] width 15 height 15
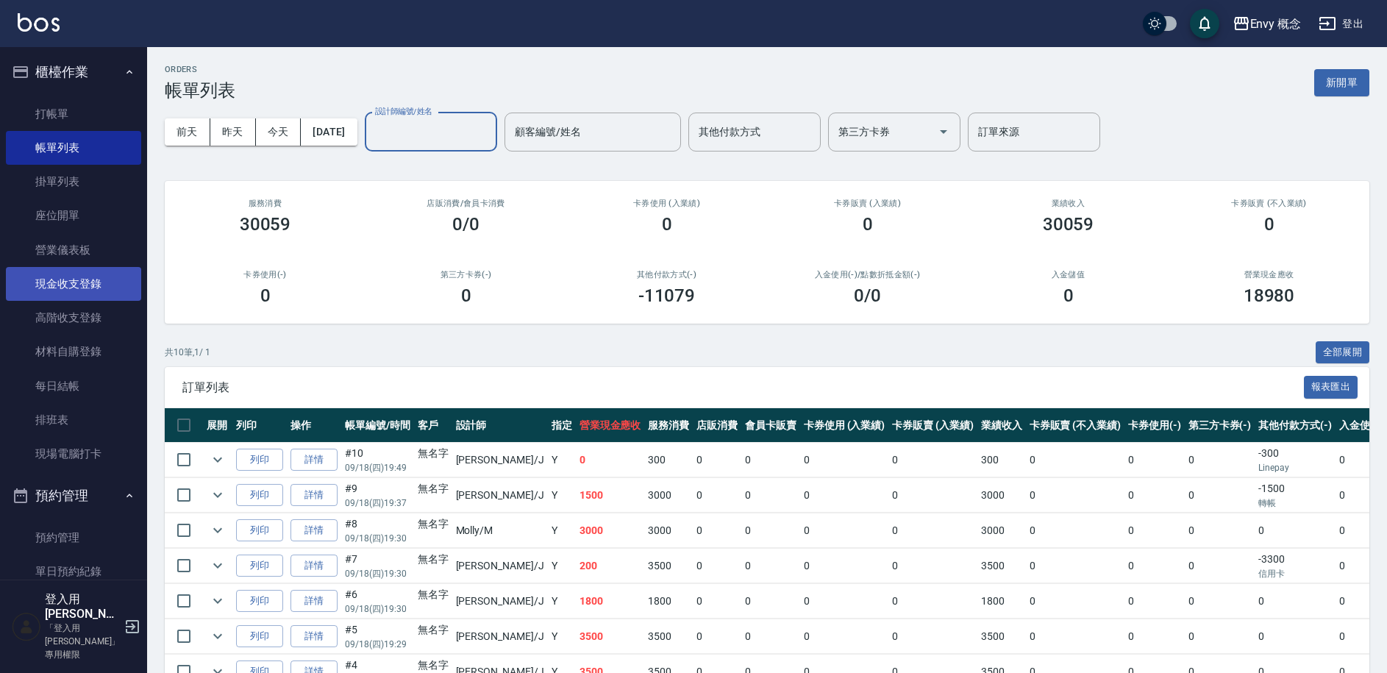
click at [79, 279] on link "現金收支登錄" at bounding box center [73, 284] width 135 height 34
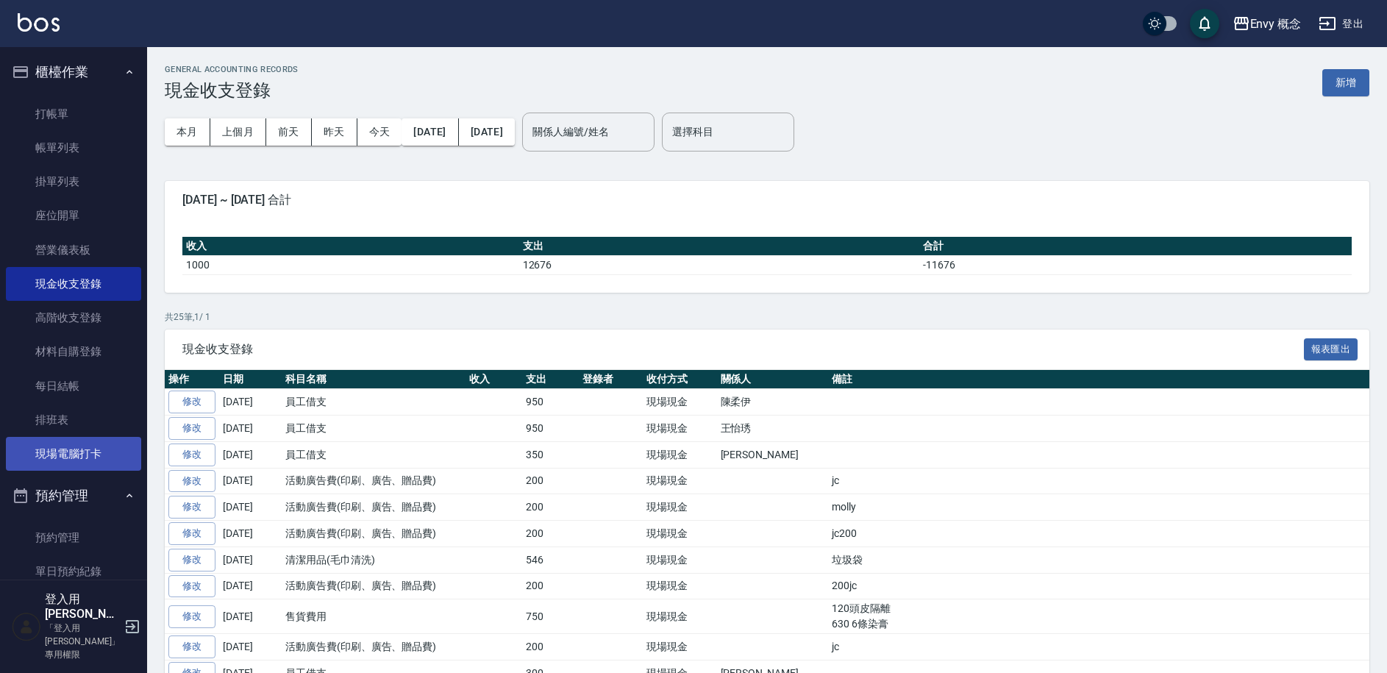
click at [84, 458] on link "現場電腦打卡" at bounding box center [73, 454] width 135 height 34
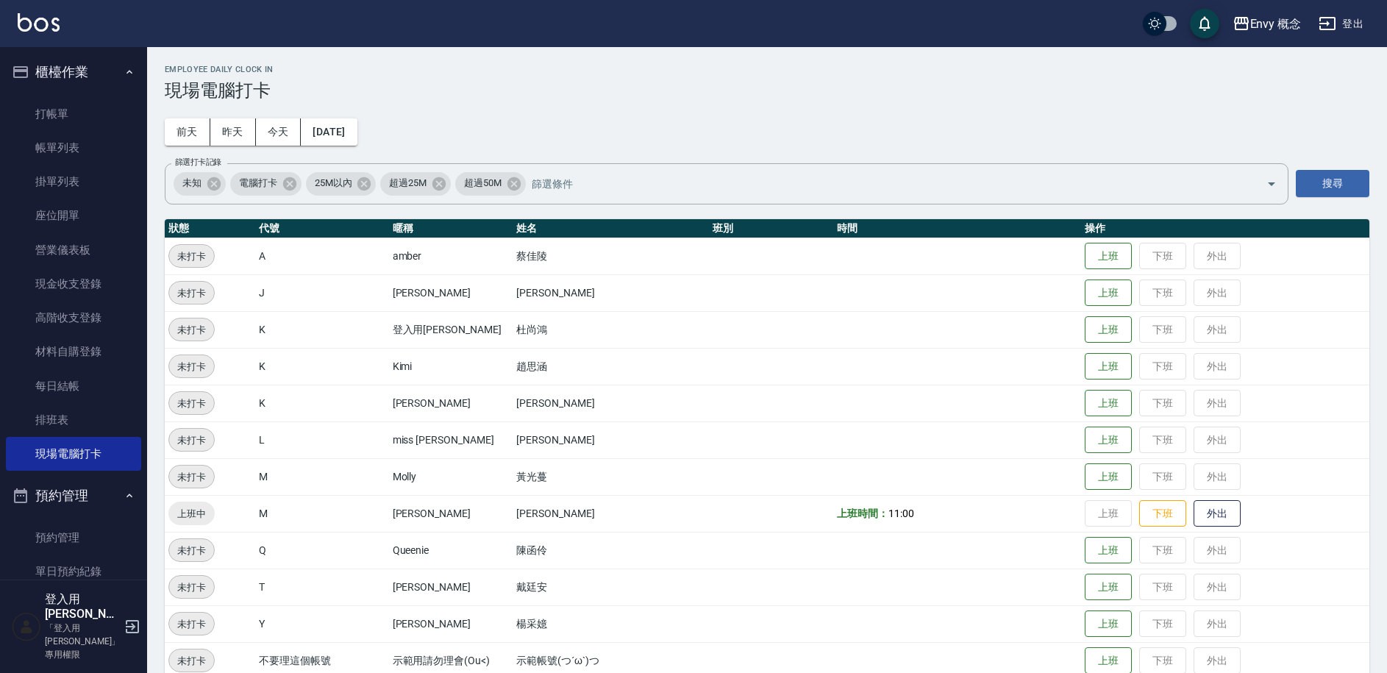
scroll to position [208, 0]
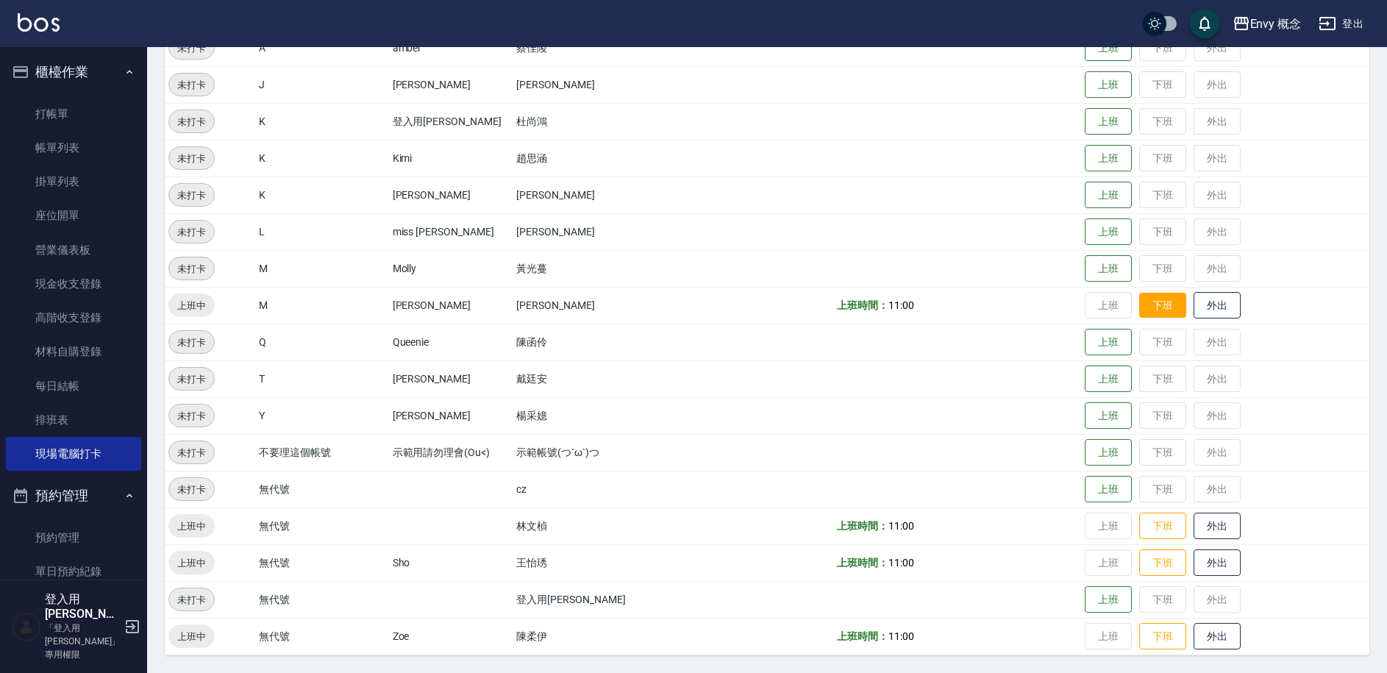
click at [1141, 304] on button "下班" at bounding box center [1162, 306] width 47 height 26
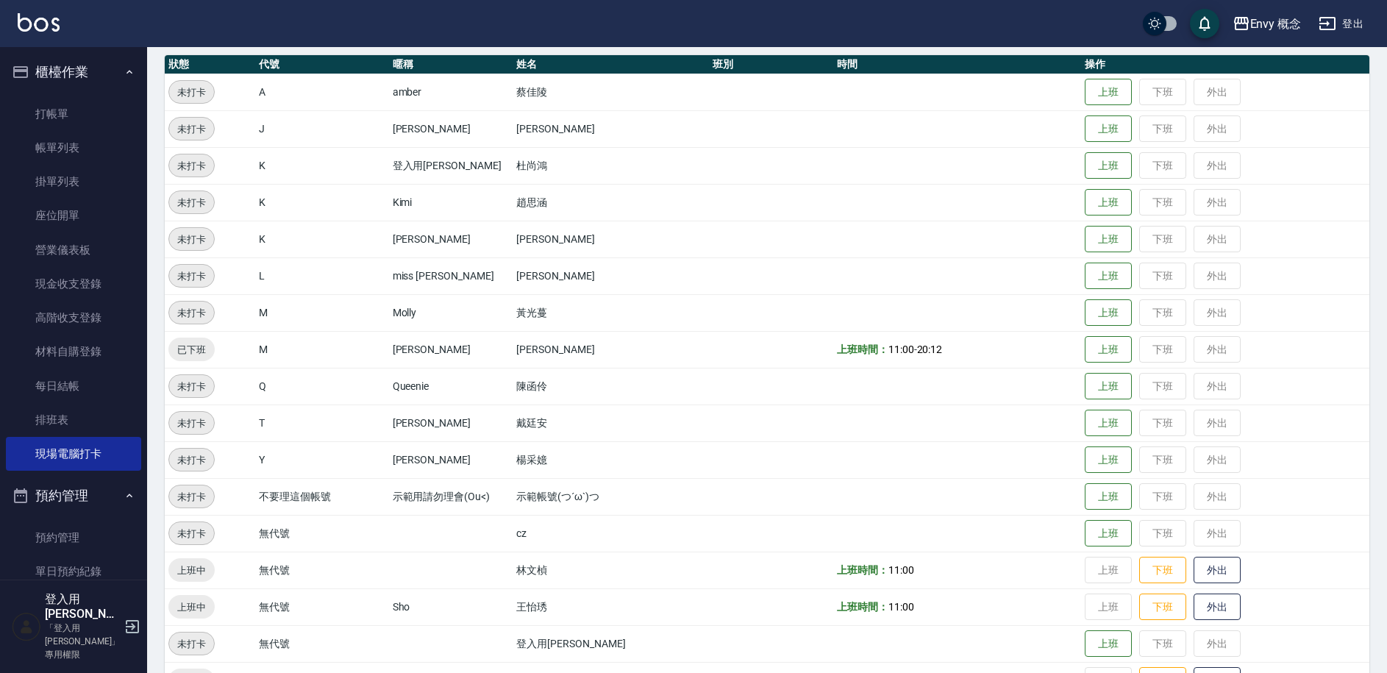
scroll to position [0, 0]
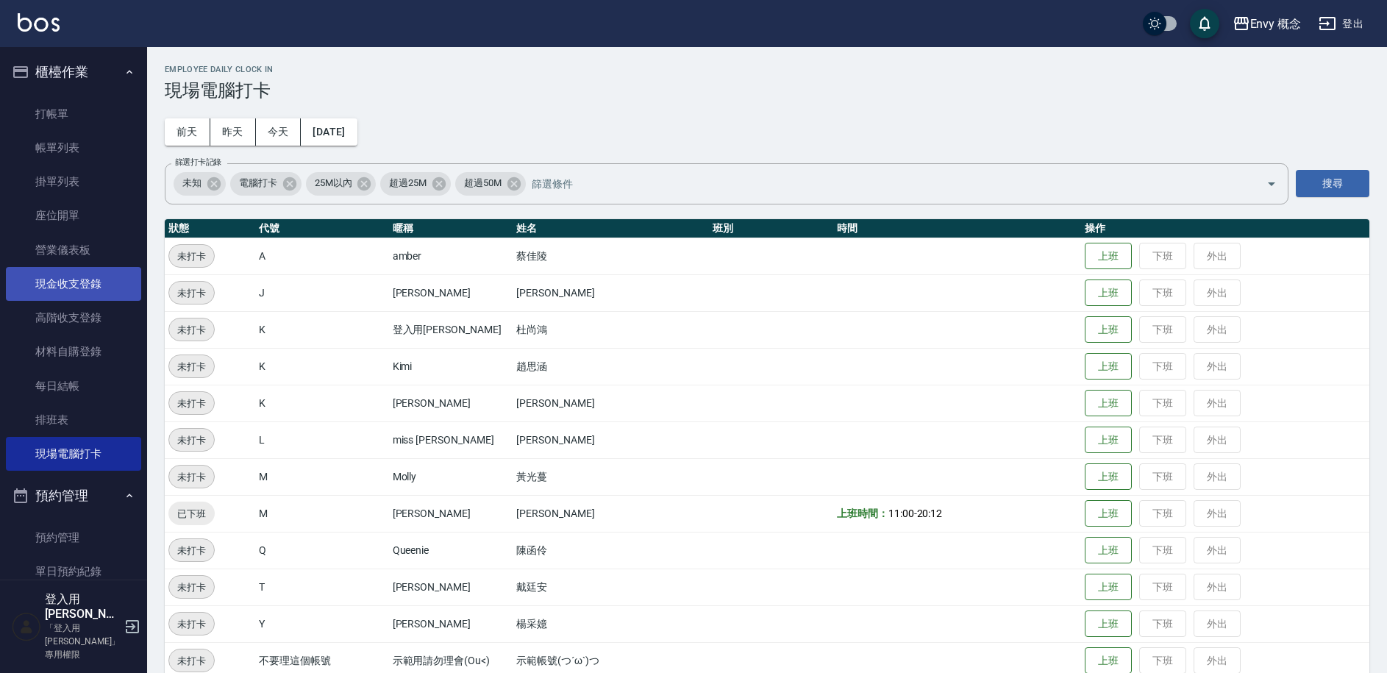
click at [69, 286] on link "現金收支登錄" at bounding box center [73, 284] width 135 height 34
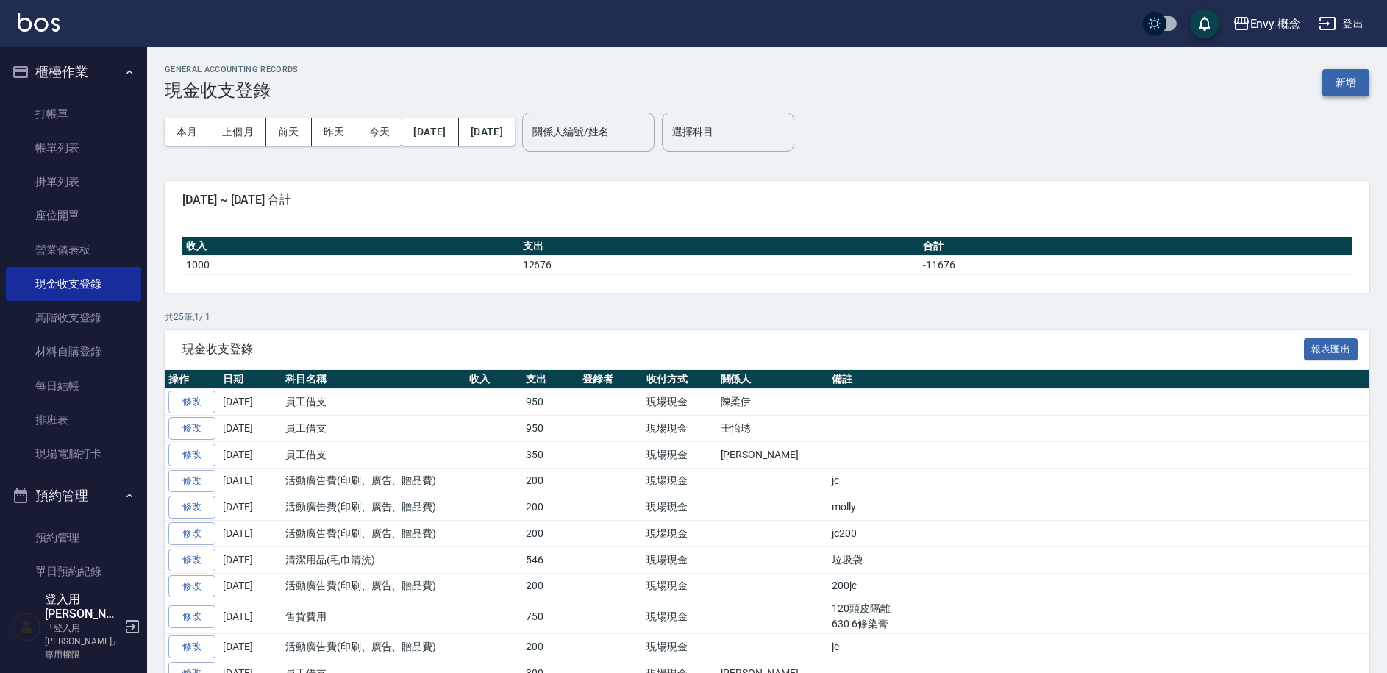
click at [1353, 85] on button "新增" at bounding box center [1346, 82] width 47 height 27
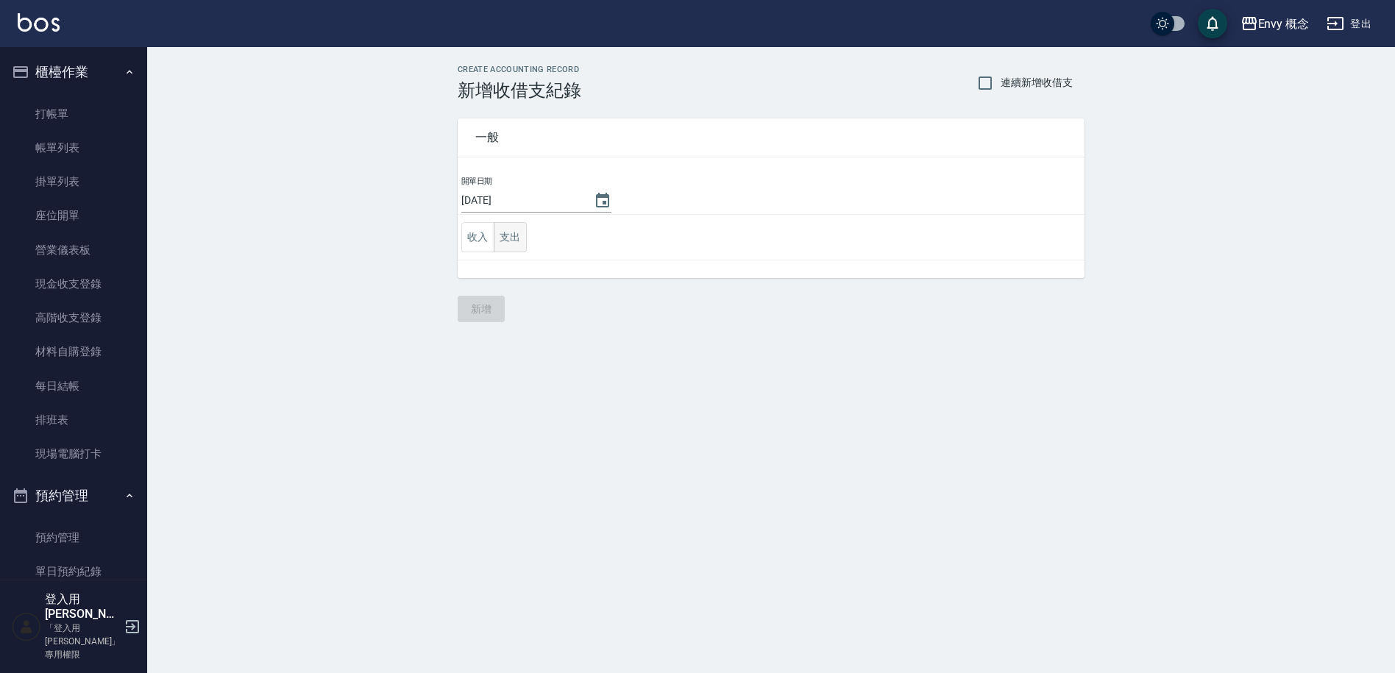
click at [510, 241] on button "支出" at bounding box center [510, 237] width 33 height 30
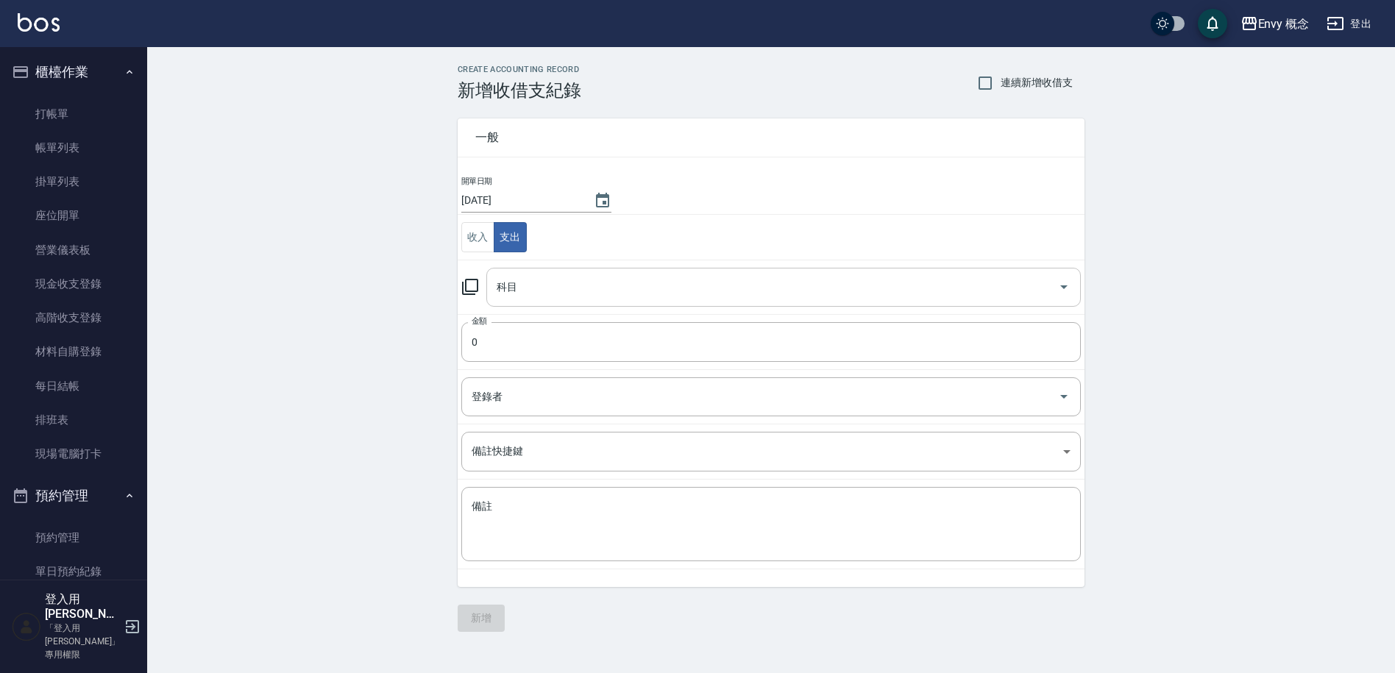
click at [582, 274] on input "科目" at bounding box center [772, 287] width 559 height 26
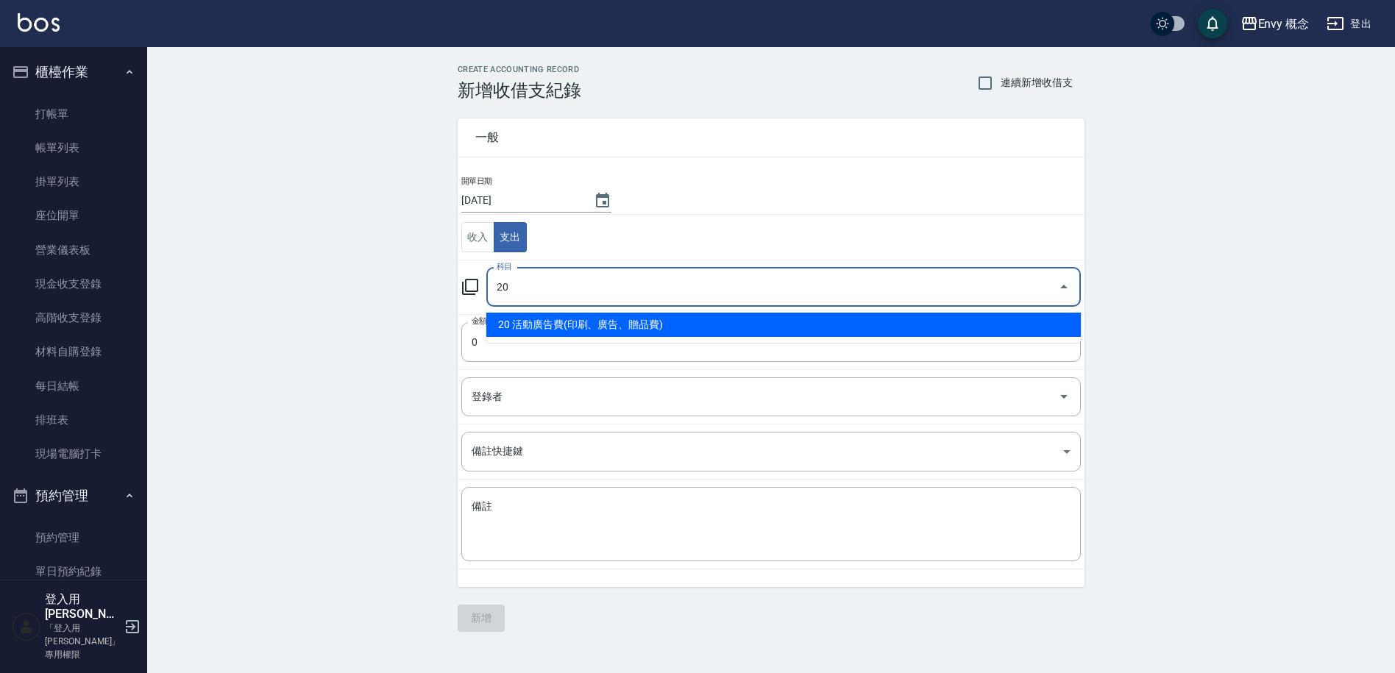
click at [627, 324] on li "20 活動廣告費(印刷、廣告、贈品費)" at bounding box center [783, 325] width 594 height 24
type input "20 活動廣告費(印刷、廣告、贈品費)"
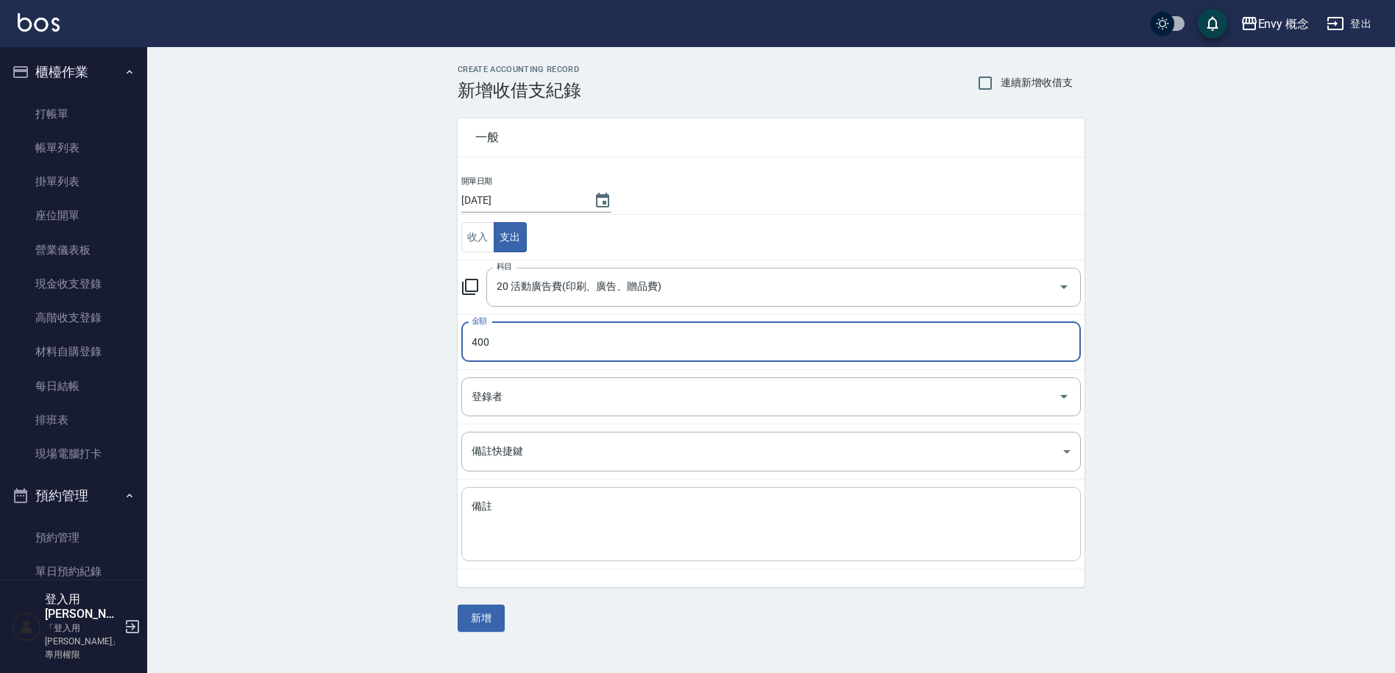
type input "400"
click at [587, 530] on textarea "備註" at bounding box center [771, 524] width 599 height 50
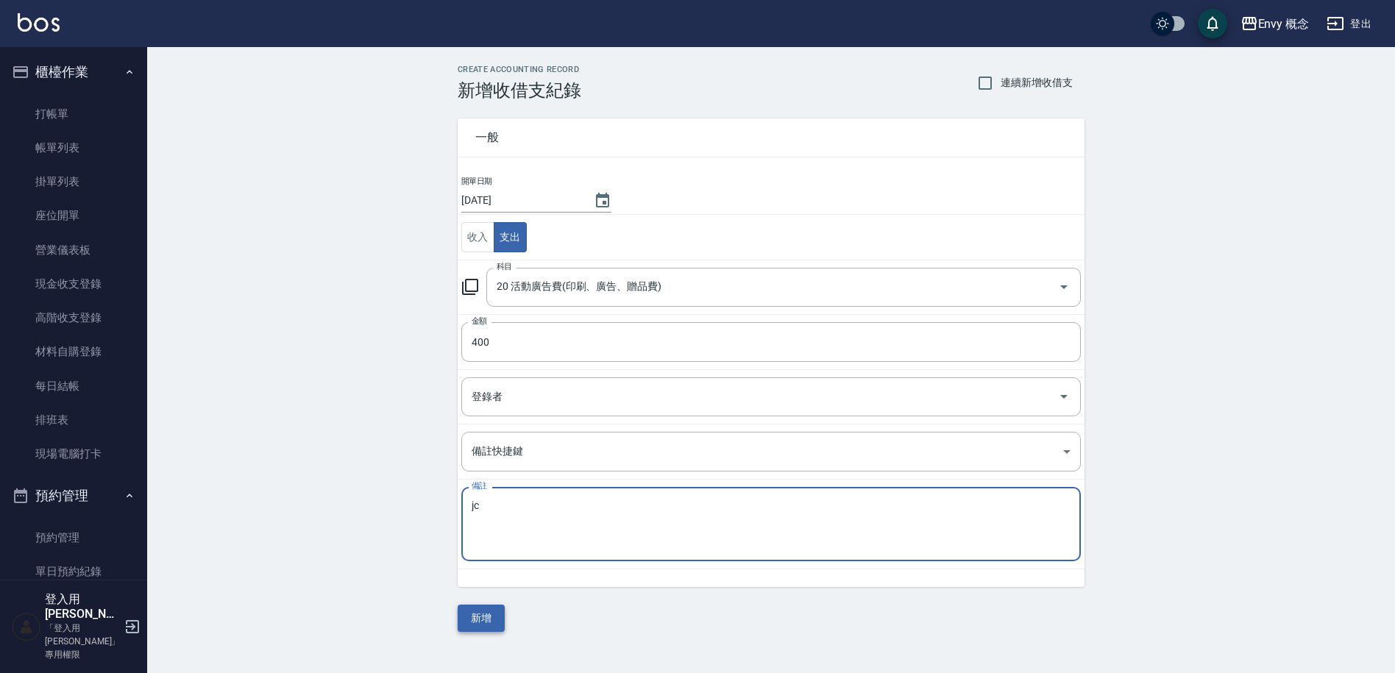
type textarea "jc"
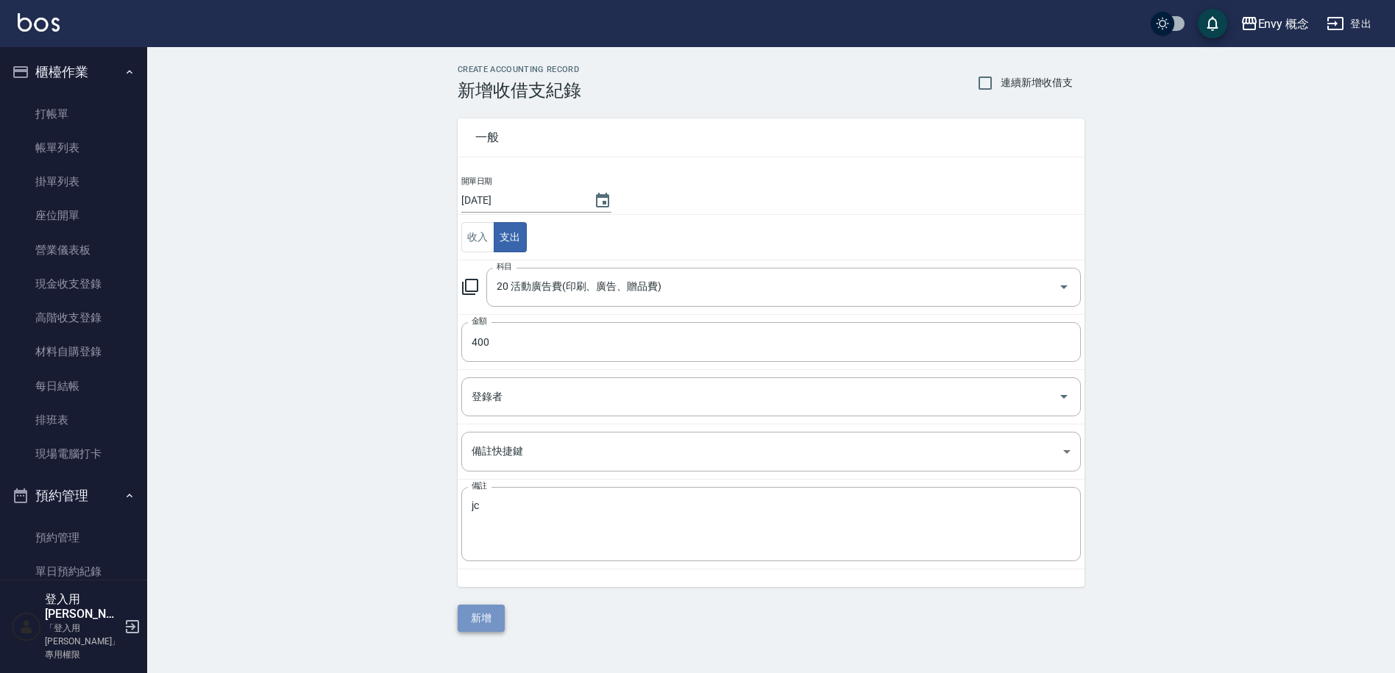
click at [488, 616] on button "新增" at bounding box center [481, 618] width 47 height 27
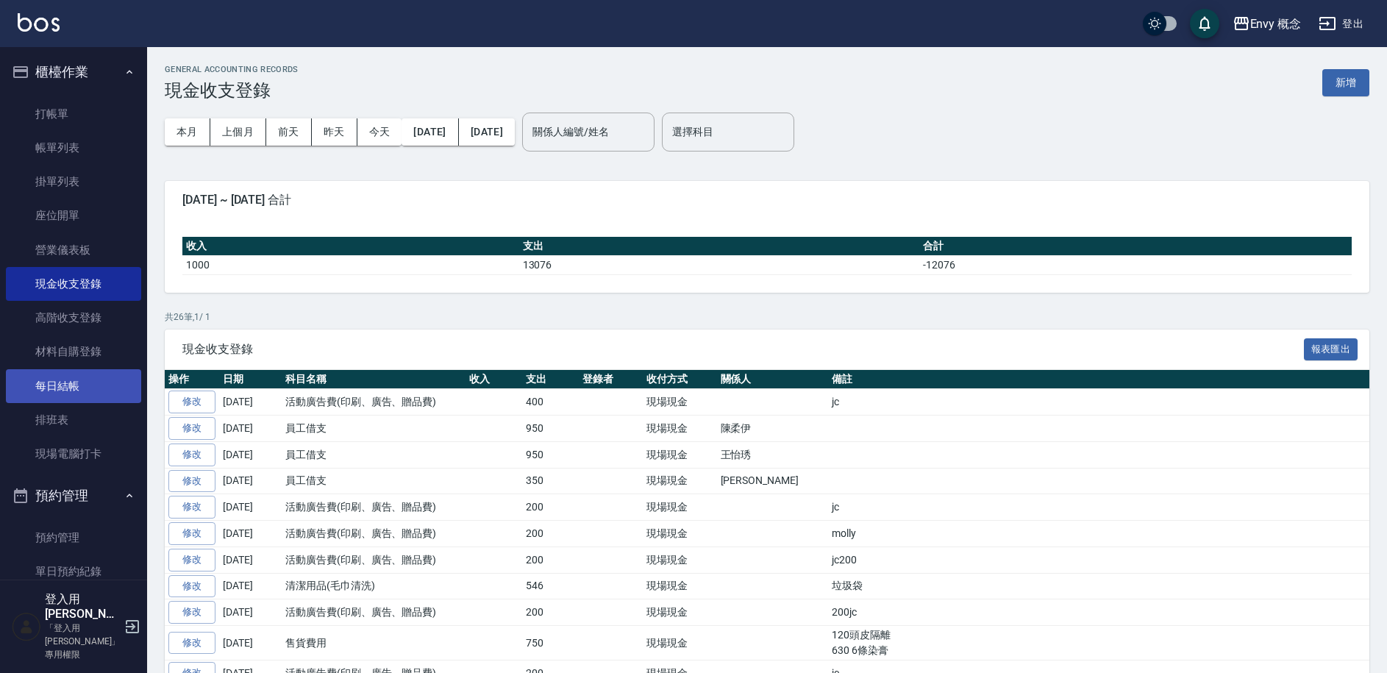
click at [45, 386] on link "每日結帳" at bounding box center [73, 386] width 135 height 34
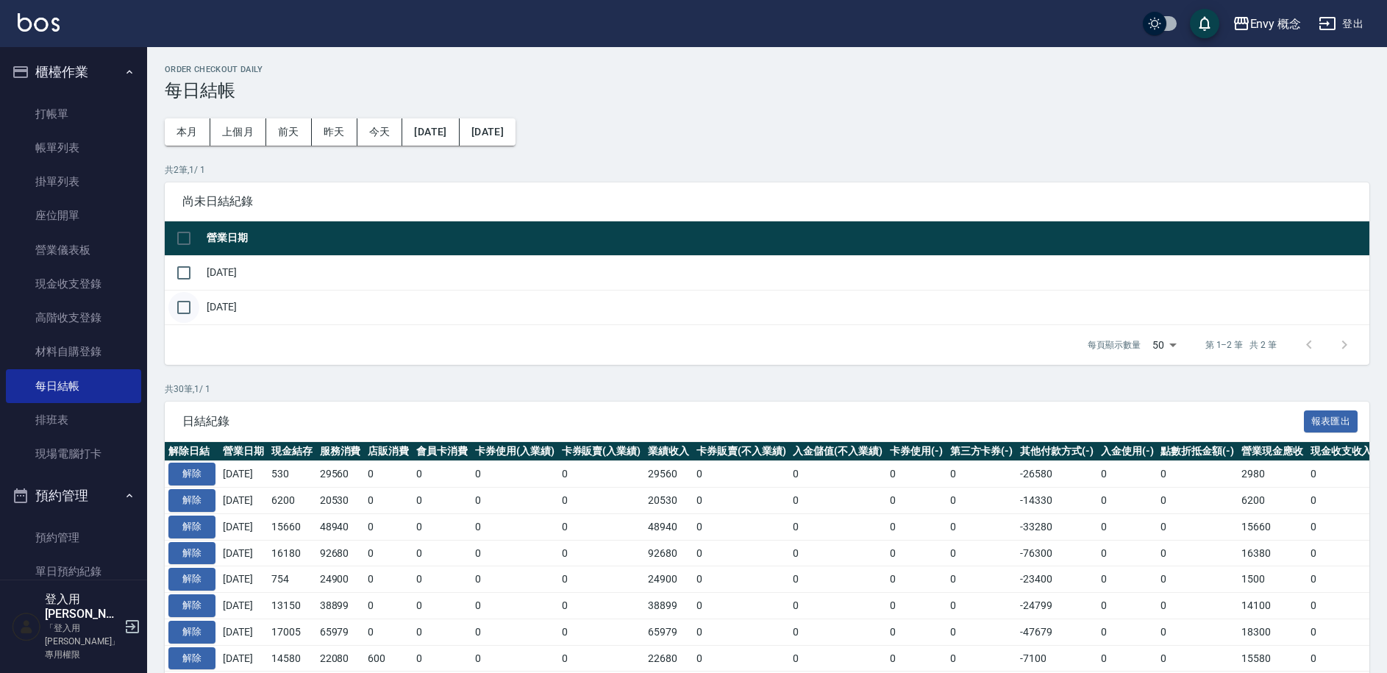
click at [191, 304] on input "checkbox" at bounding box center [183, 307] width 31 height 31
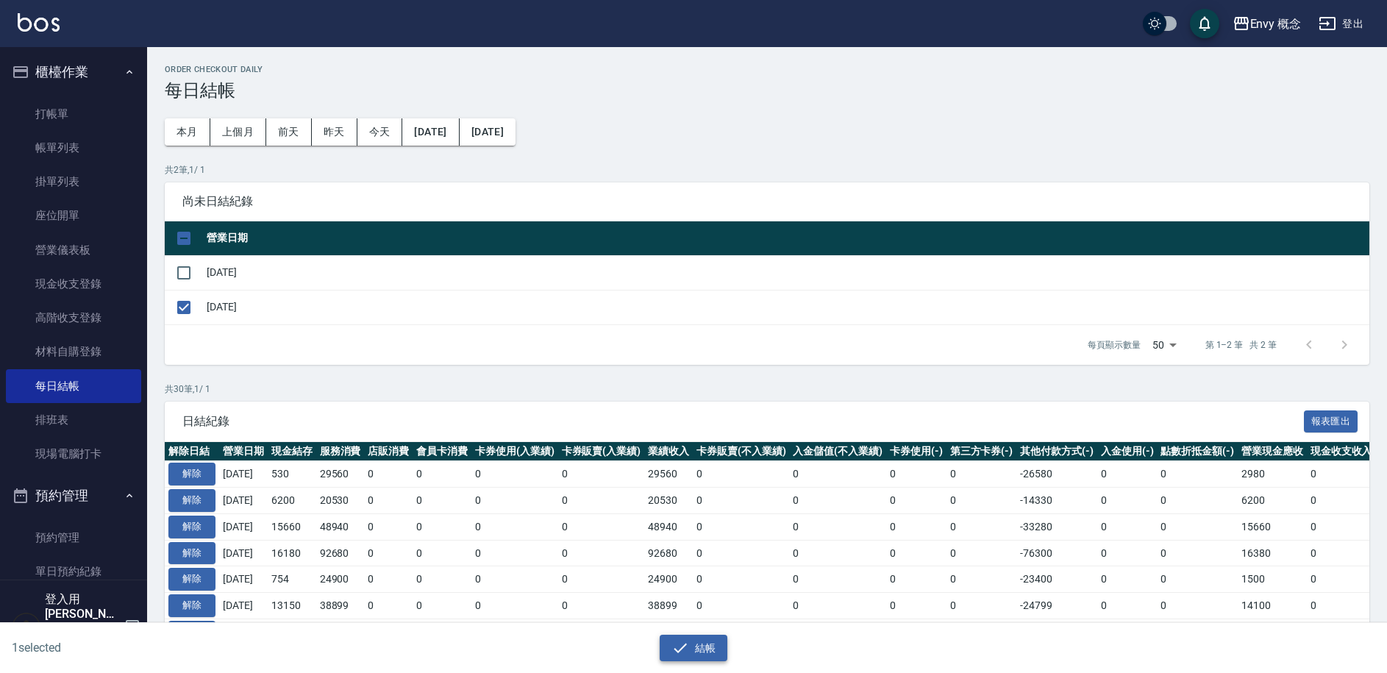
click at [697, 646] on button "結帳" at bounding box center [694, 648] width 68 height 27
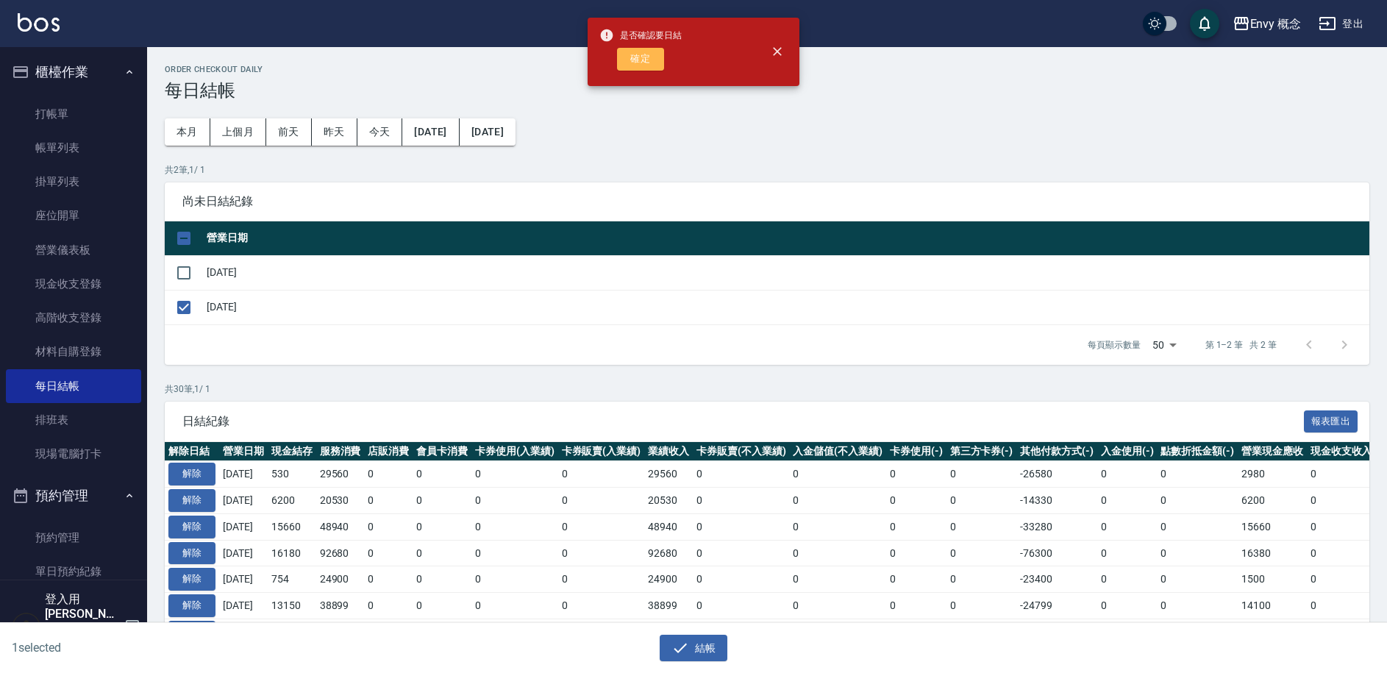
click at [652, 63] on button "確定" at bounding box center [640, 59] width 47 height 23
checkbox input "false"
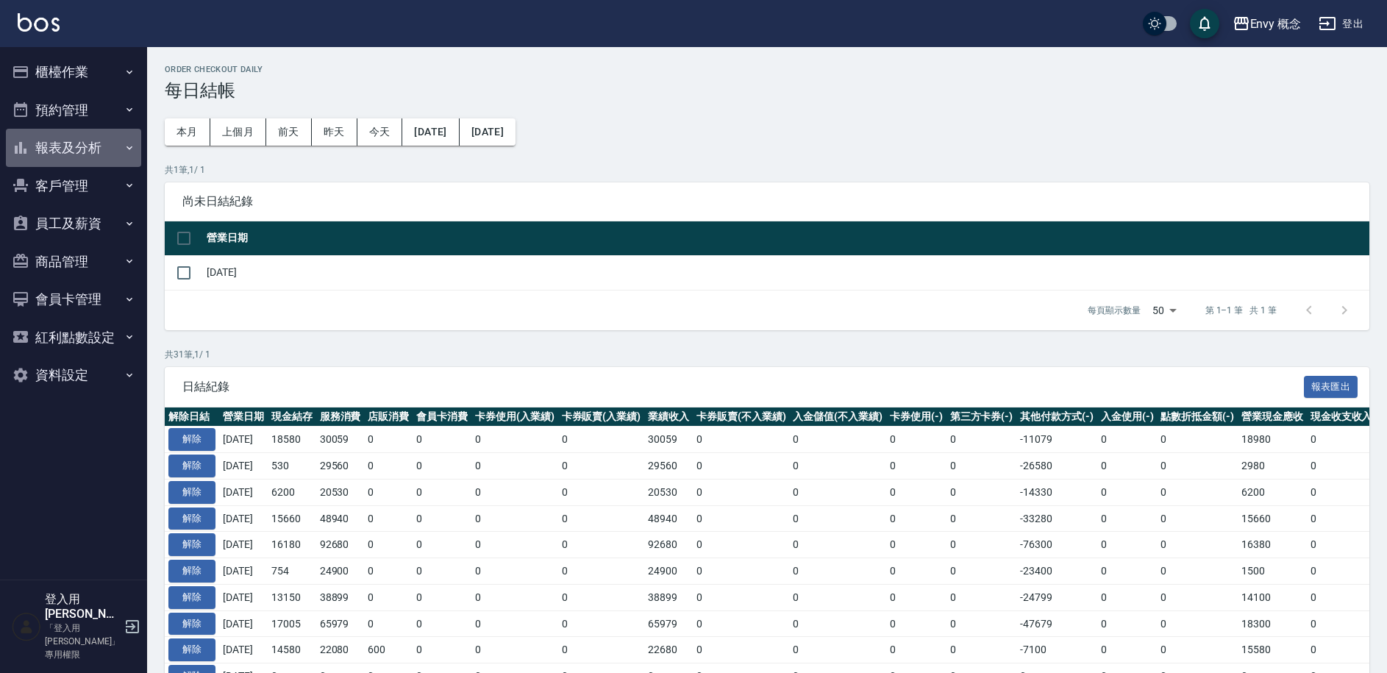
click at [63, 141] on button "報表及分析" at bounding box center [73, 148] width 135 height 38
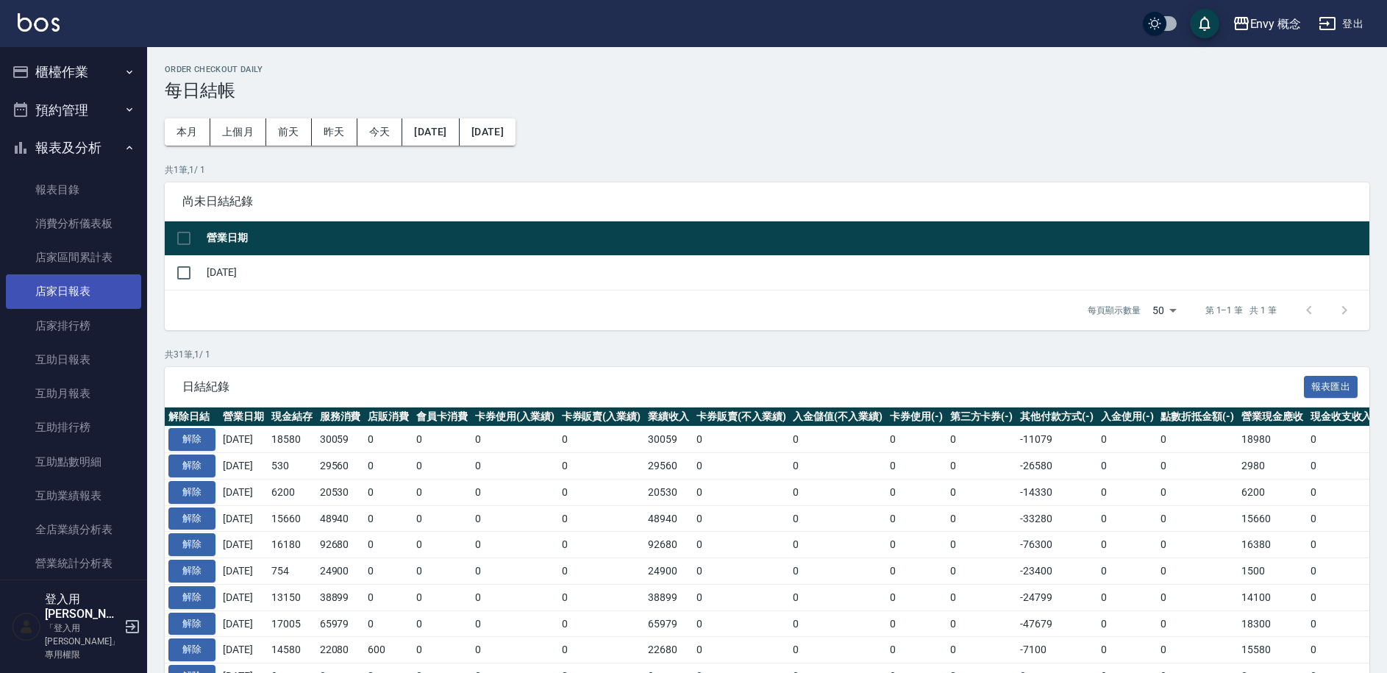
click at [65, 280] on link "店家日報表" at bounding box center [73, 291] width 135 height 34
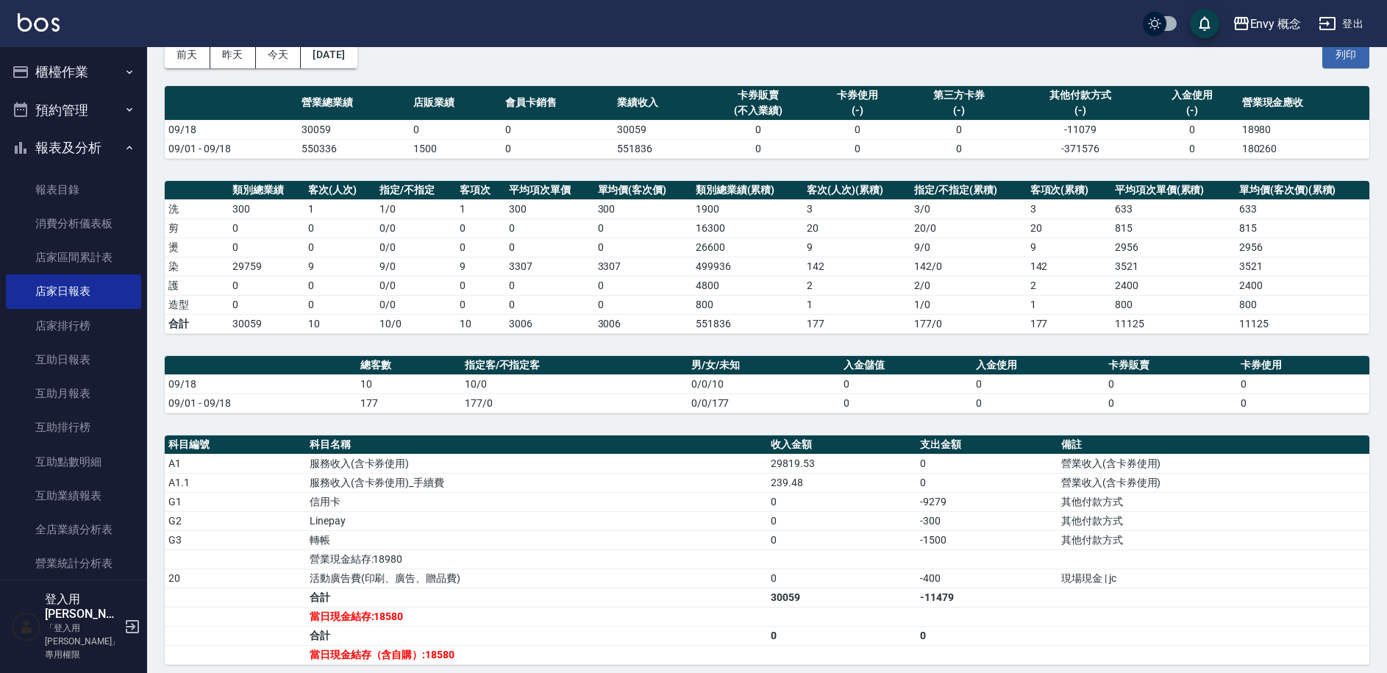
scroll to position [97, 0]
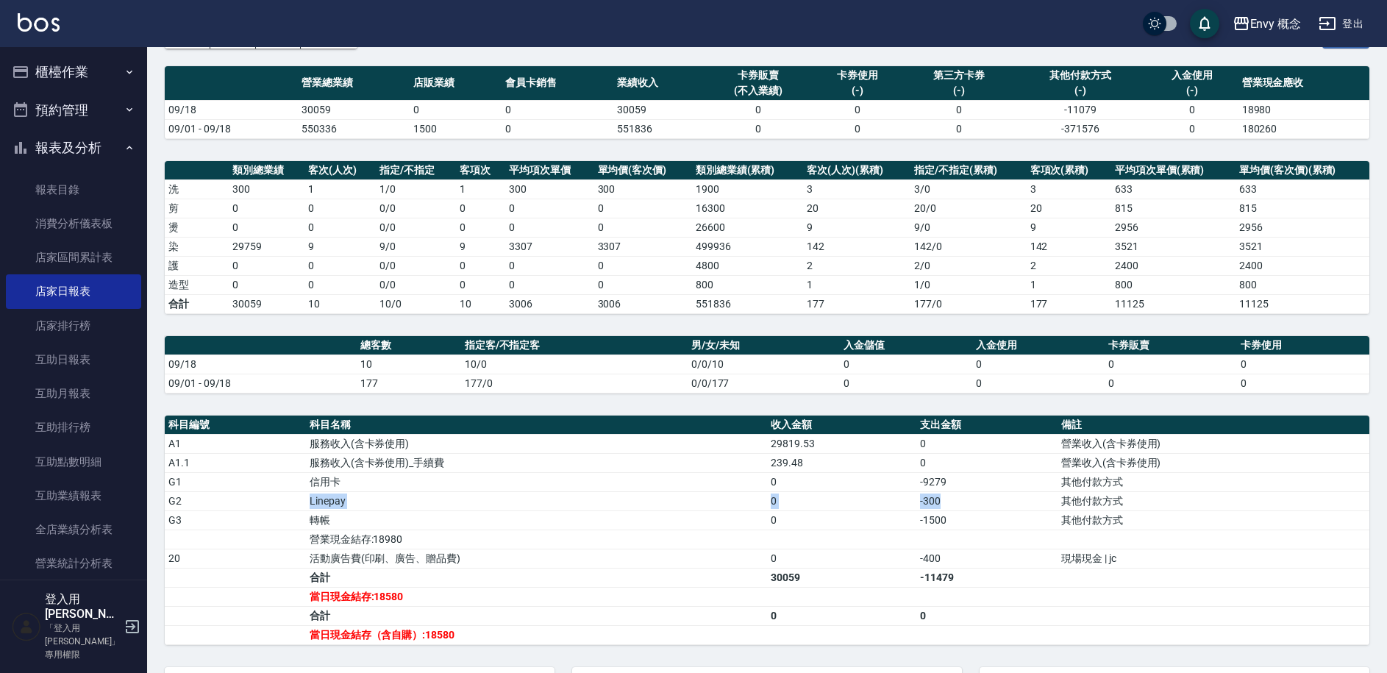
drag, startPoint x: 304, startPoint y: 499, endPoint x: 993, endPoint y: 507, distance: 689.3
click at [993, 507] on tr "G2 Linepay 0 -300 其他付款方式" at bounding box center [767, 500] width 1205 height 19
click at [93, 67] on button "櫃檯作業" at bounding box center [73, 72] width 135 height 38
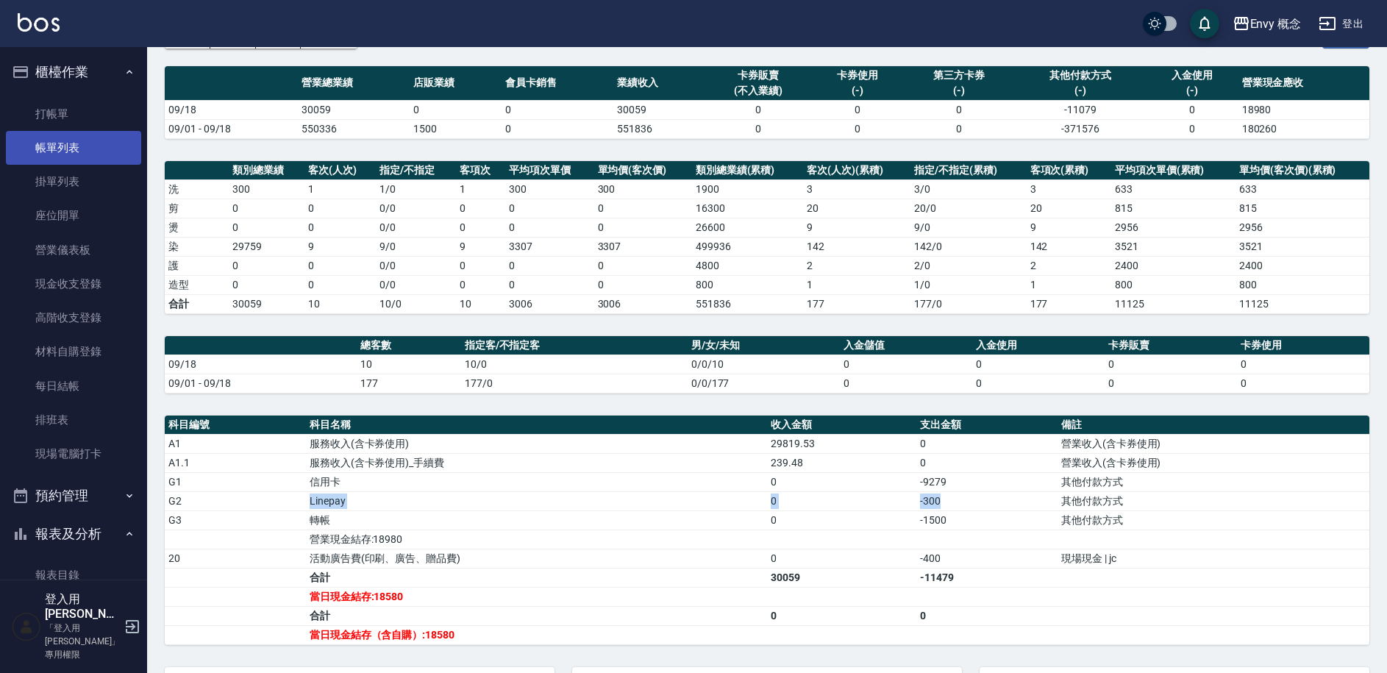
click at [85, 138] on link "帳單列表" at bounding box center [73, 148] width 135 height 34
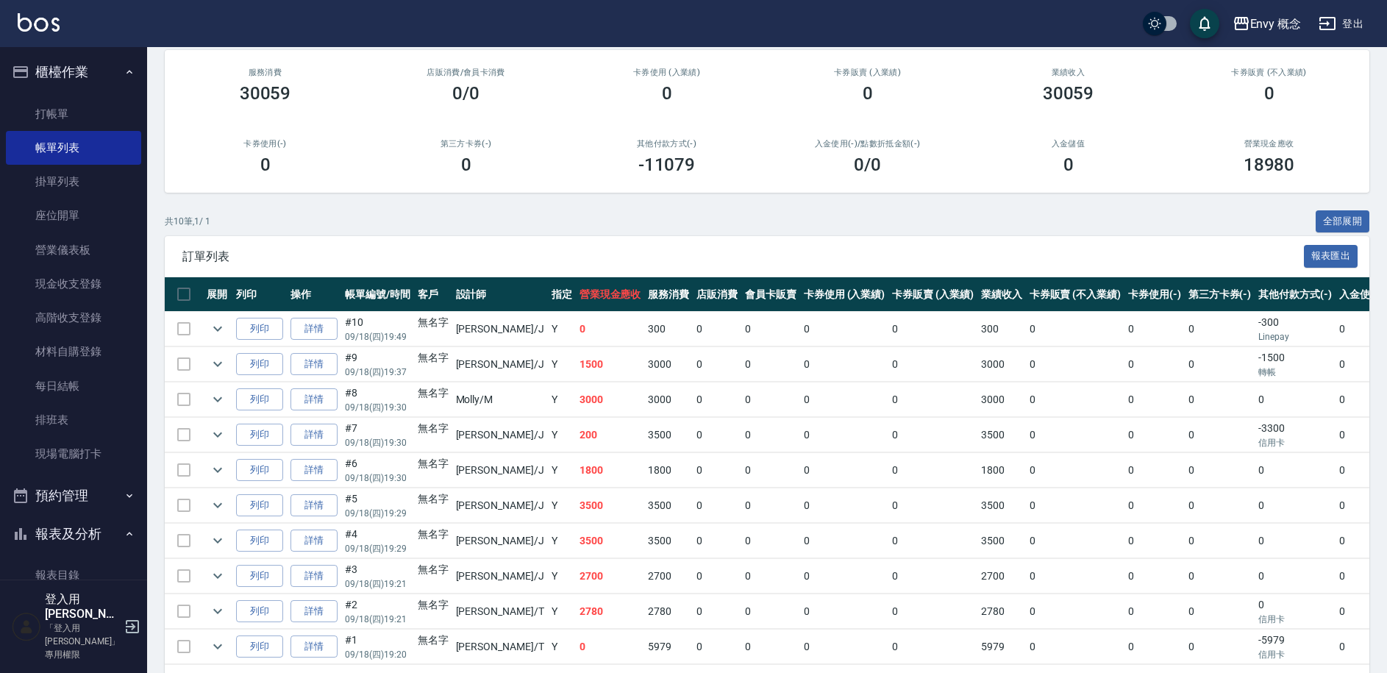
scroll to position [191, 0]
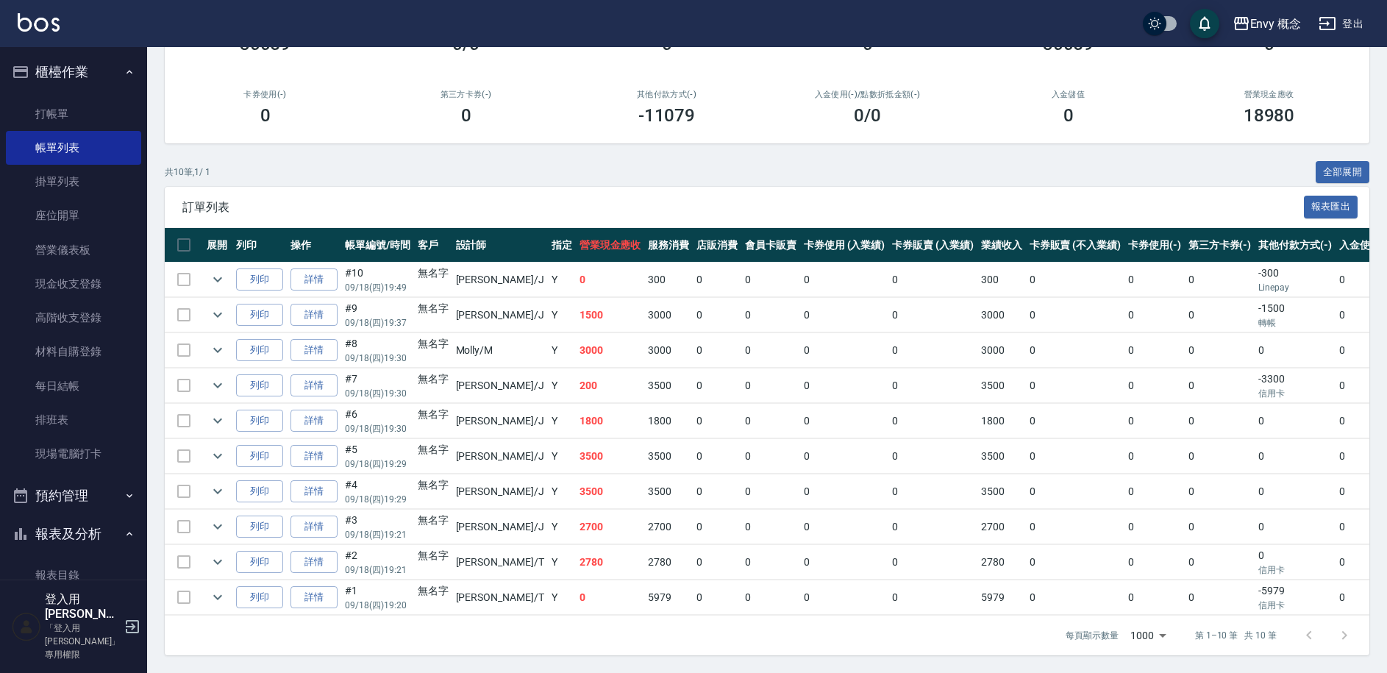
click at [319, 586] on link "詳情" at bounding box center [314, 597] width 47 height 23
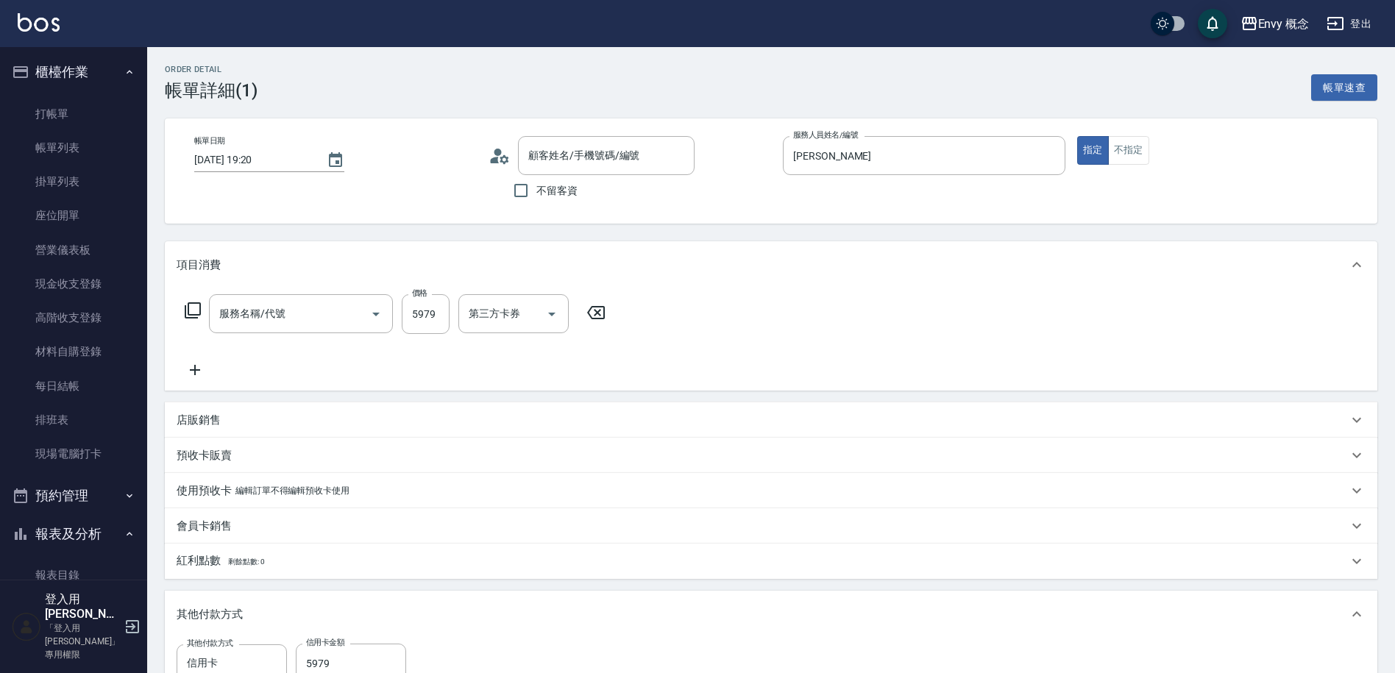
type input "2025/09/18 19:20"
type input "Tim-T"
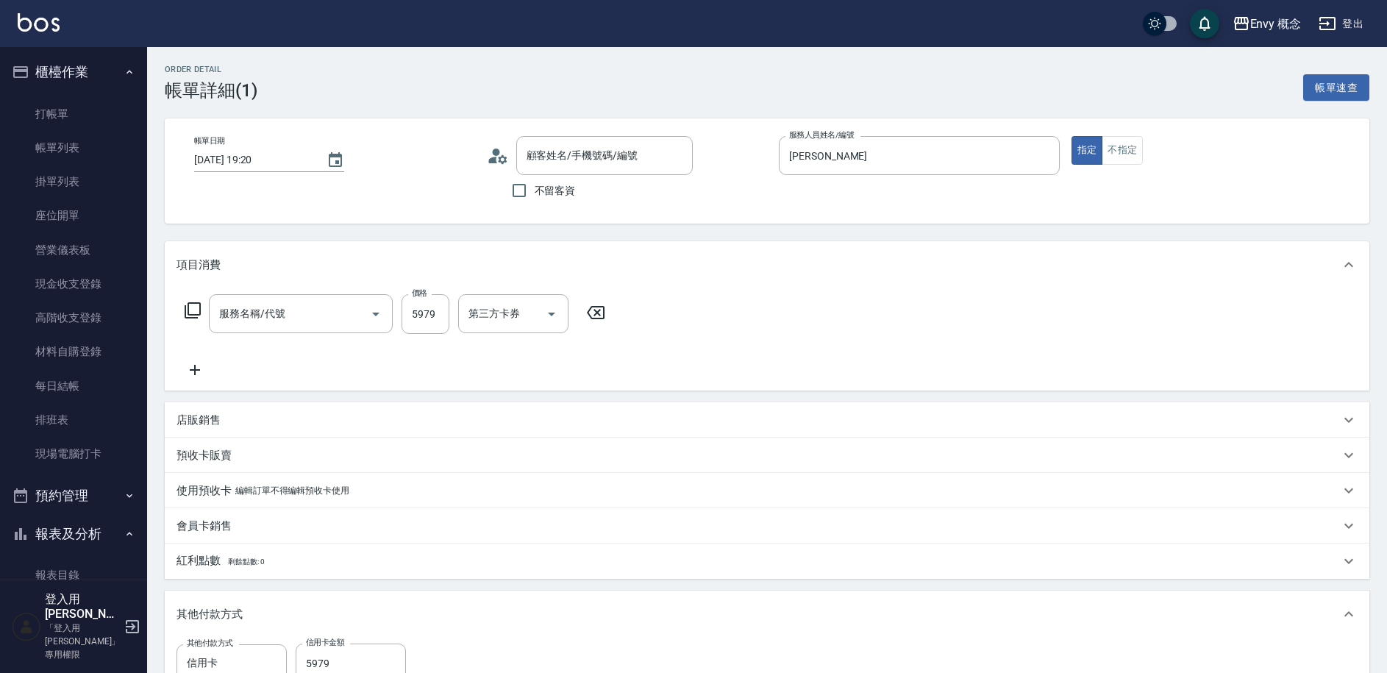
type input "701 染髮(701)"
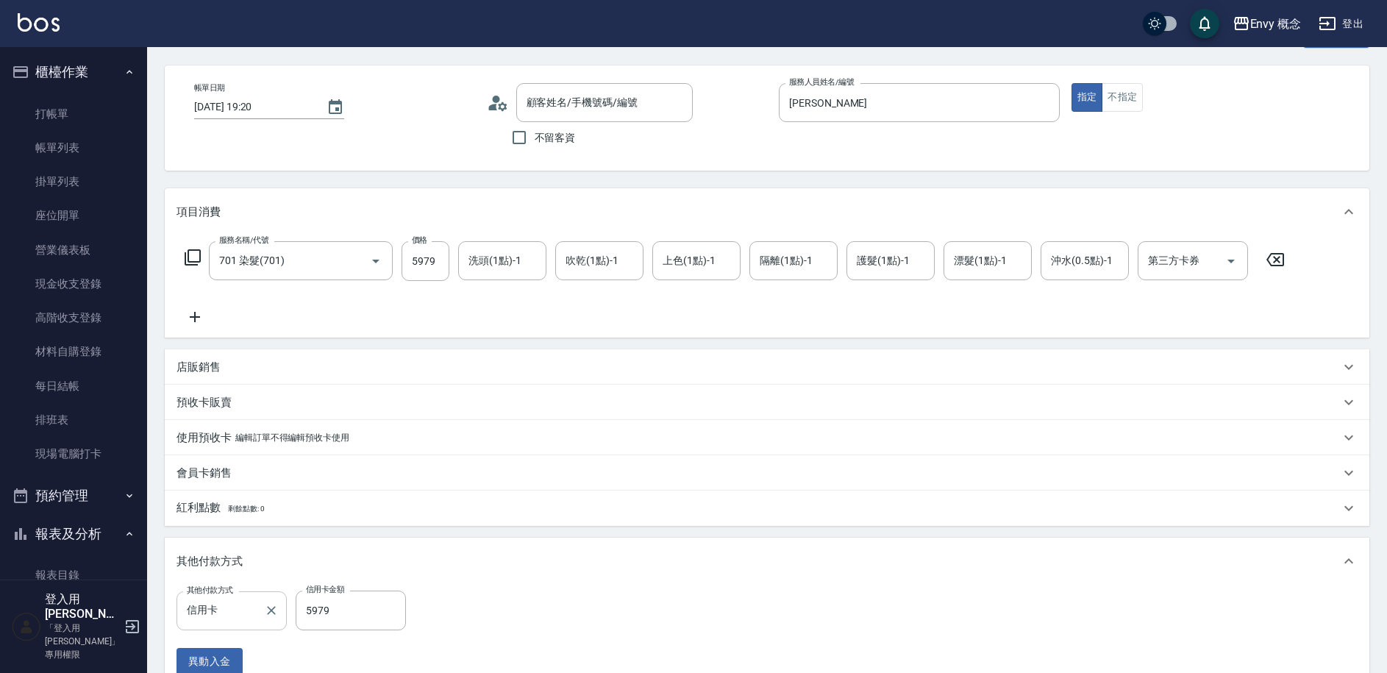
scroll to position [273, 0]
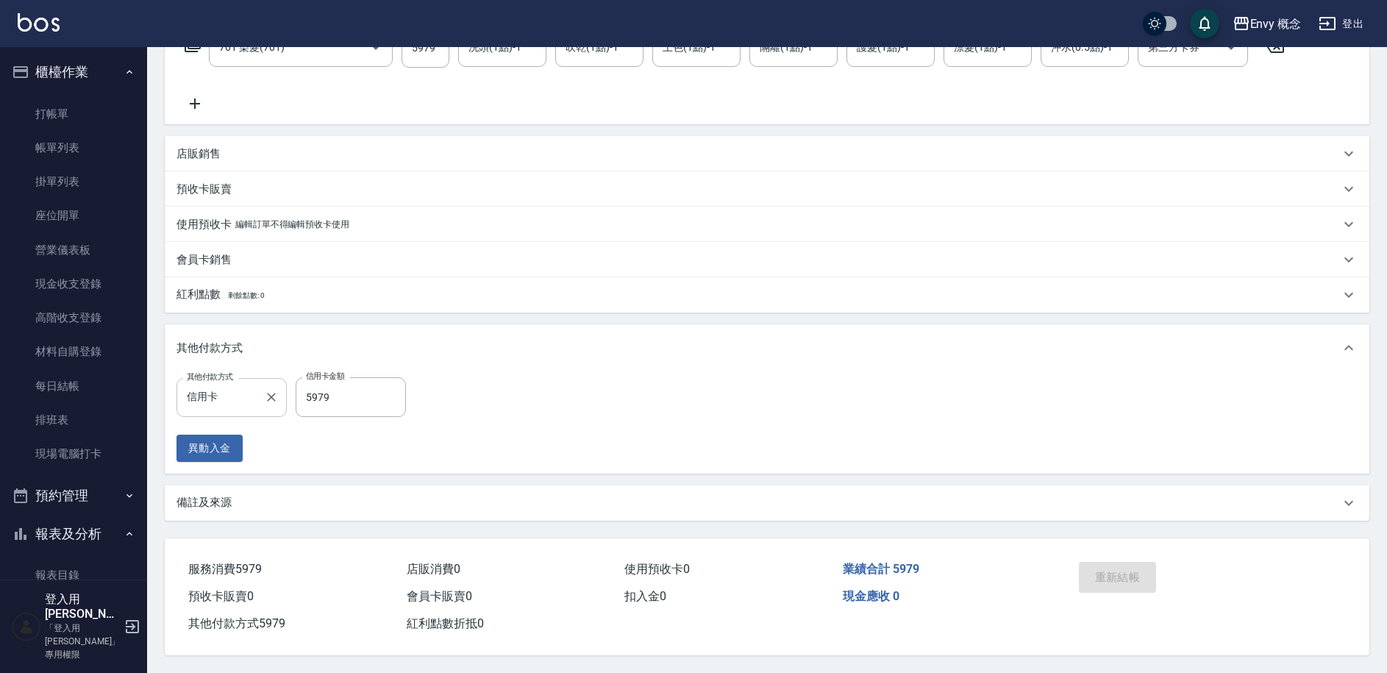
type input "無名字/ /null"
click at [250, 393] on input "信用卡" at bounding box center [220, 398] width 75 height 26
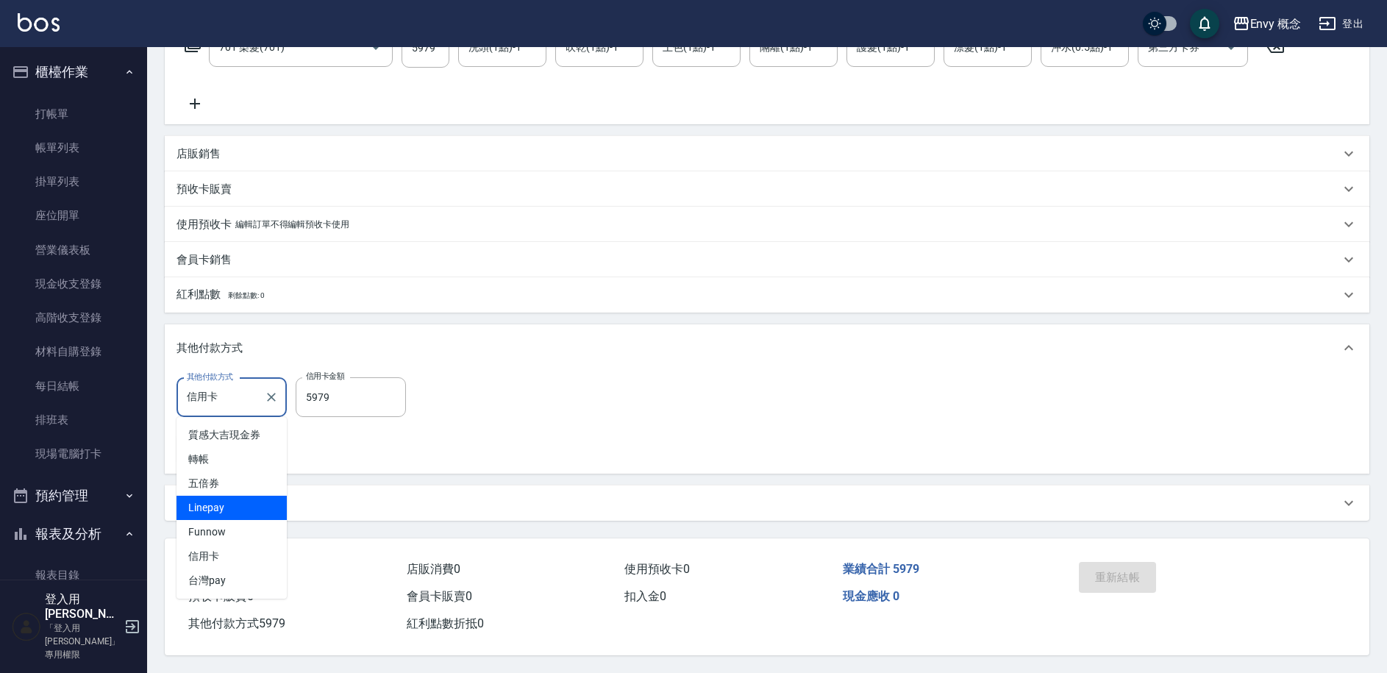
click at [243, 506] on span "Linepay" at bounding box center [232, 508] width 110 height 24
type input "Linepay"
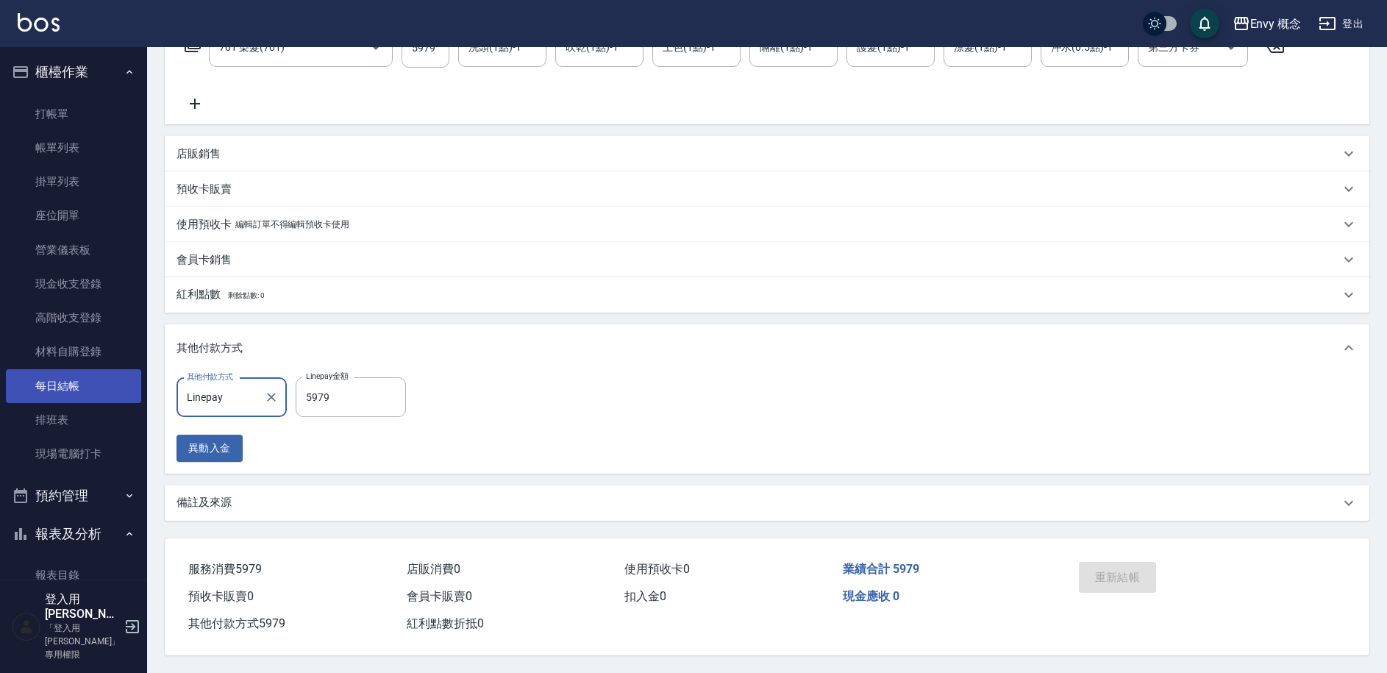
click at [86, 383] on link "每日結帳" at bounding box center [73, 386] width 135 height 34
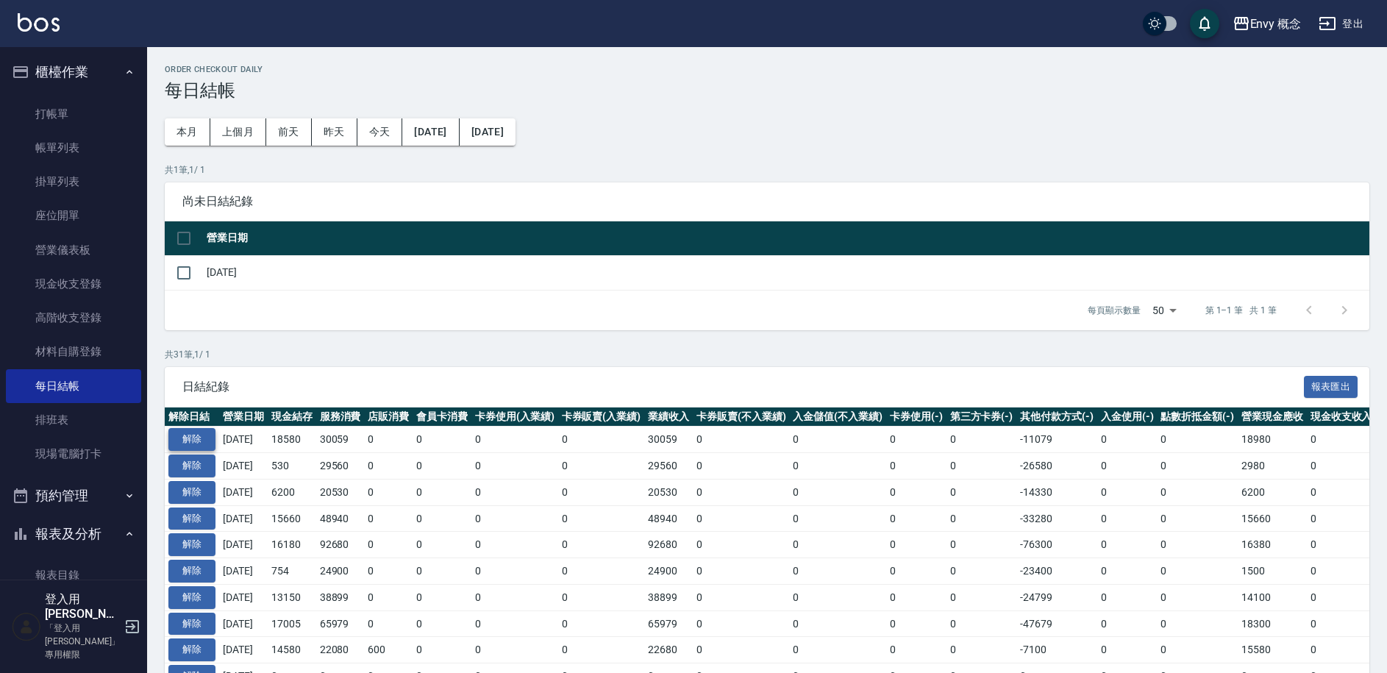
click at [192, 441] on button "解除" at bounding box center [191, 439] width 47 height 23
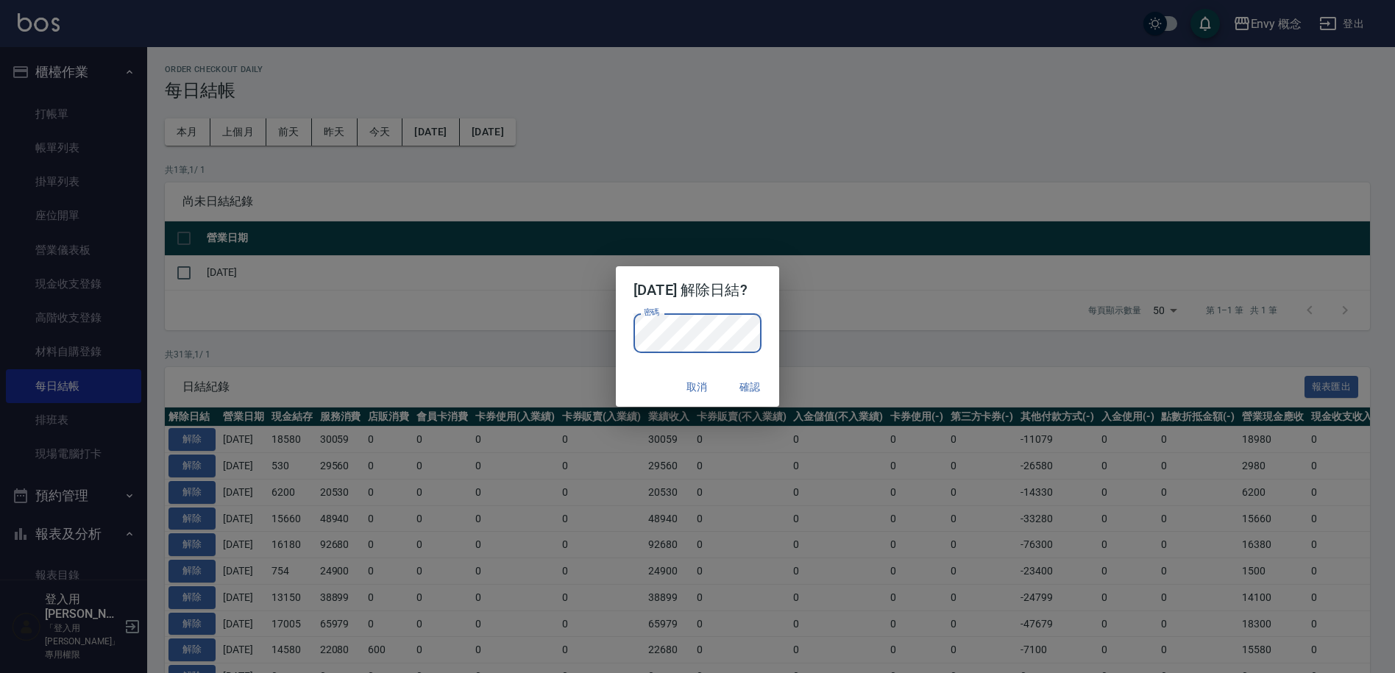
click at [772, 382] on button "確認" at bounding box center [749, 387] width 47 height 27
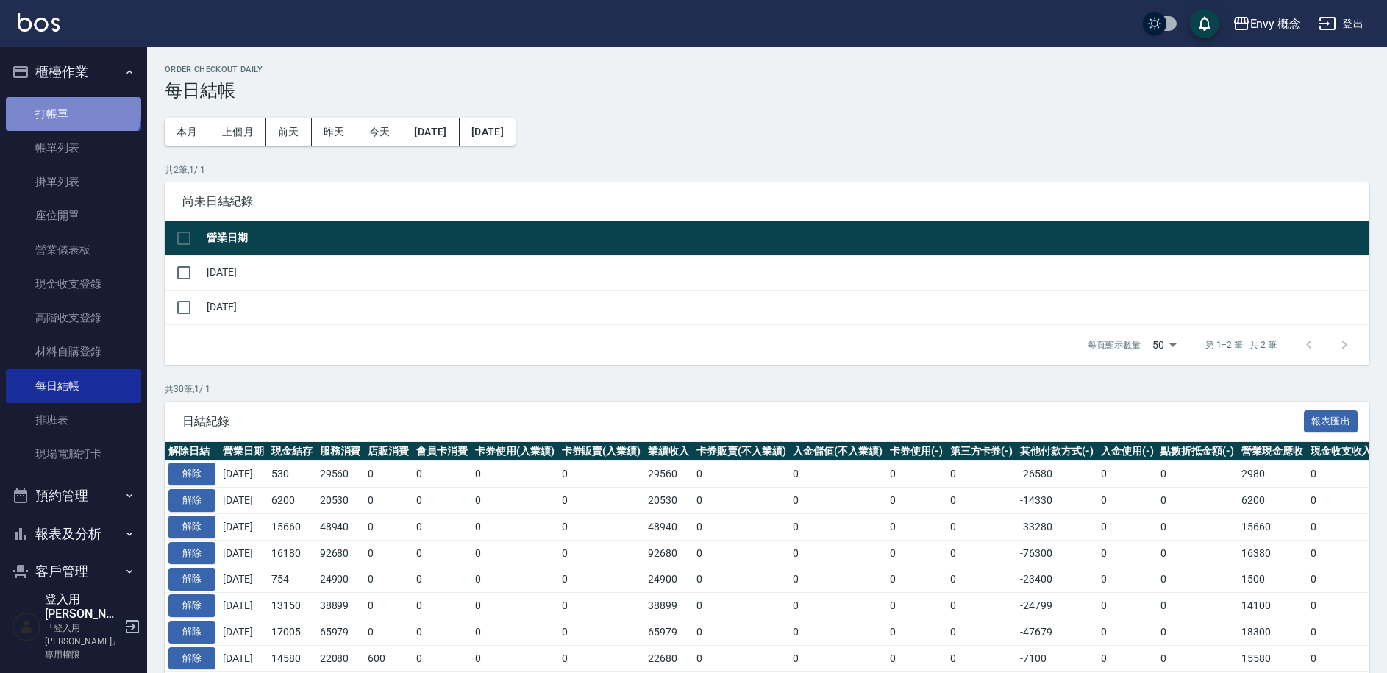
click at [71, 107] on link "打帳單" at bounding box center [73, 114] width 135 height 34
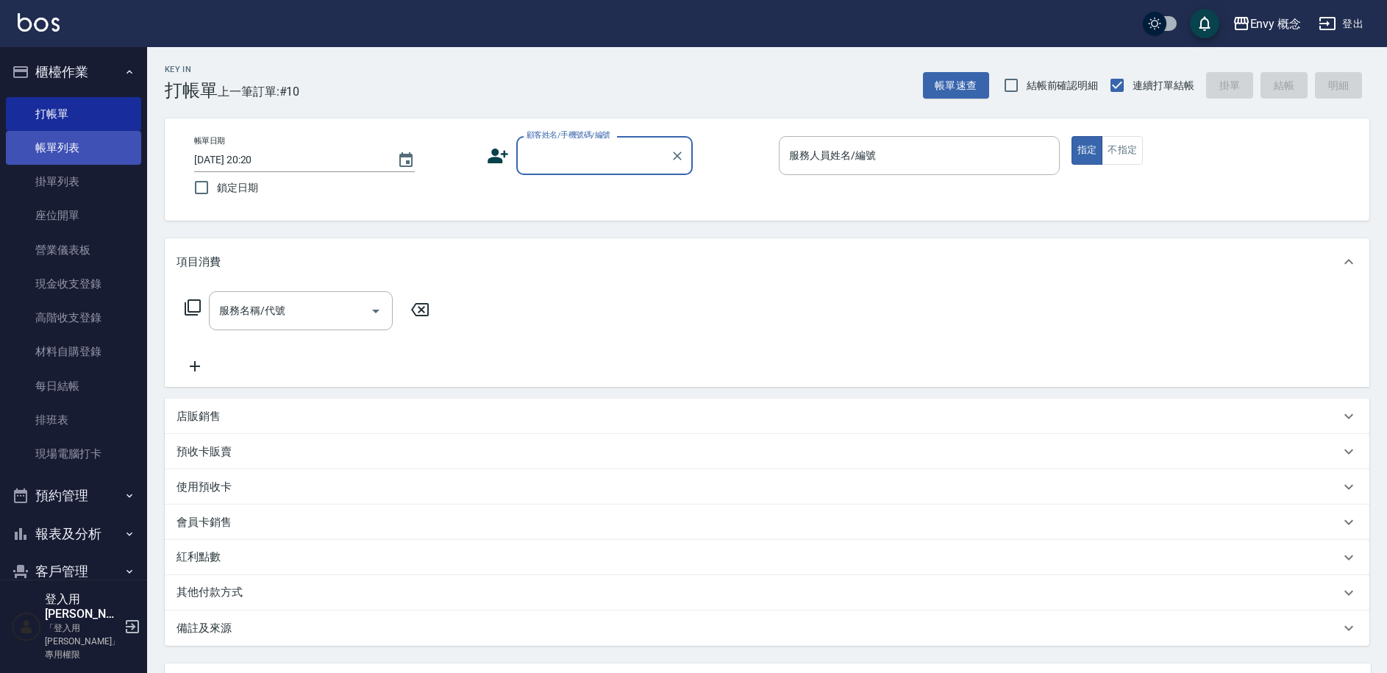
click at [99, 153] on link "帳單列表" at bounding box center [73, 148] width 135 height 34
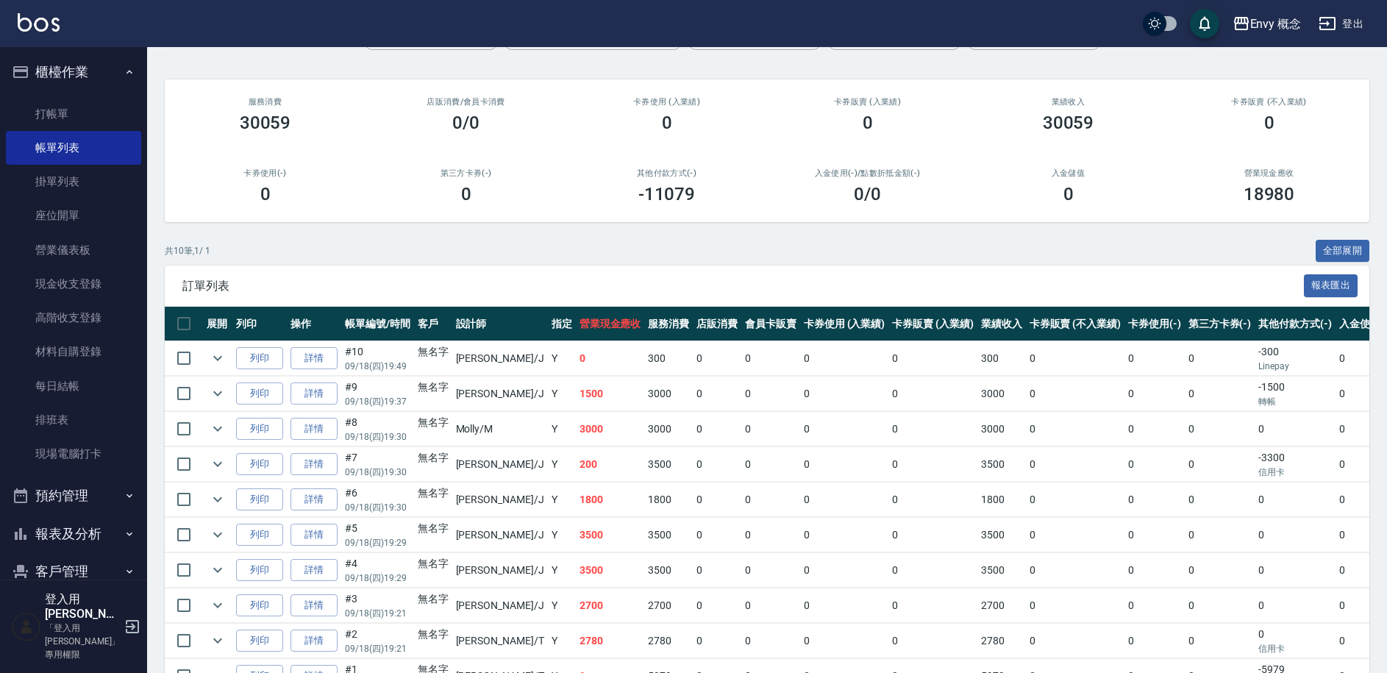
scroll to position [191, 0]
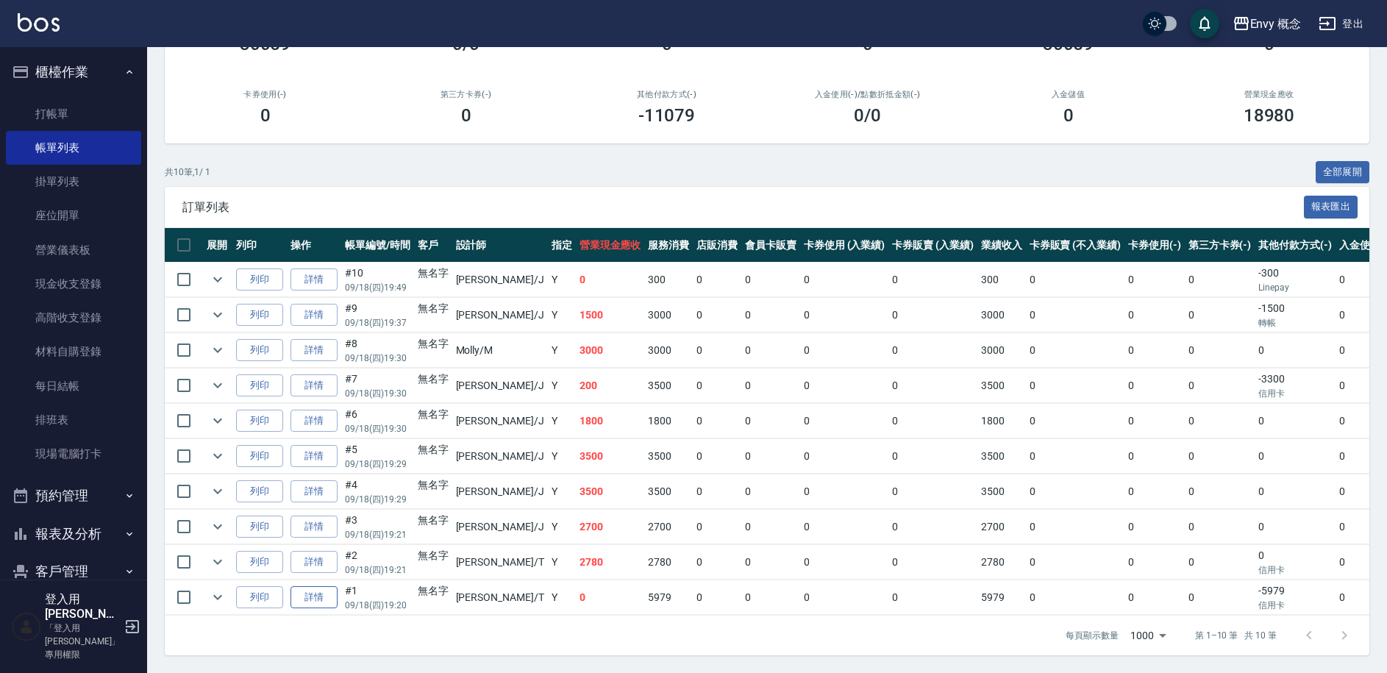
click at [312, 589] on link "詳情" at bounding box center [314, 597] width 47 height 23
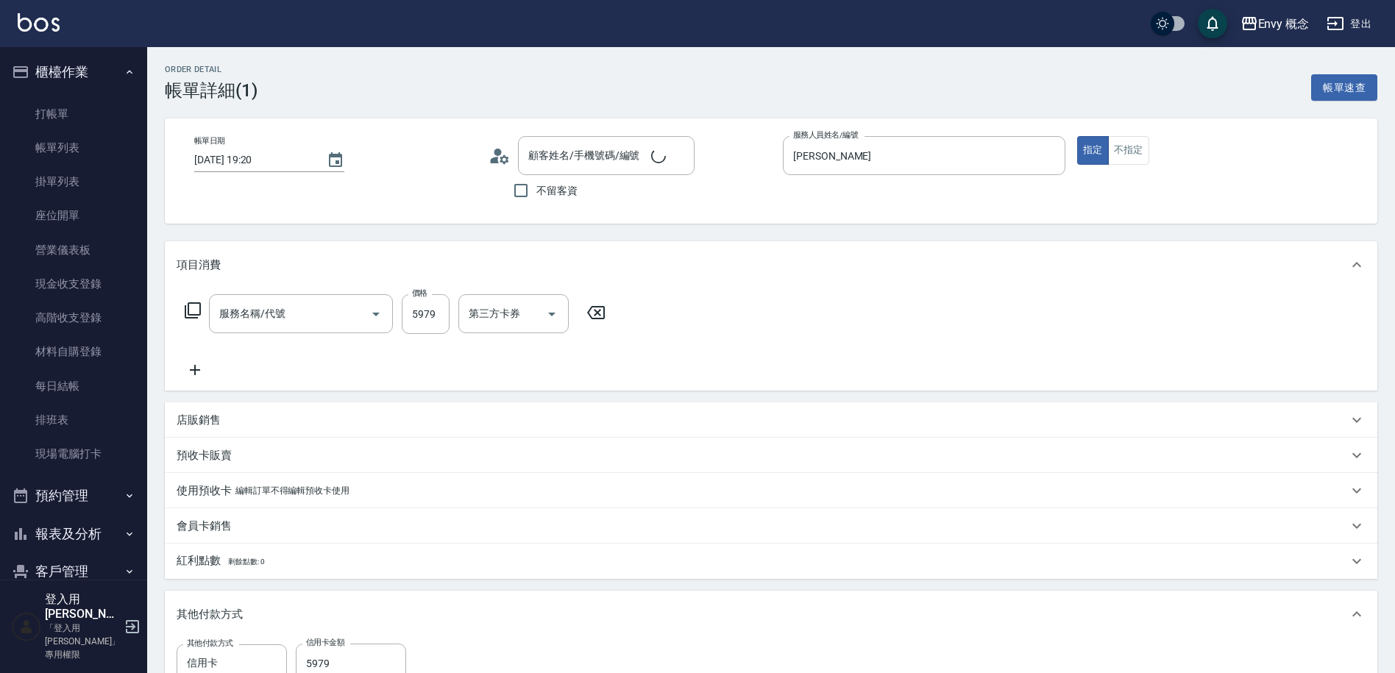
type input "2025/09/18 19:20"
type input "[PERSON_NAME]"
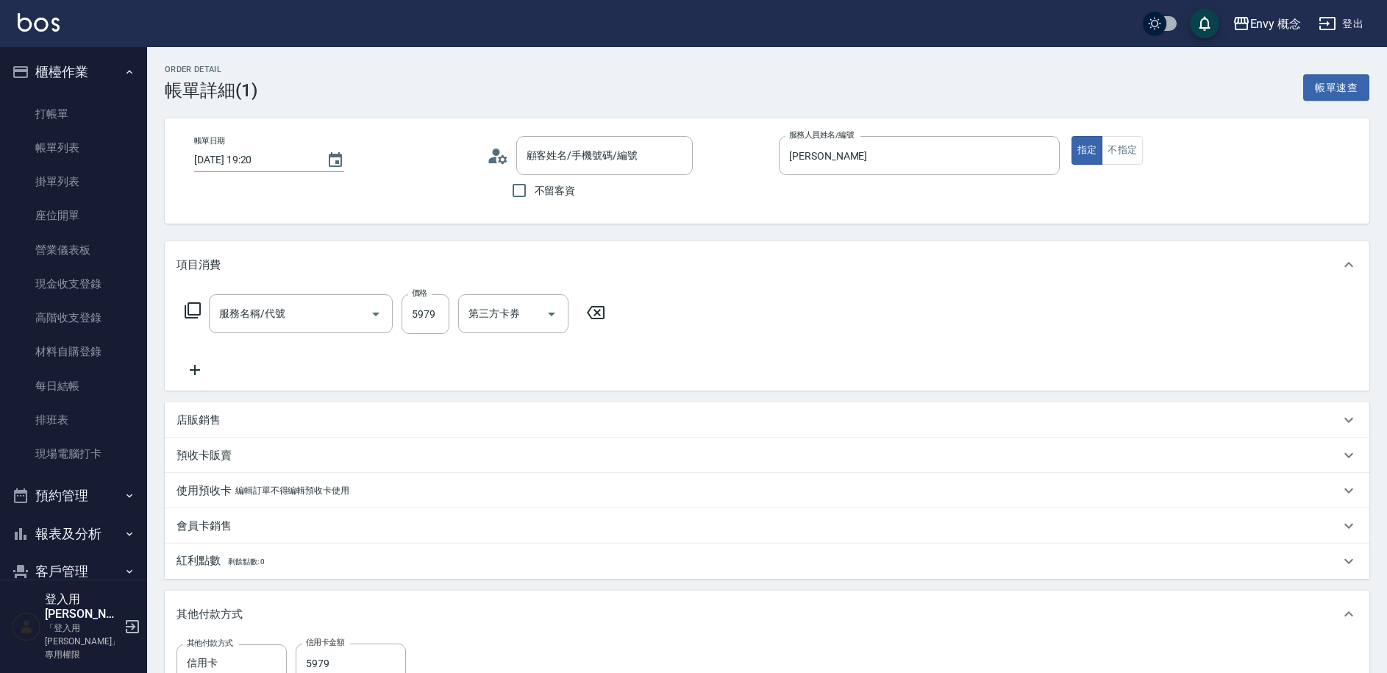
type input "701 染髮(701)"
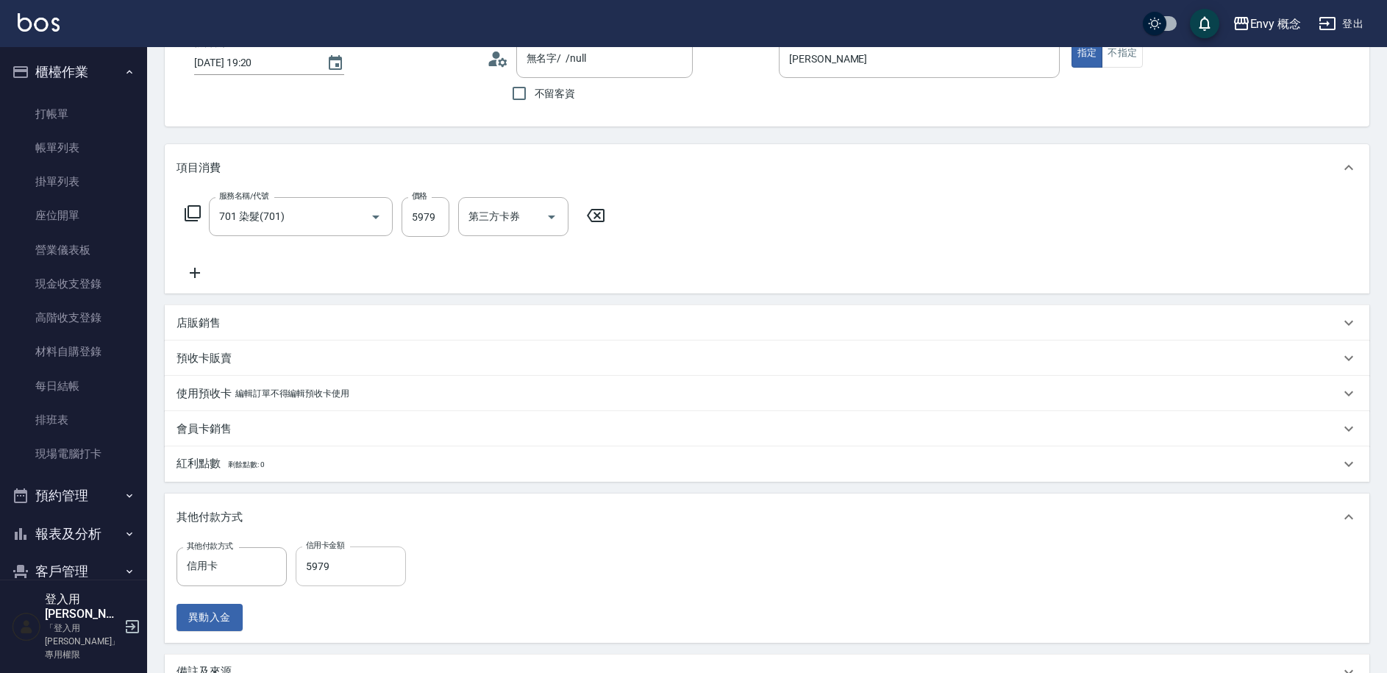
type input "無名字/ /null"
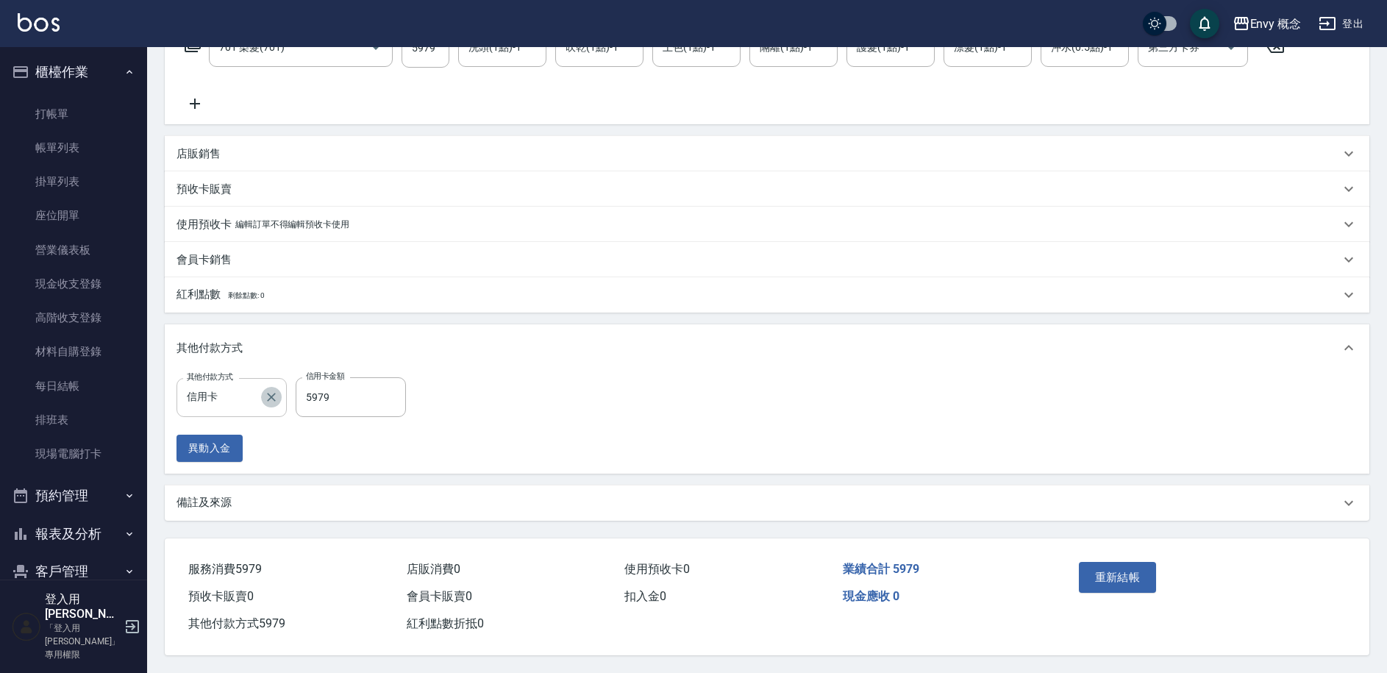
click at [271, 396] on icon "Clear" at bounding box center [271, 397] width 15 height 15
click at [238, 393] on input "其他付款方式" at bounding box center [231, 398] width 97 height 26
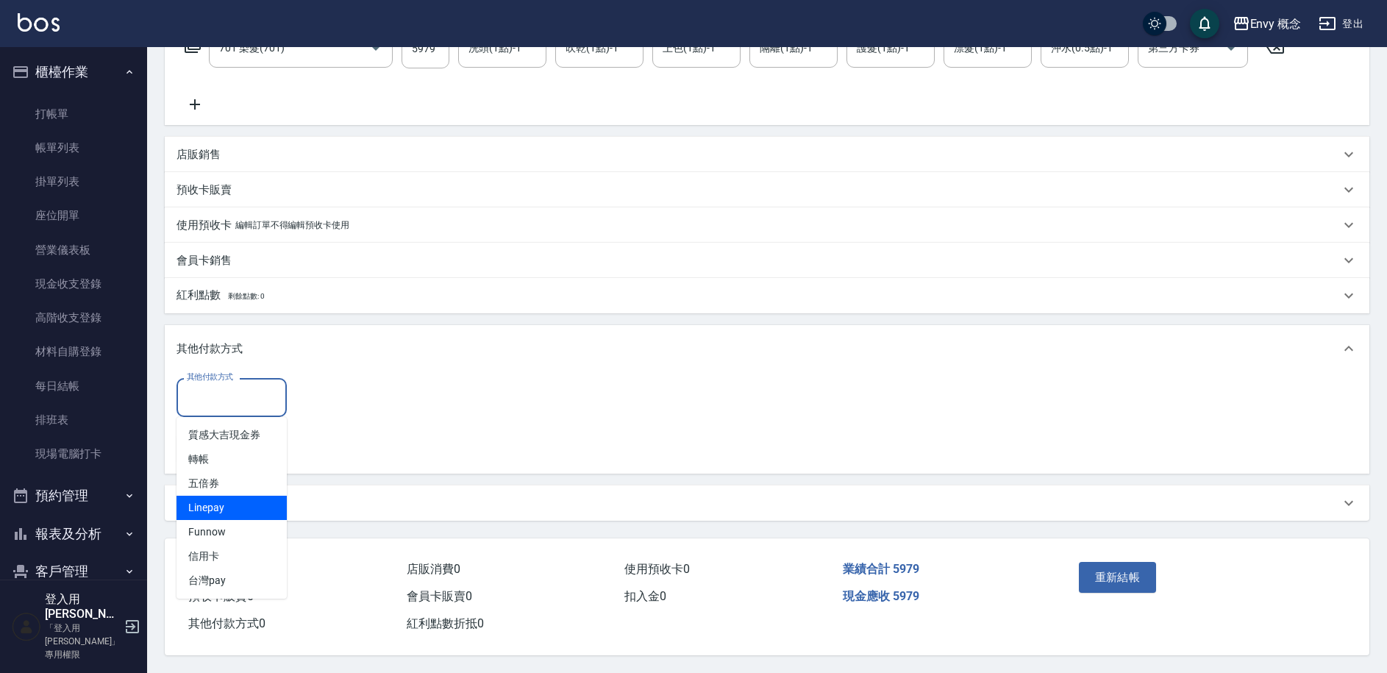
click at [228, 508] on span "Linepay" at bounding box center [232, 508] width 110 height 24
type input "Linepay"
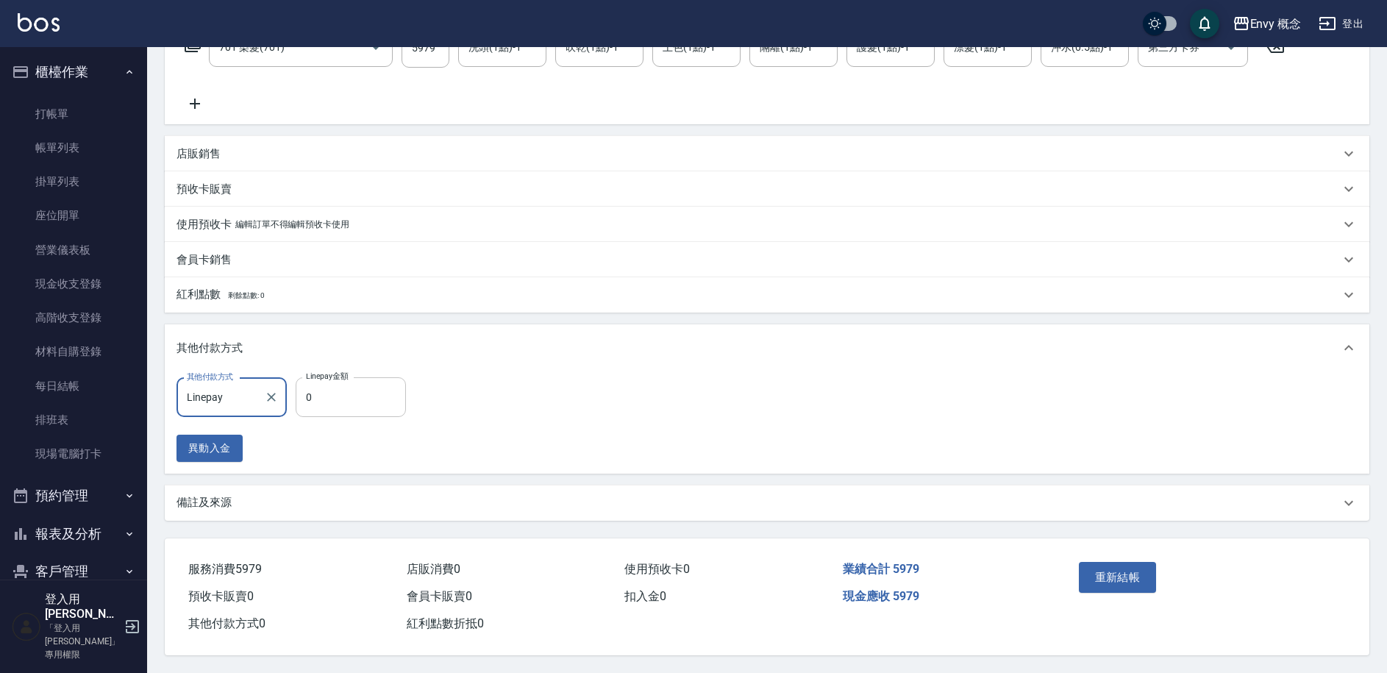
click at [359, 389] on input "0" at bounding box center [351, 397] width 110 height 40
type input "5979"
click at [1128, 571] on button "重新結帳" at bounding box center [1118, 577] width 78 height 31
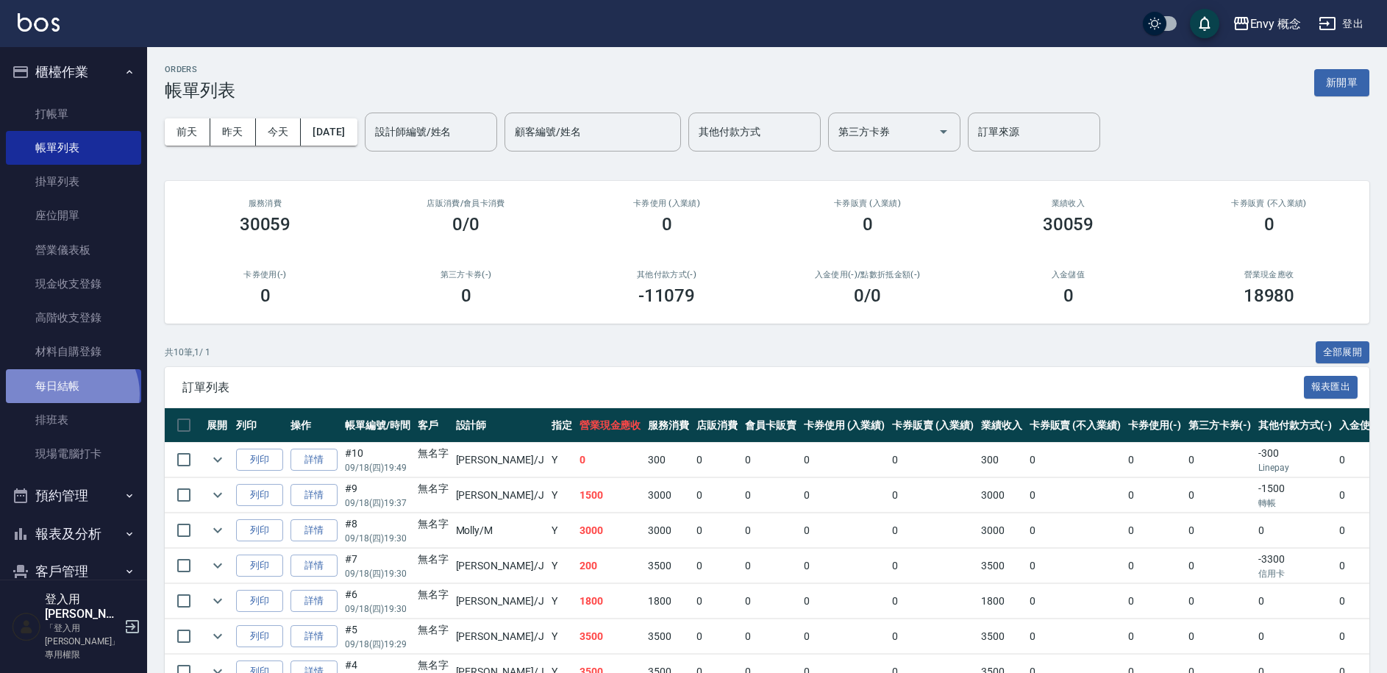
click at [70, 394] on link "每日結帳" at bounding box center [73, 386] width 135 height 34
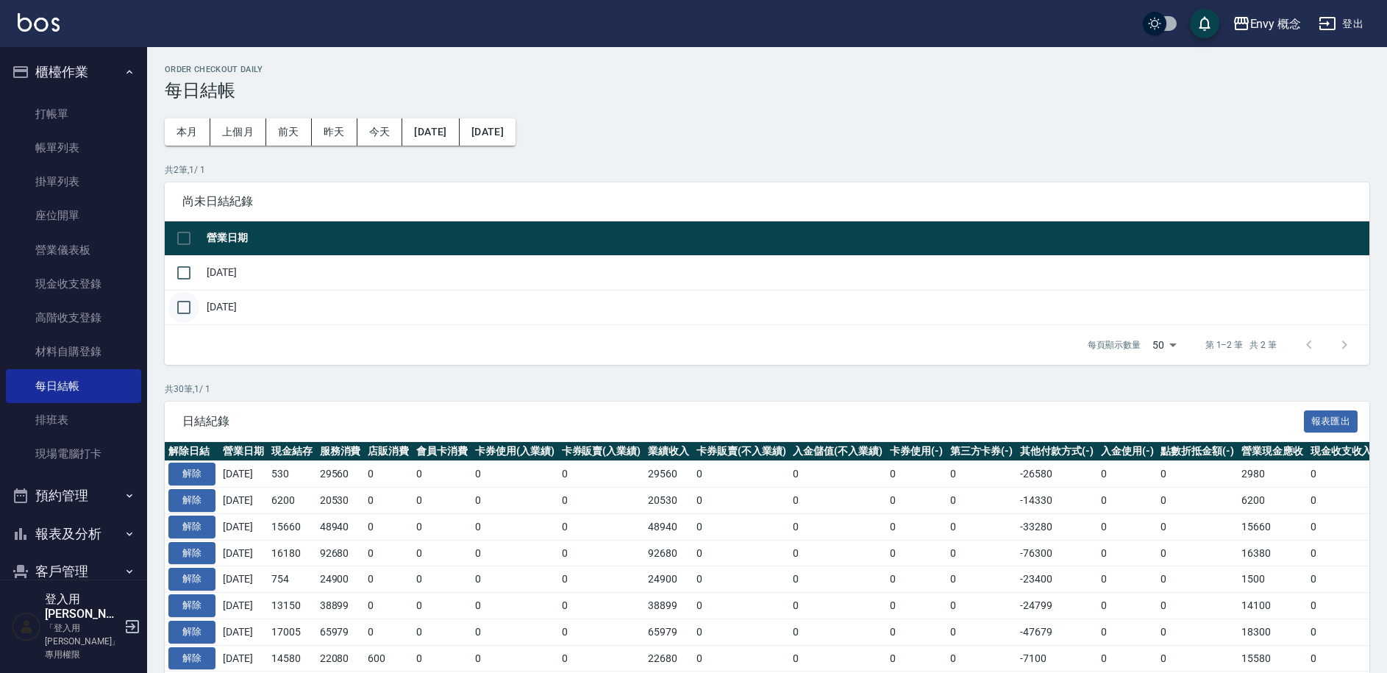
click at [178, 305] on input "checkbox" at bounding box center [183, 307] width 31 height 31
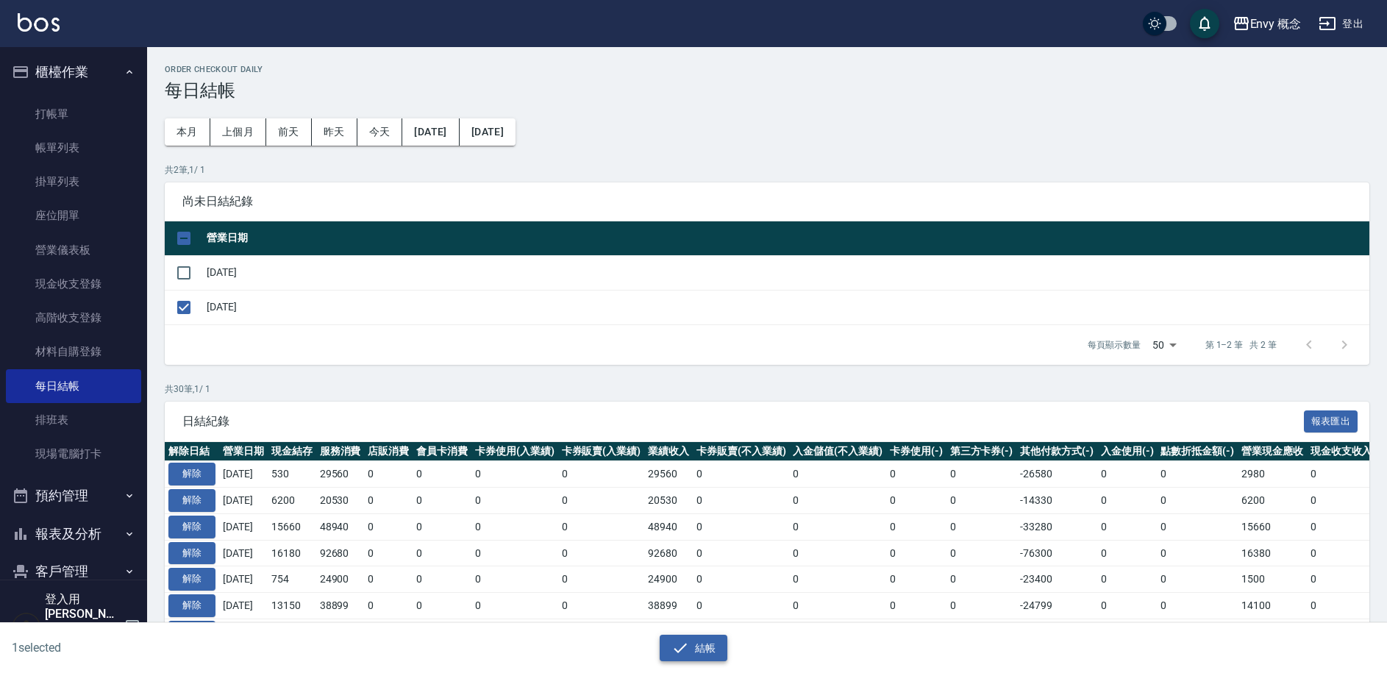
click at [700, 647] on button "結帳" at bounding box center [694, 648] width 68 height 27
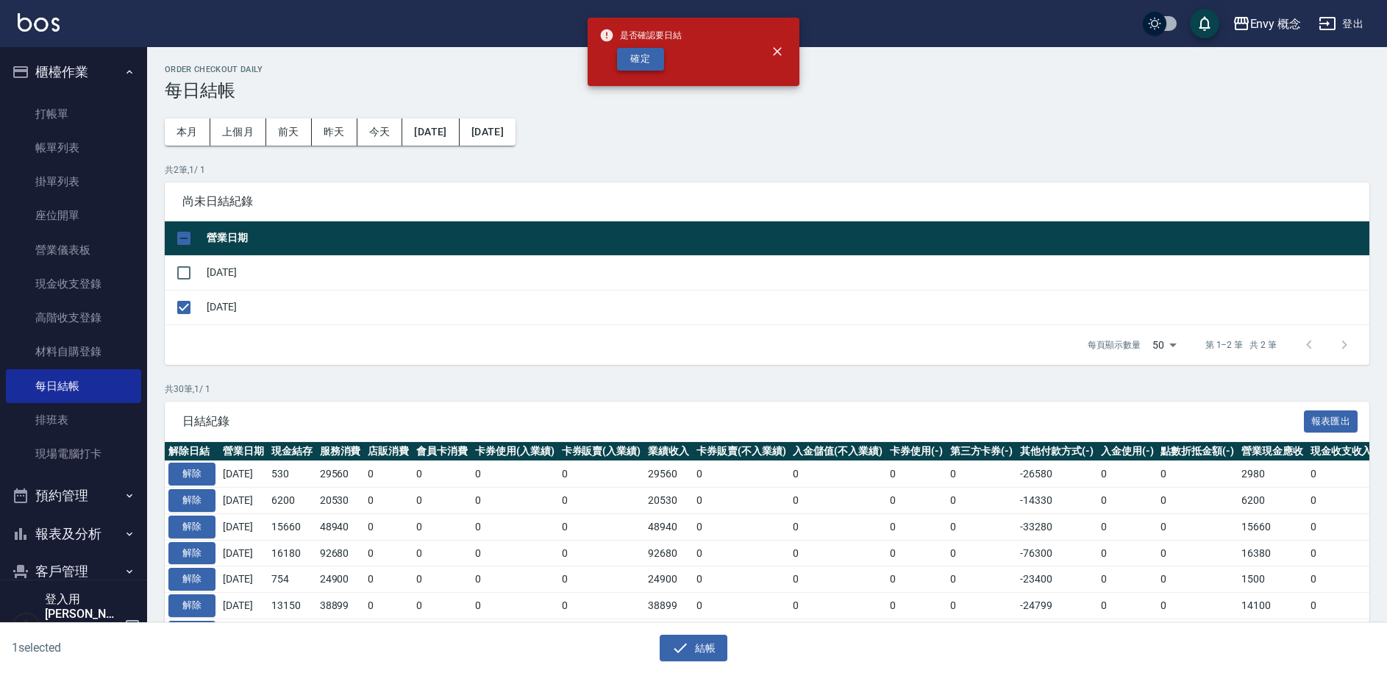
click at [638, 54] on button "確定" at bounding box center [640, 59] width 47 height 23
checkbox input "false"
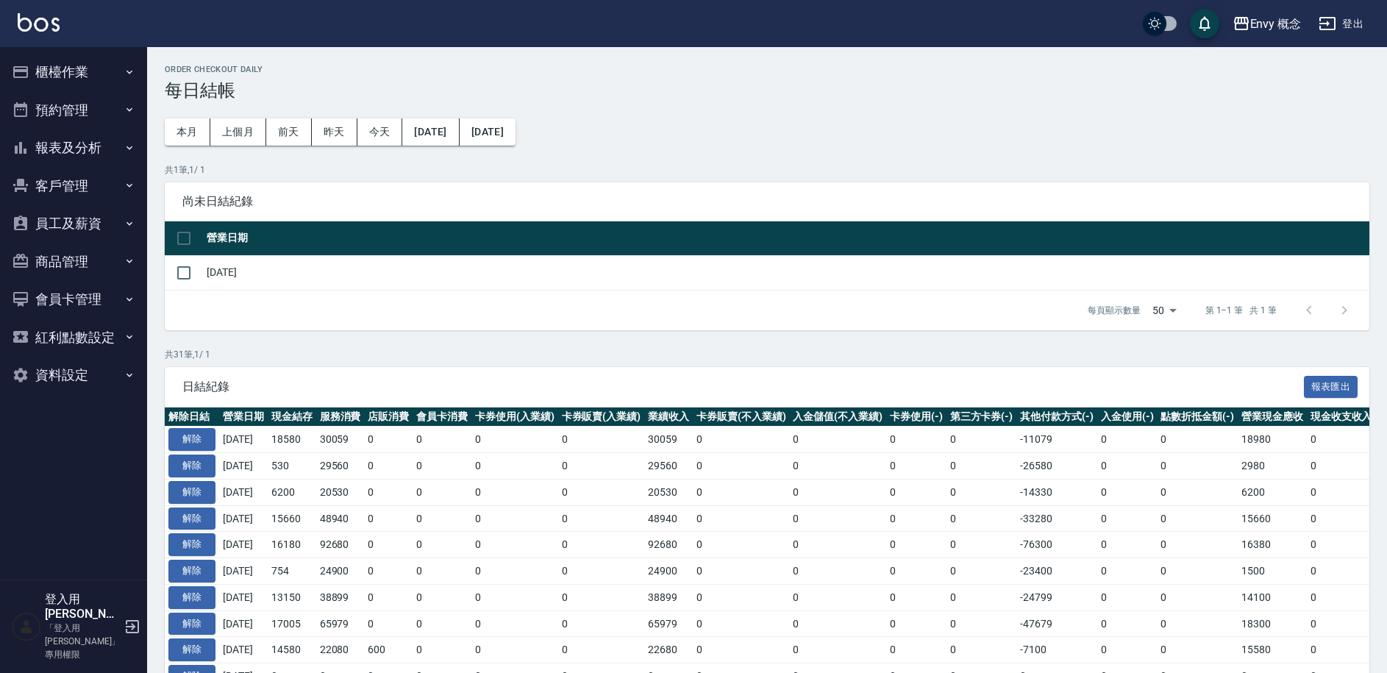
click at [57, 152] on button "報表及分析" at bounding box center [73, 148] width 135 height 38
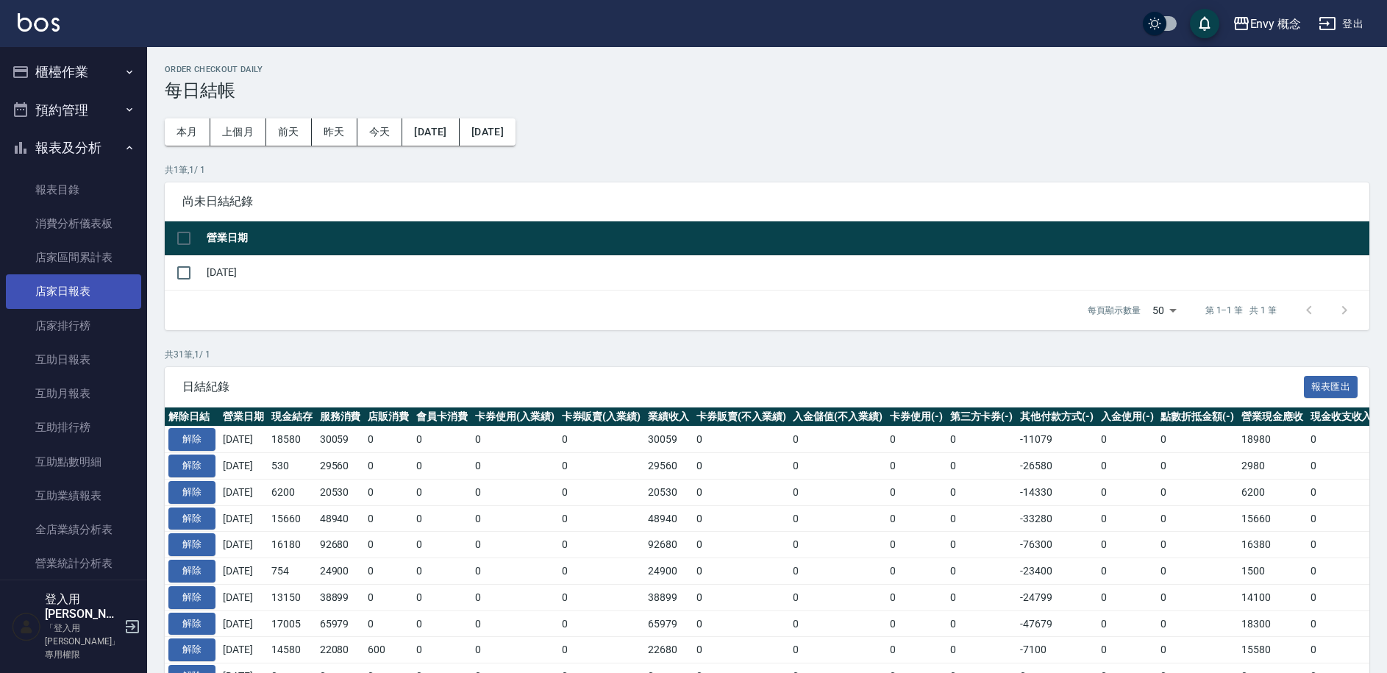
click at [90, 292] on link "店家日報表" at bounding box center [73, 291] width 135 height 34
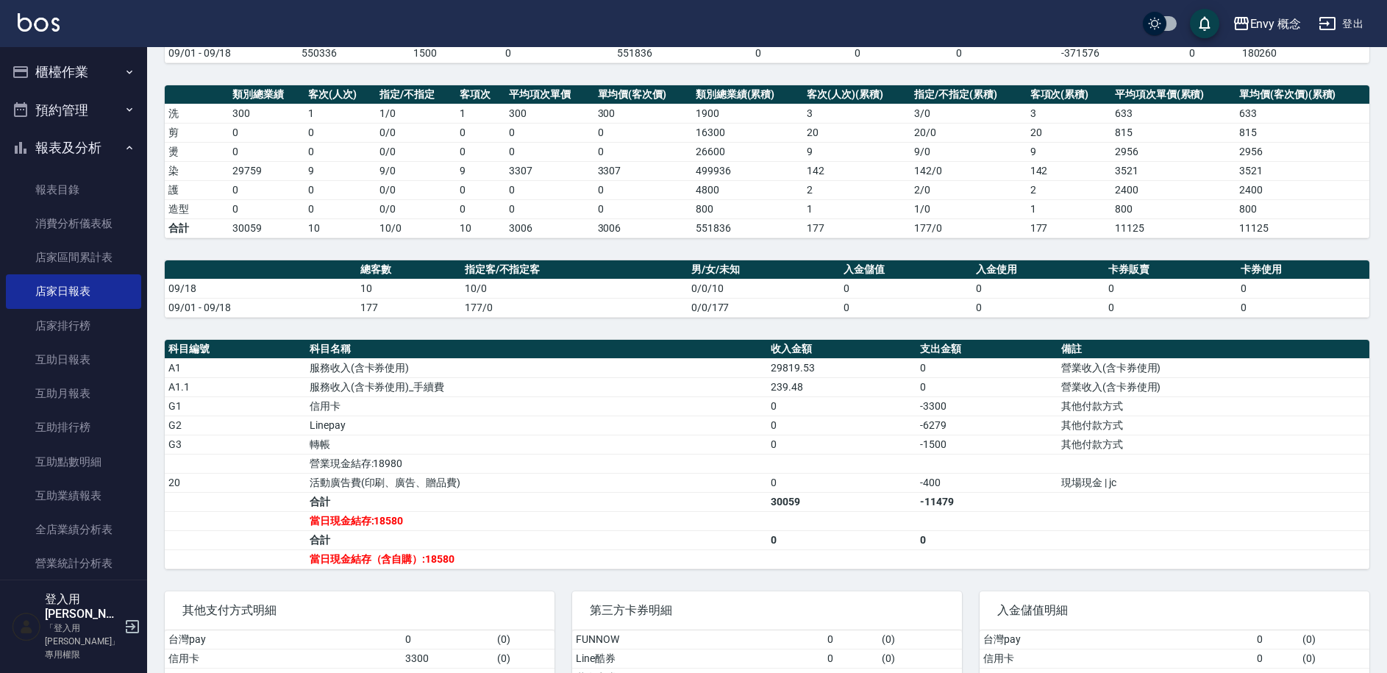
scroll to position [159, 0]
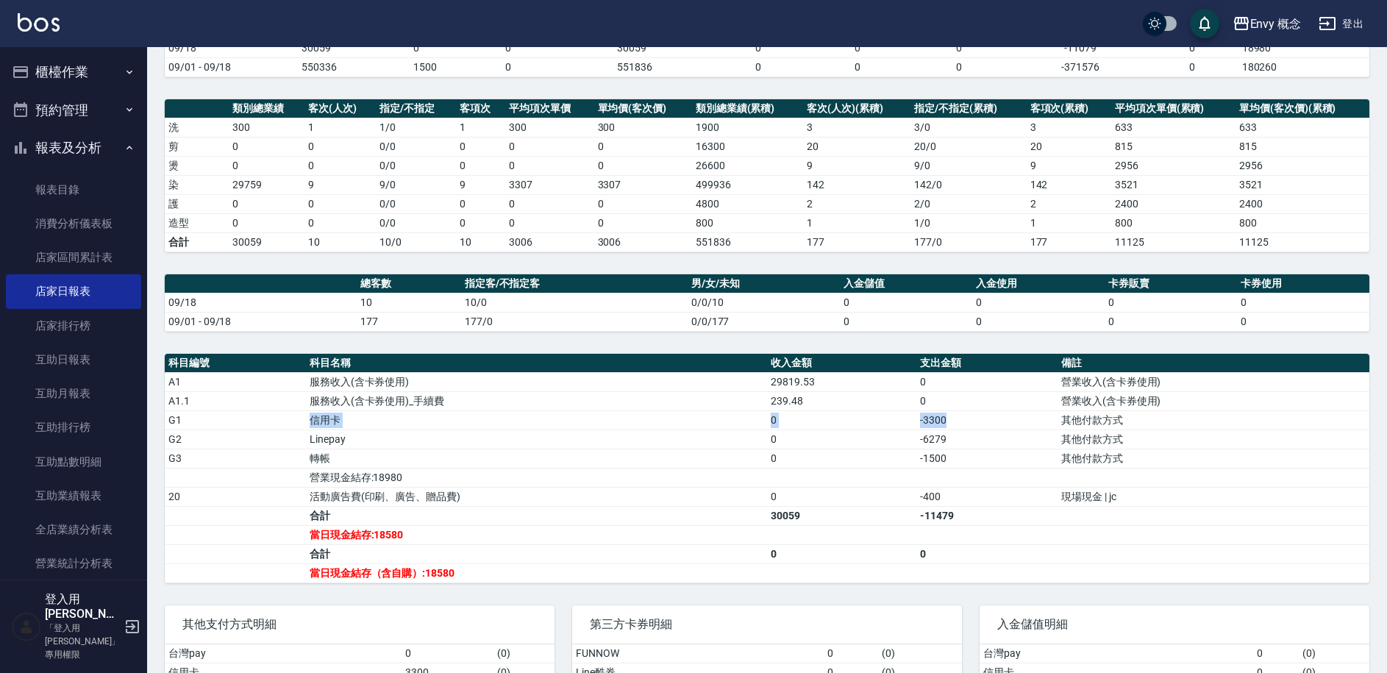
drag, startPoint x: 308, startPoint y: 421, endPoint x: 957, endPoint y: 420, distance: 648.8
click at [957, 420] on tr "G1 信用卡 0 -3300 其他付款方式" at bounding box center [767, 419] width 1205 height 19
click at [79, 74] on button "櫃檯作業" at bounding box center [73, 72] width 135 height 38
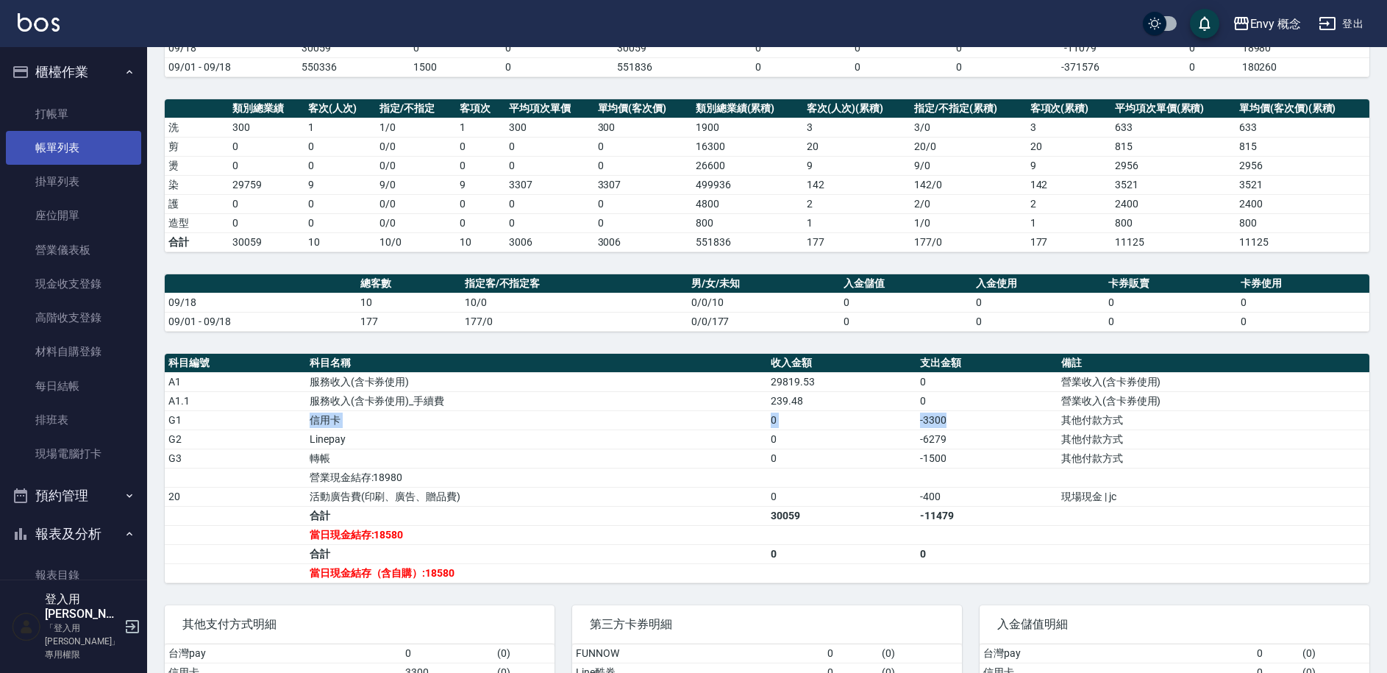
click at [55, 151] on link "帳單列表" at bounding box center [73, 148] width 135 height 34
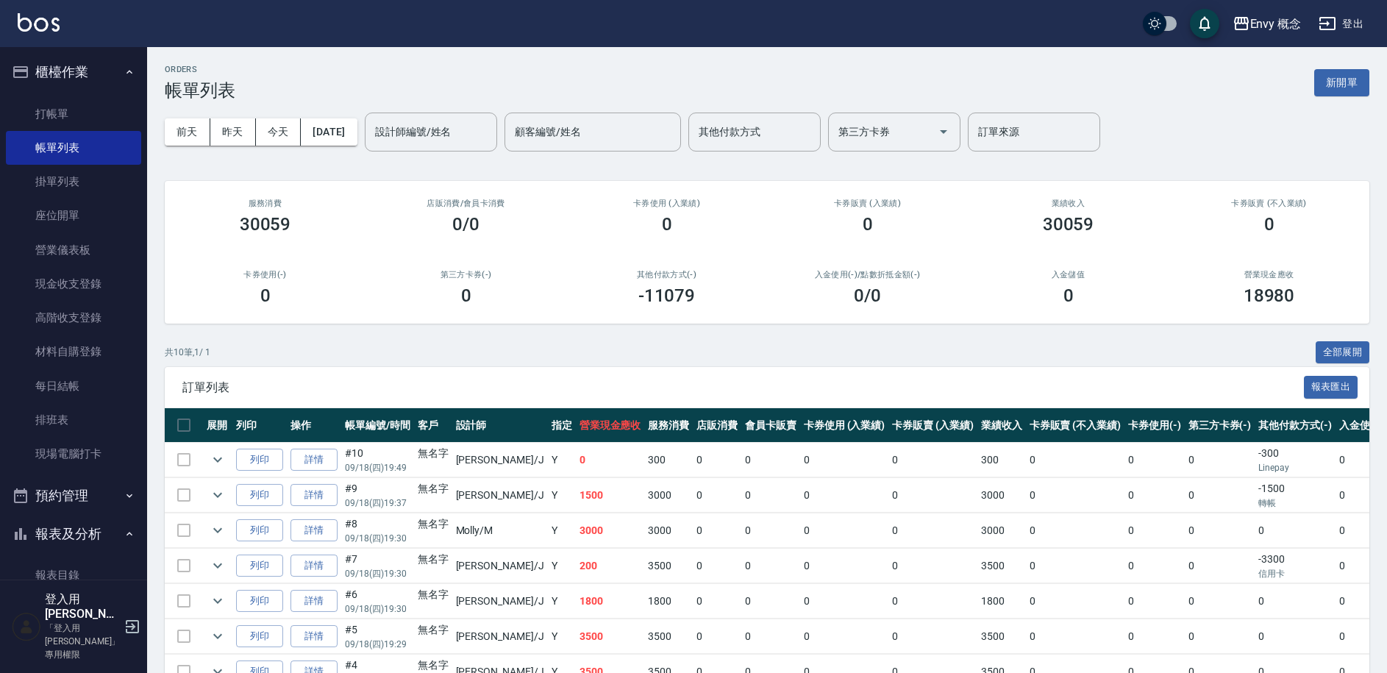
scroll to position [191, 0]
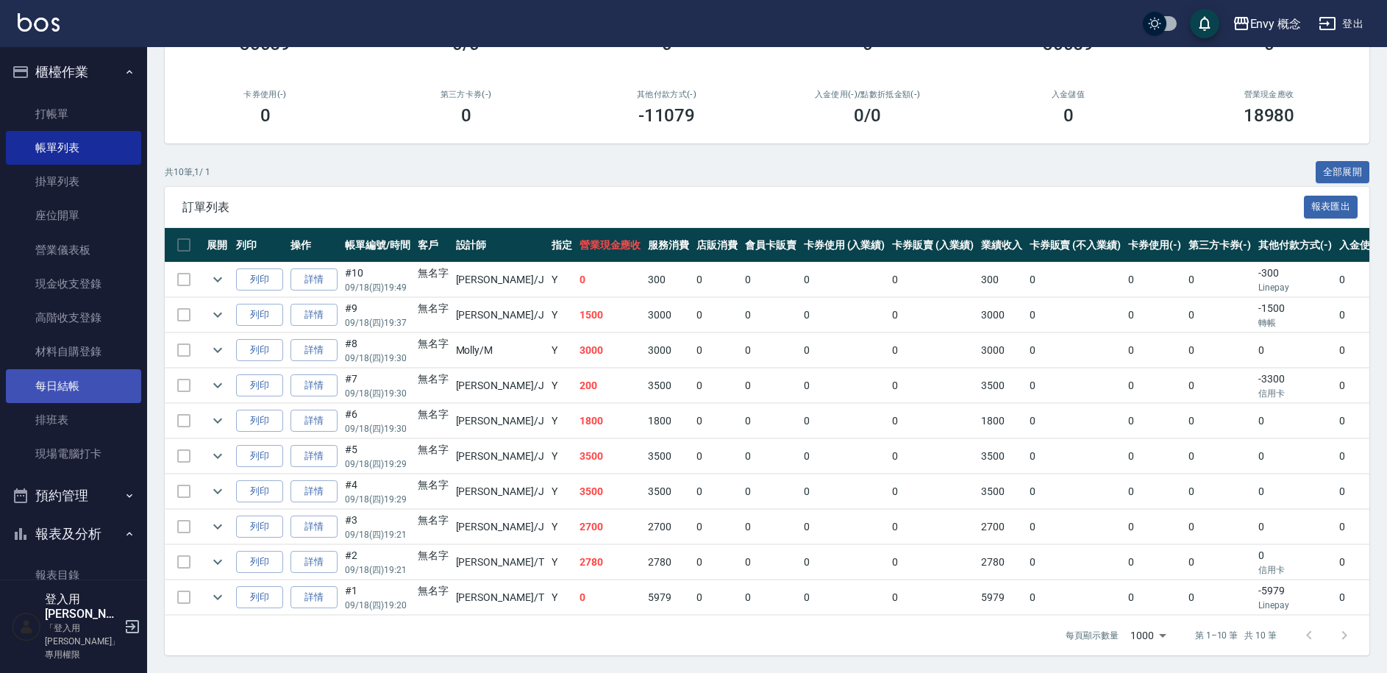
drag, startPoint x: 71, startPoint y: 383, endPoint x: 118, endPoint y: 369, distance: 49.6
click at [71, 383] on link "每日結帳" at bounding box center [73, 386] width 135 height 34
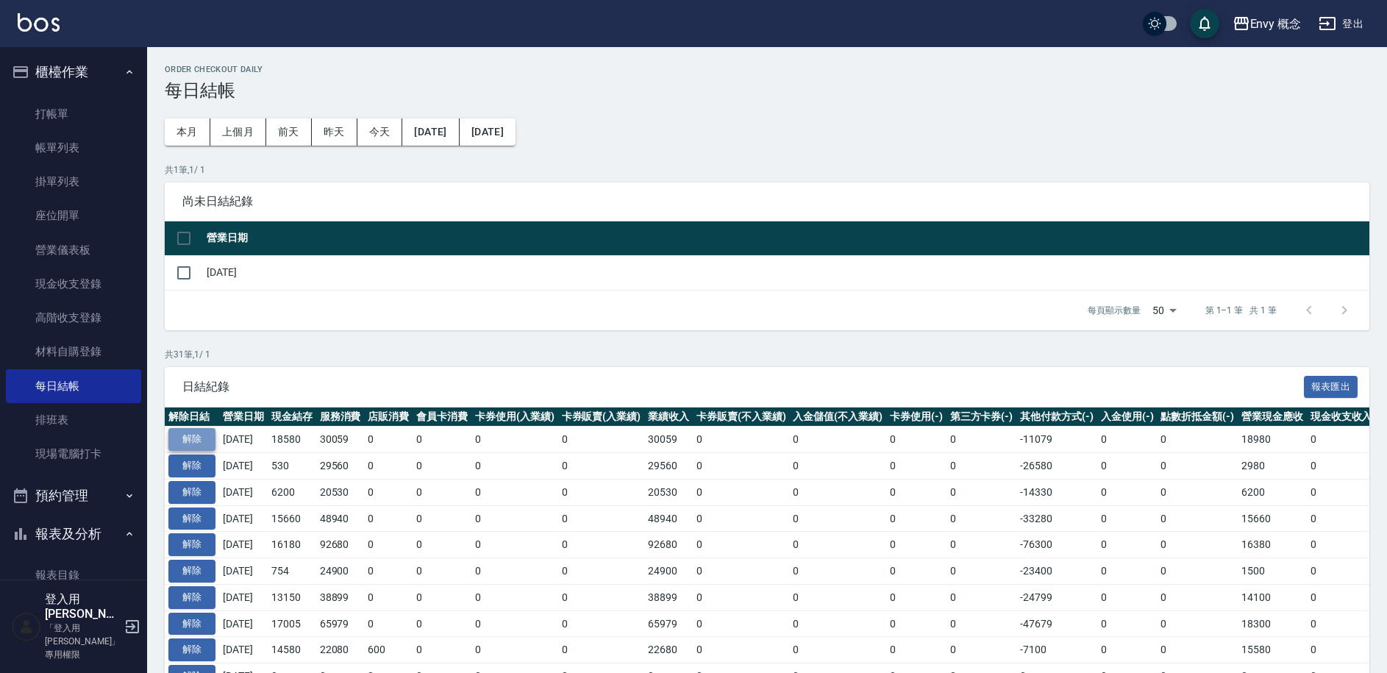
click at [196, 434] on button "解除" at bounding box center [191, 439] width 47 height 23
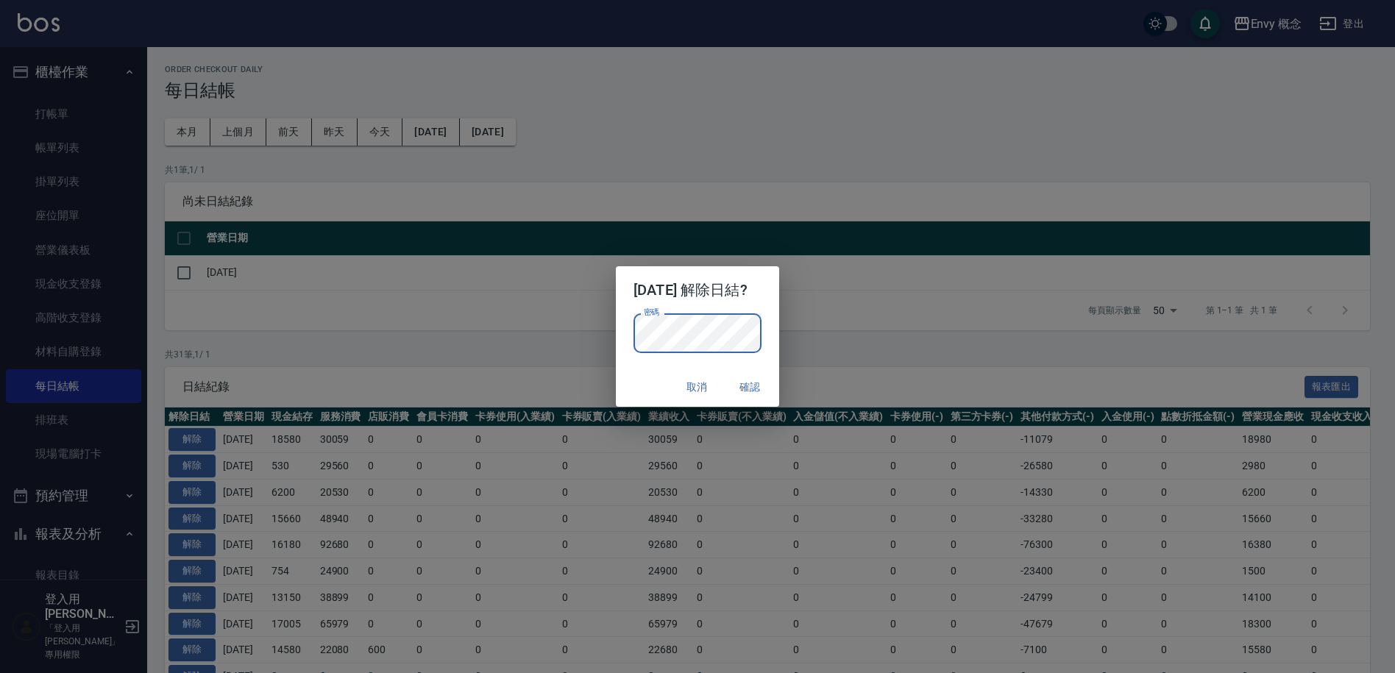
click at [756, 380] on button "確認" at bounding box center [749, 387] width 47 height 27
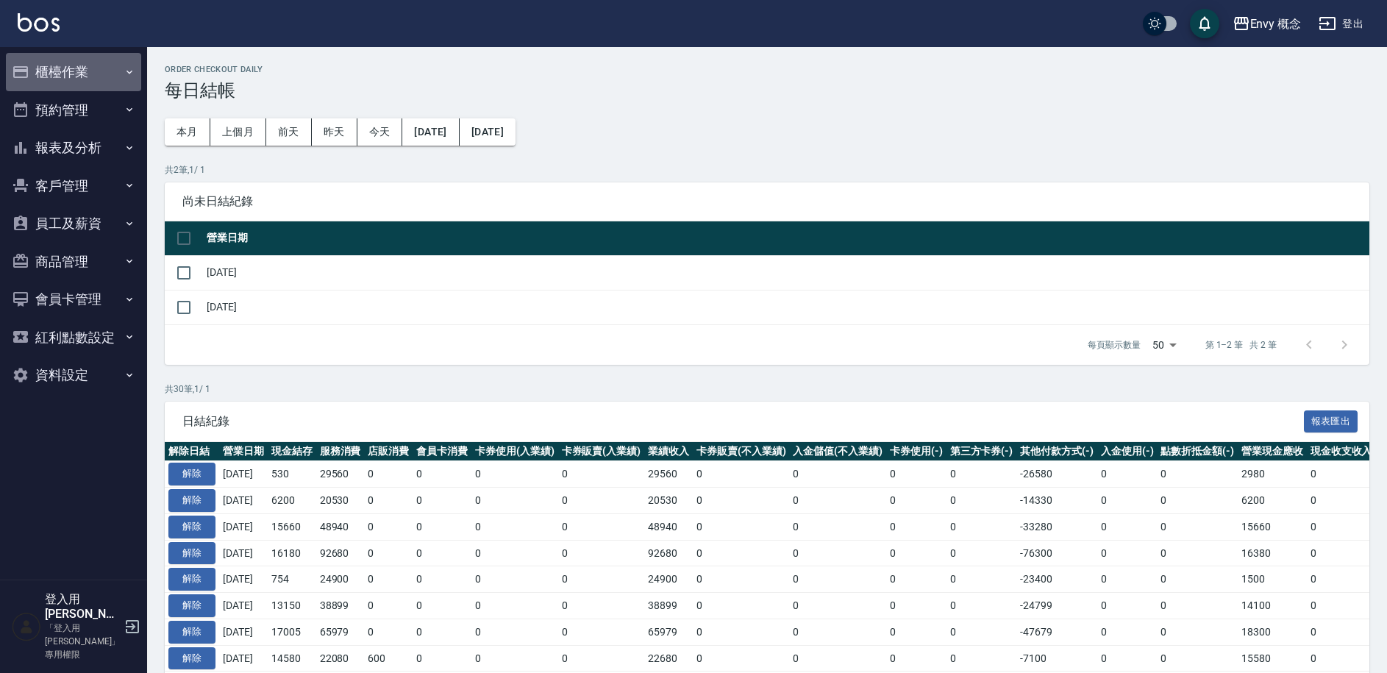
click at [54, 67] on button "櫃檯作業" at bounding box center [73, 72] width 135 height 38
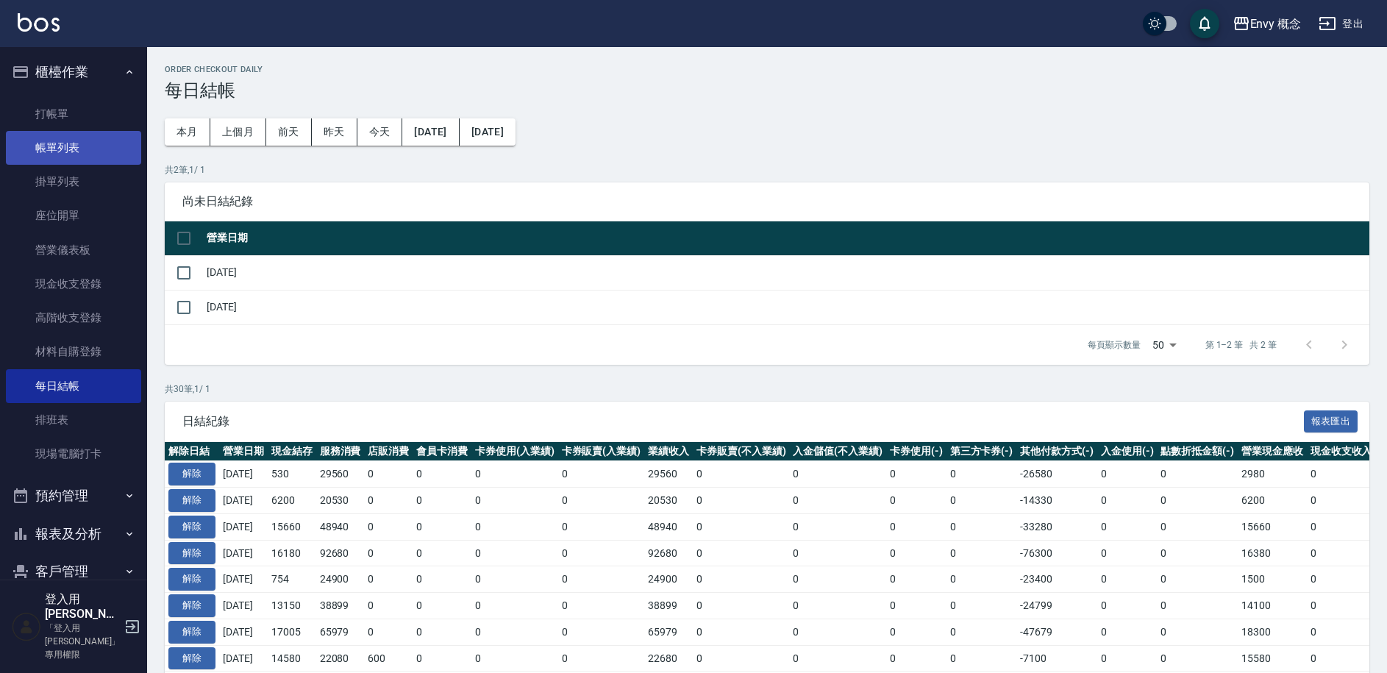
click at [69, 139] on link "帳單列表" at bounding box center [73, 148] width 135 height 34
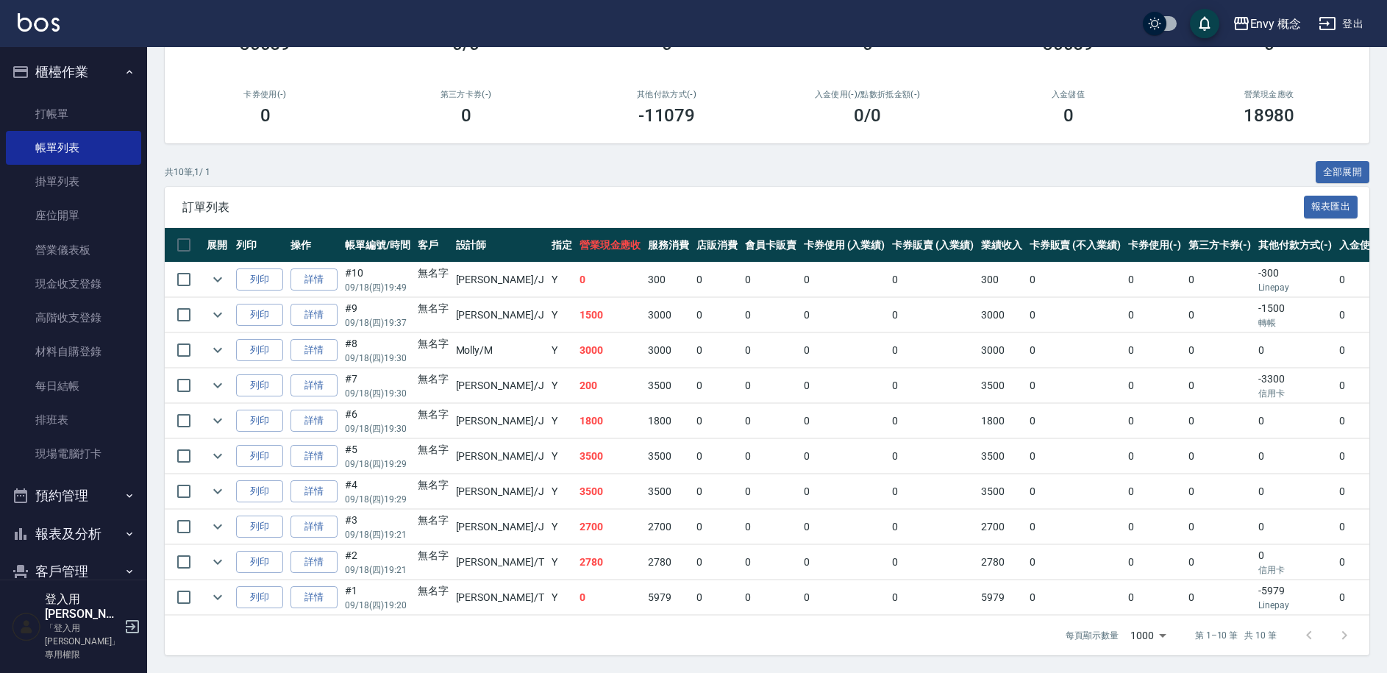
scroll to position [191, 0]
click at [319, 551] on link "詳情" at bounding box center [314, 562] width 47 height 23
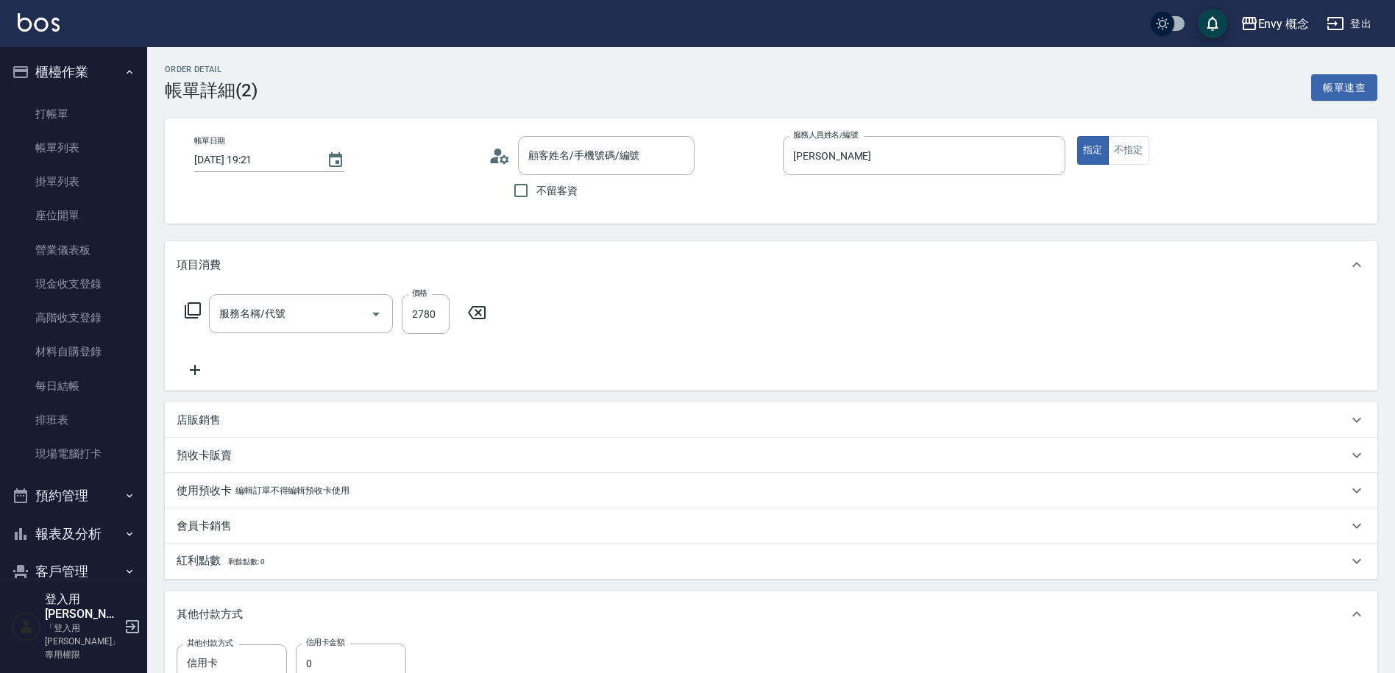
type input "[DATE] 19:21"
type input "[PERSON_NAME]"
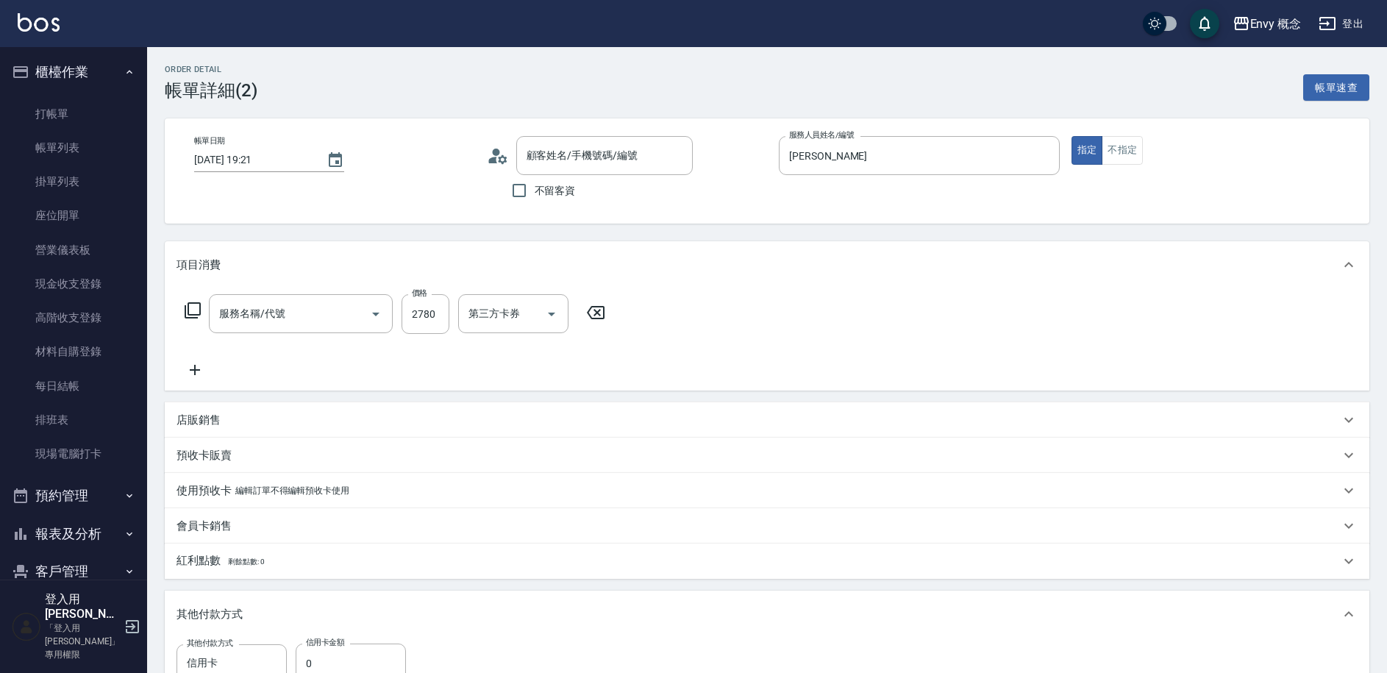
type input "701 染髮(701)"
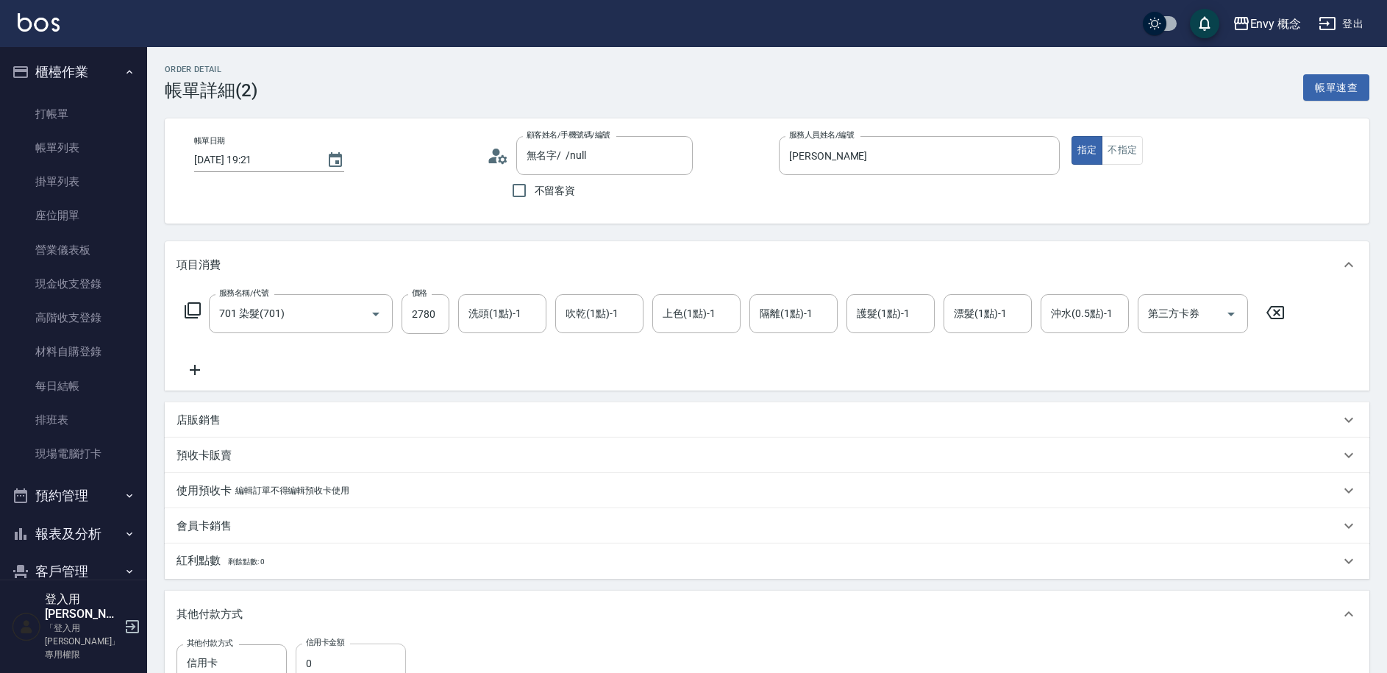
type input "無名字/ /null"
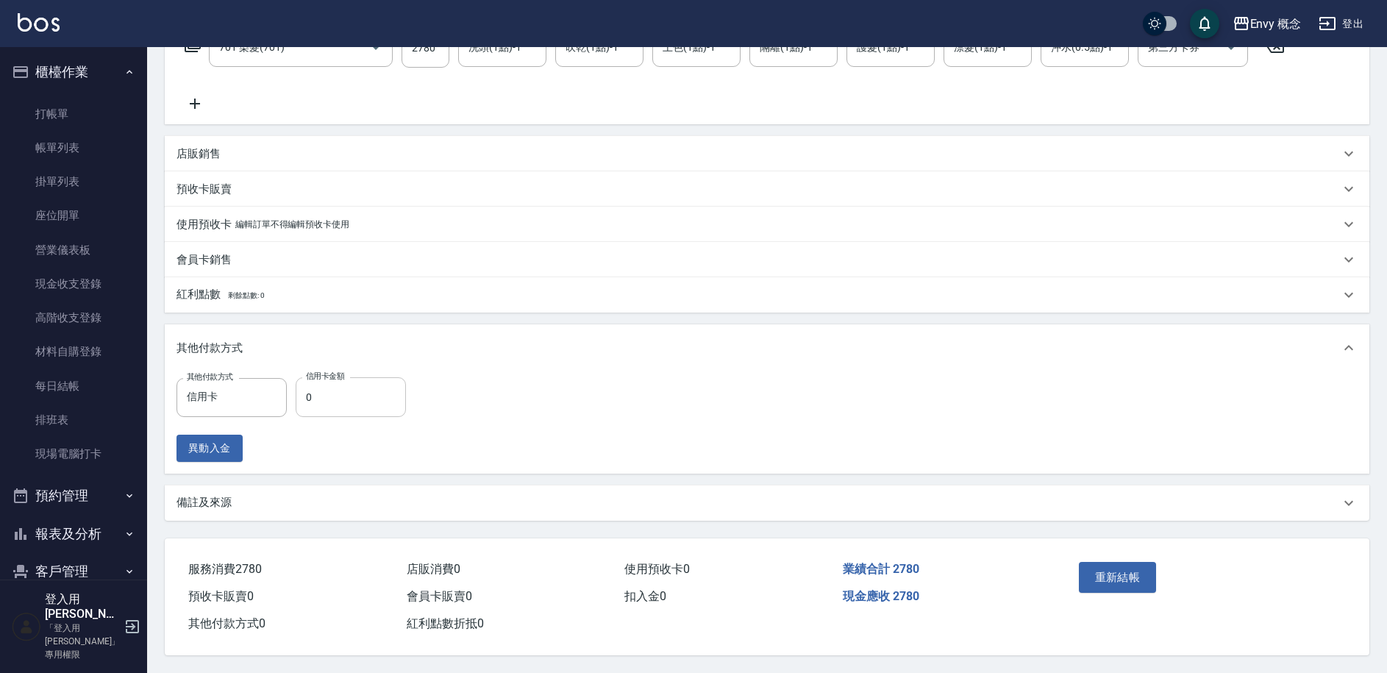
click at [353, 379] on input "0" at bounding box center [351, 397] width 110 height 40
type input "2780"
click at [1087, 569] on button "重新結帳" at bounding box center [1118, 577] width 78 height 31
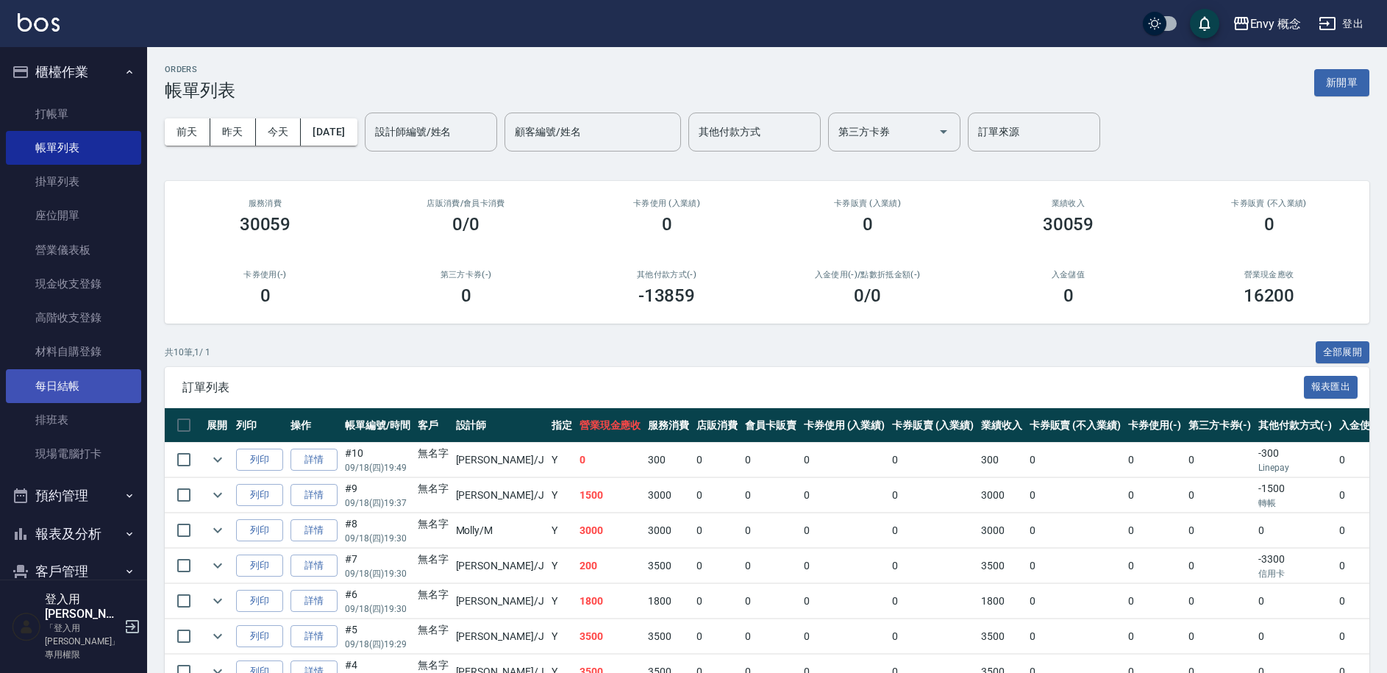
click at [71, 389] on link "每日結帳" at bounding box center [73, 386] width 135 height 34
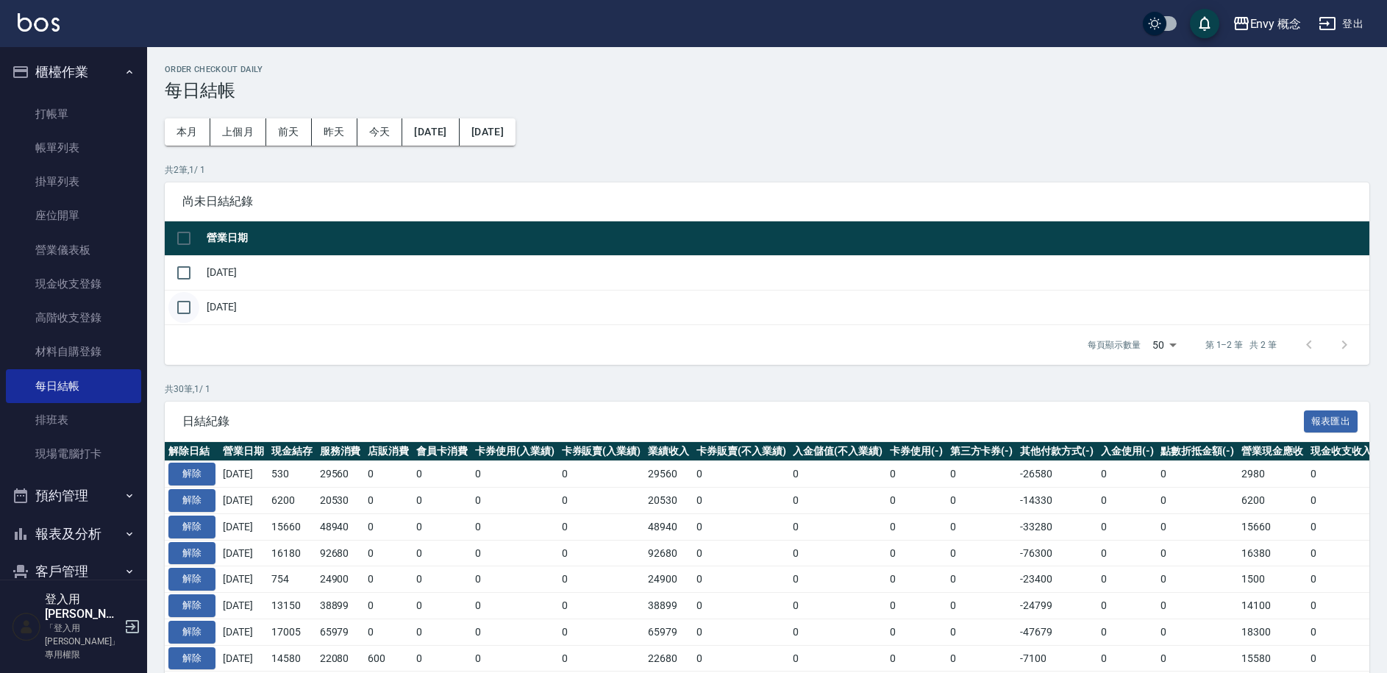
click at [187, 305] on input "checkbox" at bounding box center [183, 307] width 31 height 31
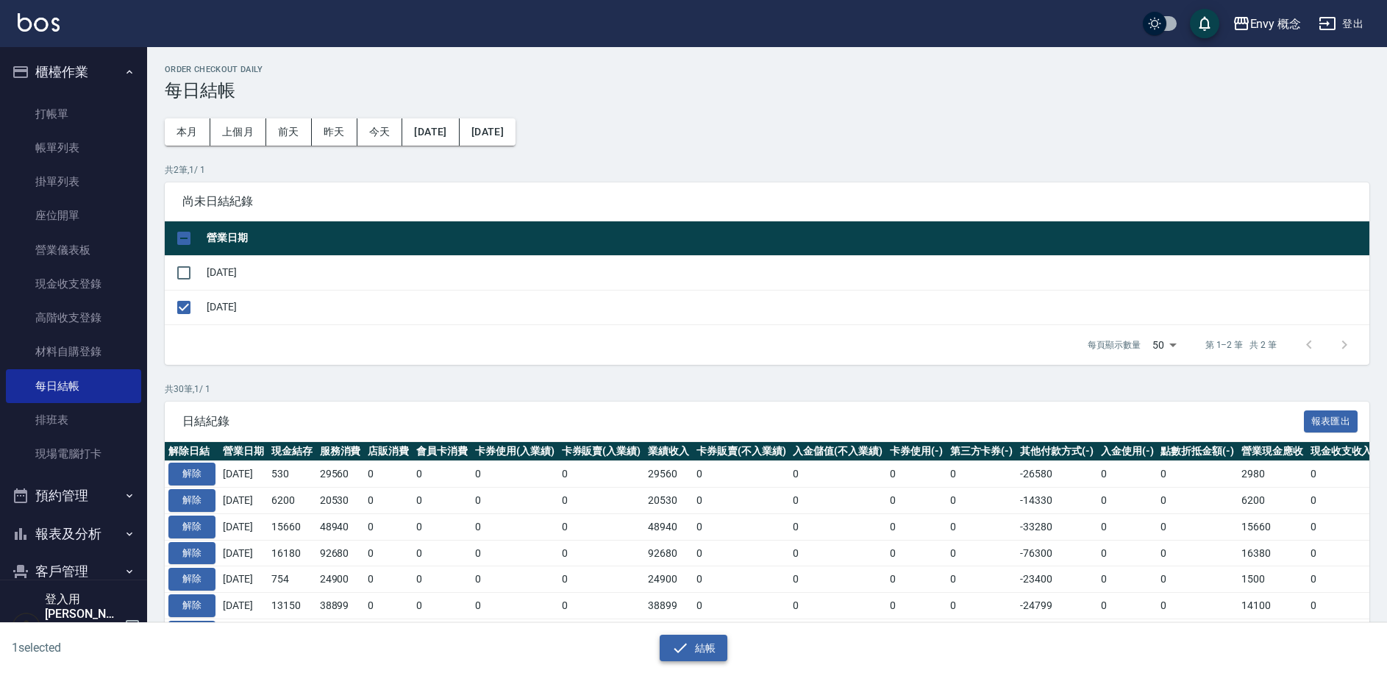
click at [699, 647] on button "結帳" at bounding box center [694, 648] width 68 height 27
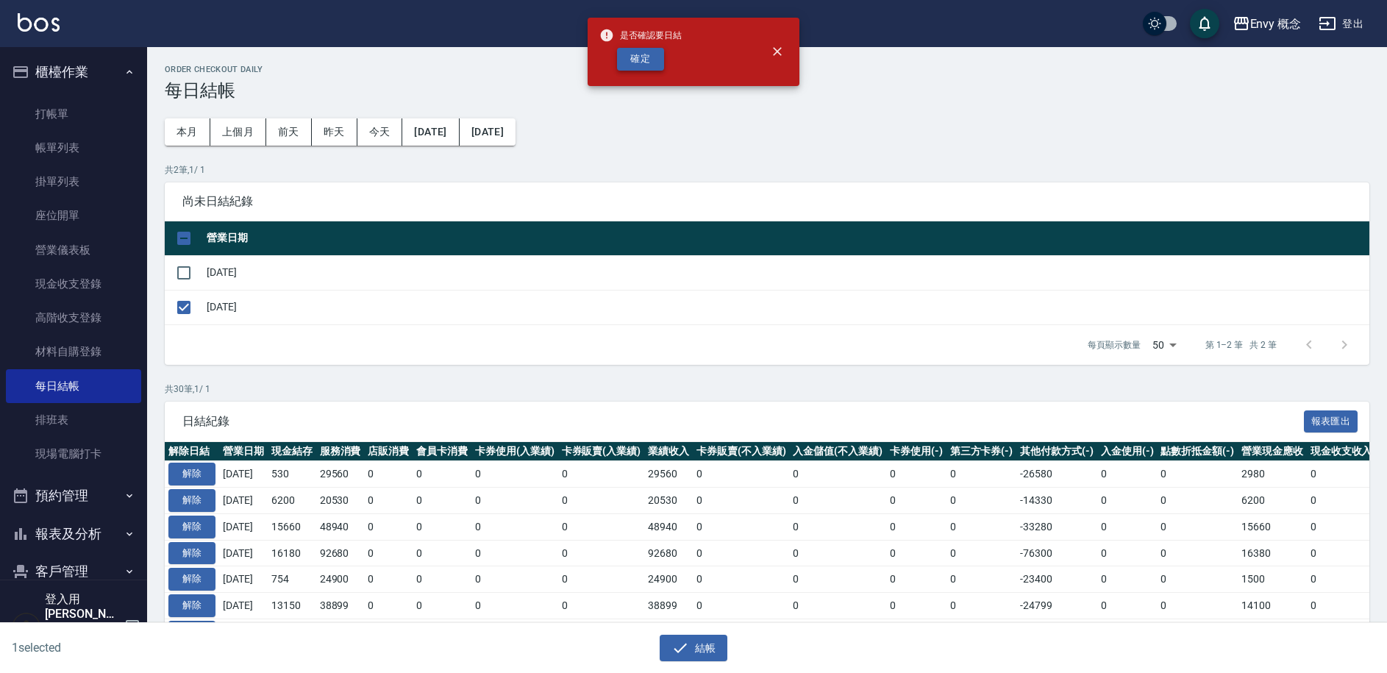
click at [650, 60] on button "確定" at bounding box center [640, 59] width 47 height 23
checkbox input "false"
